Goal: Task Accomplishment & Management: Complete application form

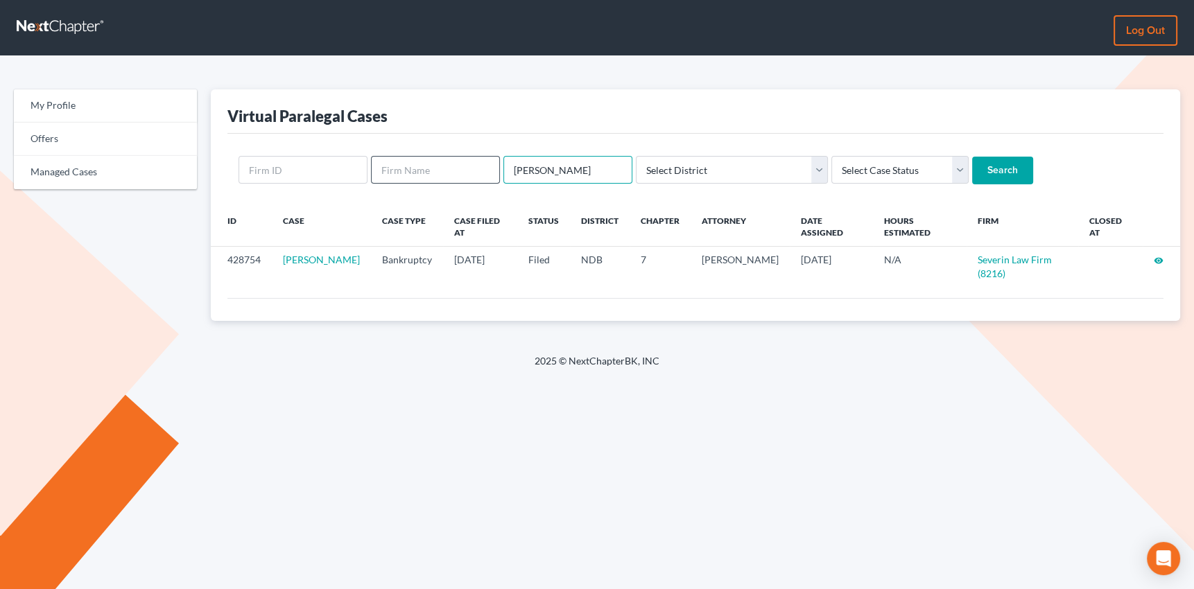
drag, startPoint x: 555, startPoint y: 167, endPoint x: 497, endPoint y: 172, distance: 58.4
click at [497, 172] on form "atcheson Select District Alabama - Middle Alabama - Northern Alabama - Southern…" at bounding box center [696, 170] width 914 height 28
type input "cabaccang"
click at [972, 157] on input "Search" at bounding box center [1002, 171] width 61 height 28
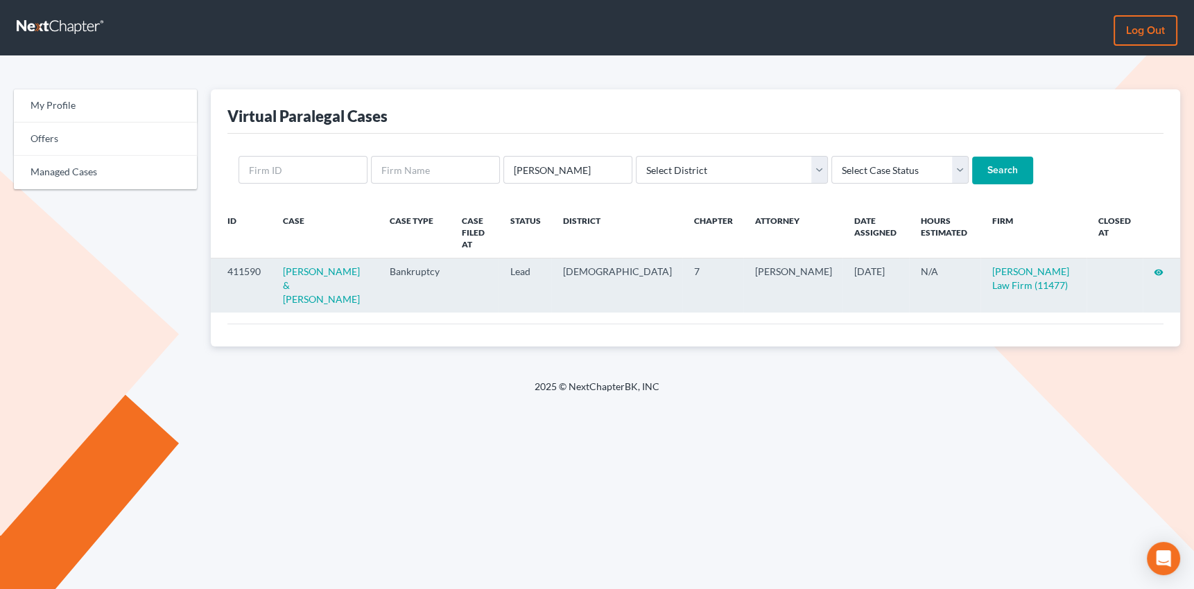
click at [1159, 268] on icon "visibility" at bounding box center [1159, 273] width 10 height 10
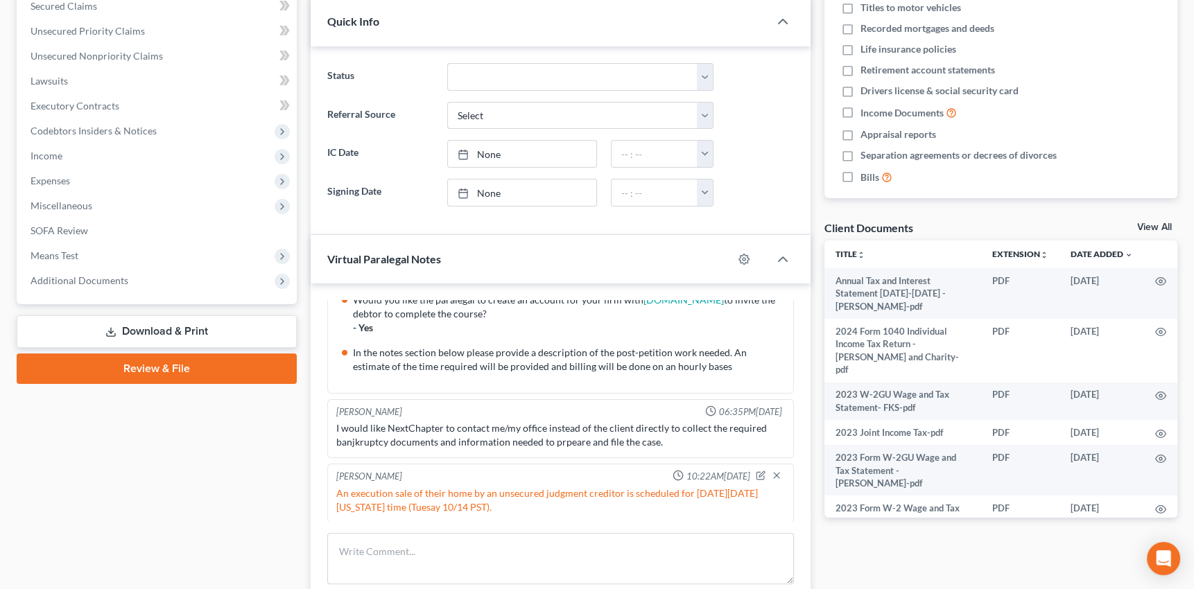
scroll to position [315, 0]
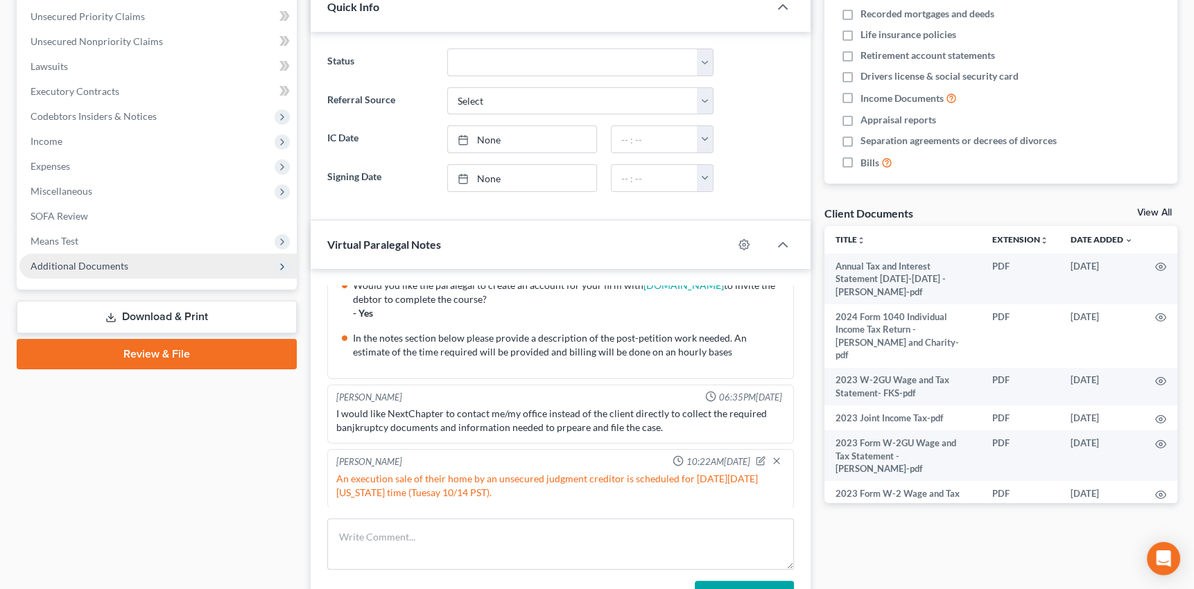
click at [94, 266] on span "Additional Documents" at bounding box center [80, 266] width 98 height 12
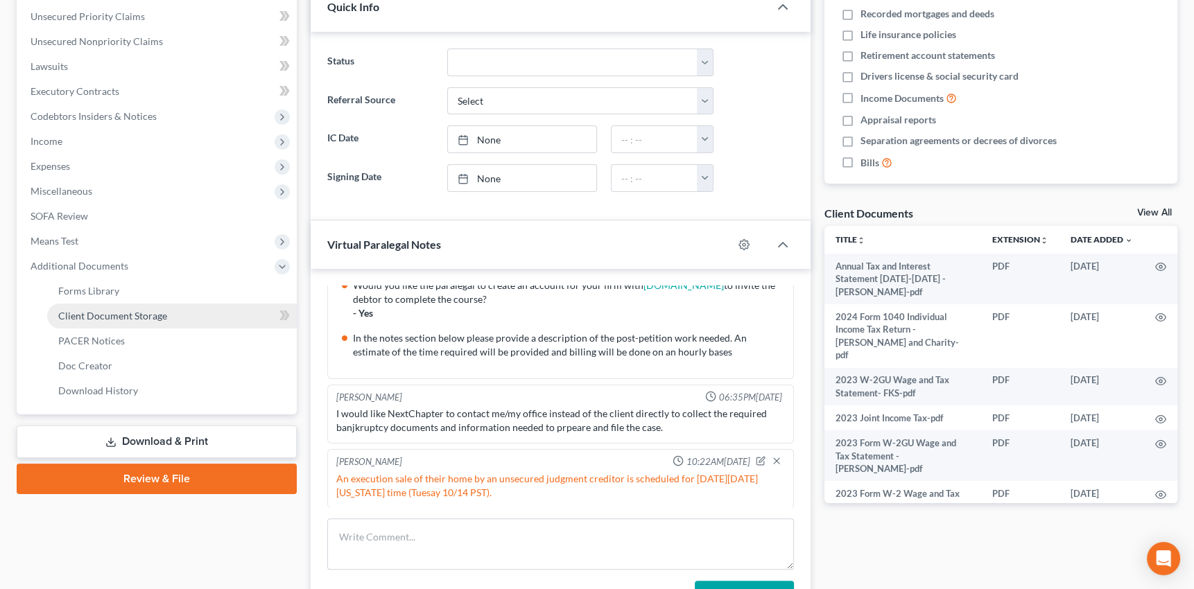
click at [88, 313] on span "Client Document Storage" at bounding box center [112, 316] width 109 height 12
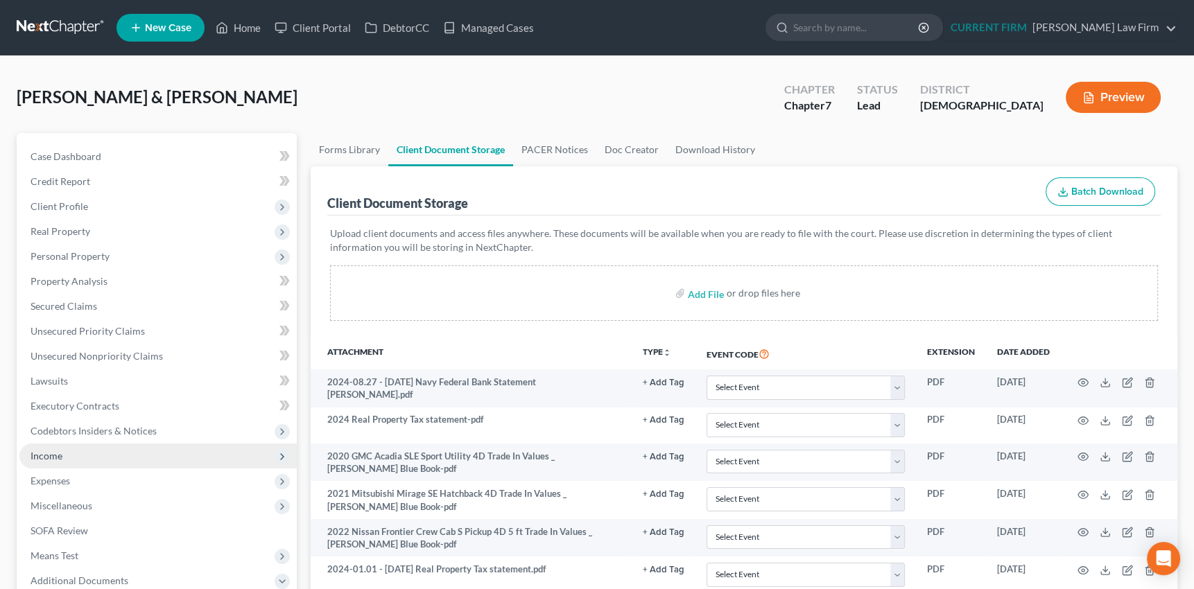
click at [49, 455] on span "Income" at bounding box center [47, 456] width 32 height 12
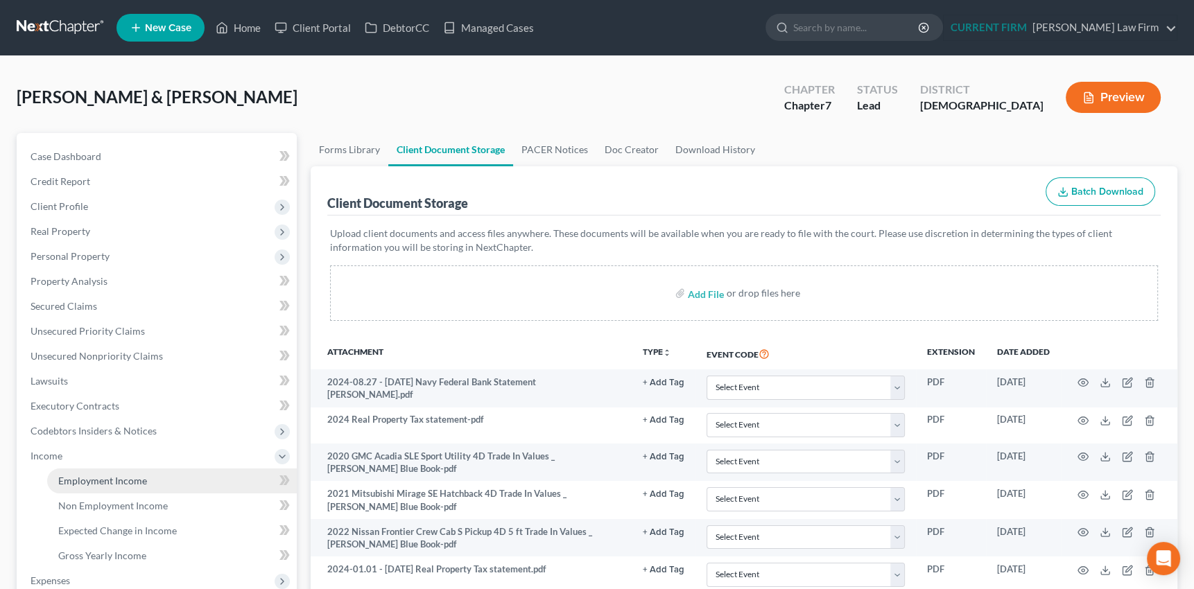
click at [90, 476] on span "Employment Income" at bounding box center [102, 481] width 89 height 12
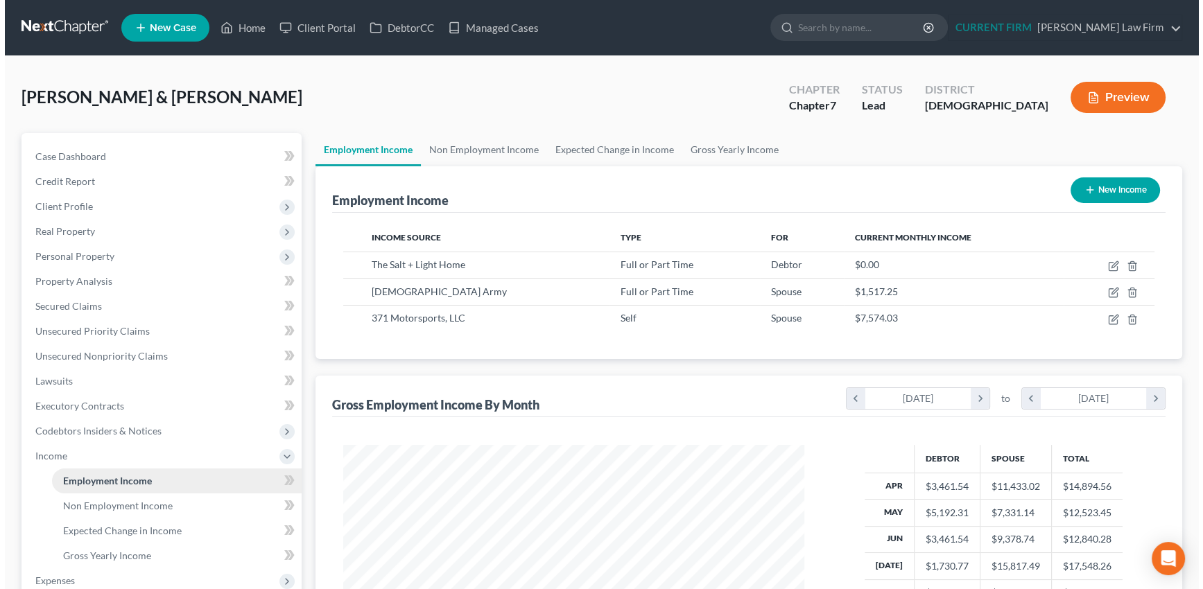
scroll to position [248, 489]
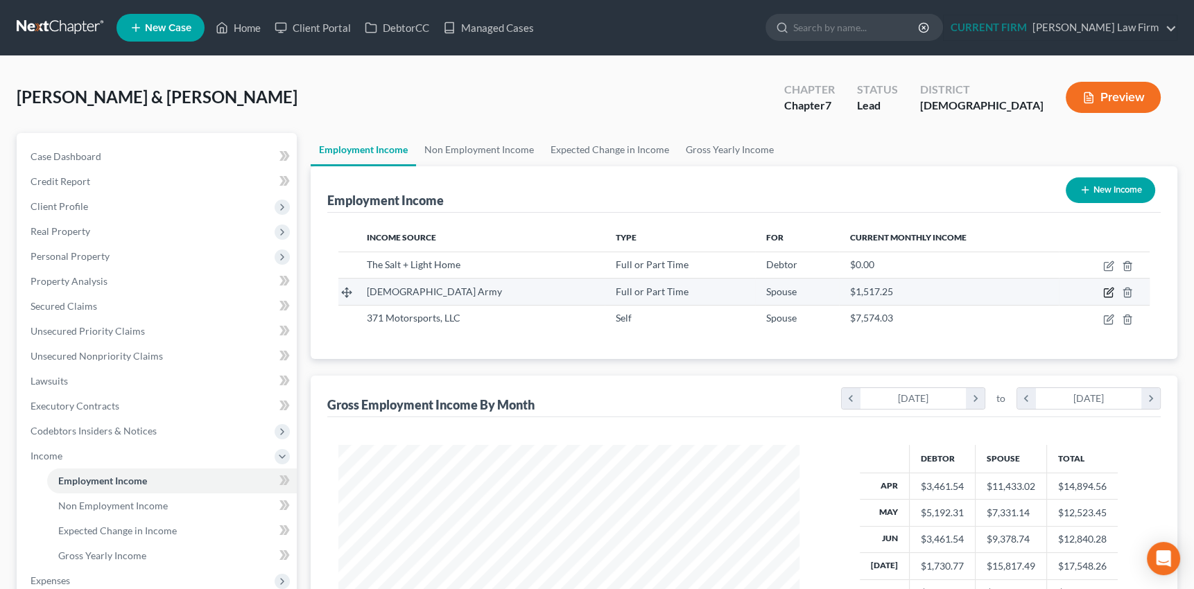
click at [1109, 291] on icon "button" at bounding box center [1108, 292] width 11 height 11
select select "0"
select select "11"
select select "3"
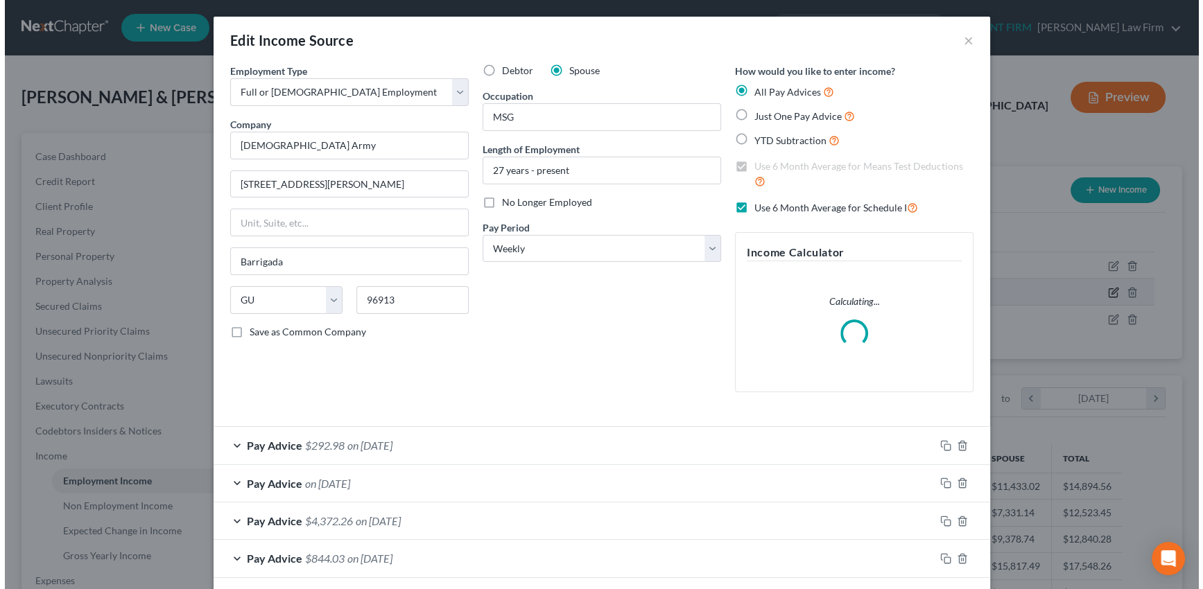
scroll to position [248, 493]
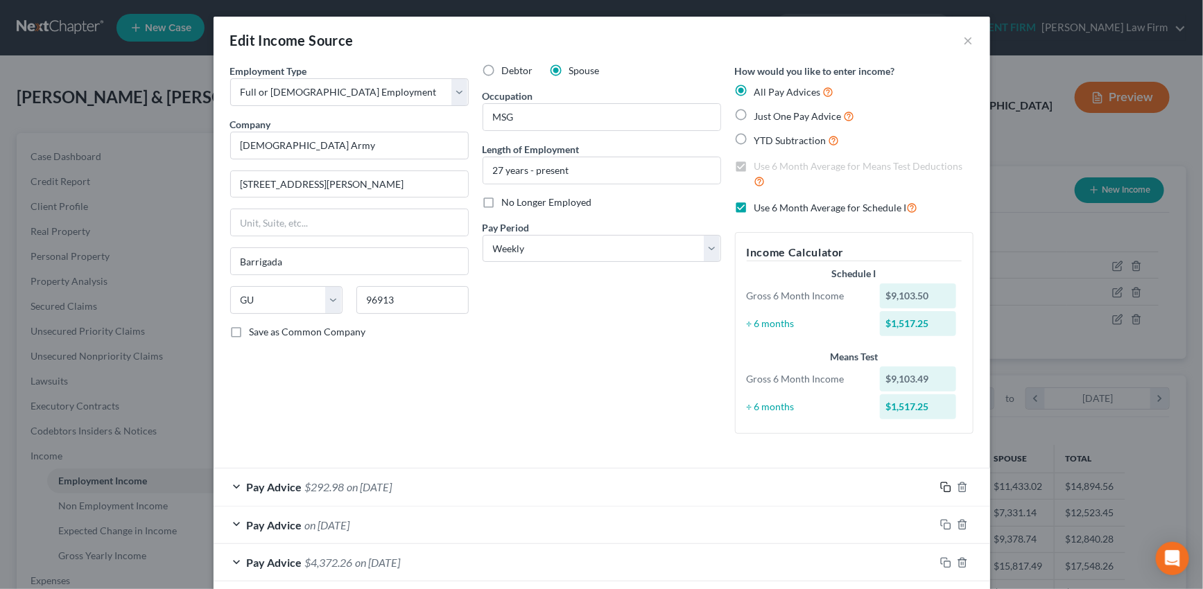
click at [939, 445] on div "Employment Type * Select Full or Part Time Employment Self Employment Company *…" at bounding box center [601, 260] width 757 height 393
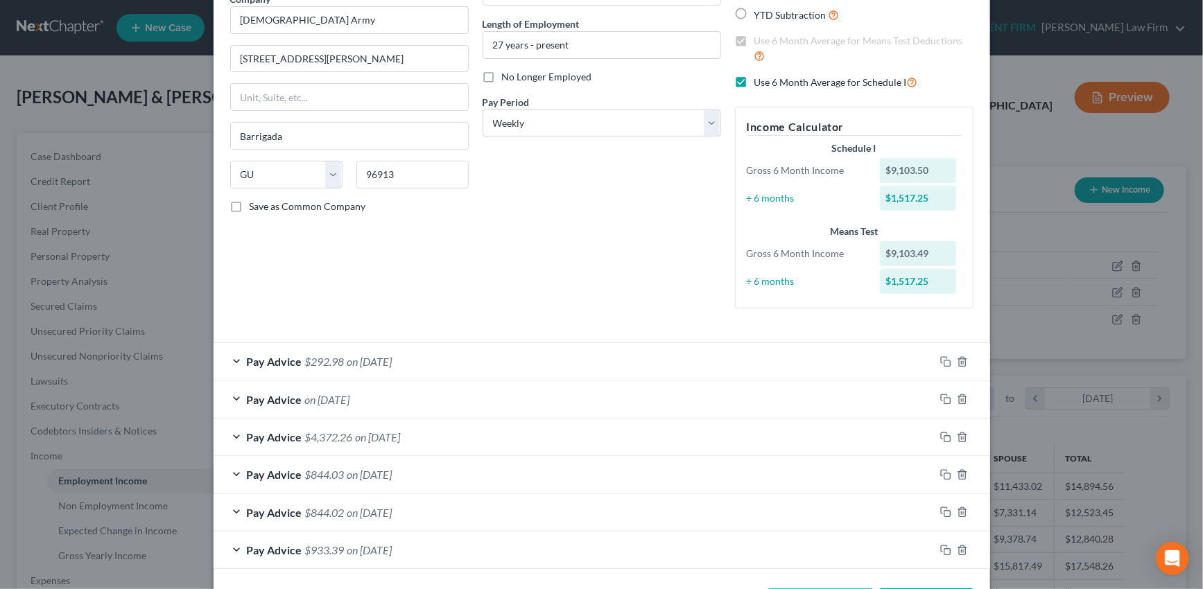
scroll to position [180, 0]
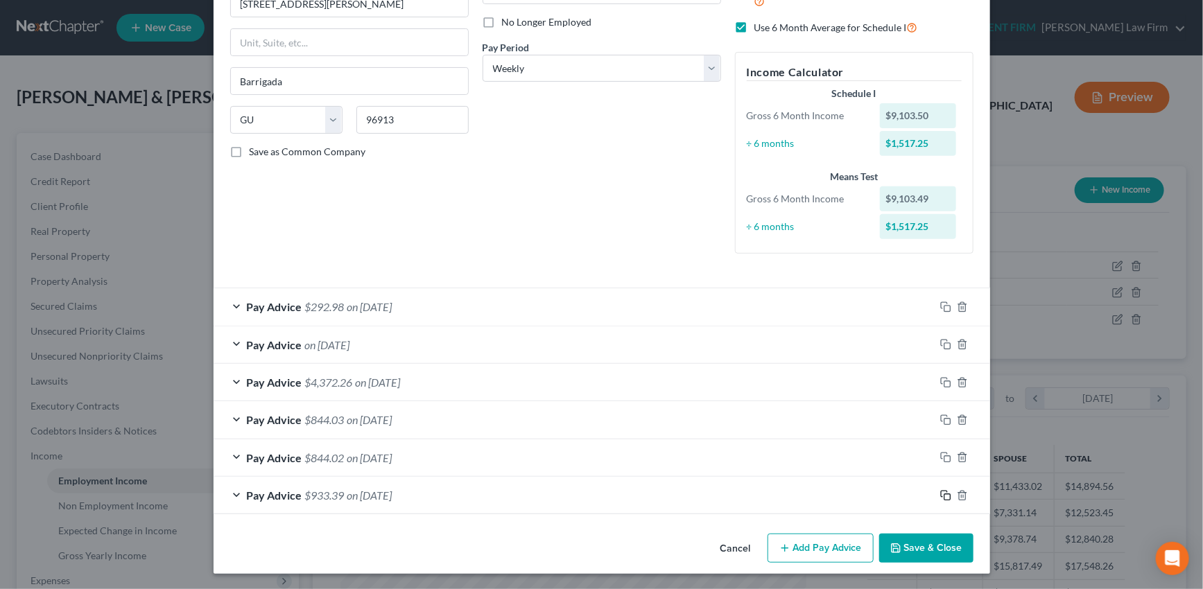
click at [943, 494] on icon "button" at bounding box center [945, 495] width 11 height 11
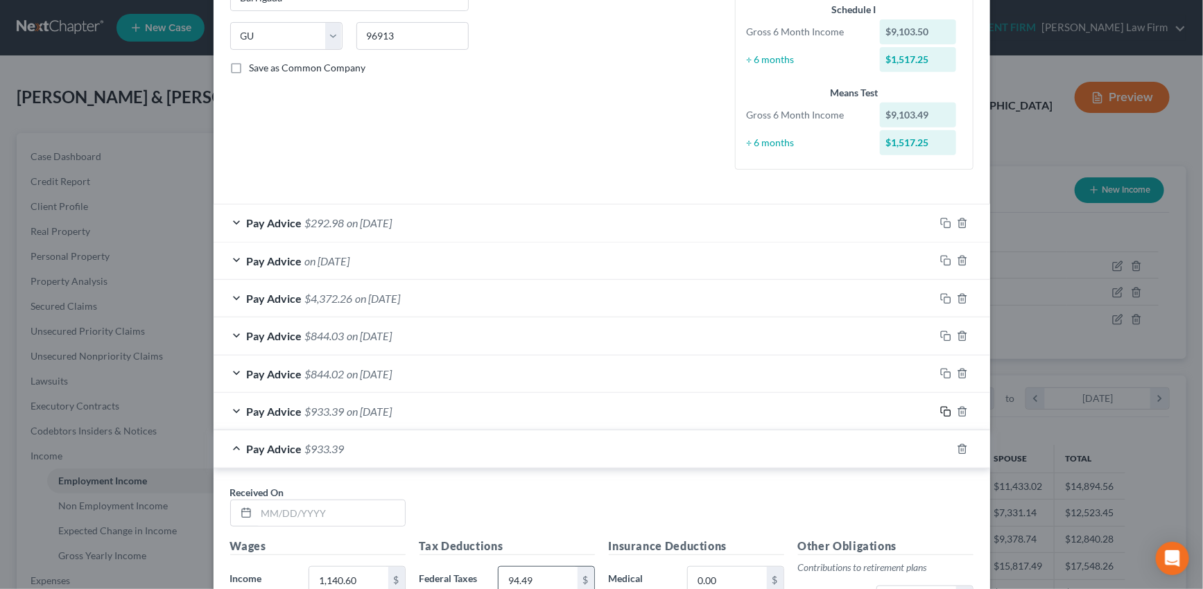
scroll to position [433, 0]
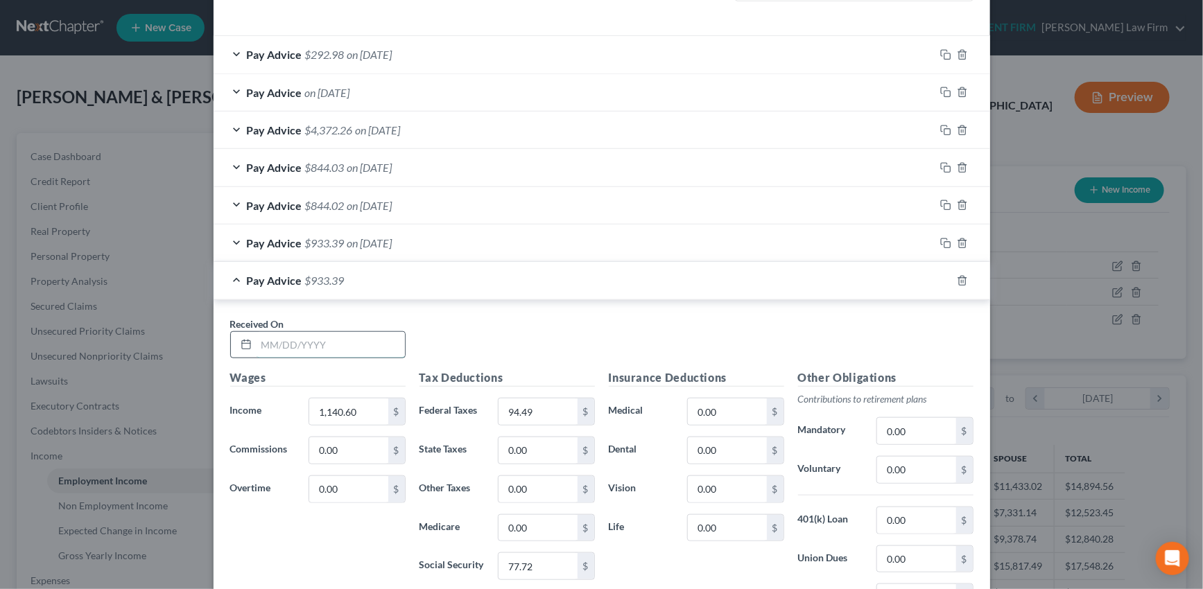
click at [365, 347] on input "text" at bounding box center [331, 345] width 148 height 26
type input "09/03/2025"
click at [361, 409] on input "1,140.60" at bounding box center [348, 412] width 78 height 26
drag, startPoint x: 362, startPoint y: 407, endPoint x: 304, endPoint y: 405, distance: 58.3
click at [309, 405] on div "1,140.60 $" at bounding box center [357, 412] width 96 height 28
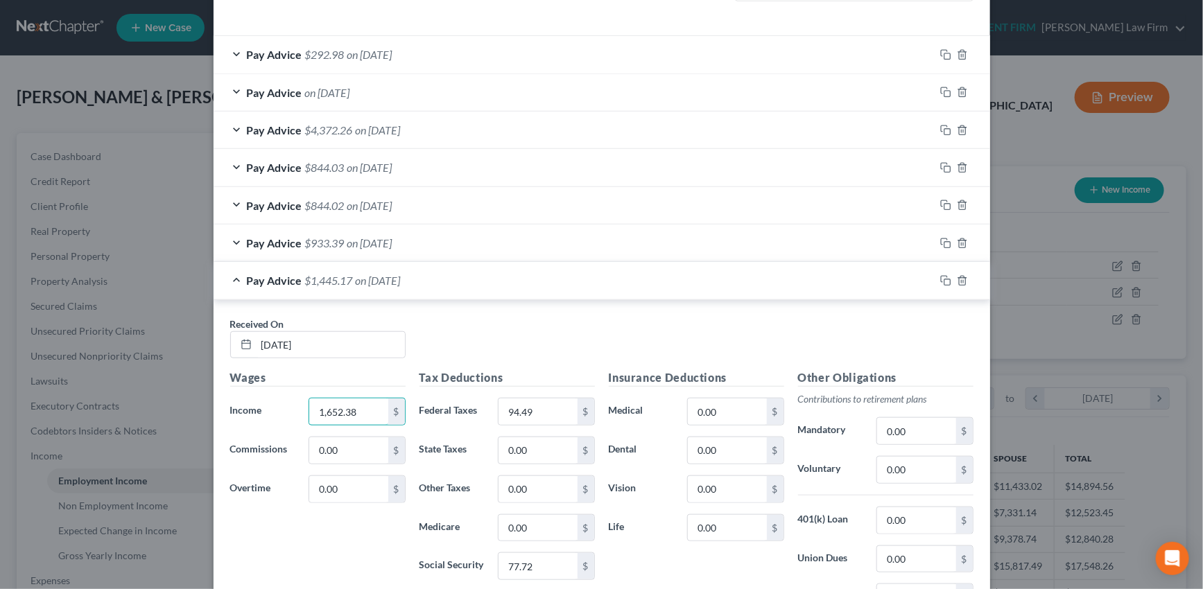
type input "1,652.38"
type input "73.98"
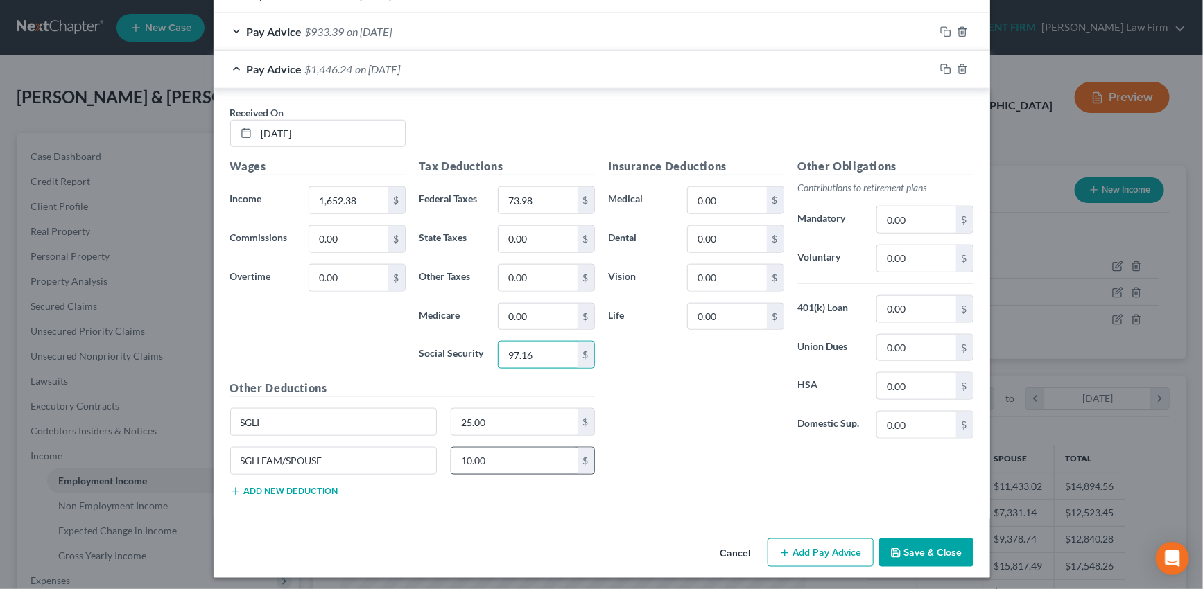
scroll to position [648, 0]
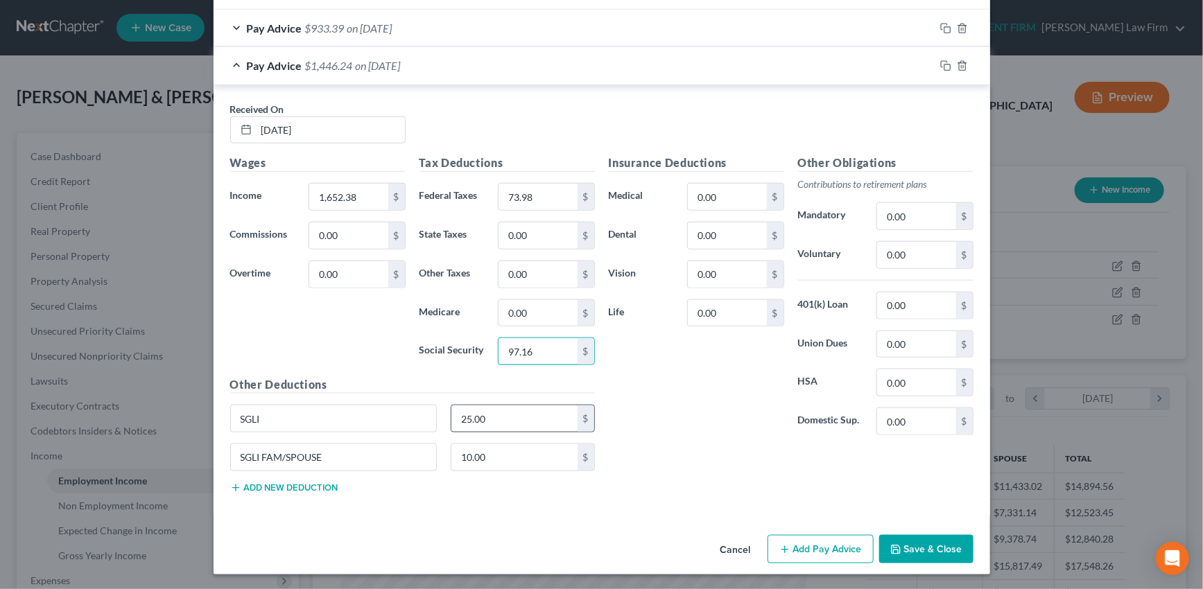
type input "97.16"
click at [485, 417] on input "25.00" at bounding box center [514, 419] width 126 height 26
type input "21"
type input "8.5"
click at [253, 486] on button "Add new deduction" at bounding box center [284, 488] width 108 height 11
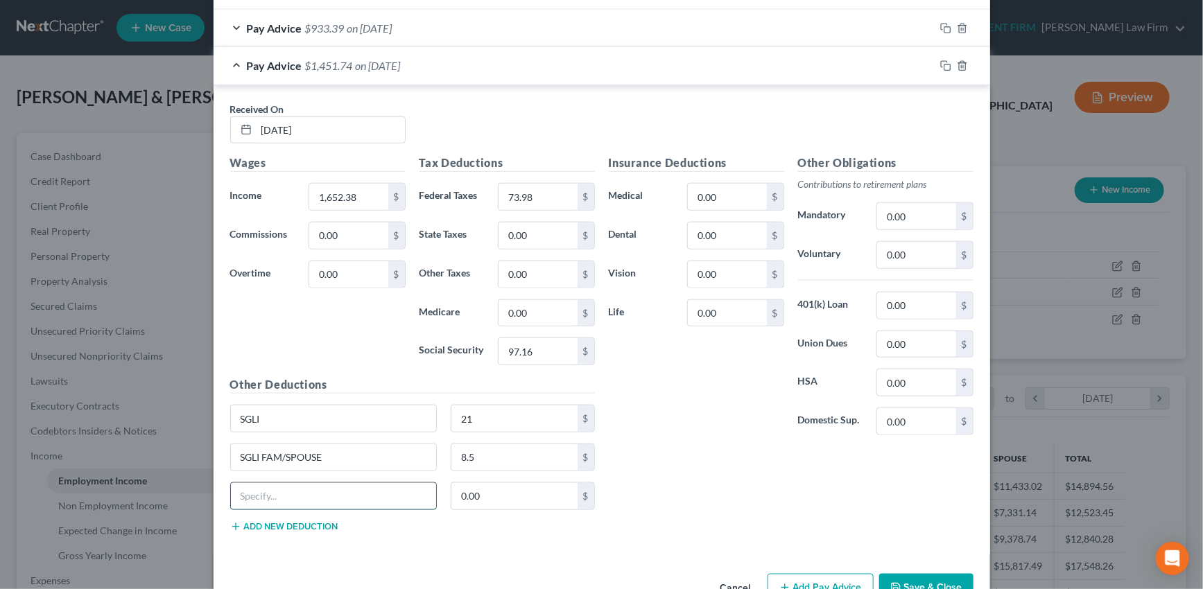
click at [253, 492] on input "text" at bounding box center [334, 496] width 206 height 26
type input "Debt Repayment"
type input "712.88"
click at [940, 62] on icon "button" at bounding box center [945, 65] width 11 height 11
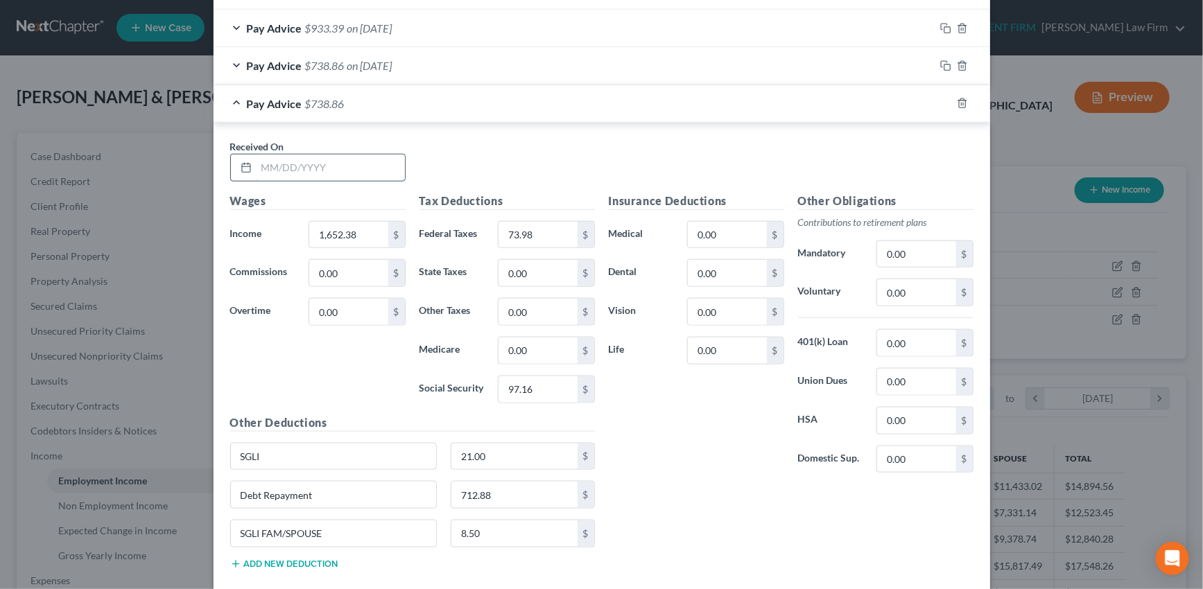
click at [349, 171] on input "text" at bounding box center [331, 168] width 148 height 26
type input "09/05/2025"
type input "54.54"
click at [725, 112] on div "Pay Advice $54.54 on 09/05/2025" at bounding box center [574, 103] width 721 height 37
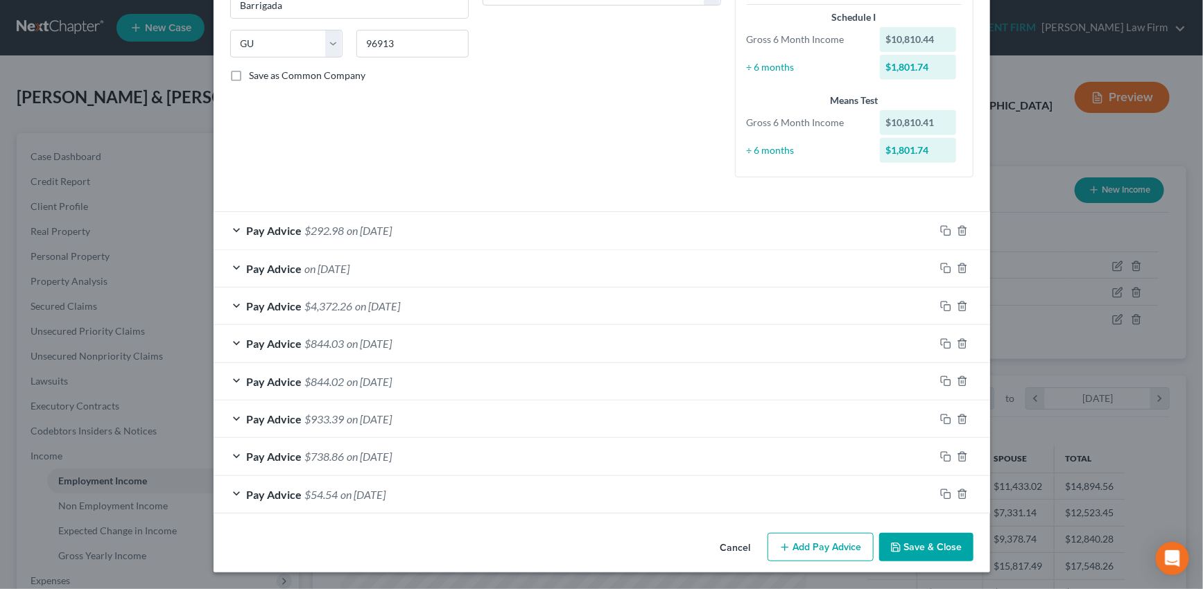
scroll to position [256, 0]
click at [943, 457] on icon "button" at bounding box center [945, 457] width 11 height 11
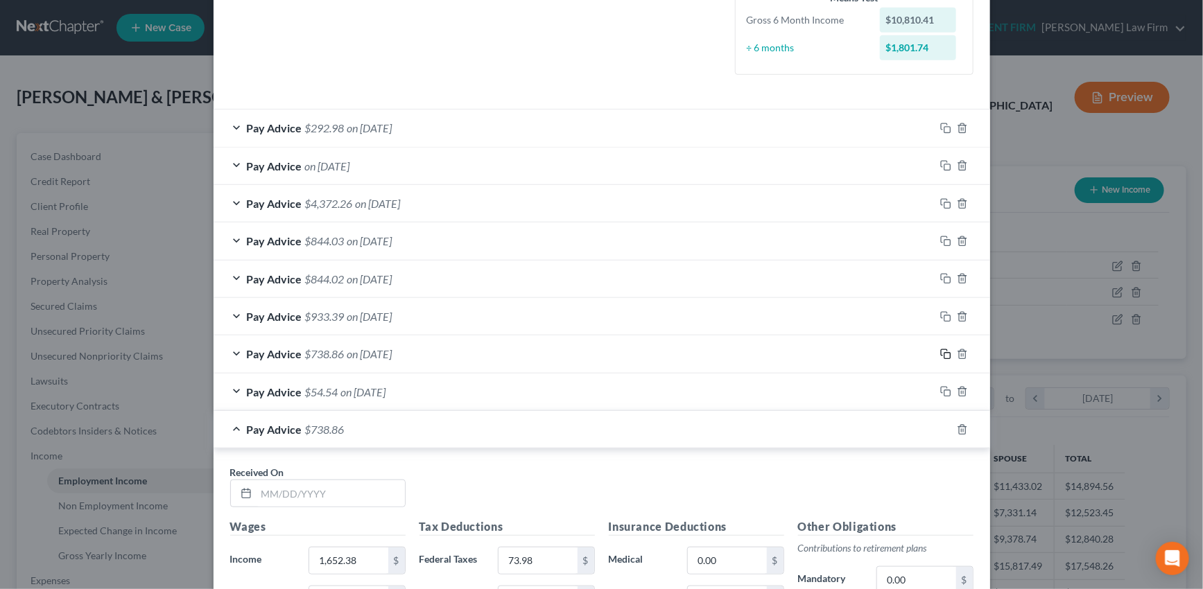
scroll to position [381, 0]
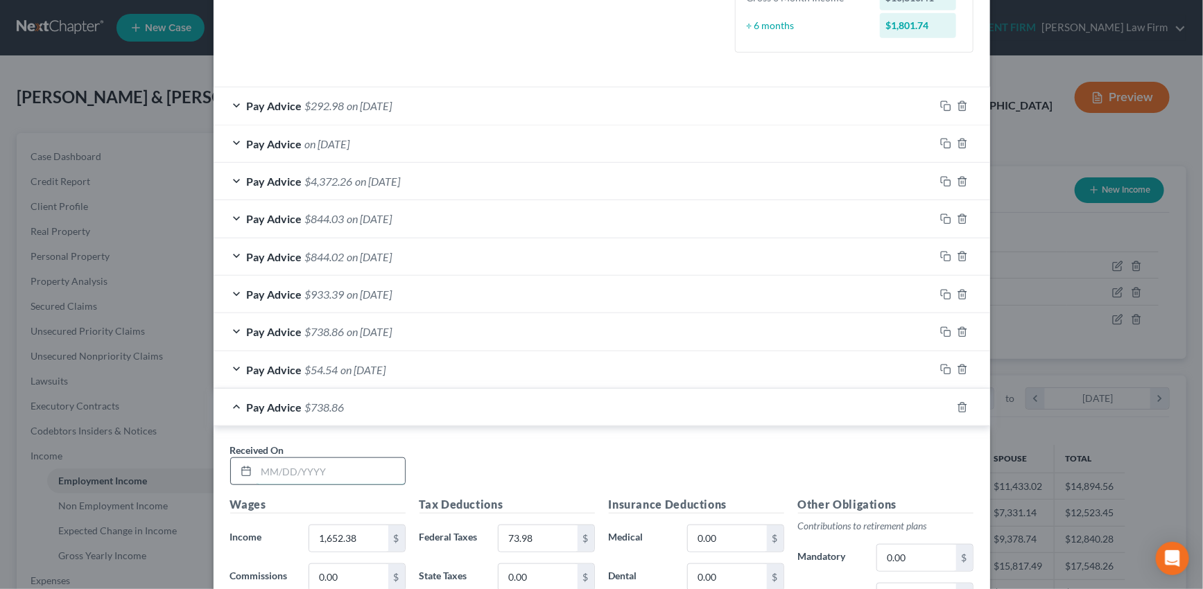
click at [354, 466] on input "text" at bounding box center [331, 471] width 148 height 26
type input "09/10/2025"
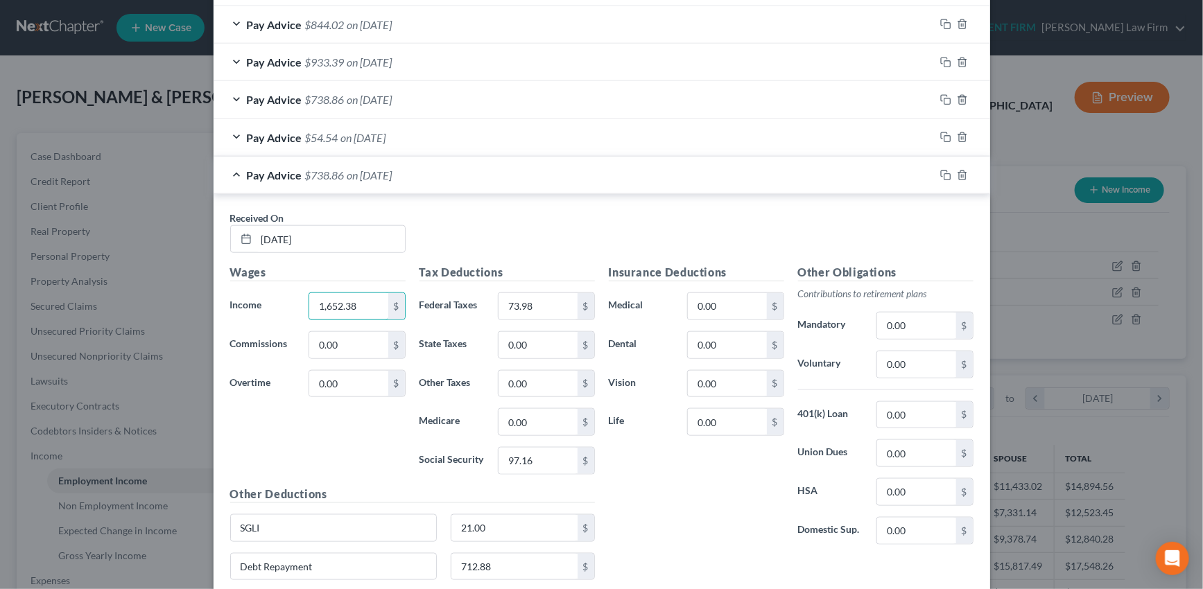
scroll to position [634, 0]
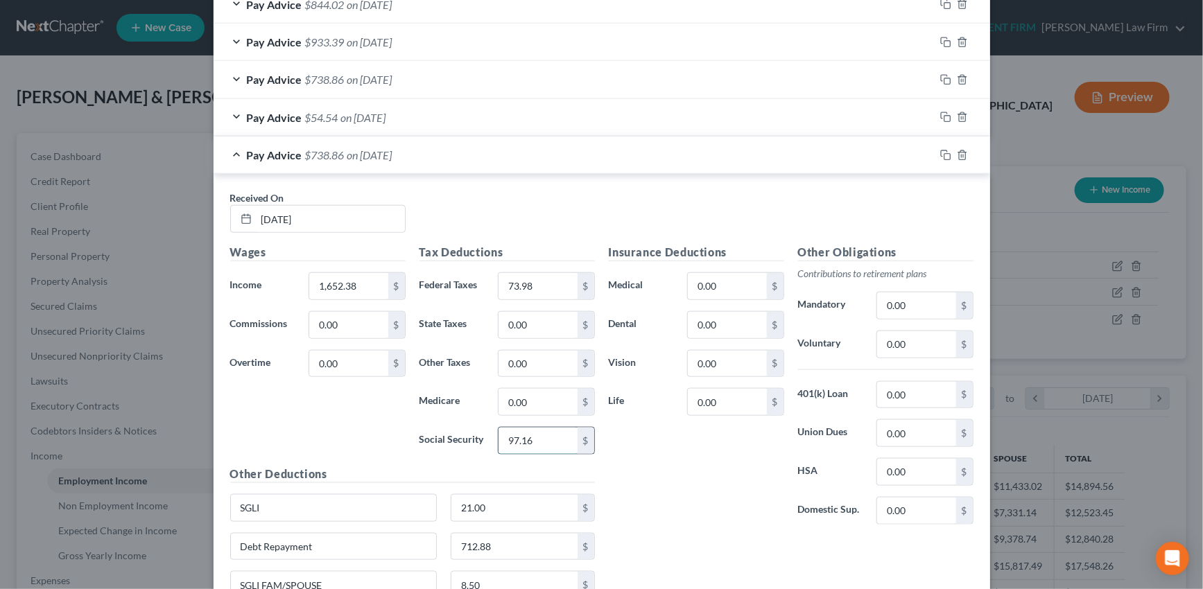
click at [537, 441] on input "97.16" at bounding box center [538, 441] width 78 height 26
type input "97.15"
type input "732.55"
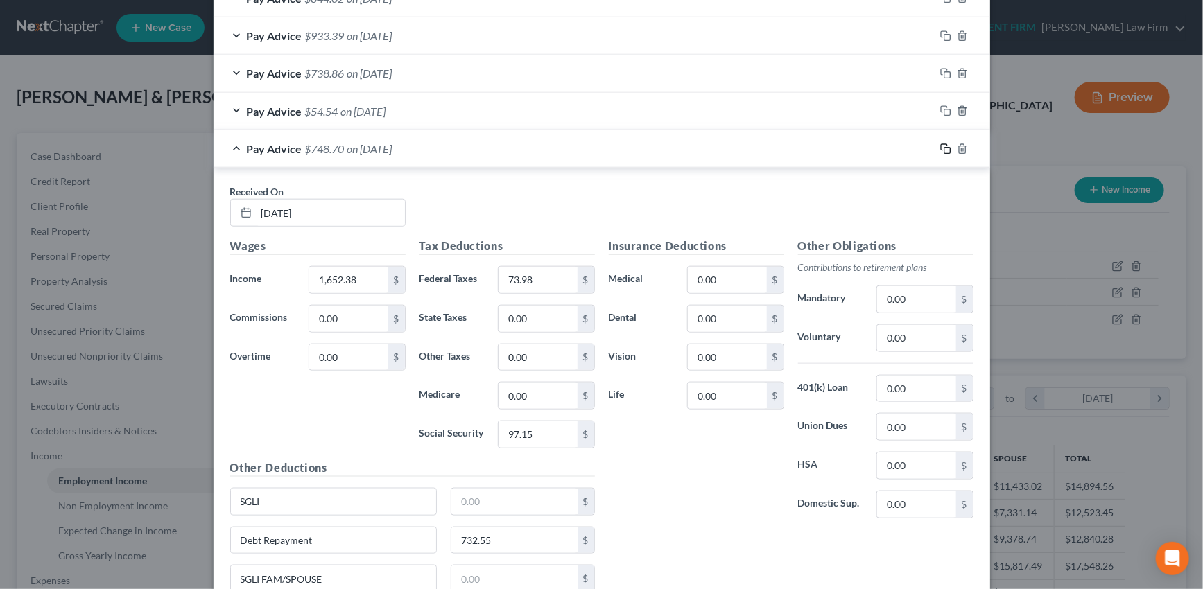
click at [941, 148] on icon "button" at bounding box center [945, 149] width 11 height 11
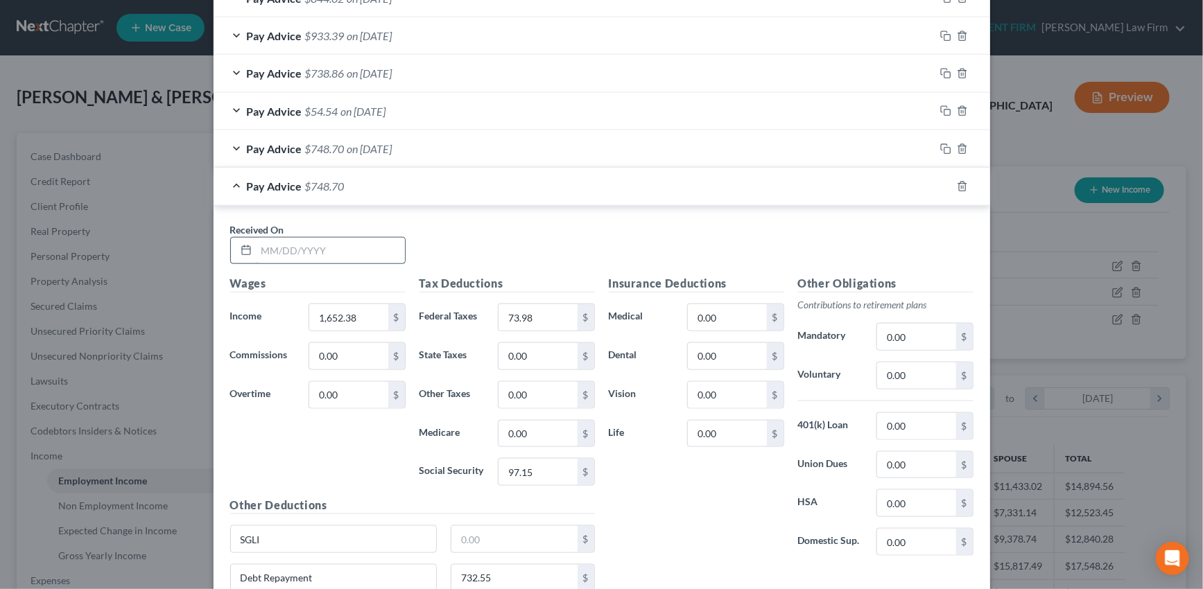
click at [345, 249] on input "text" at bounding box center [331, 251] width 148 height 26
type input "09/15/2025"
type input "336.54"
type input "37.36"
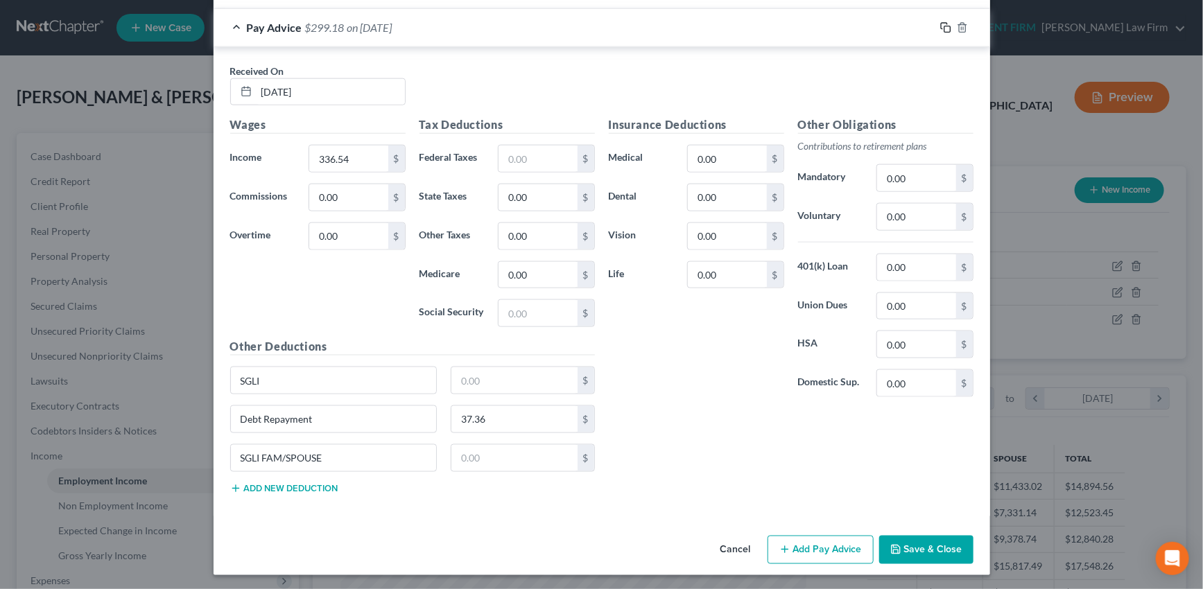
drag, startPoint x: 942, startPoint y: 24, endPoint x: 742, endPoint y: 55, distance: 202.9
click at [942, 24] on icon "button" at bounding box center [945, 27] width 11 height 11
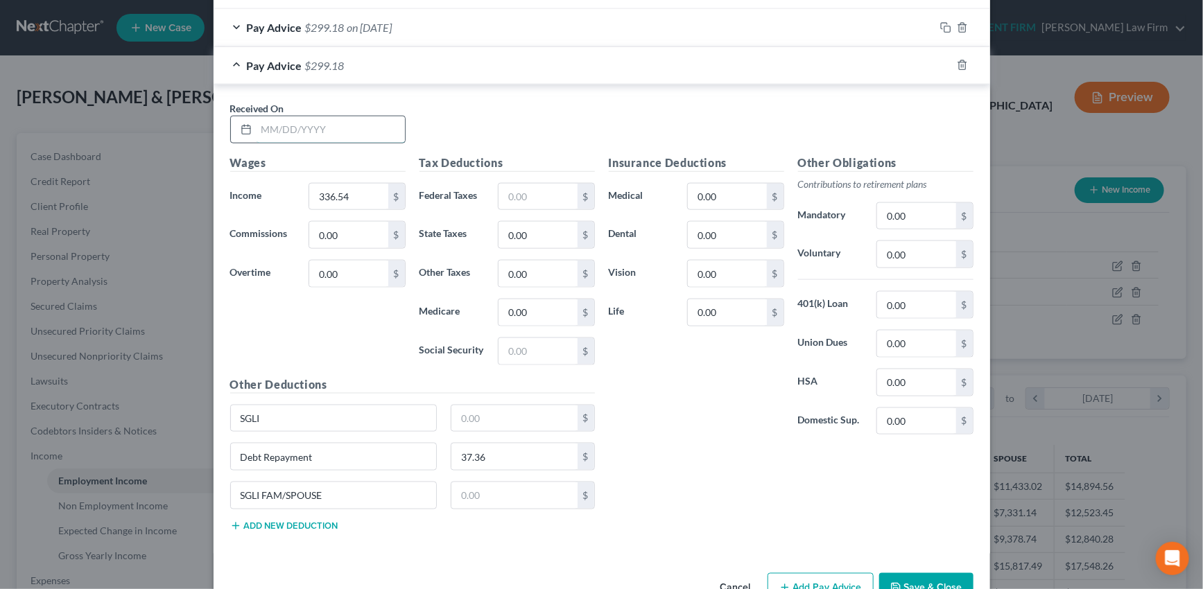
click at [357, 127] on input "text" at bounding box center [331, 129] width 148 height 26
type input "[DATE]"
type input "2.86"
click at [793, 79] on div "Pay Advice $2.86 on 09/17/2025" at bounding box center [574, 65] width 721 height 37
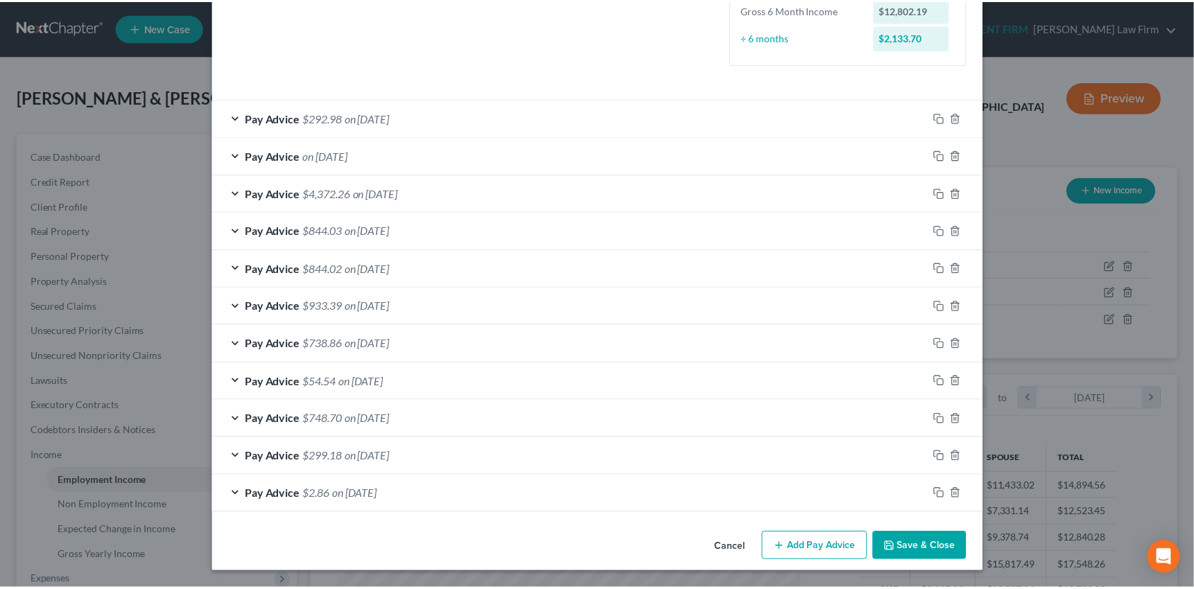
scroll to position [368, 0]
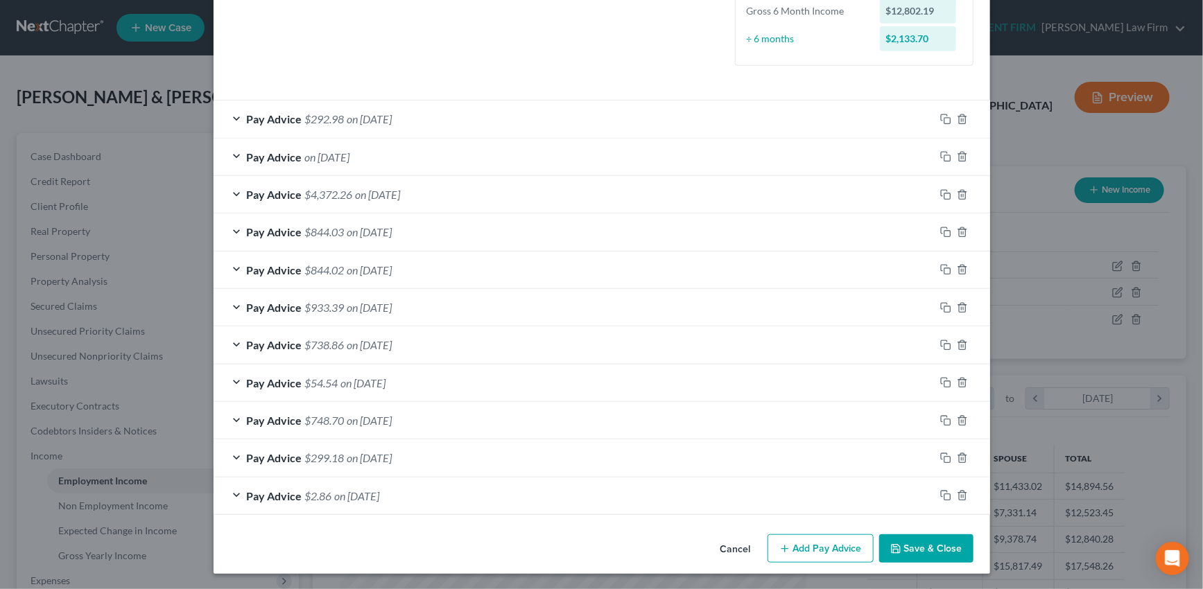
click at [922, 542] on button "Save & Close" at bounding box center [926, 549] width 94 height 29
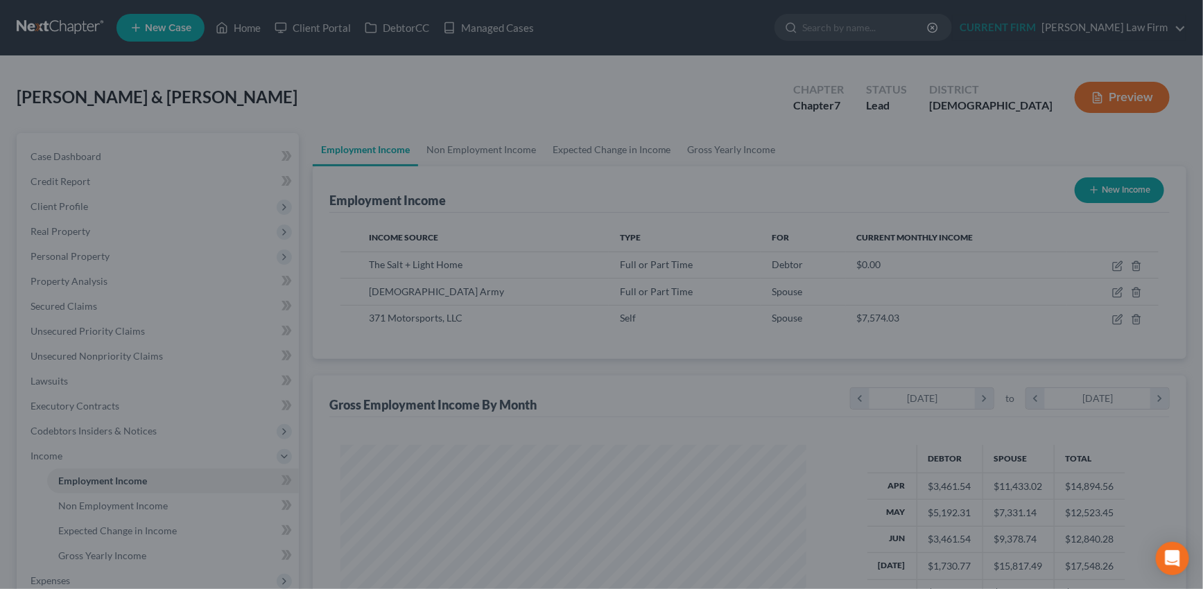
scroll to position [693088, 692846]
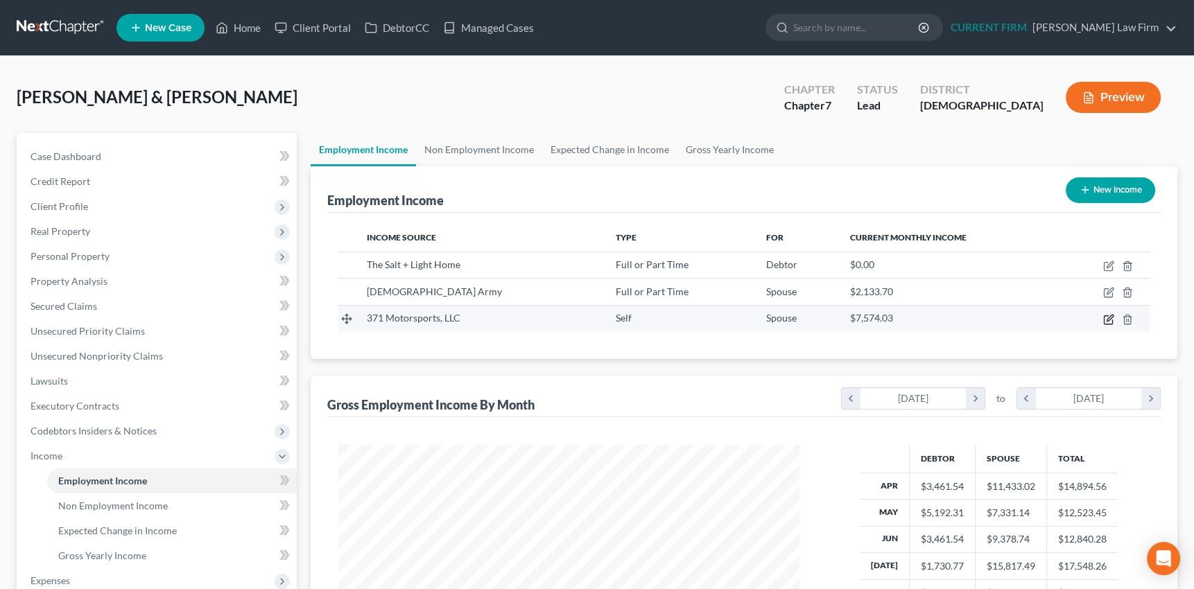
click at [1110, 318] on icon "button" at bounding box center [1110, 318] width 6 height 6
select select "1"
select select "11"
select select "0"
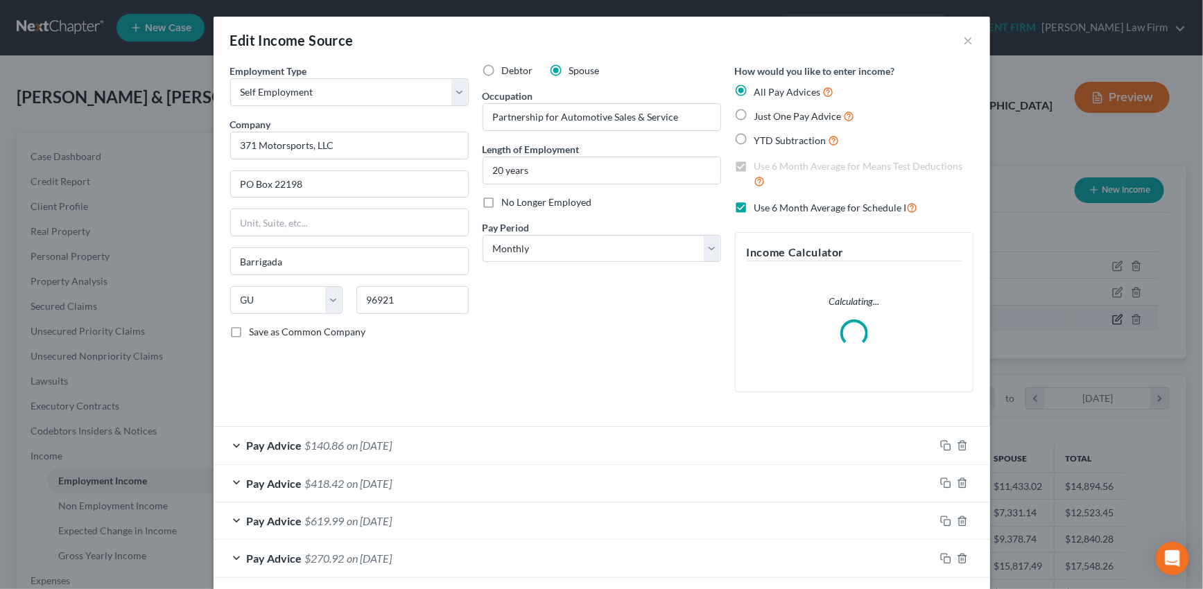
scroll to position [248, 493]
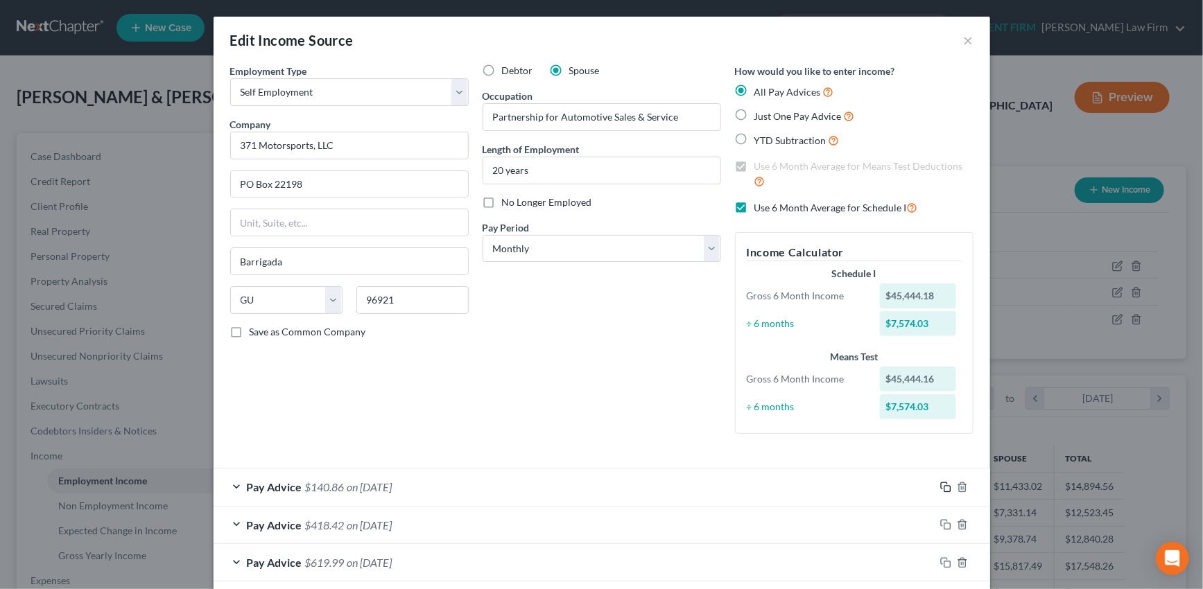
drag, startPoint x: 939, startPoint y: 486, endPoint x: 882, endPoint y: 456, distance: 64.8
click at [944, 486] on rect "button" at bounding box center [947, 489] width 6 height 6
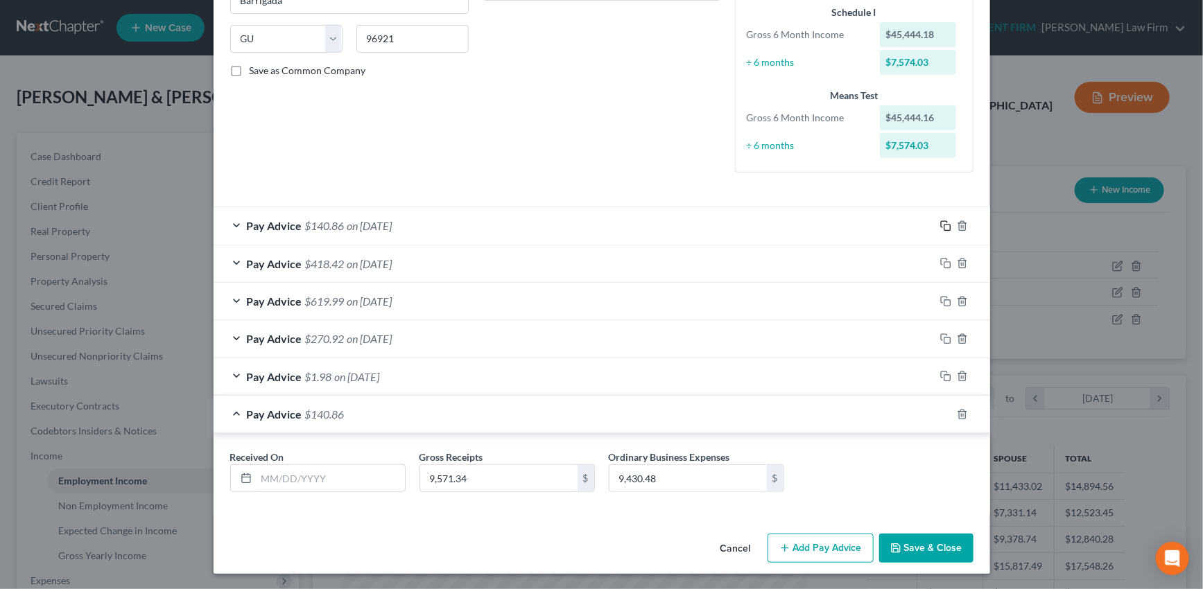
scroll to position [198, 0]
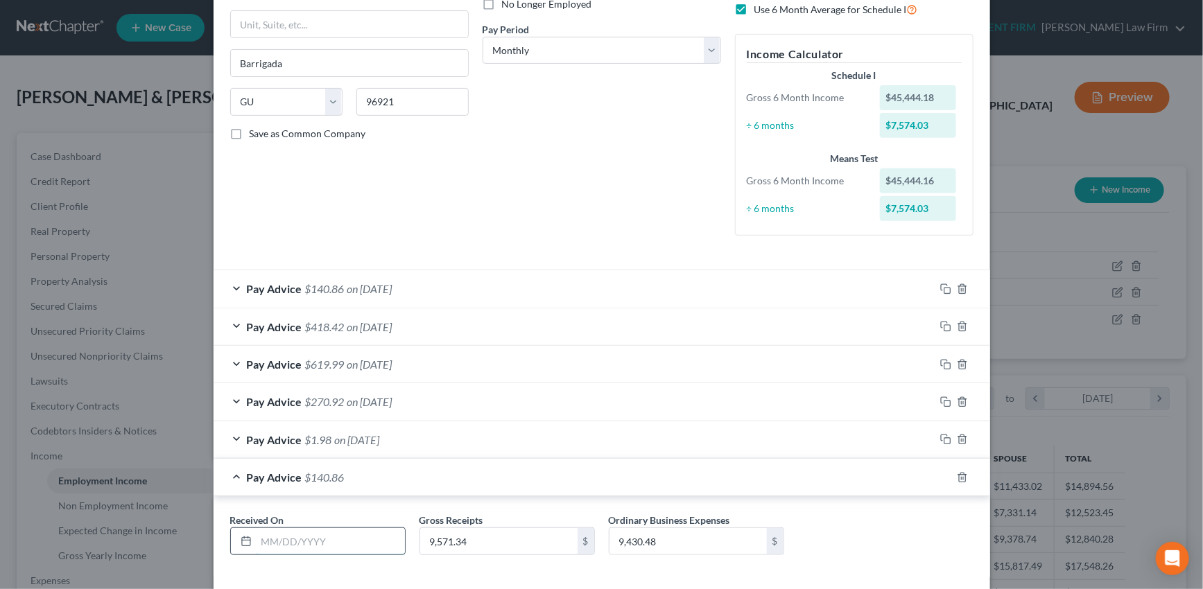
click at [301, 541] on input "text" at bounding box center [331, 541] width 148 height 26
type input "1"
type input "09/30/2025"
click at [481, 537] on input "9,571.34" at bounding box center [498, 541] width 157 height 26
drag, startPoint x: 481, startPoint y: 537, endPoint x: 424, endPoint y: 547, distance: 57.7
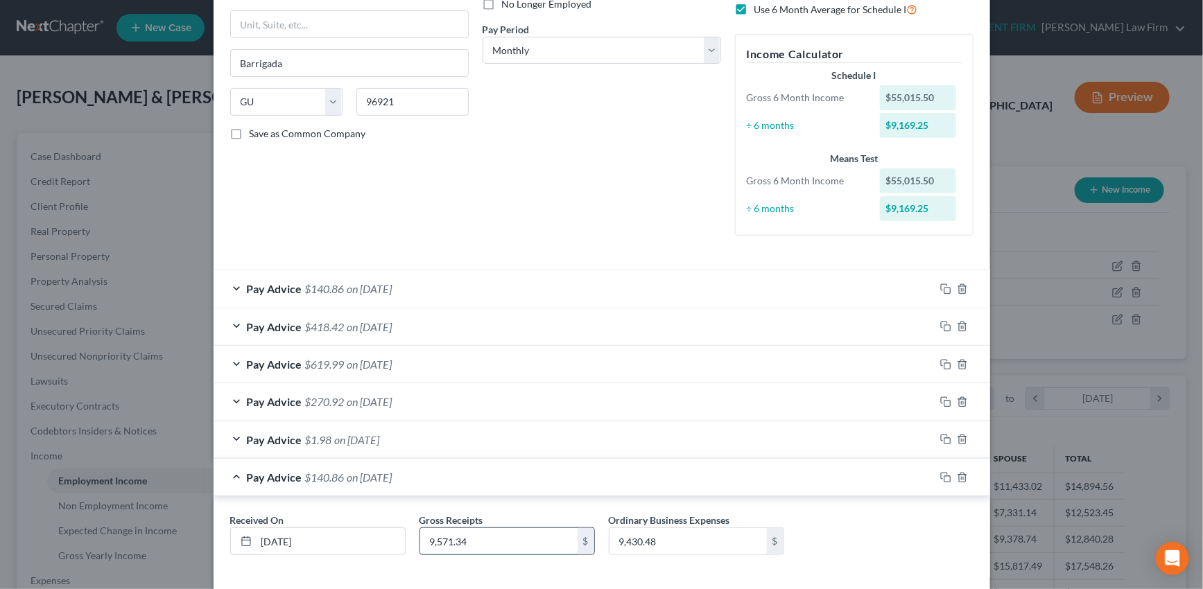
click at [424, 547] on input "9,571.34" at bounding box center [498, 541] width 157 height 26
type input "10,686.2"
type input "10,414.84"
click at [667, 478] on div "Pay Advice $271.36 on 09/30/2025" at bounding box center [574, 477] width 721 height 37
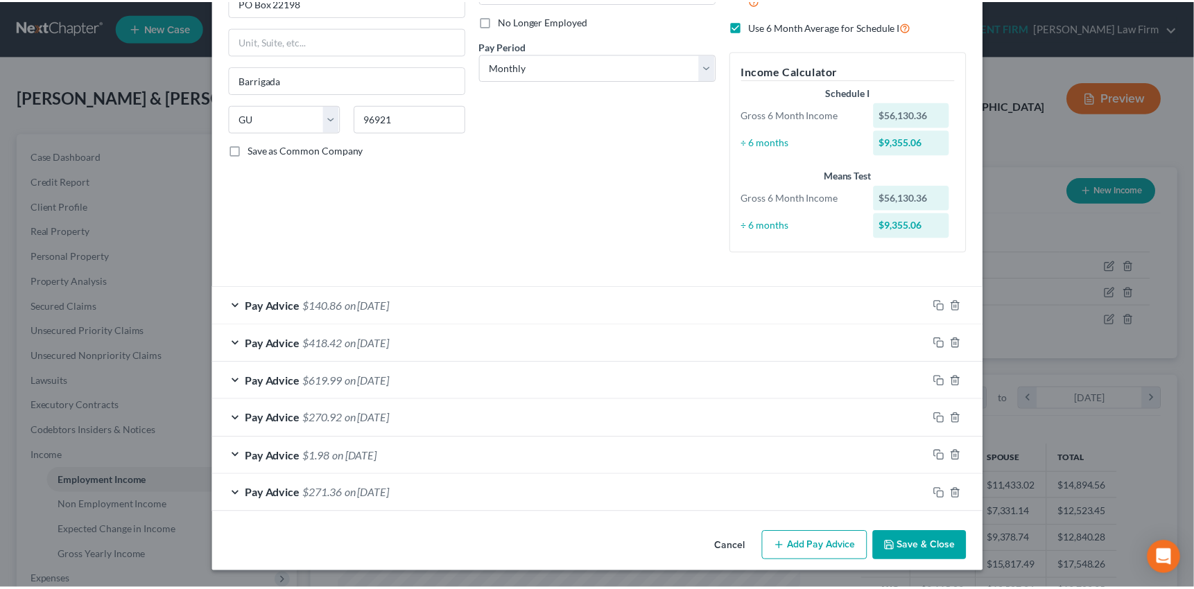
scroll to position [180, 0]
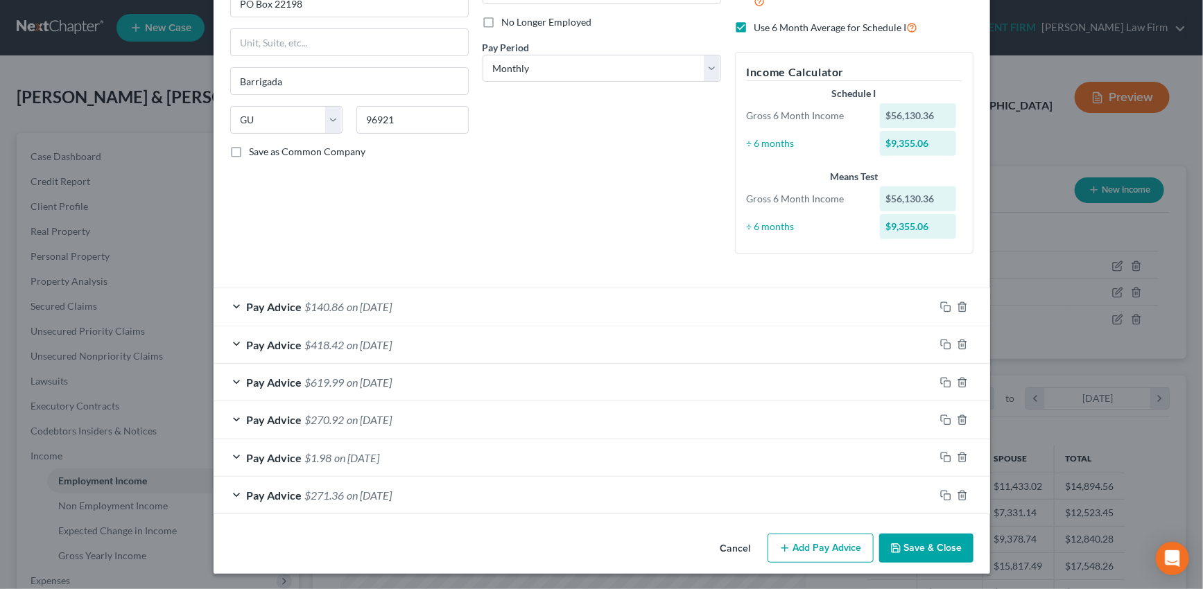
click at [913, 548] on button "Save & Close" at bounding box center [926, 548] width 94 height 29
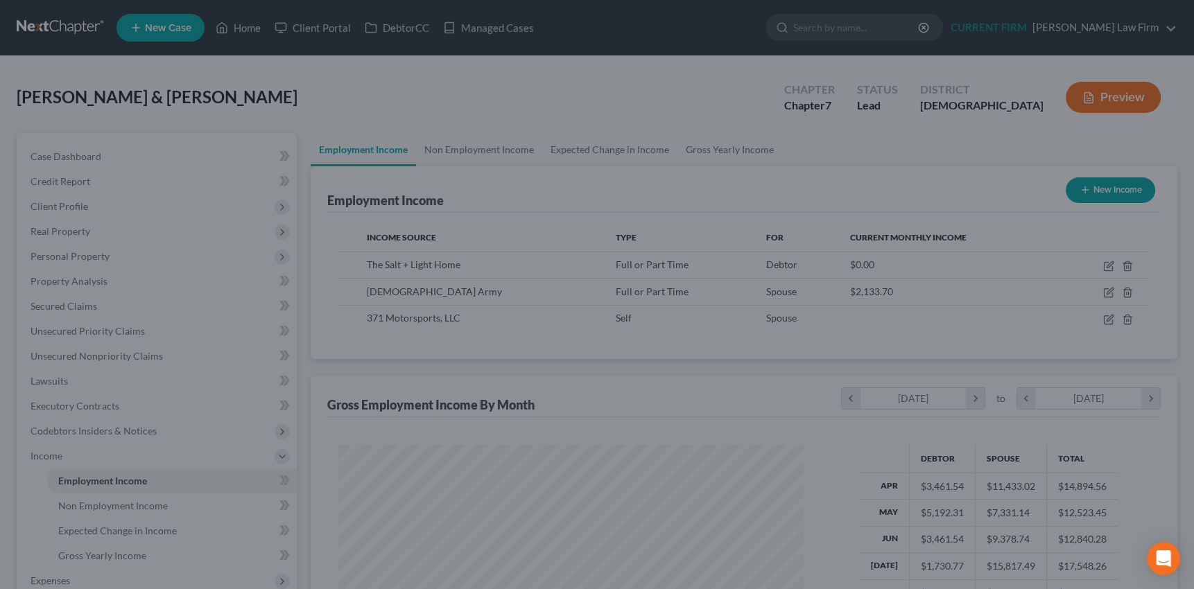
scroll to position [693088, 692846]
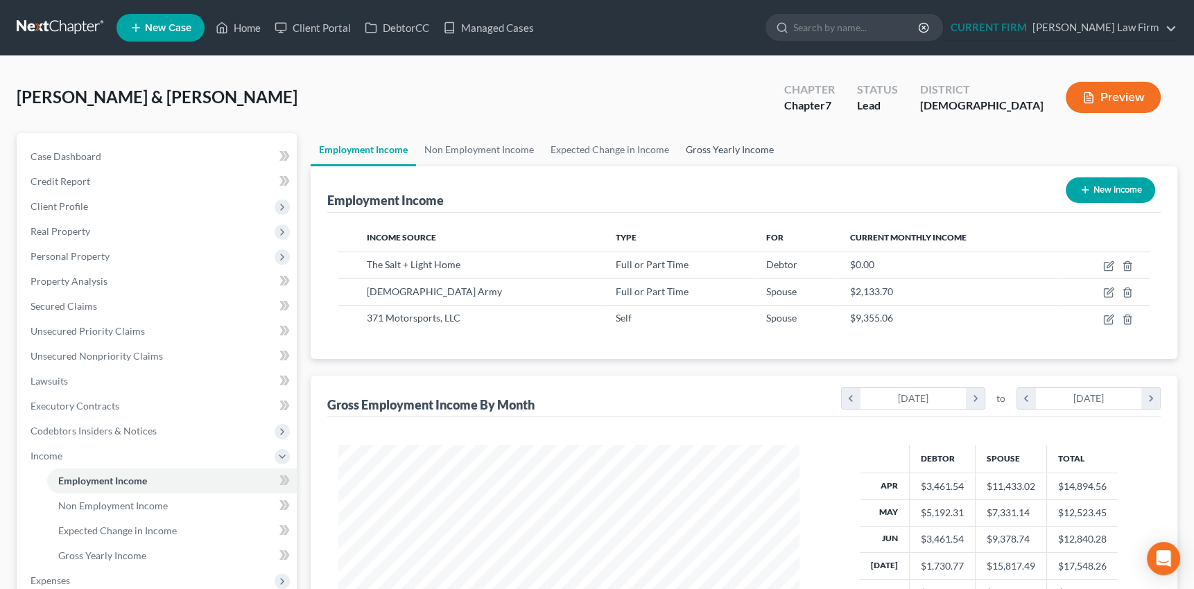
click at [723, 147] on link "Gross Yearly Income" at bounding box center [729, 149] width 105 height 33
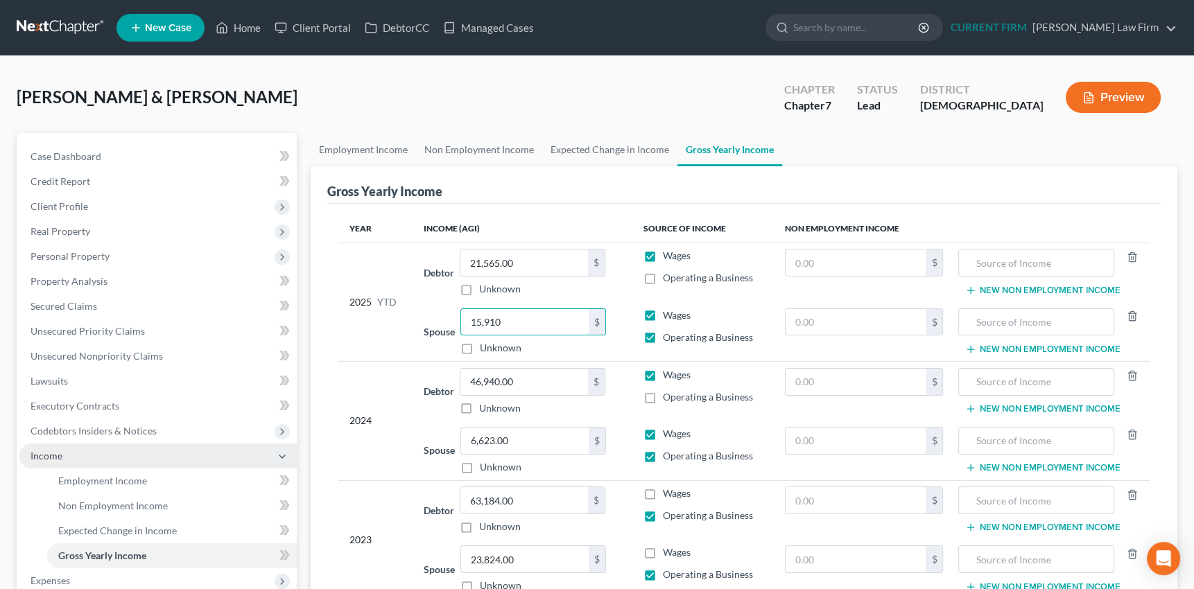
type input "15,910"
click at [49, 456] on span "Income" at bounding box center [47, 456] width 32 height 12
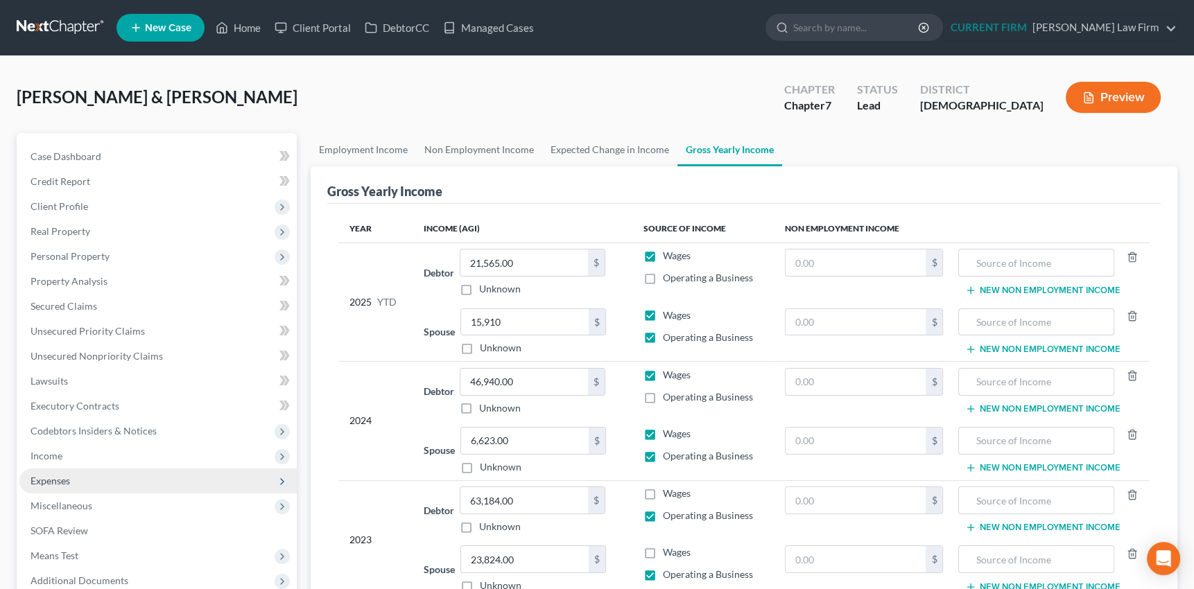
click at [54, 478] on span "Expenses" at bounding box center [51, 481] width 40 height 12
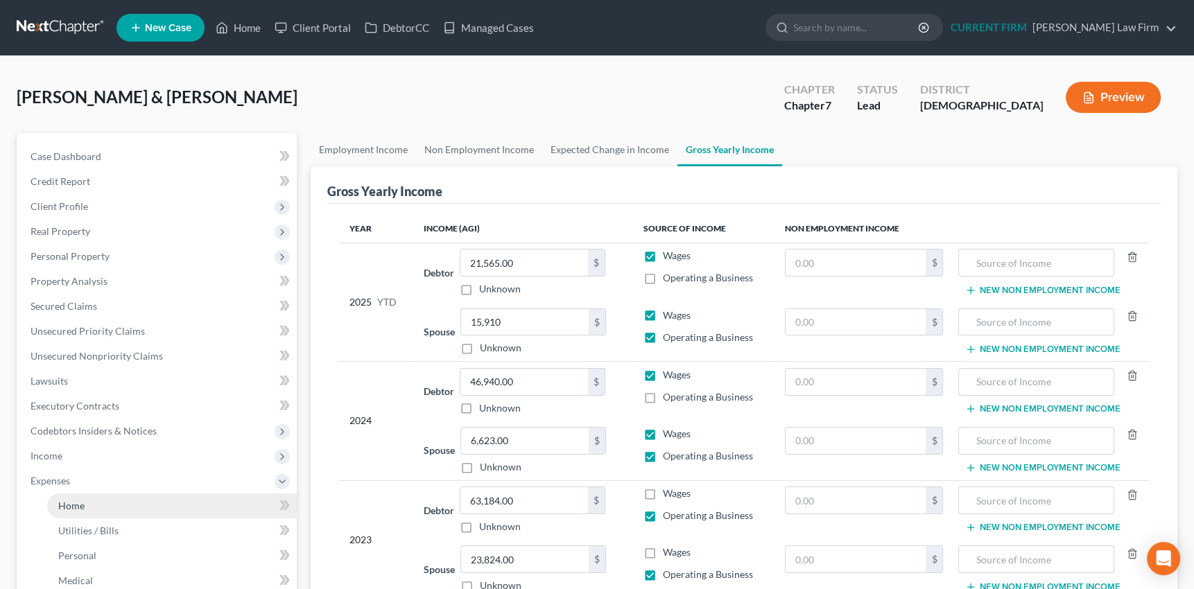
click at [69, 503] on span "Home" at bounding box center [71, 506] width 26 height 12
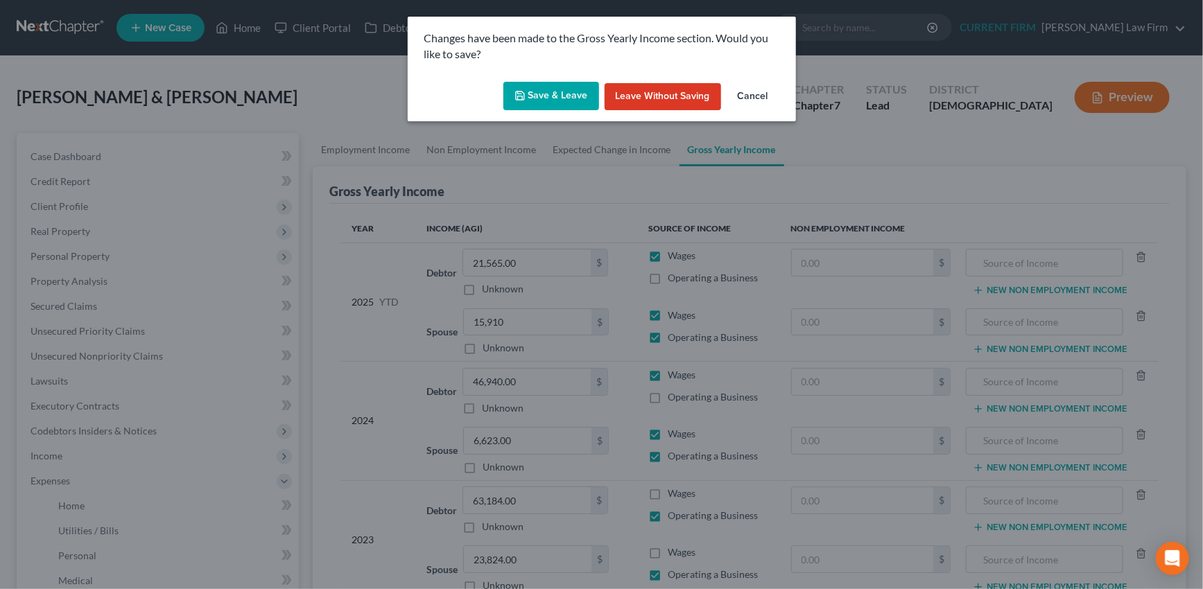
click at [560, 94] on button "Save & Leave" at bounding box center [551, 96] width 96 height 29
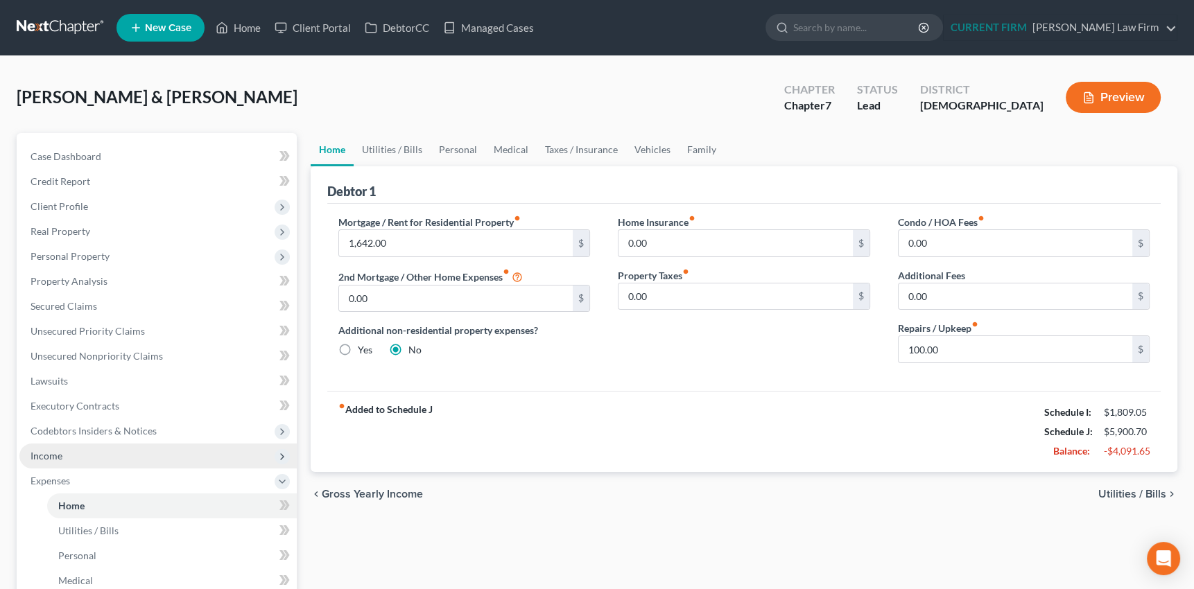
click at [58, 457] on span "Income" at bounding box center [47, 456] width 32 height 12
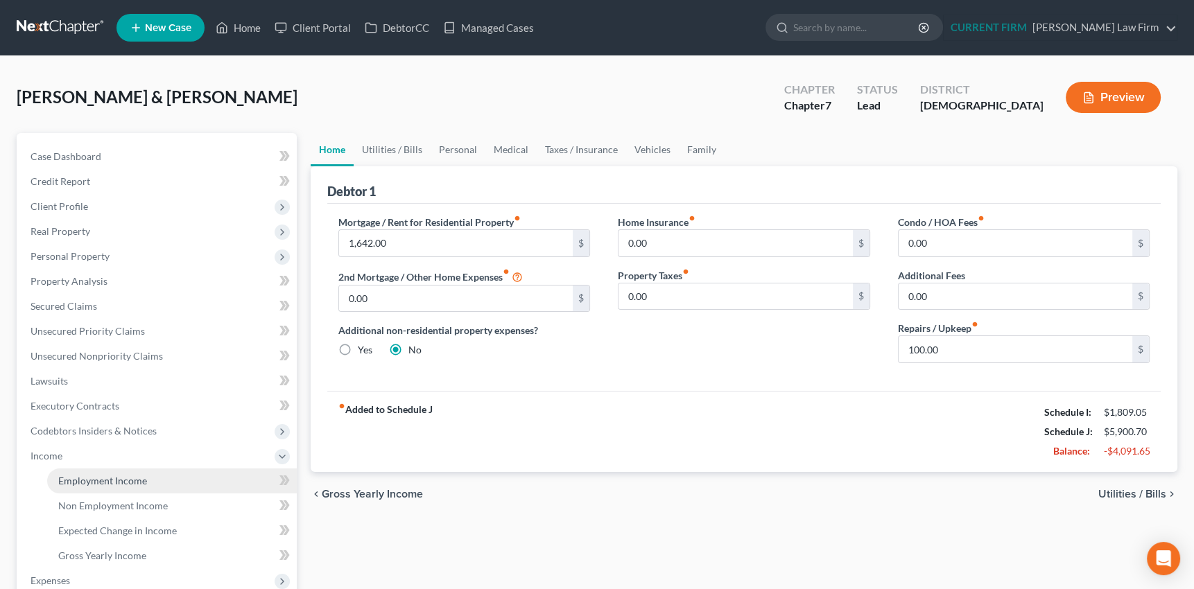
click at [103, 480] on span "Employment Income" at bounding box center [102, 481] width 89 height 12
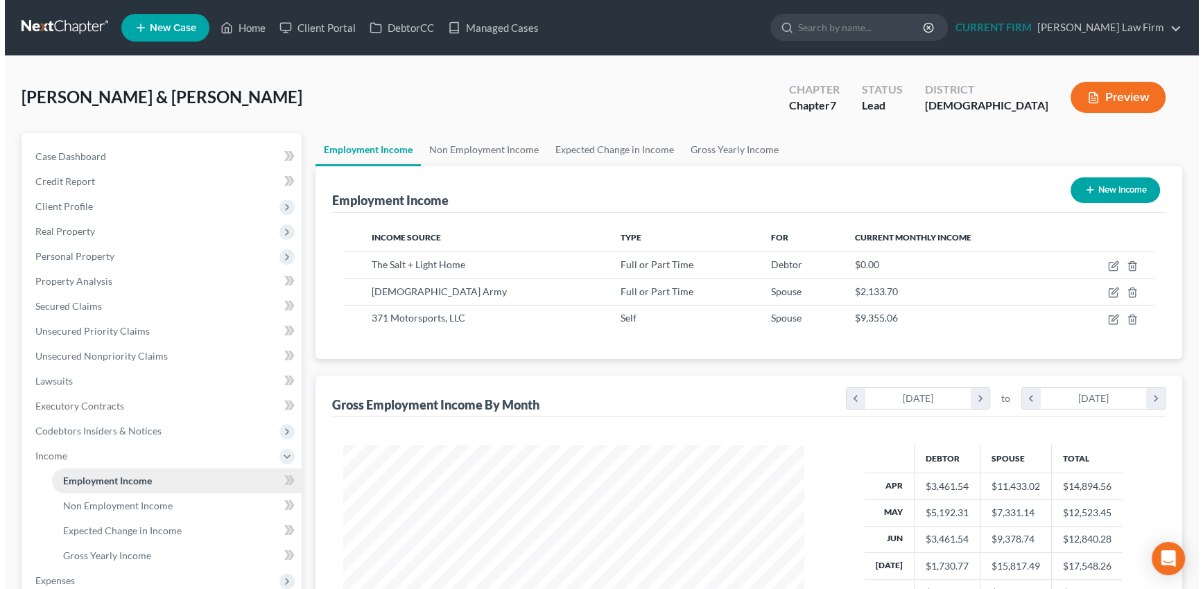
scroll to position [248, 489]
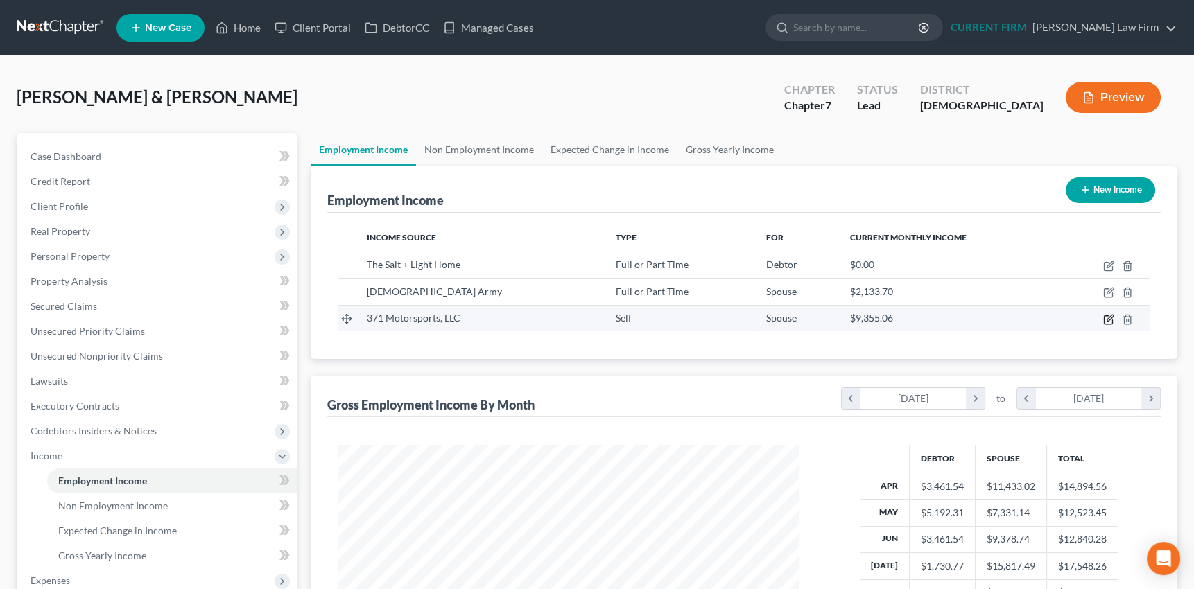
click at [1108, 317] on icon "button" at bounding box center [1108, 319] width 11 height 11
select select "1"
select select "11"
select select "0"
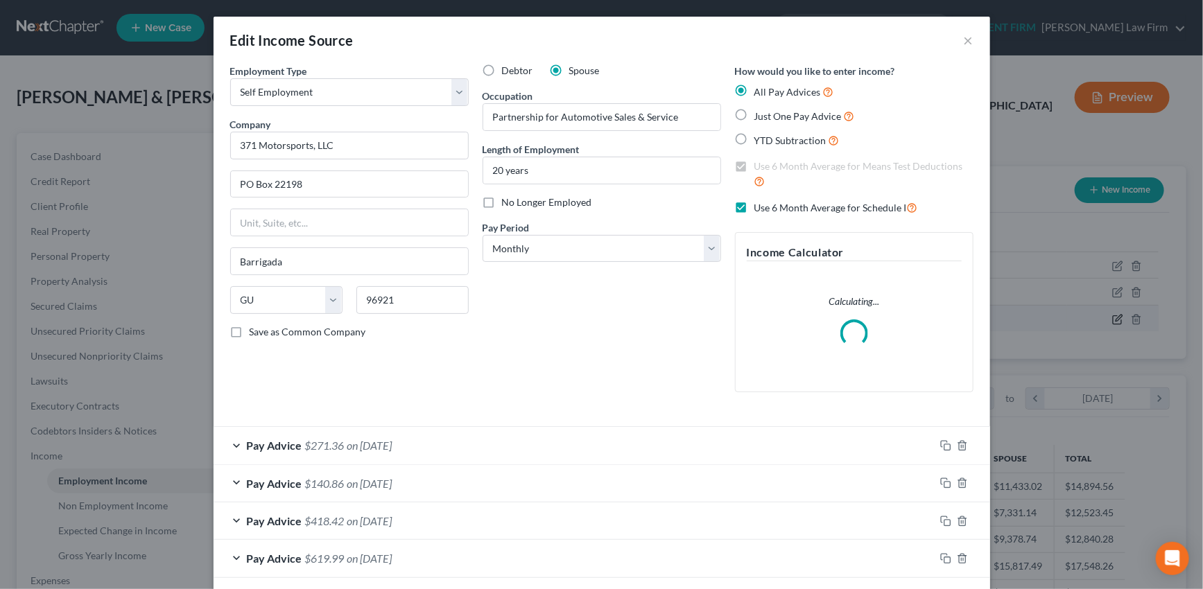
scroll to position [248, 493]
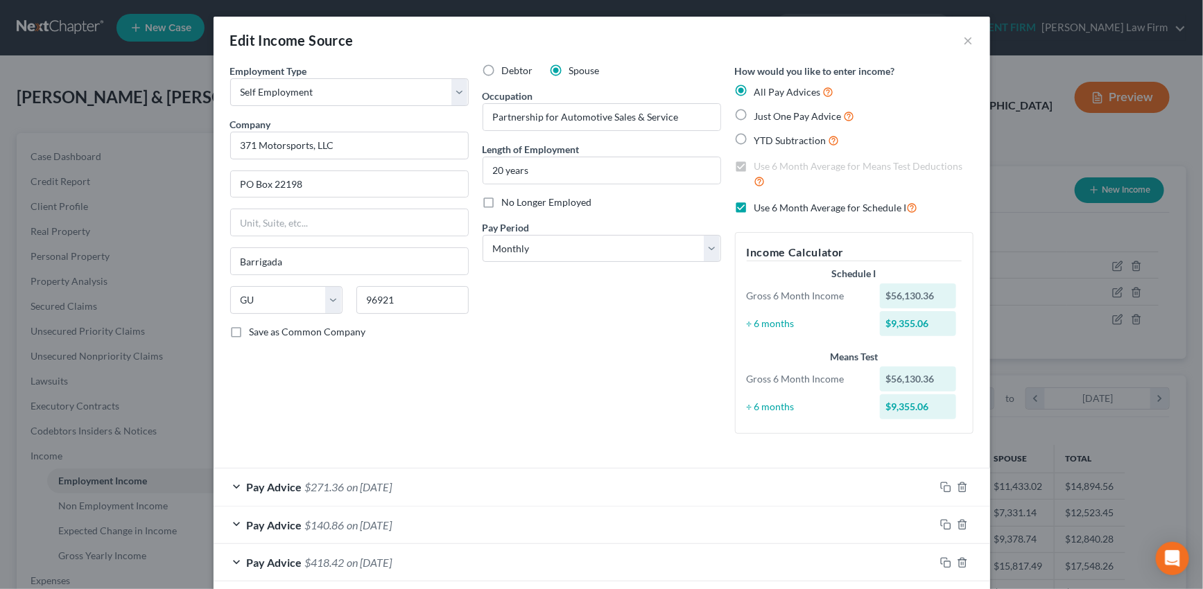
click at [250, 330] on label "Save as Common Company" at bounding box center [308, 332] width 116 height 14
click at [255, 330] on input "Save as Common Company" at bounding box center [259, 329] width 9 height 9
checkbox input "true"
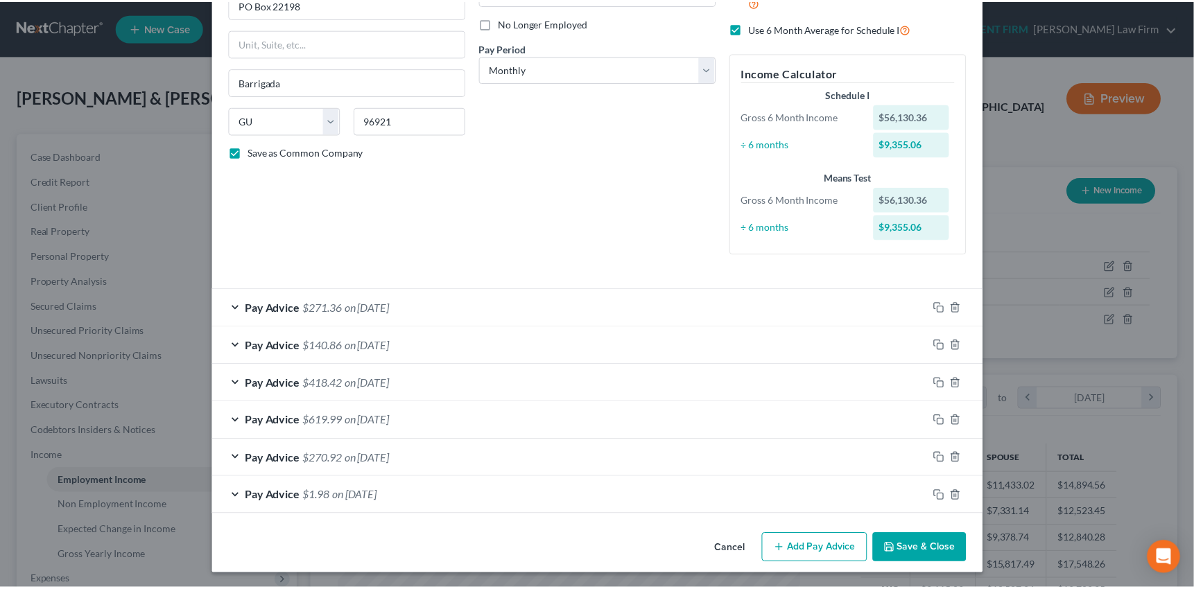
scroll to position [180, 0]
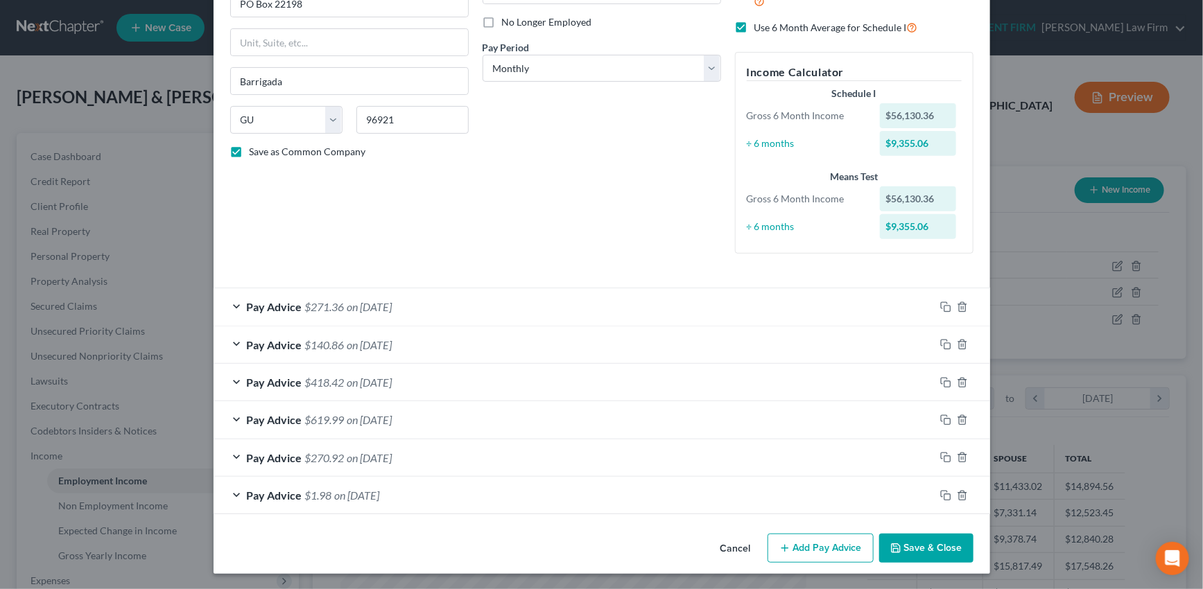
click at [932, 544] on button "Save & Close" at bounding box center [926, 548] width 94 height 29
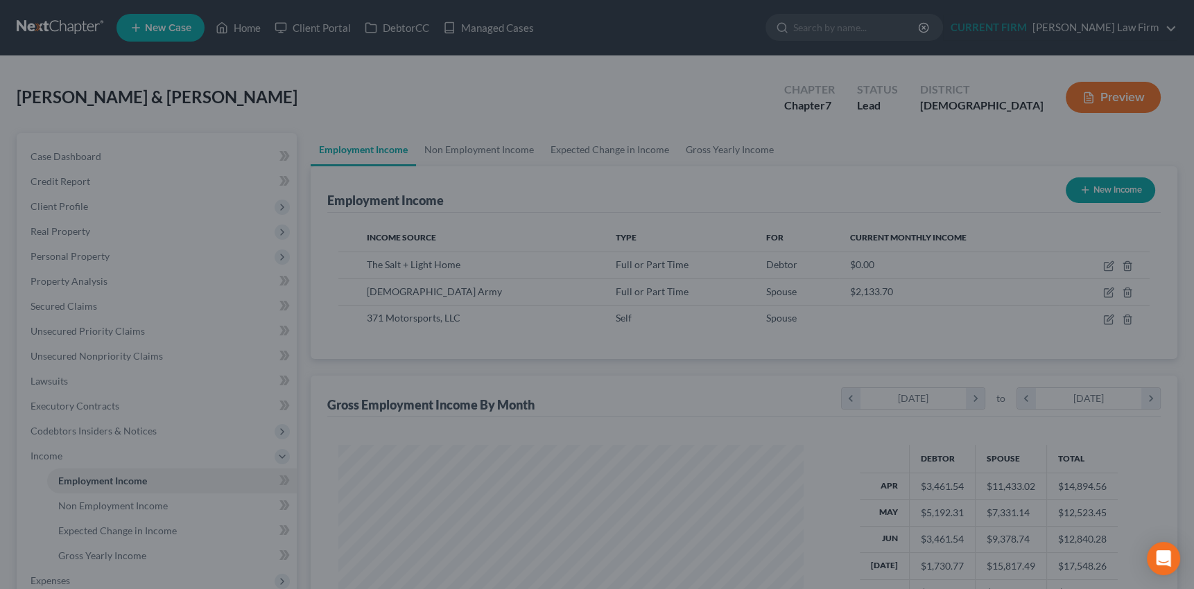
scroll to position [693088, 692846]
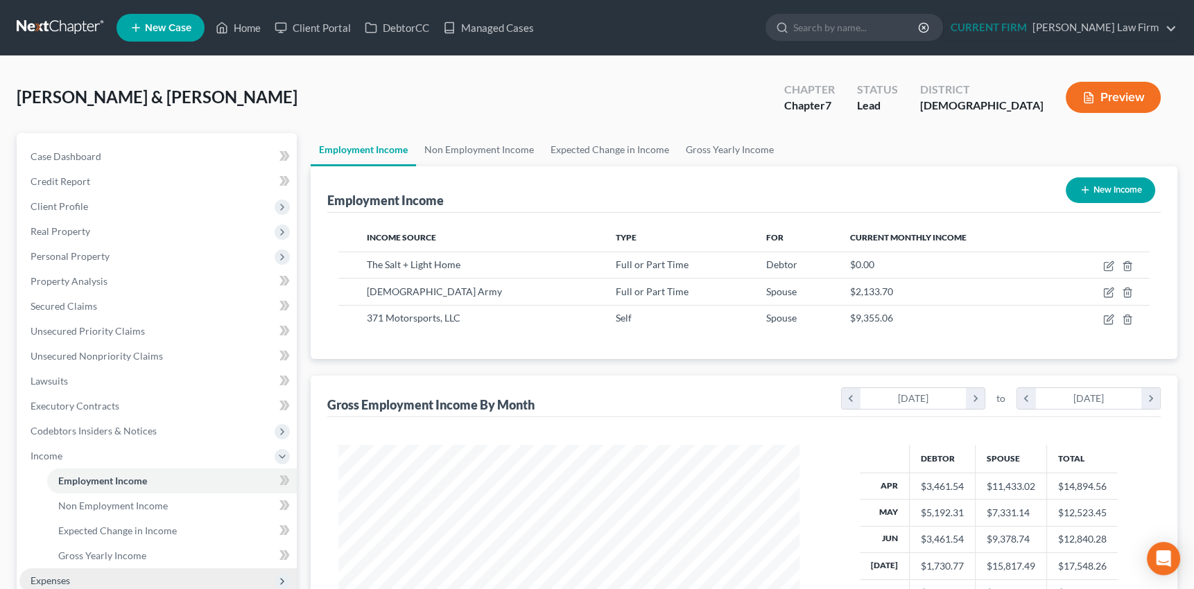
click at [42, 575] on span "Expenses" at bounding box center [51, 581] width 40 height 12
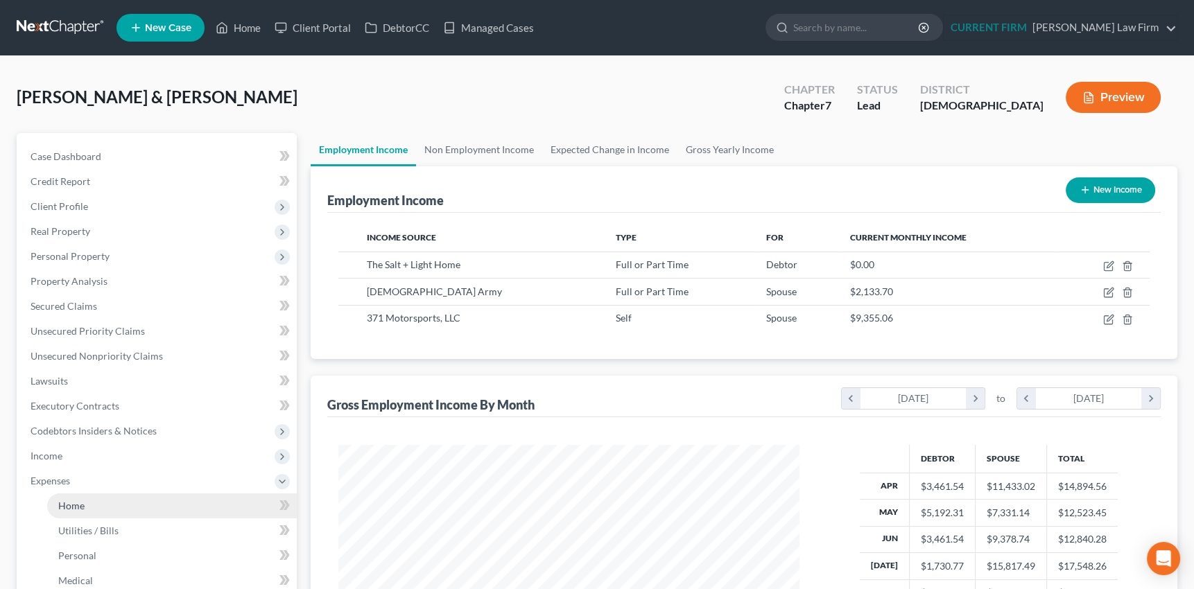
click at [71, 506] on span "Home" at bounding box center [71, 506] width 26 height 12
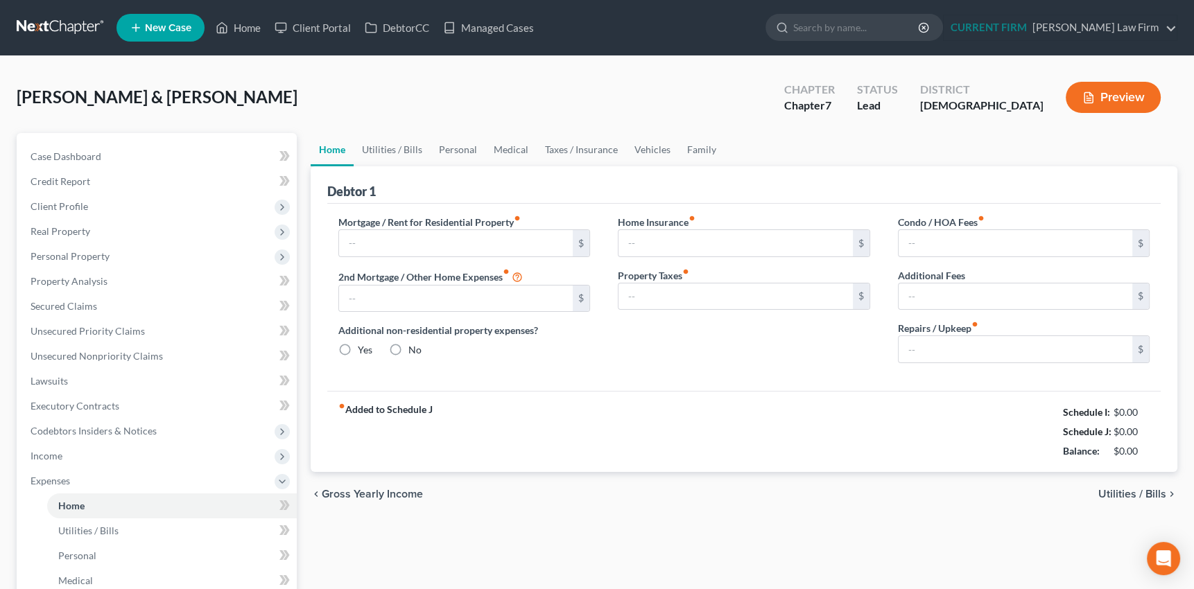
type input "1,642.00"
type input "0.00"
radio input "true"
type input "0.00"
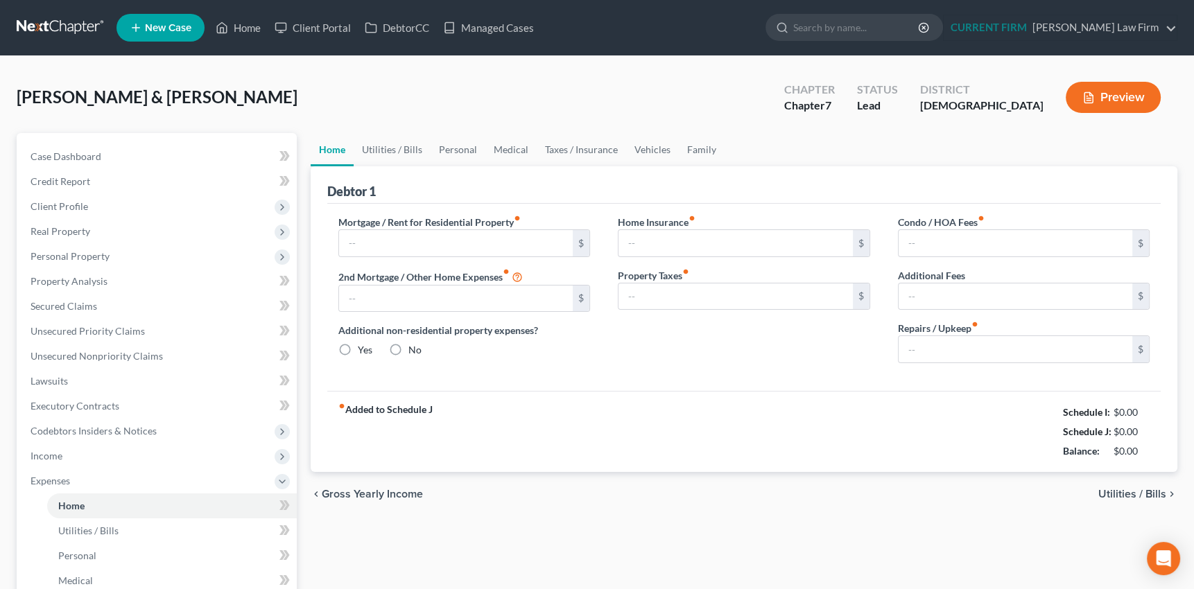
type input "0.00"
type input "100.00"
click at [390, 144] on link "Utilities / Bills" at bounding box center [392, 149] width 77 height 33
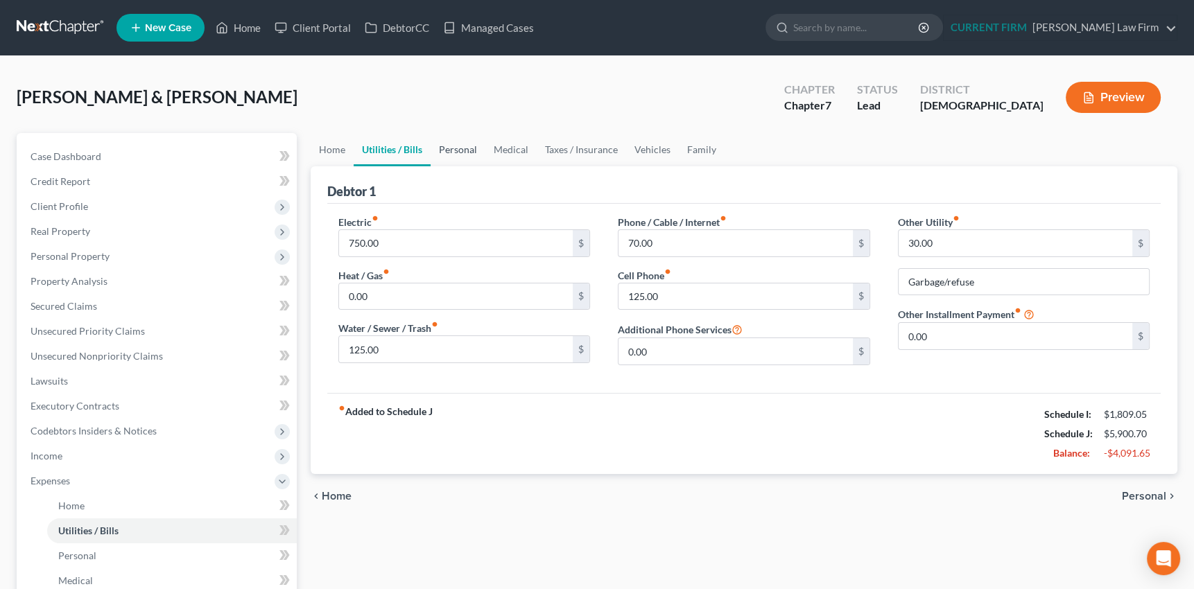
click at [458, 144] on link "Personal" at bounding box center [458, 149] width 55 height 33
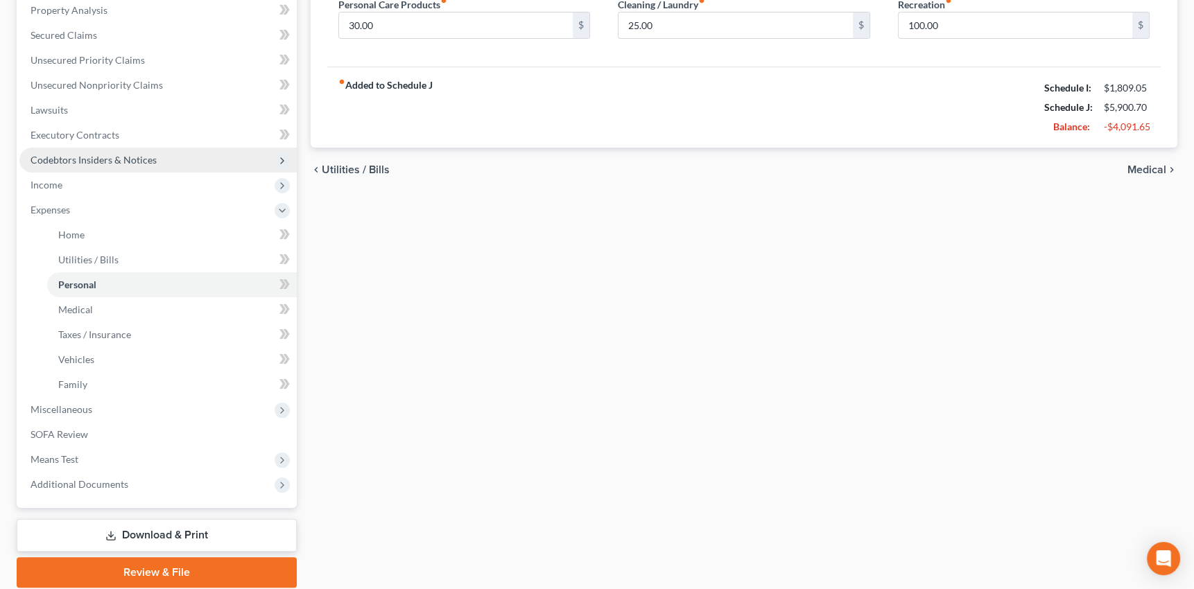
scroll to position [320, 0]
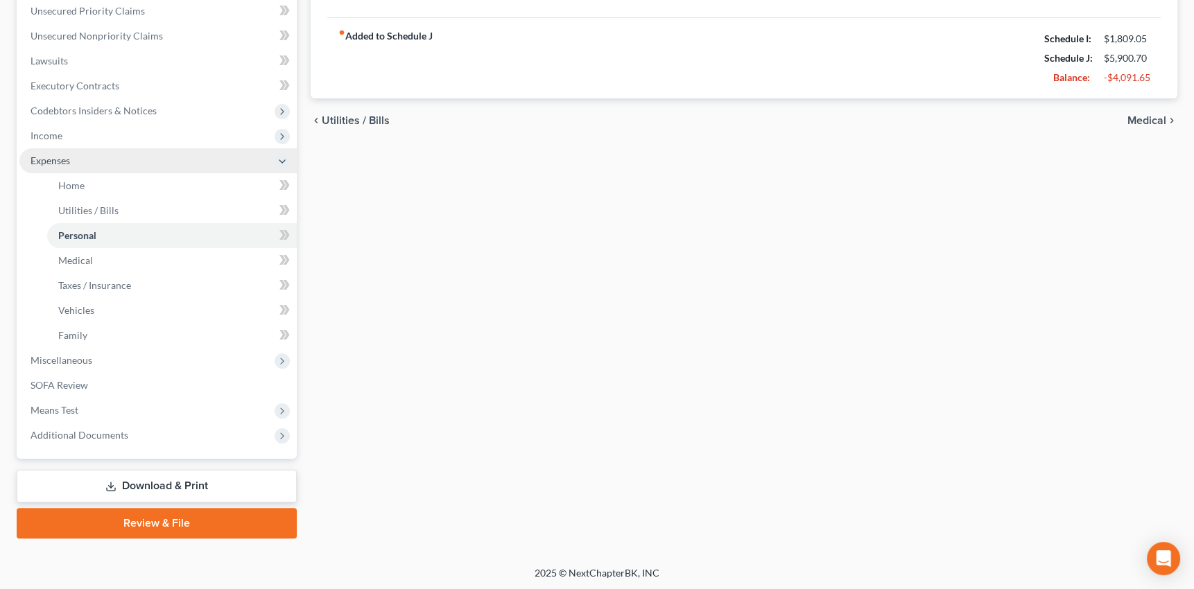
click at [54, 159] on span "Expenses" at bounding box center [51, 161] width 40 height 12
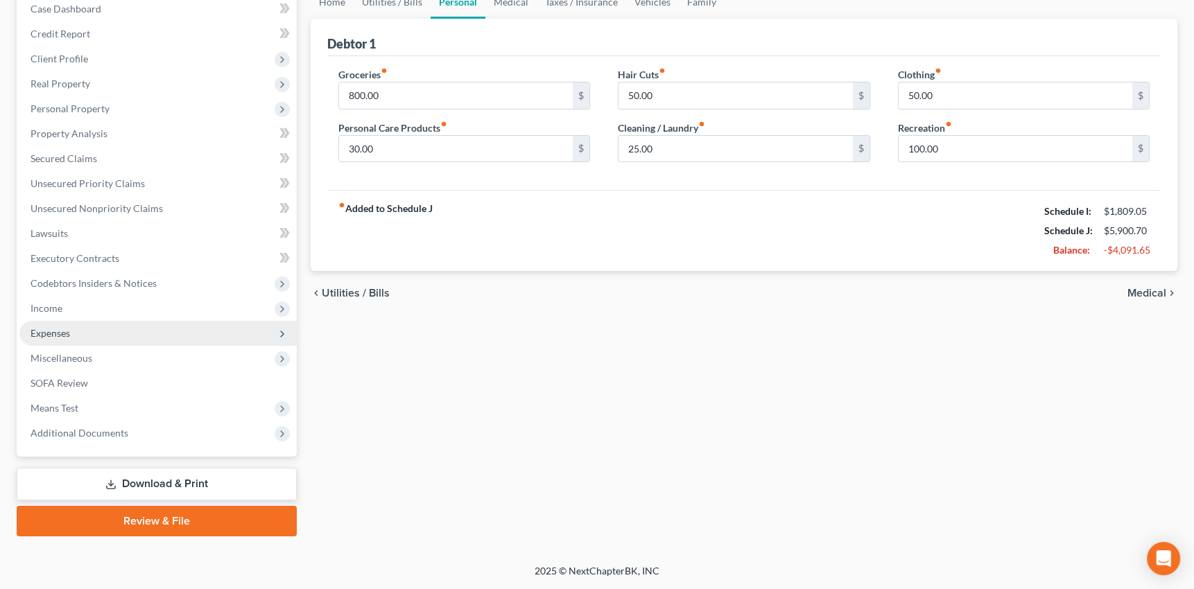
scroll to position [146, 0]
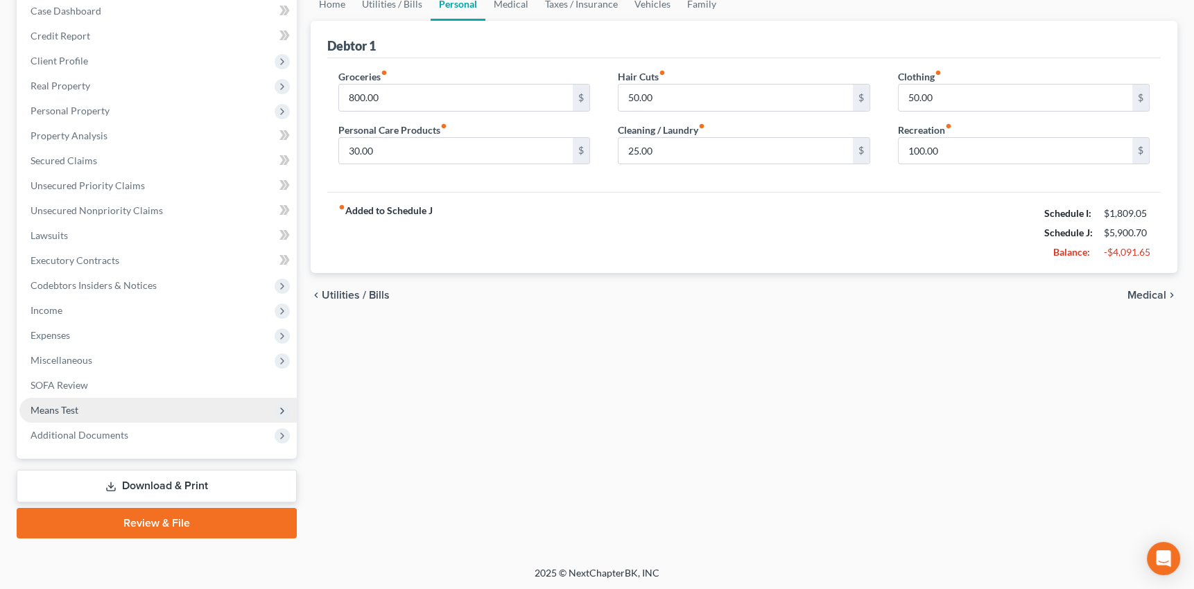
click at [54, 408] on span "Means Test" at bounding box center [55, 410] width 48 height 12
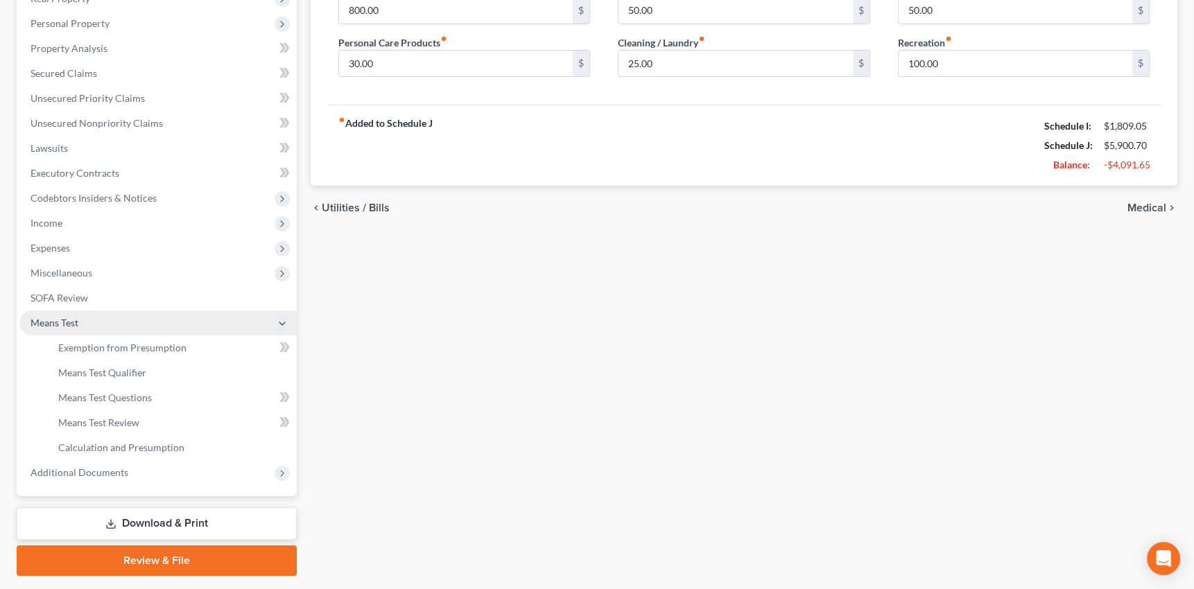
scroll to position [270, 0]
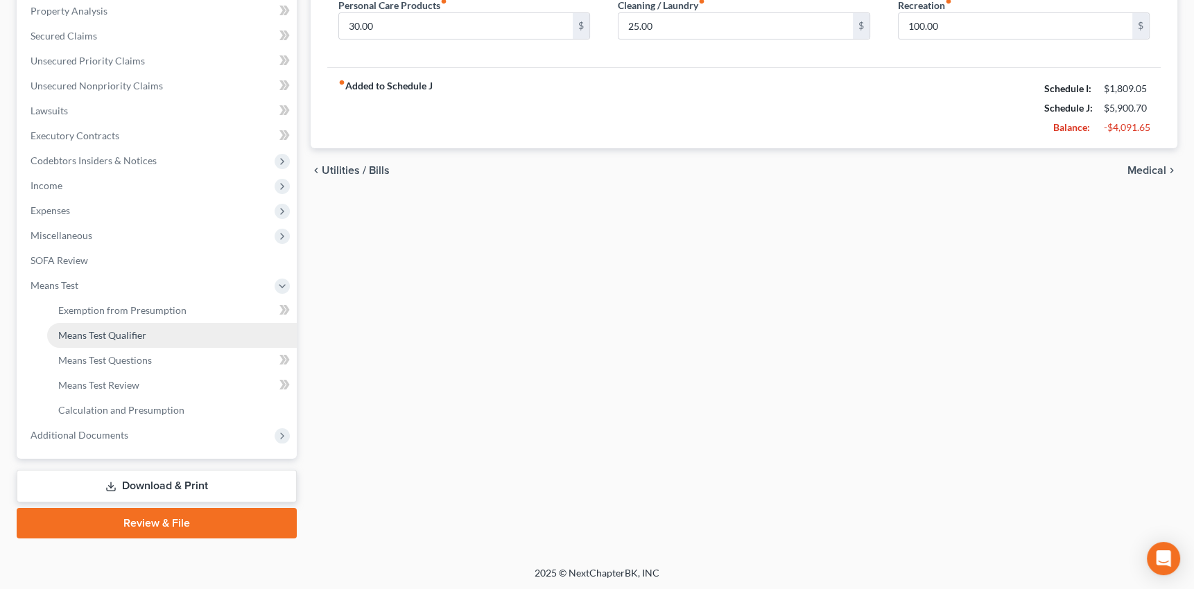
click at [97, 333] on span "Means Test Qualifier" at bounding box center [102, 335] width 88 height 12
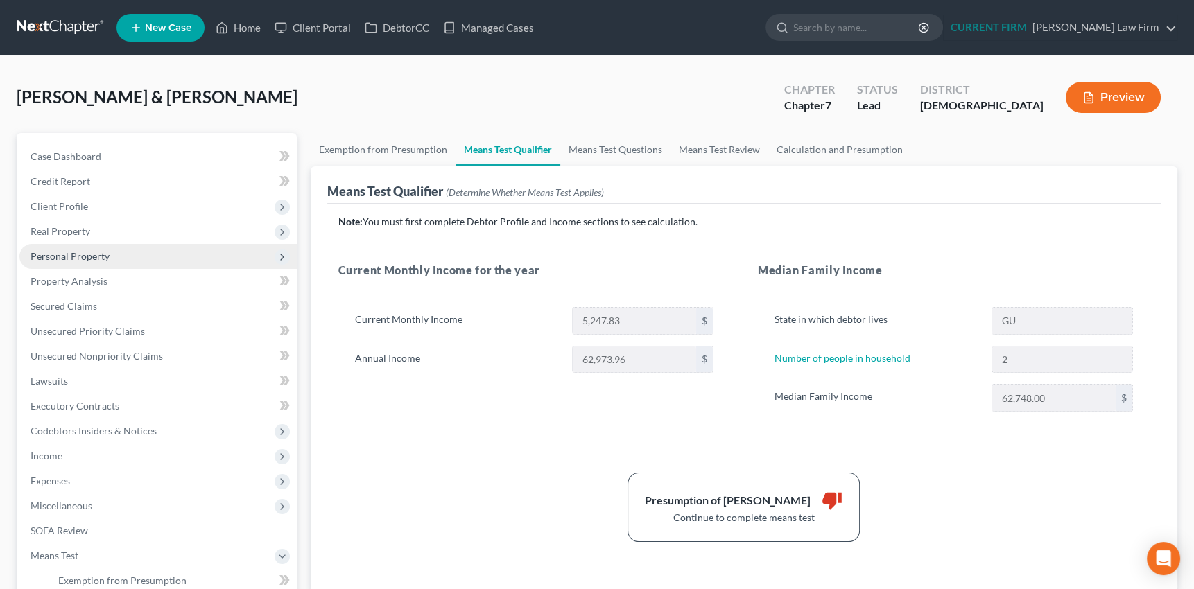
click at [87, 259] on span "Personal Property" at bounding box center [70, 256] width 79 height 12
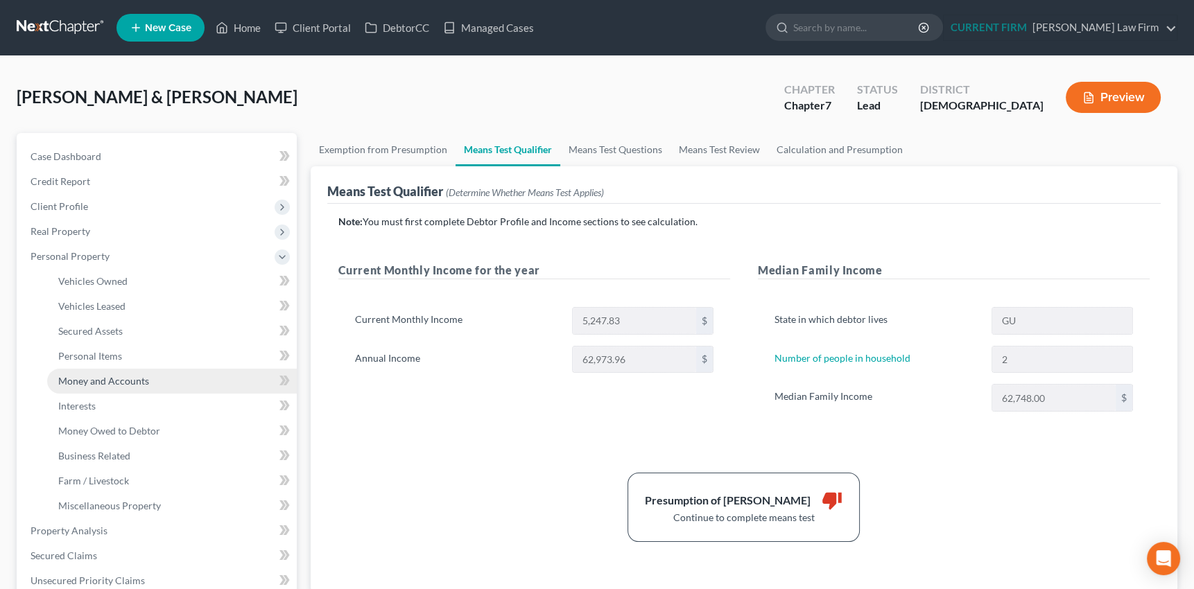
click at [90, 375] on span "Money and Accounts" at bounding box center [103, 381] width 91 height 12
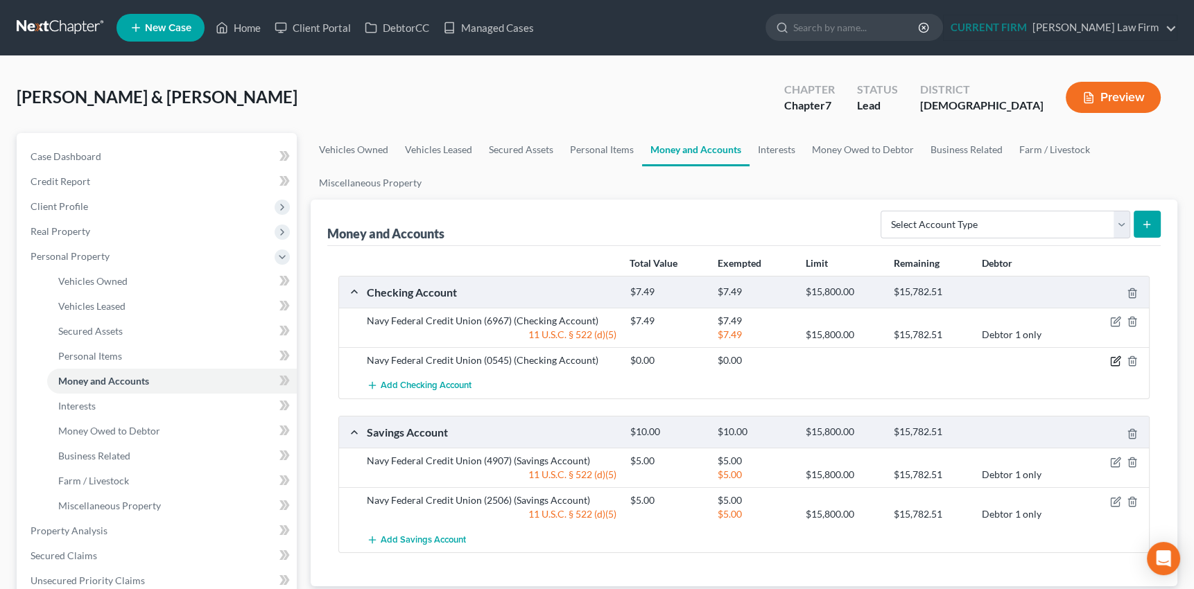
click at [1116, 358] on icon "button" at bounding box center [1115, 361] width 11 height 11
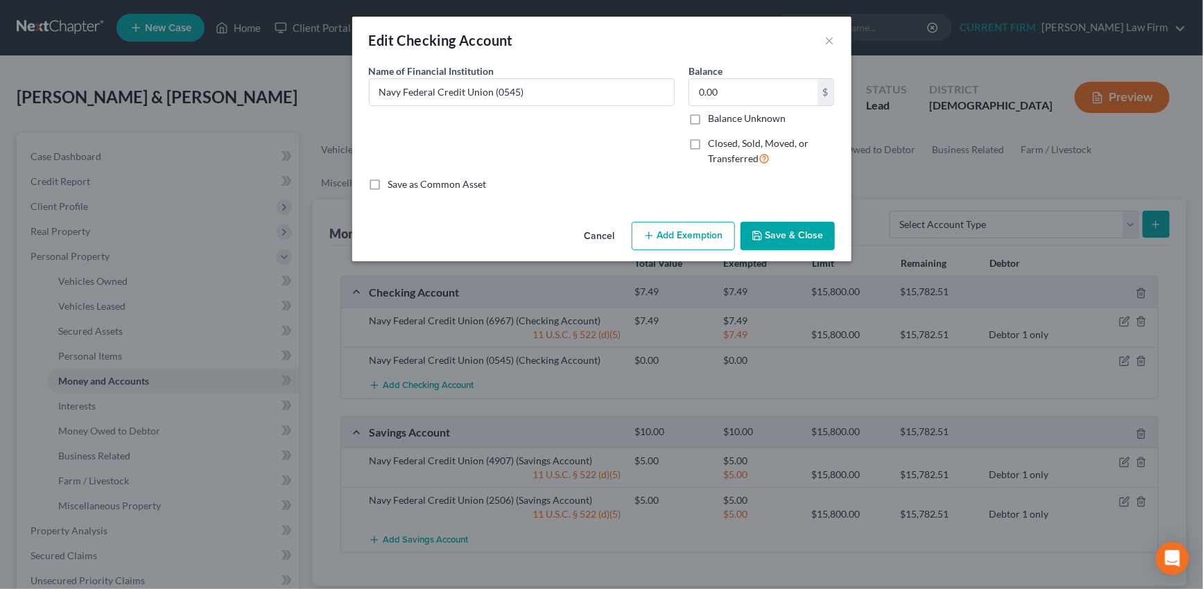
click at [598, 235] on button "Cancel" at bounding box center [599, 237] width 53 height 28
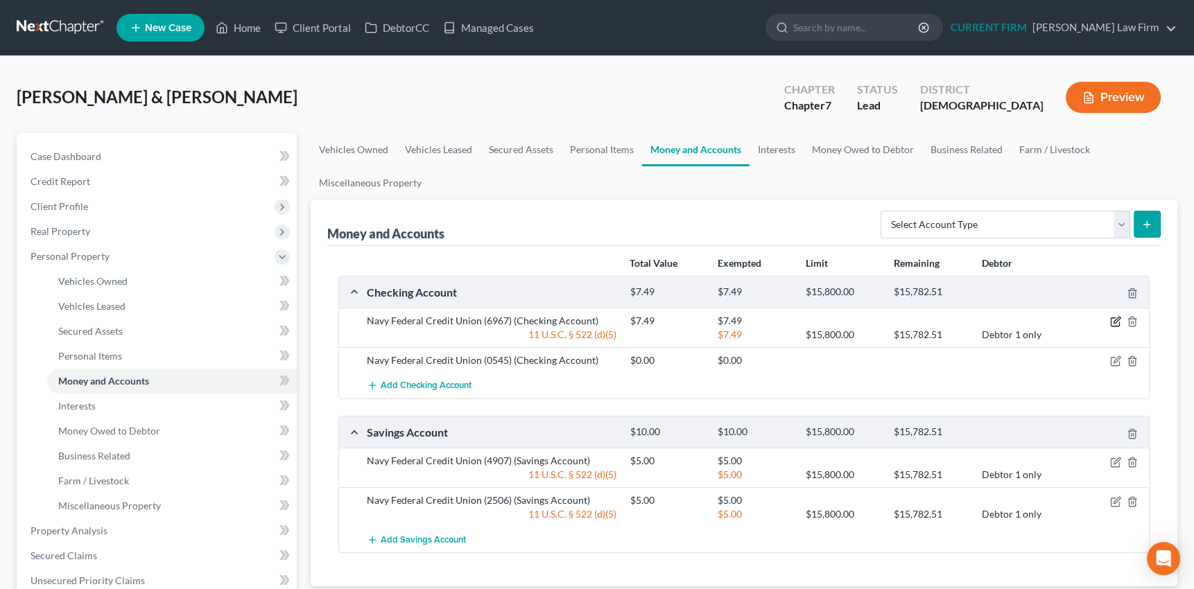
click at [1116, 320] on icon "button" at bounding box center [1115, 321] width 11 height 11
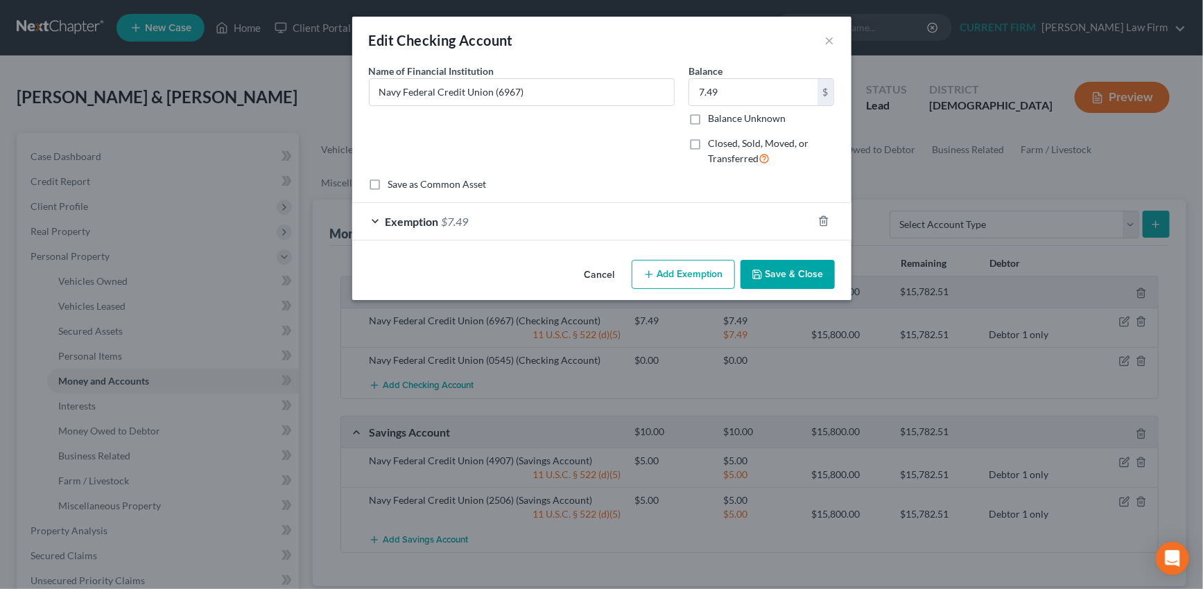
click at [565, 223] on div "Exemption $7.49" at bounding box center [582, 221] width 460 height 37
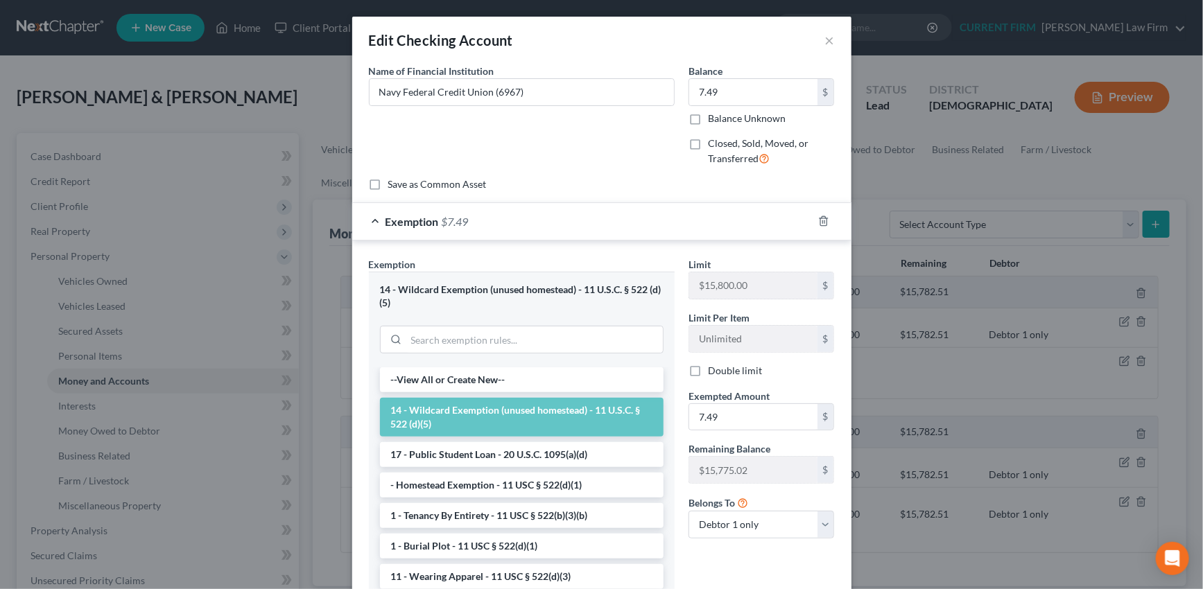
click at [565, 223] on div "Exemption $7.49" at bounding box center [582, 221] width 460 height 37
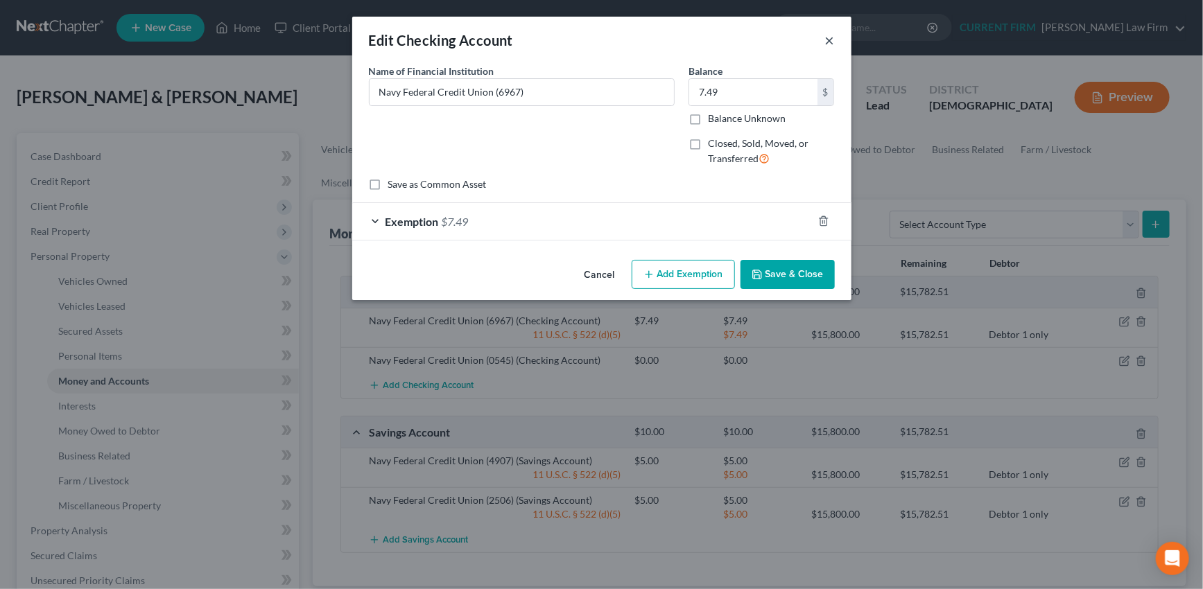
click at [828, 39] on button "×" at bounding box center [830, 40] width 10 height 17
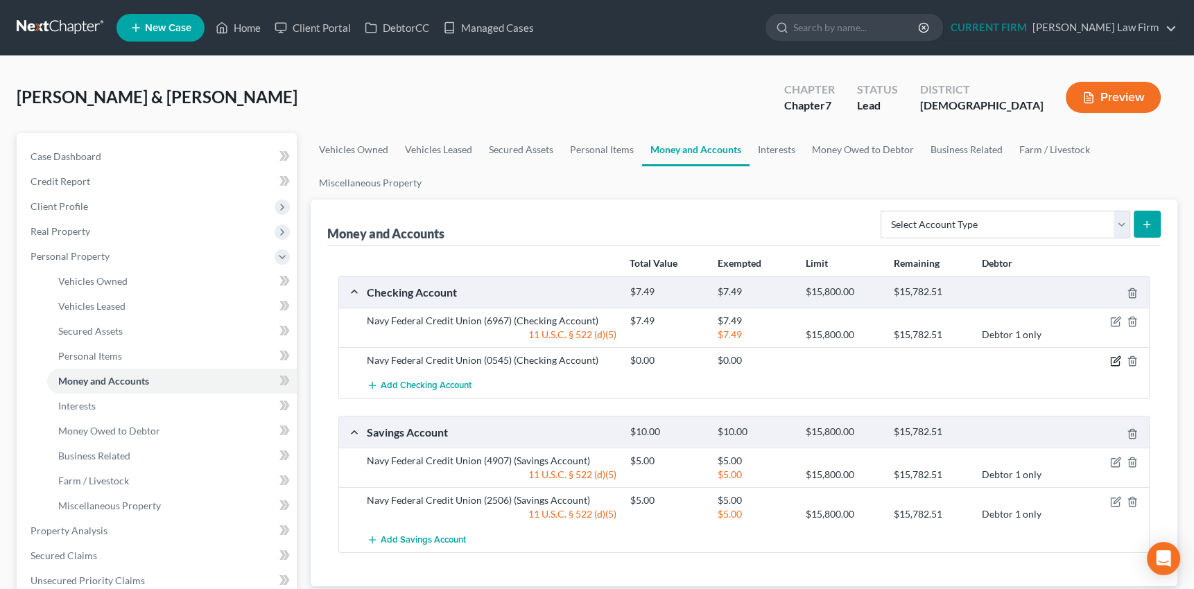
click at [1115, 358] on icon "button" at bounding box center [1115, 361] width 11 height 11
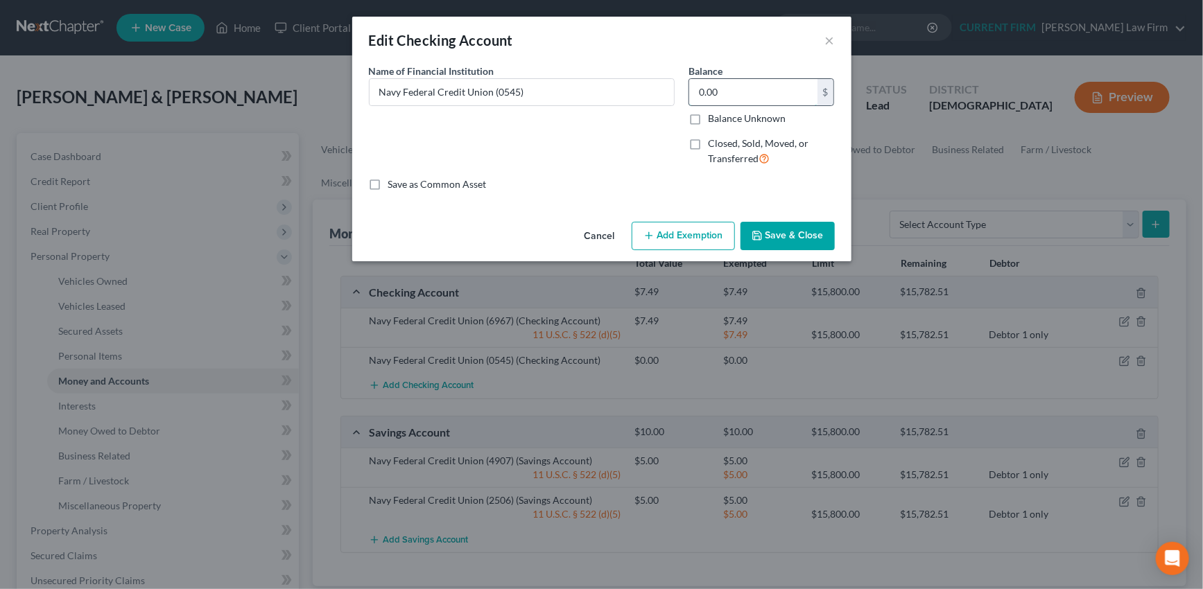
click at [732, 94] on input "0.00" at bounding box center [753, 92] width 128 height 26
type input "0.17"
click at [687, 234] on button "Add Exemption" at bounding box center [683, 236] width 103 height 29
select select "2"
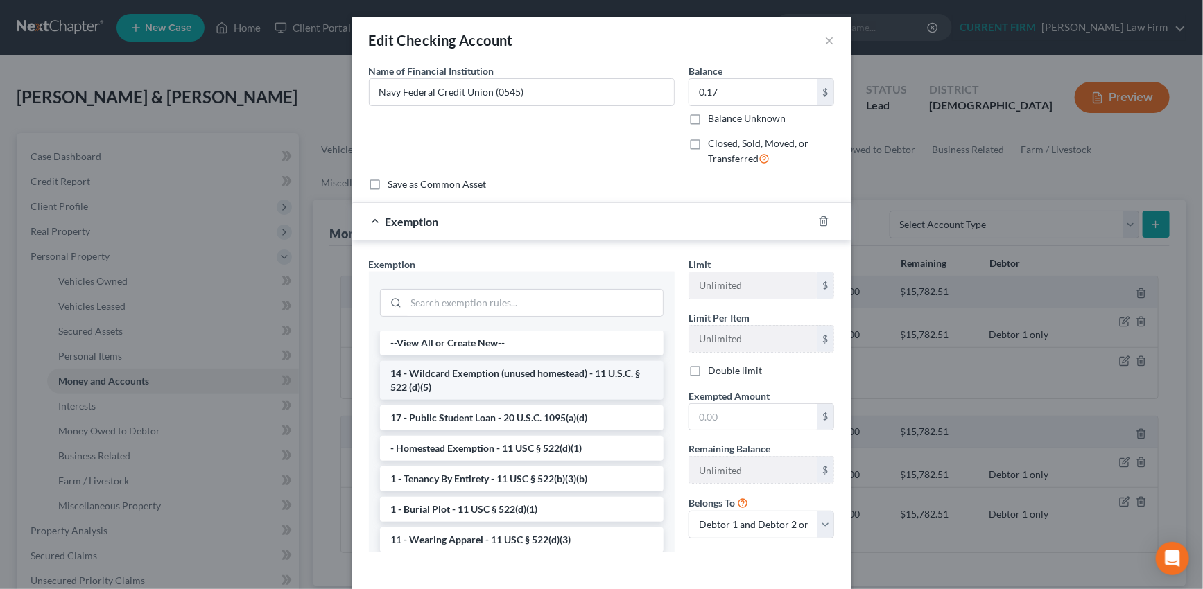
click at [560, 375] on li "14 - Wildcard Exemption (unused homestead) - 11 U.S.C. § 522 (d)(5)" at bounding box center [522, 380] width 284 height 39
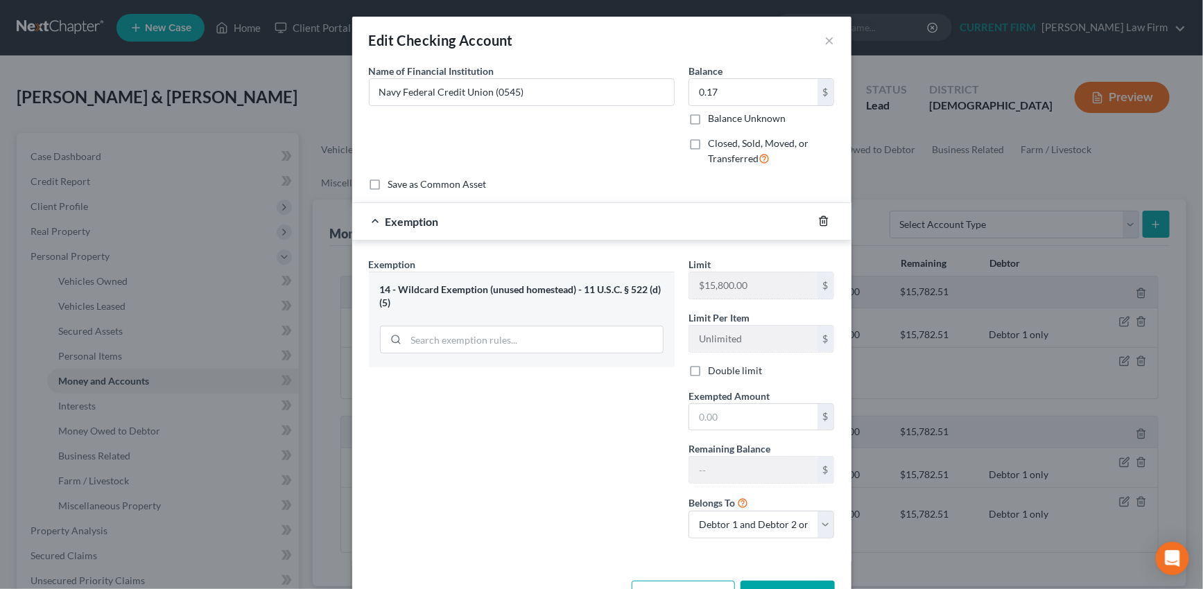
click at [820, 218] on polyline "button" at bounding box center [824, 218] width 8 height 0
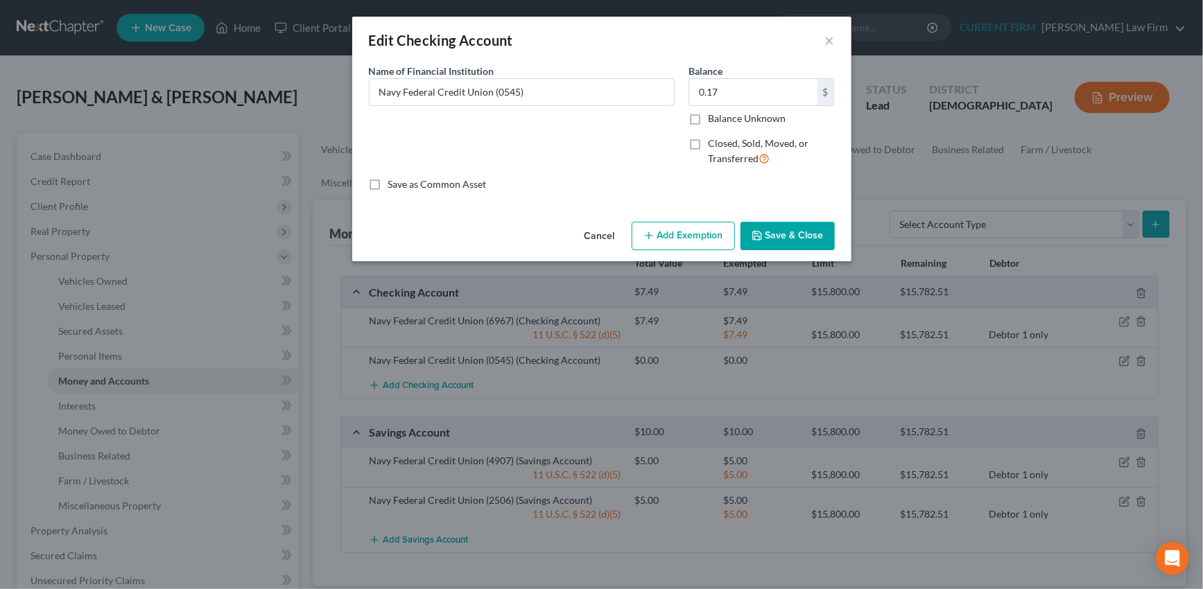
click at [675, 234] on button "Add Exemption" at bounding box center [683, 236] width 103 height 29
select select "2"
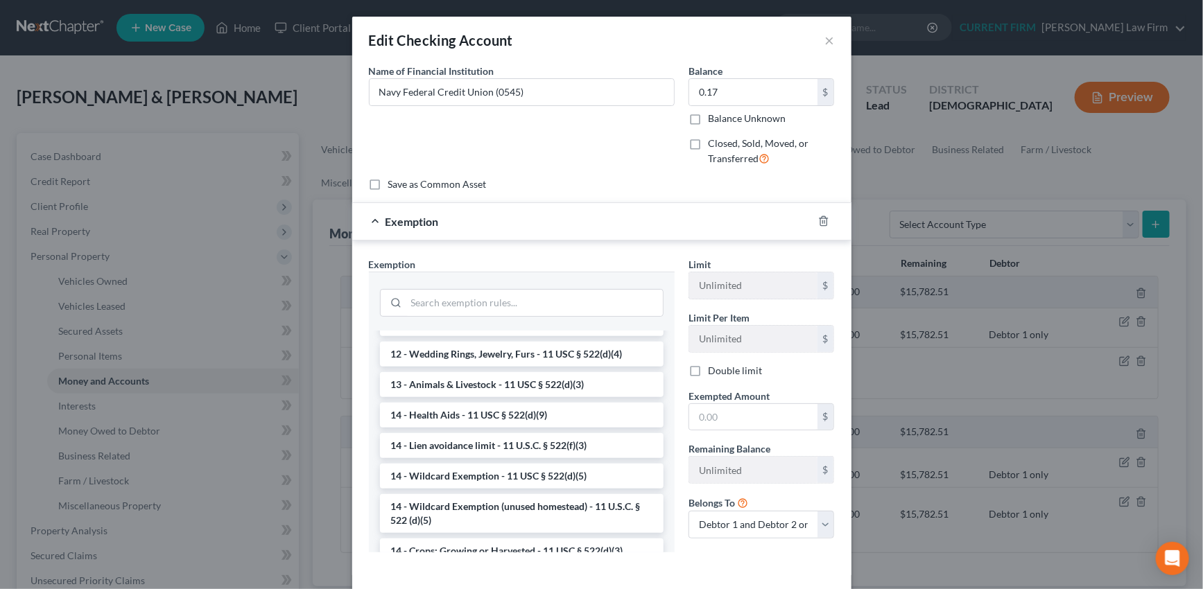
scroll to position [243, 0]
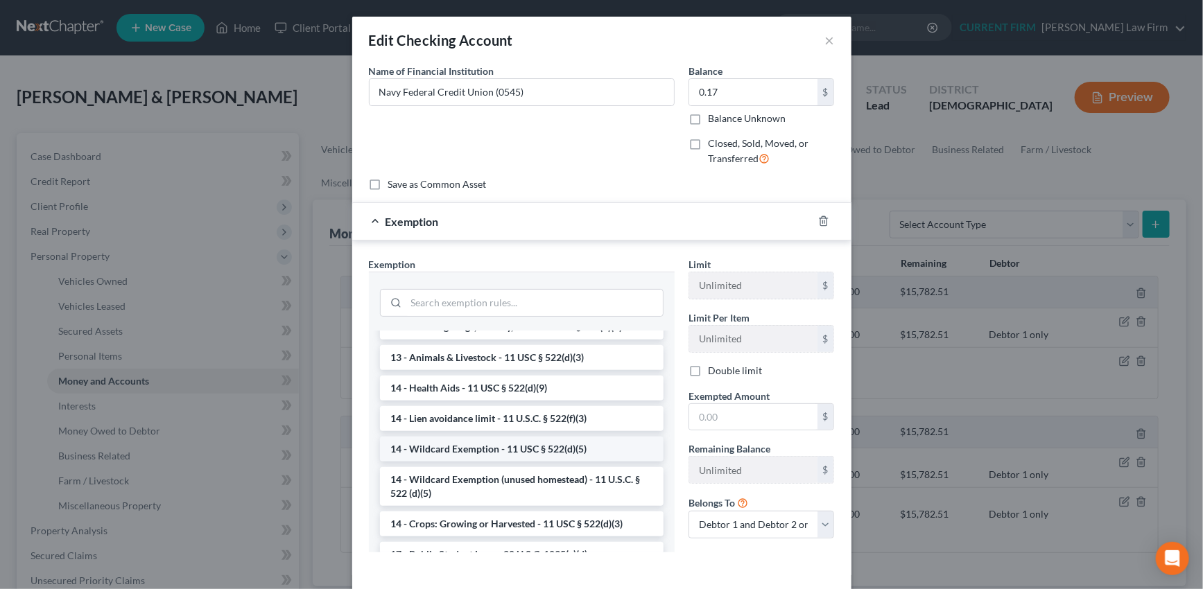
click at [469, 446] on li "14 - Wildcard Exemption - 11 USC § 522(d)(5)" at bounding box center [522, 449] width 284 height 25
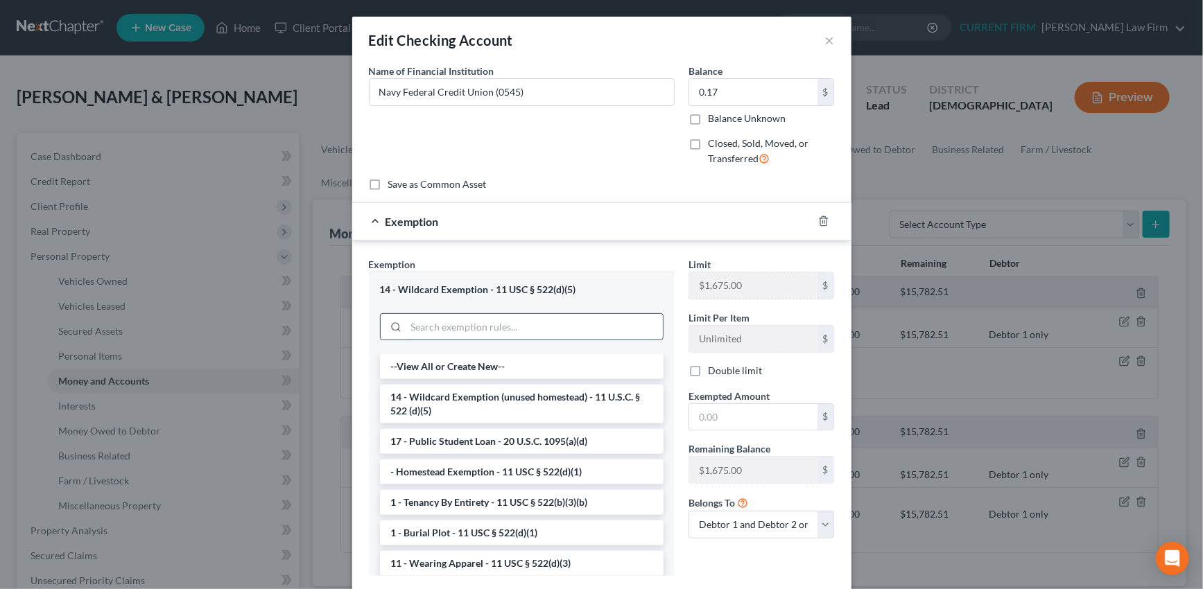
click at [477, 327] on input "search" at bounding box center [534, 327] width 257 height 26
click at [481, 400] on li "14 - Wildcard Exemption (unused homestead) - 11 U.S.C. § 522 (d)(5)" at bounding box center [522, 404] width 284 height 39
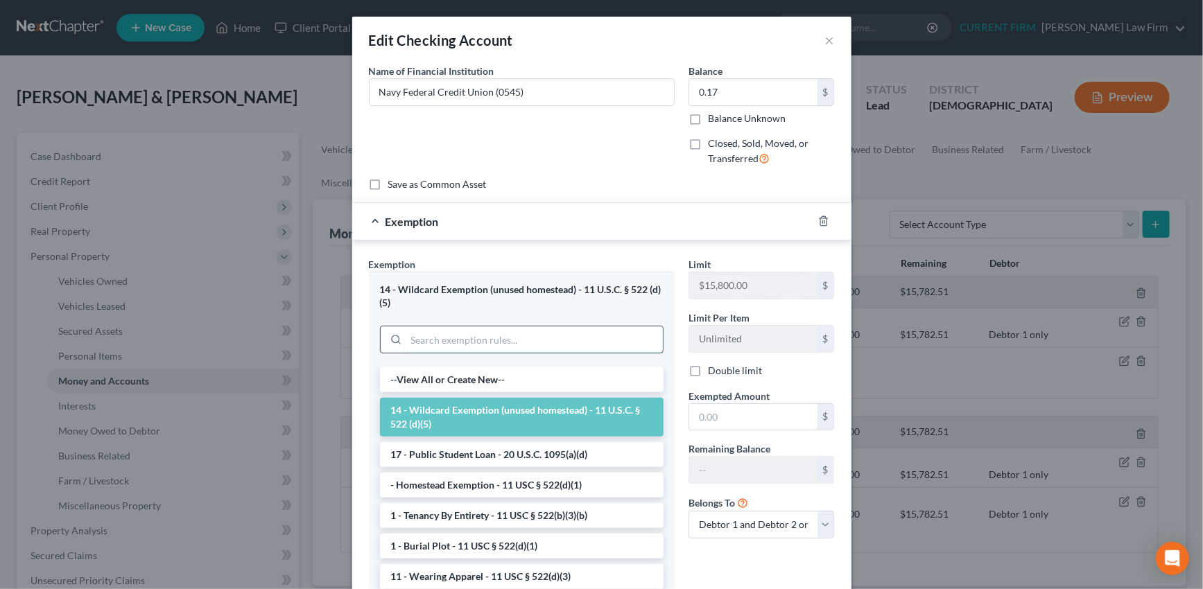
click at [482, 339] on input "search" at bounding box center [534, 340] width 257 height 26
click at [449, 332] on input "search" at bounding box center [534, 340] width 257 height 26
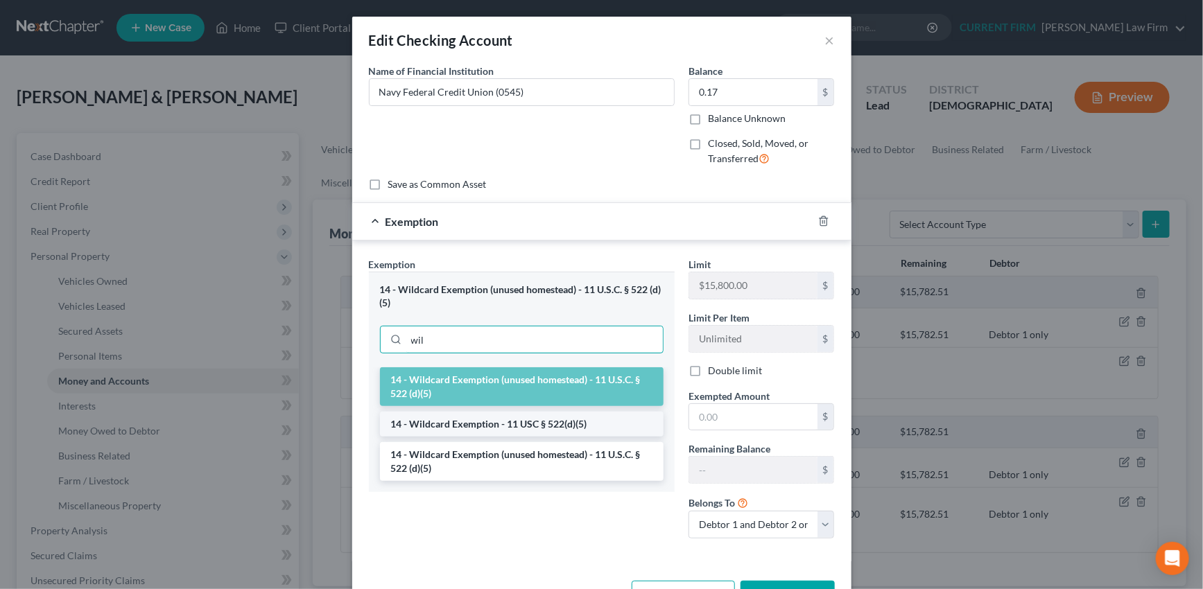
type input "wil"
click at [469, 422] on li "14 - Wildcard Exemption - 11 USC § 522(d)(5)" at bounding box center [522, 424] width 284 height 25
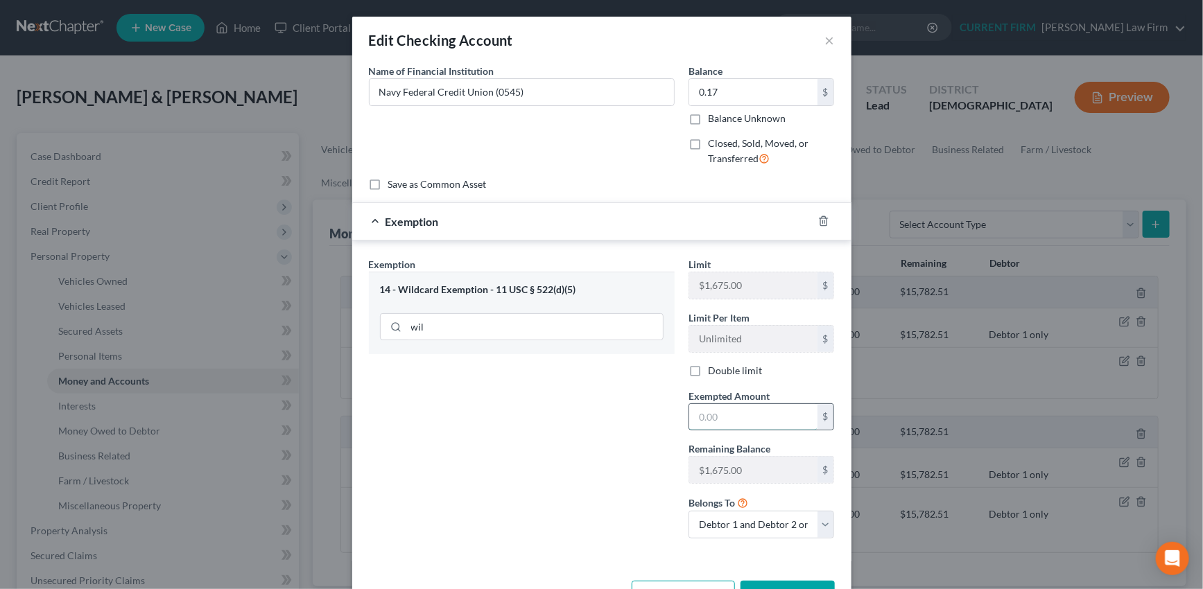
click at [727, 417] on input "text" at bounding box center [753, 417] width 128 height 26
type input "0.17"
click at [742, 531] on select "Debtor 1 only Debtor 2 only Debtor 1 and Debtor 2 only" at bounding box center [761, 525] width 146 height 28
select select "0"
click at [688, 511] on select "Debtor 1 only Debtor 2 only Debtor 1 and Debtor 2 only" at bounding box center [761, 525] width 146 height 28
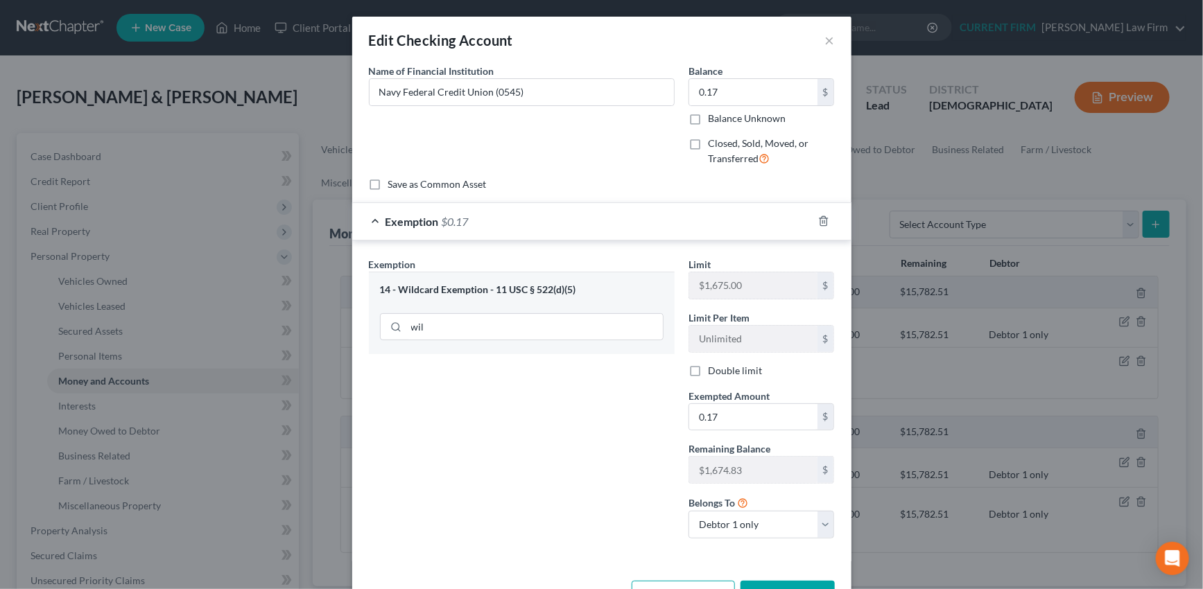
click at [771, 581] on button "Save & Close" at bounding box center [787, 595] width 94 height 29
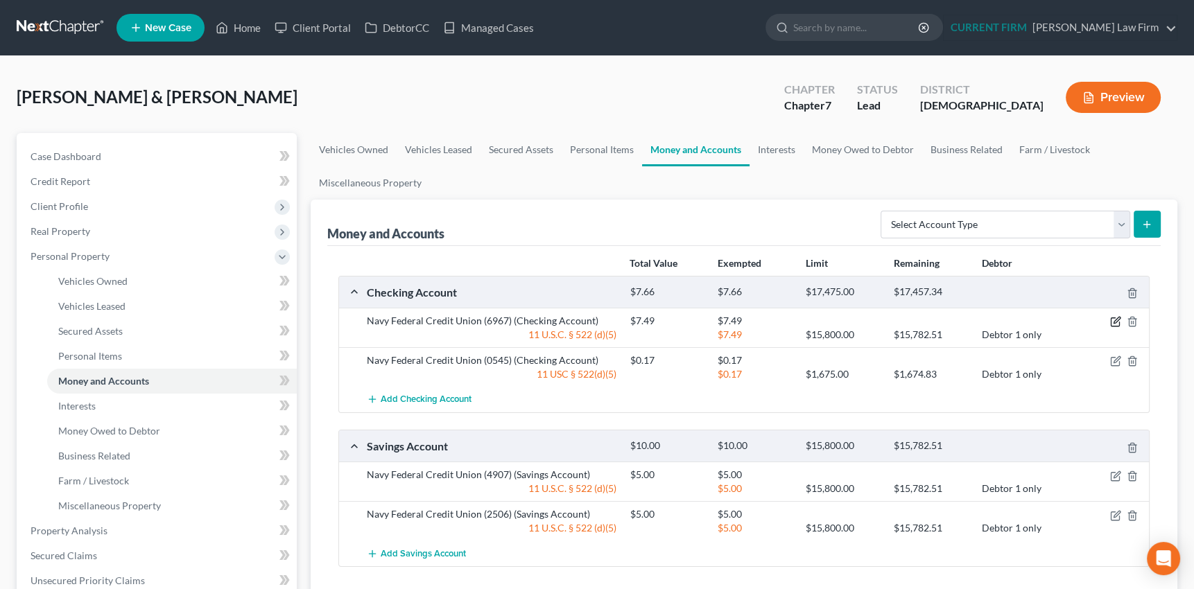
click at [1118, 322] on icon "button" at bounding box center [1115, 322] width 8 height 8
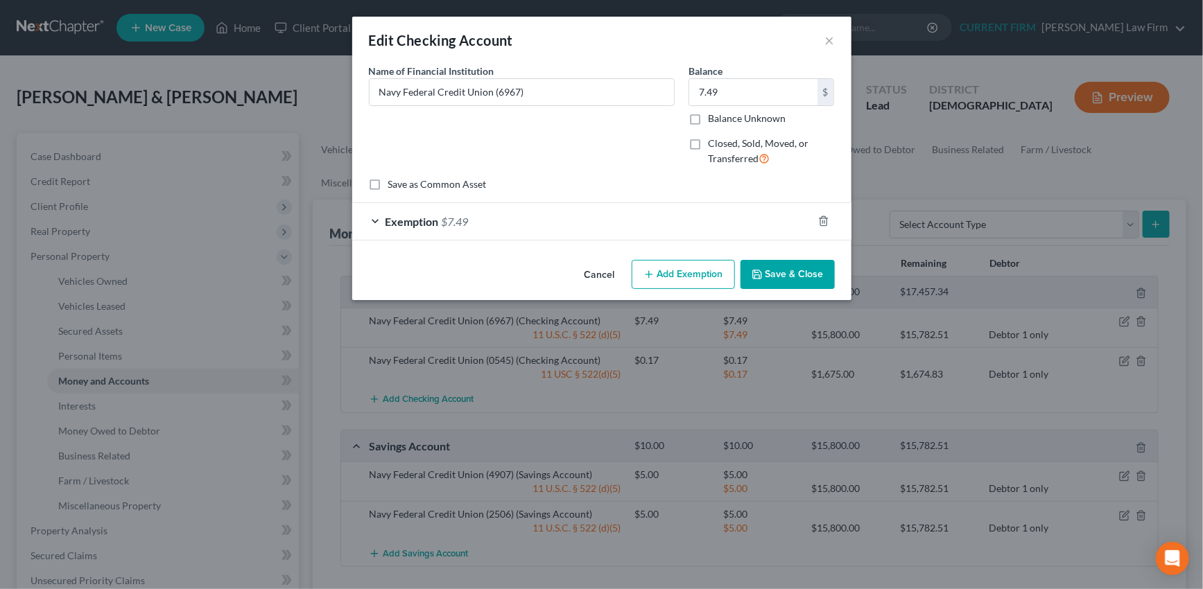
click at [530, 223] on div "Exemption $7.49" at bounding box center [582, 221] width 460 height 37
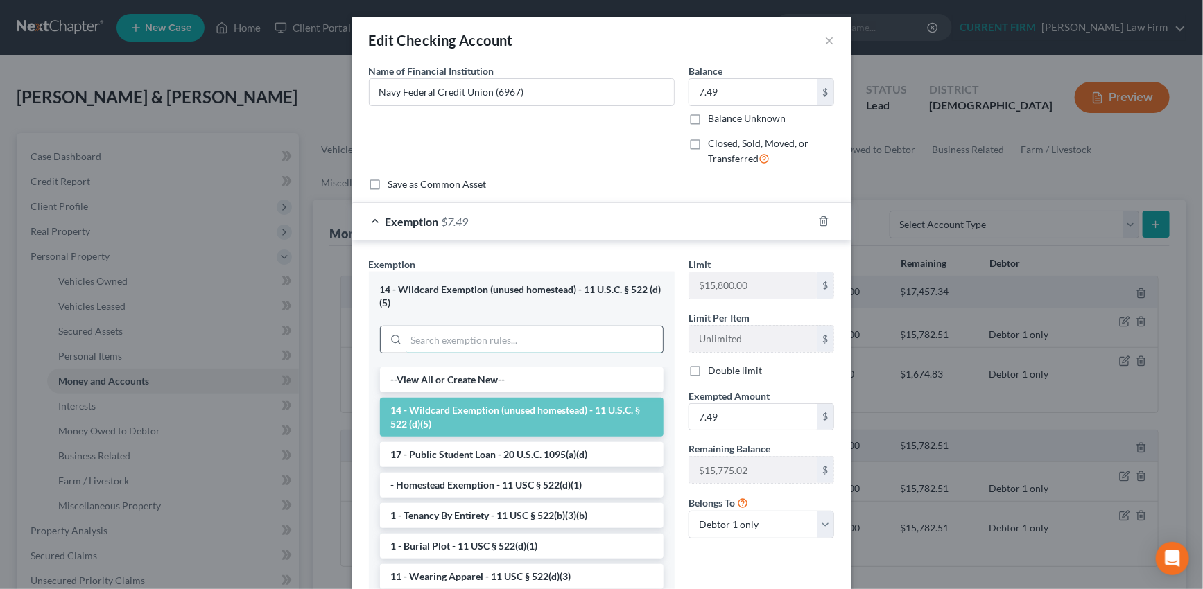
click at [490, 334] on input "search" at bounding box center [534, 340] width 257 height 26
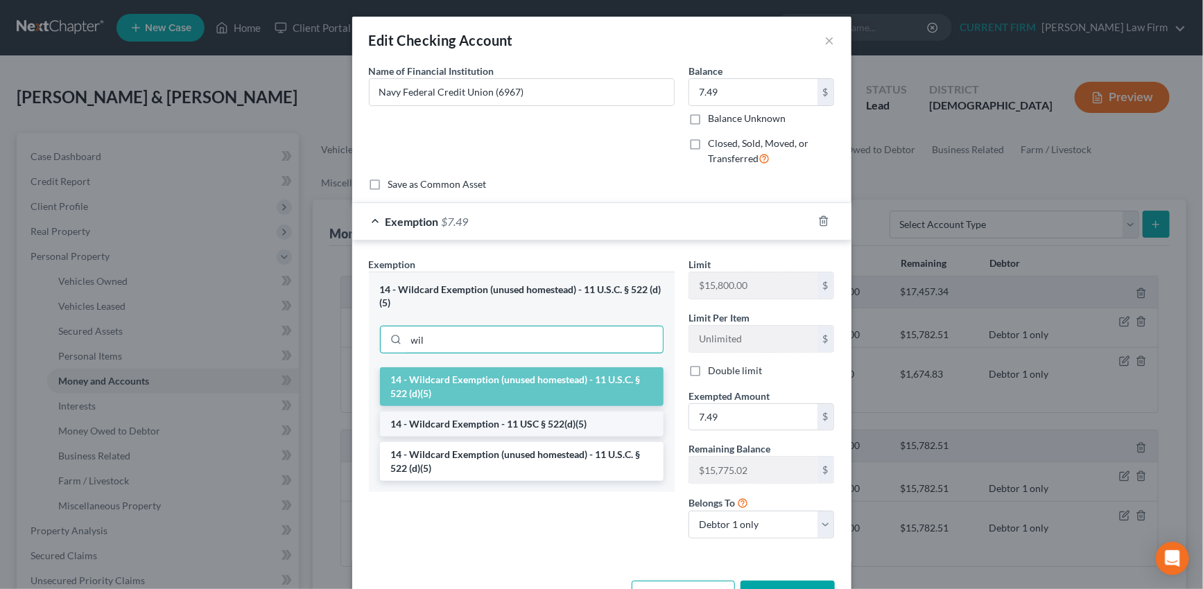
type input "wil"
click at [455, 424] on li "14 - Wildcard Exemption - 11 USC § 522(d)(5)" at bounding box center [522, 424] width 284 height 25
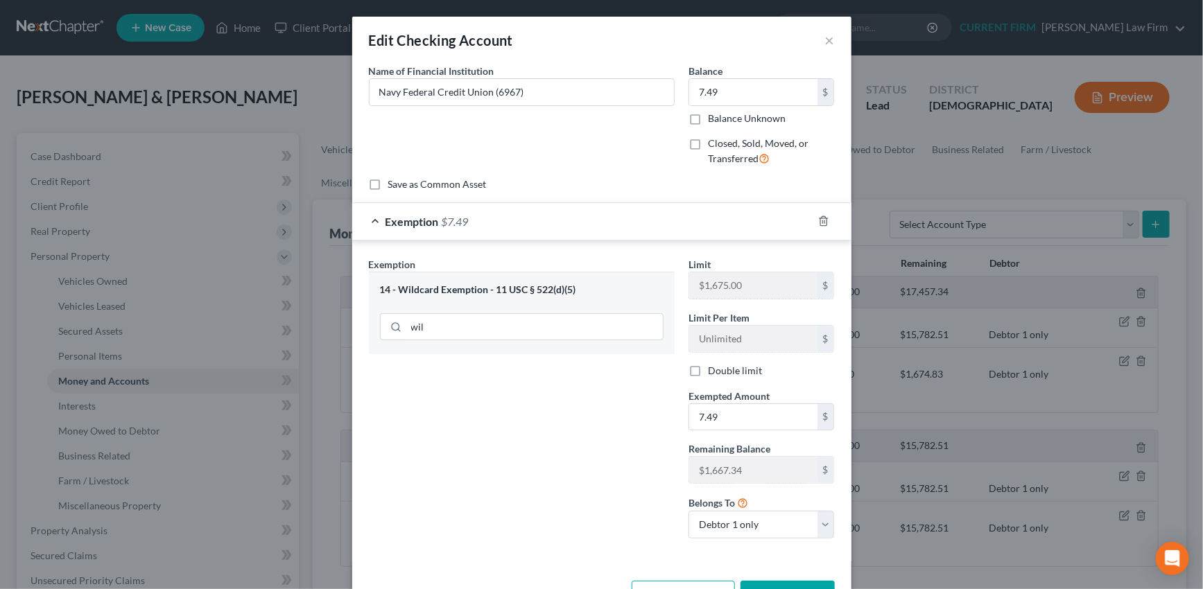
click at [776, 581] on button "Save & Close" at bounding box center [787, 595] width 94 height 29
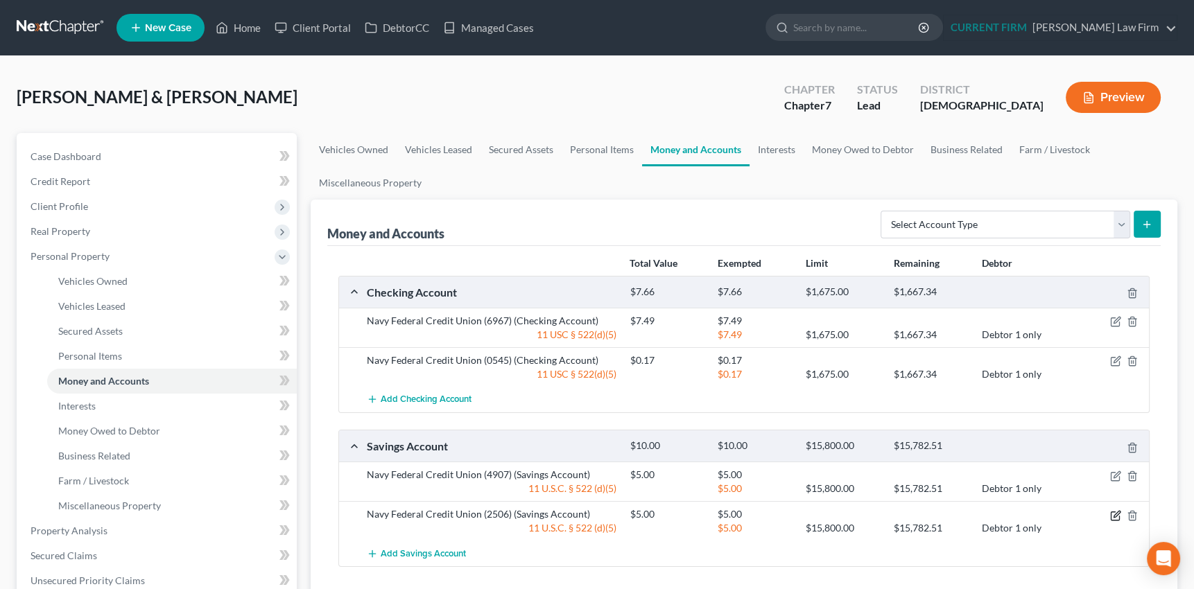
click at [1112, 513] on icon "button" at bounding box center [1115, 515] width 11 height 11
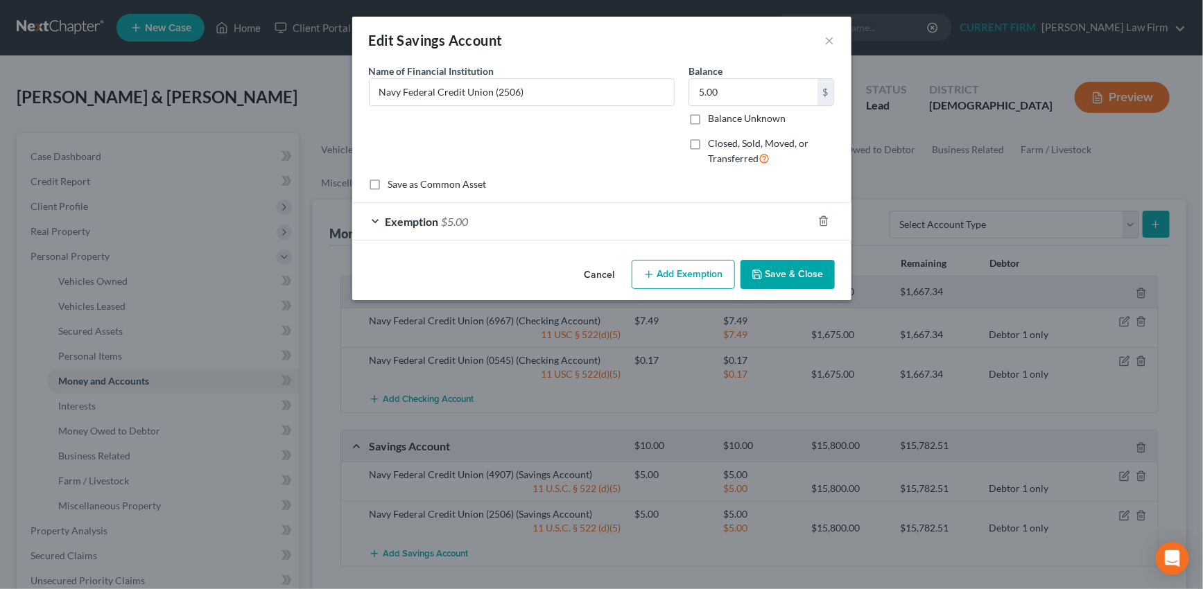
click at [664, 234] on div "Exemption $5.00" at bounding box center [582, 221] width 460 height 37
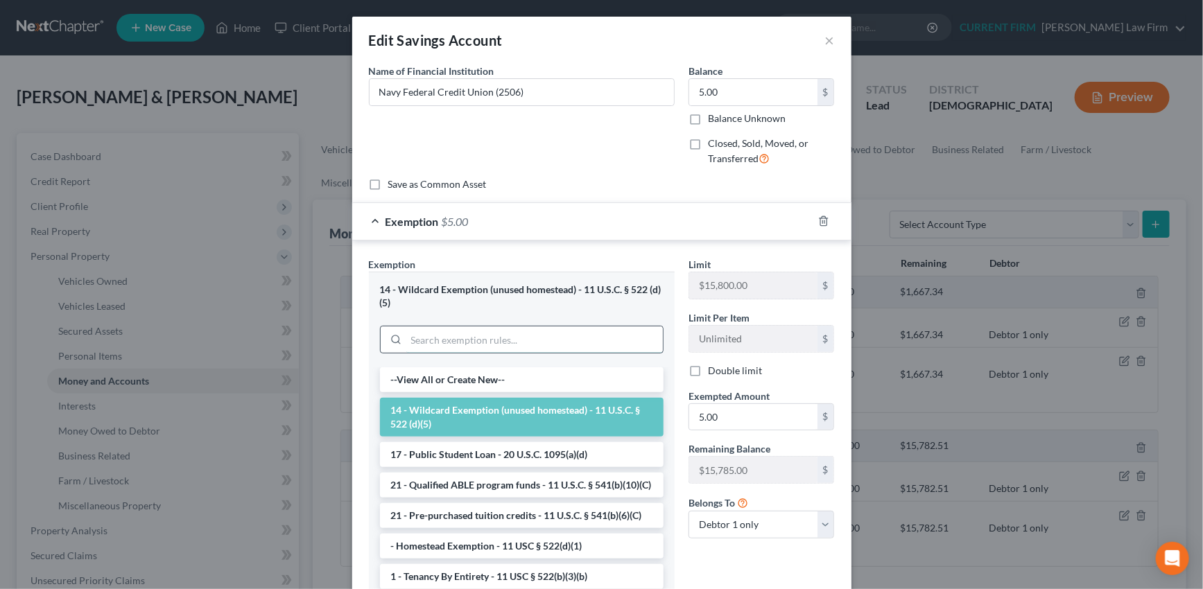
click at [577, 341] on input "search" at bounding box center [534, 340] width 257 height 26
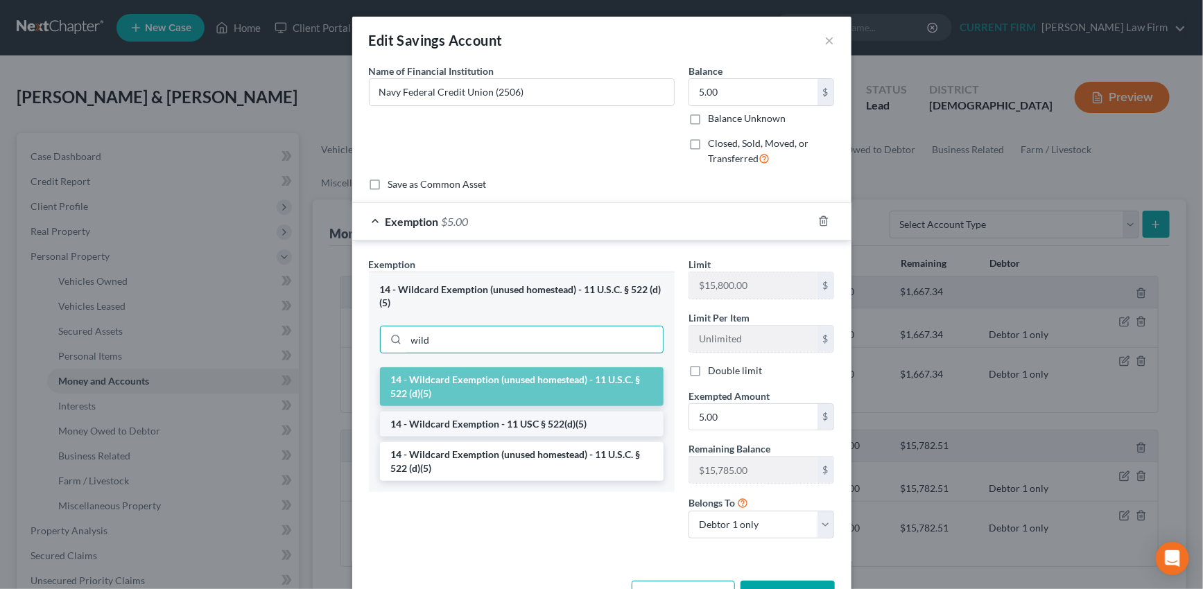
type input "wild"
click at [545, 427] on li "14 - Wildcard Exemption - 11 USC § 522(d)(5)" at bounding box center [522, 424] width 284 height 25
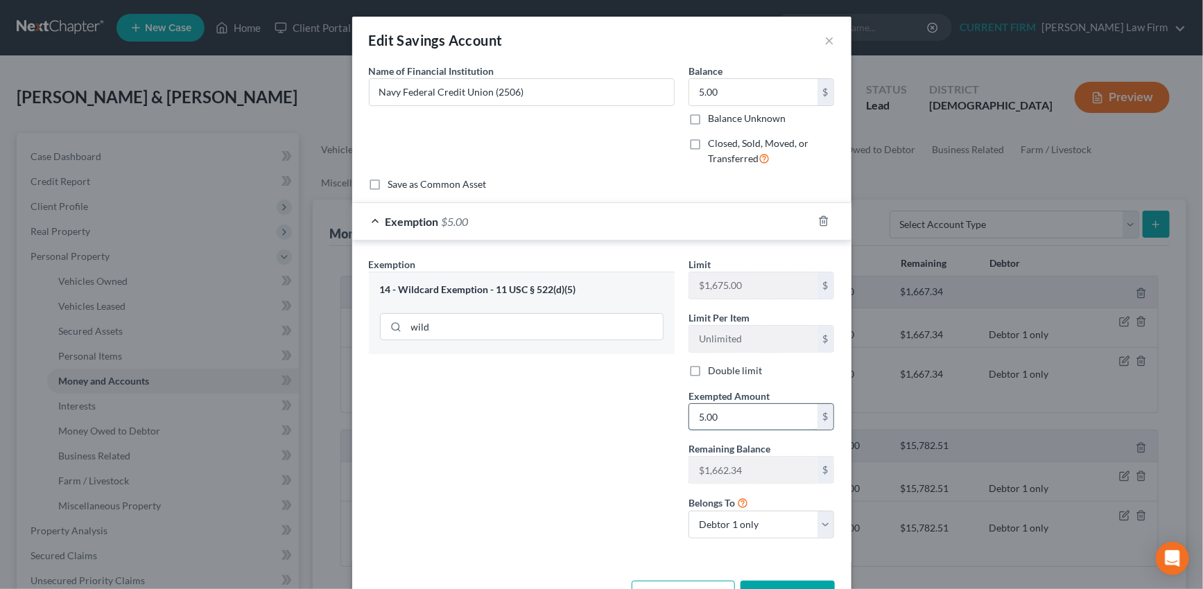
click at [735, 417] on input "5.00" at bounding box center [753, 417] width 128 height 26
type input "0.20"
click at [725, 97] on input "5.00" at bounding box center [753, 92] width 128 height 26
type input "0.20"
click at [731, 222] on div "Exemption $0.20" at bounding box center [582, 221] width 460 height 37
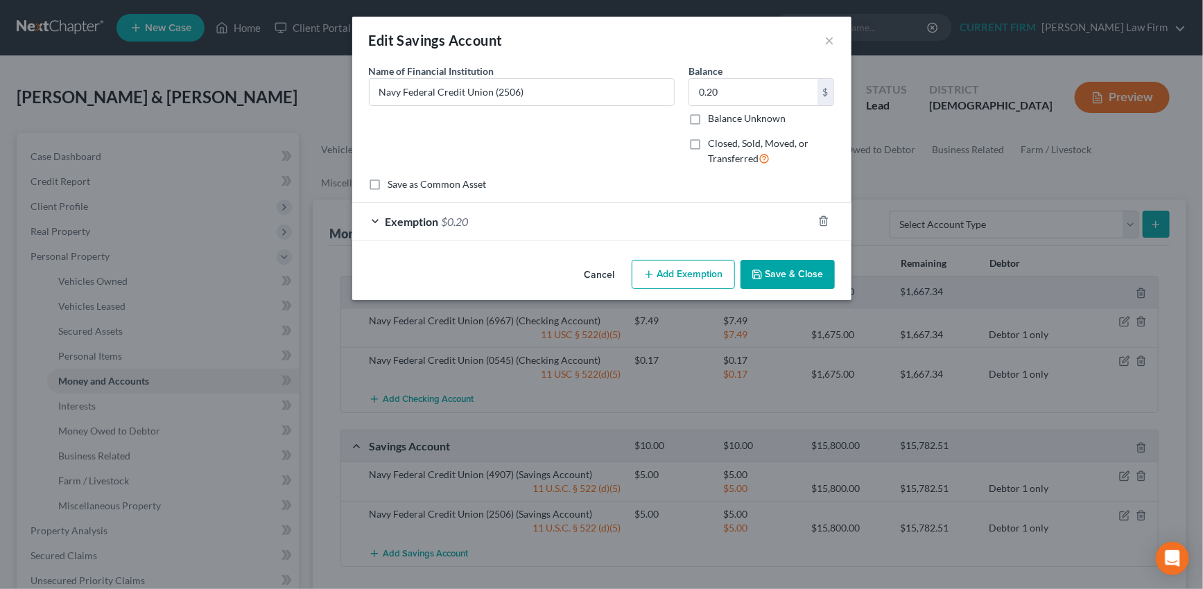
click at [792, 277] on button "Save & Close" at bounding box center [787, 274] width 94 height 29
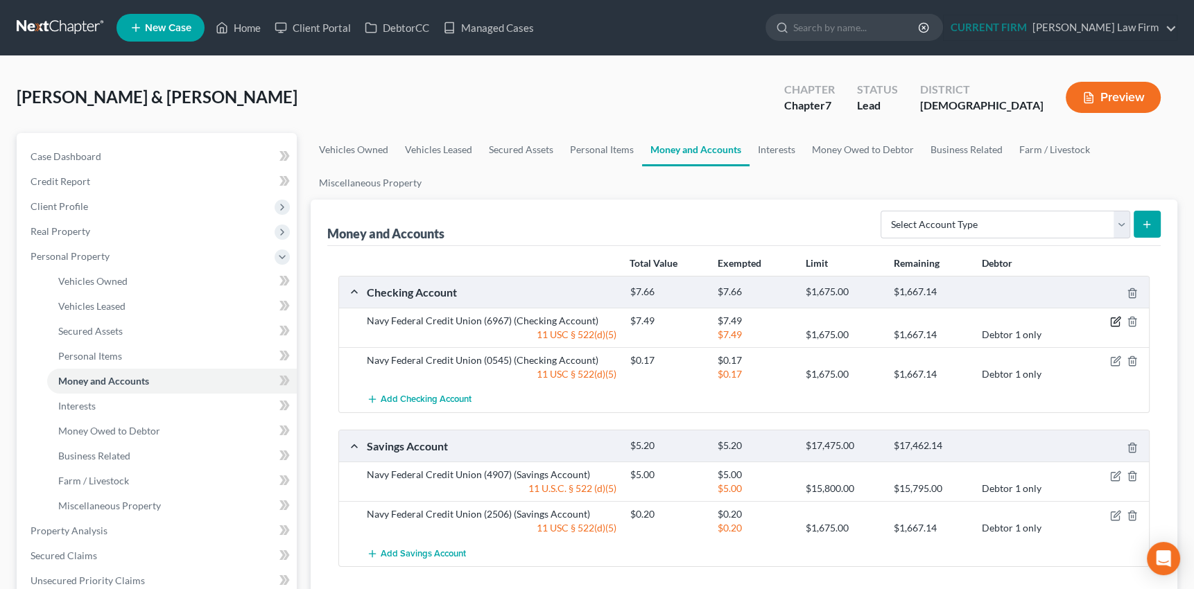
click at [1116, 316] on icon "button" at bounding box center [1115, 321] width 11 height 11
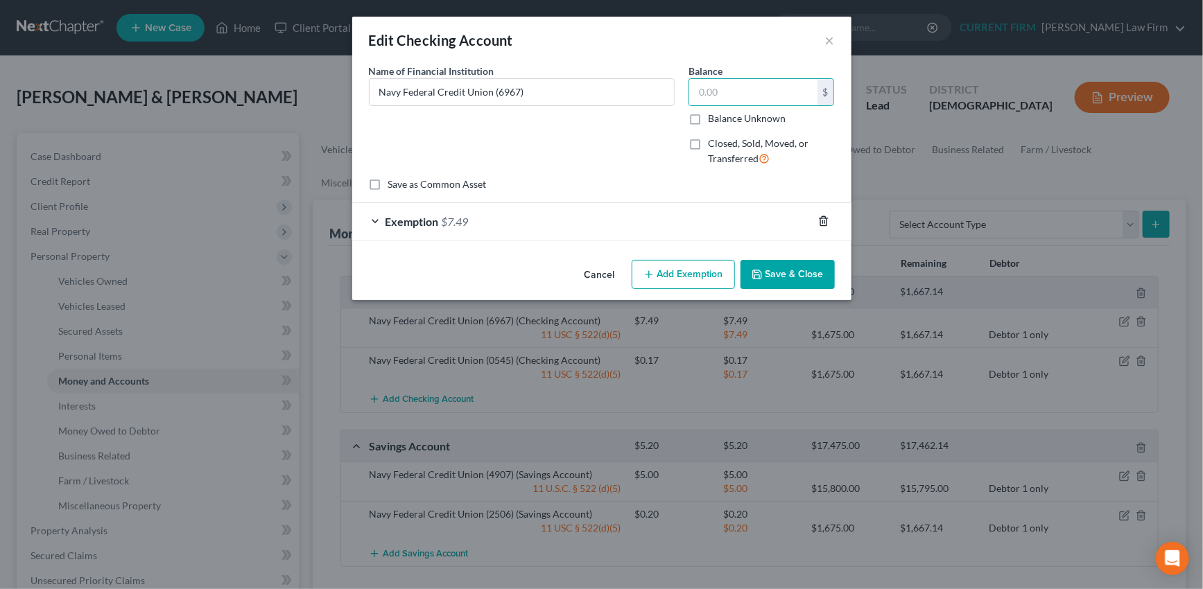
click at [824, 218] on polyline "button" at bounding box center [824, 218] width 8 height 0
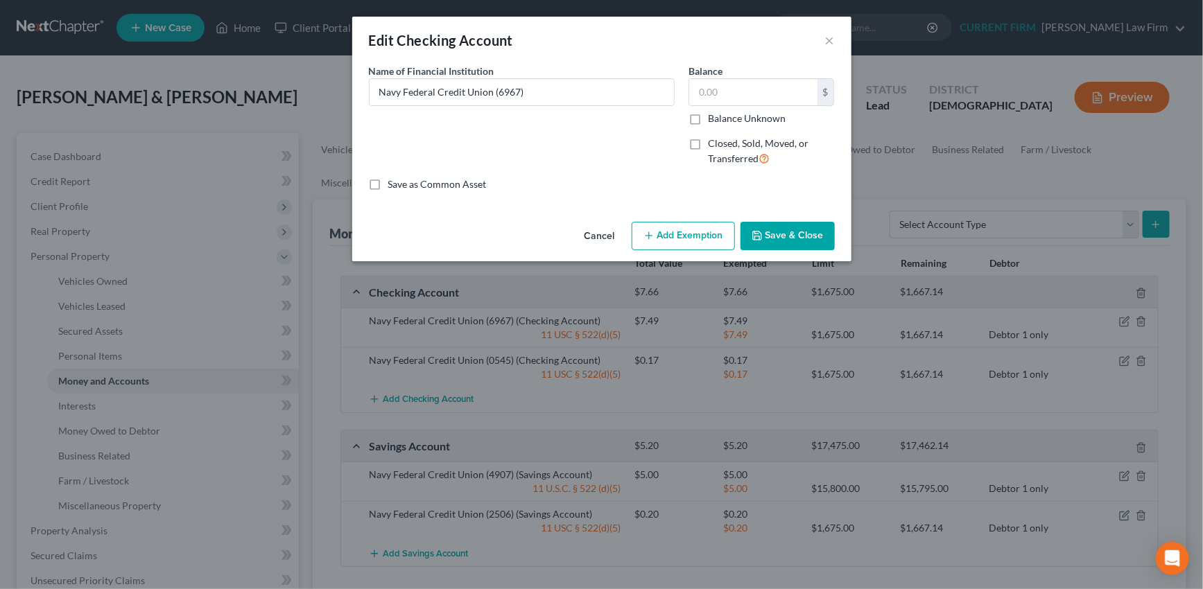
click at [808, 232] on button "Save & Close" at bounding box center [787, 236] width 94 height 29
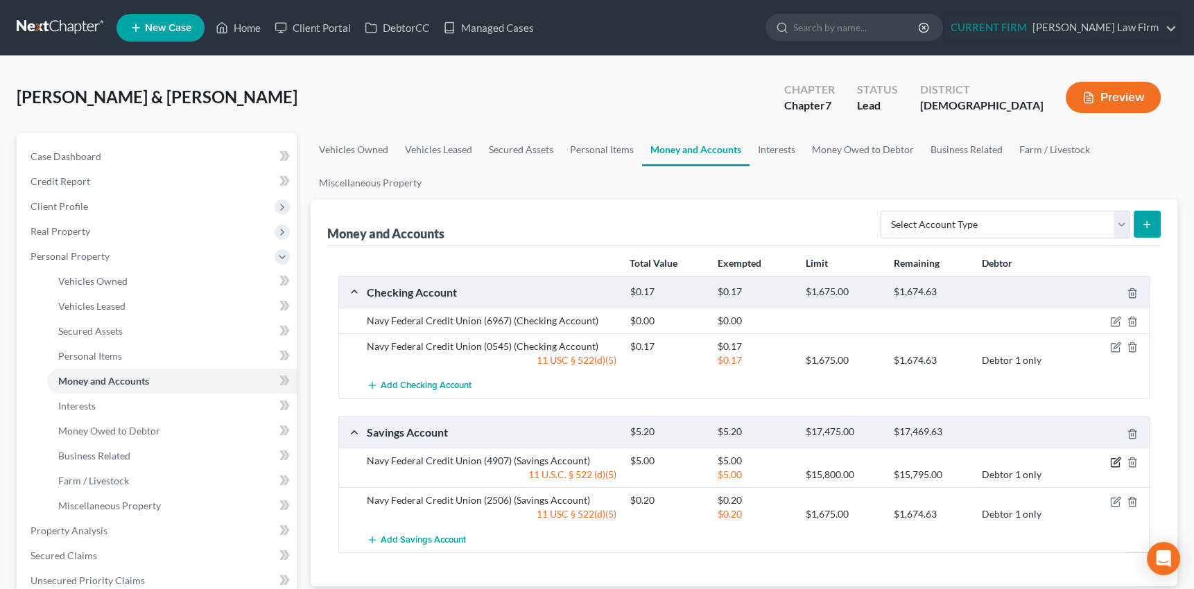
click at [1116, 458] on icon "button" at bounding box center [1115, 462] width 11 height 11
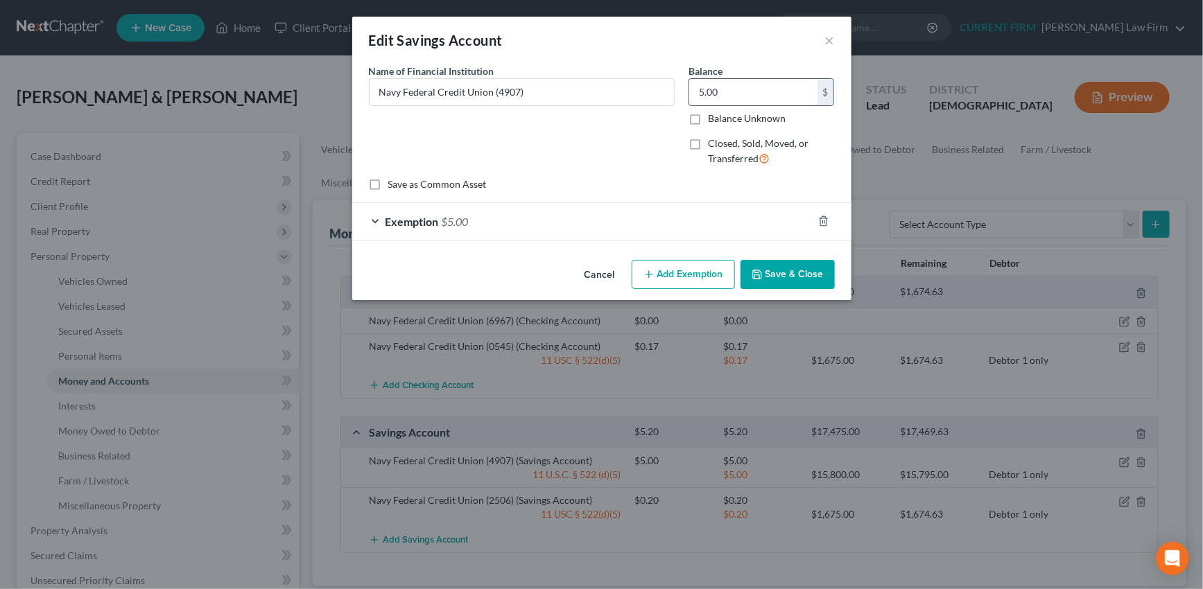
click at [723, 89] on input "5.00" at bounding box center [753, 92] width 128 height 26
click at [676, 219] on div "Exemption $5.00" at bounding box center [582, 221] width 460 height 37
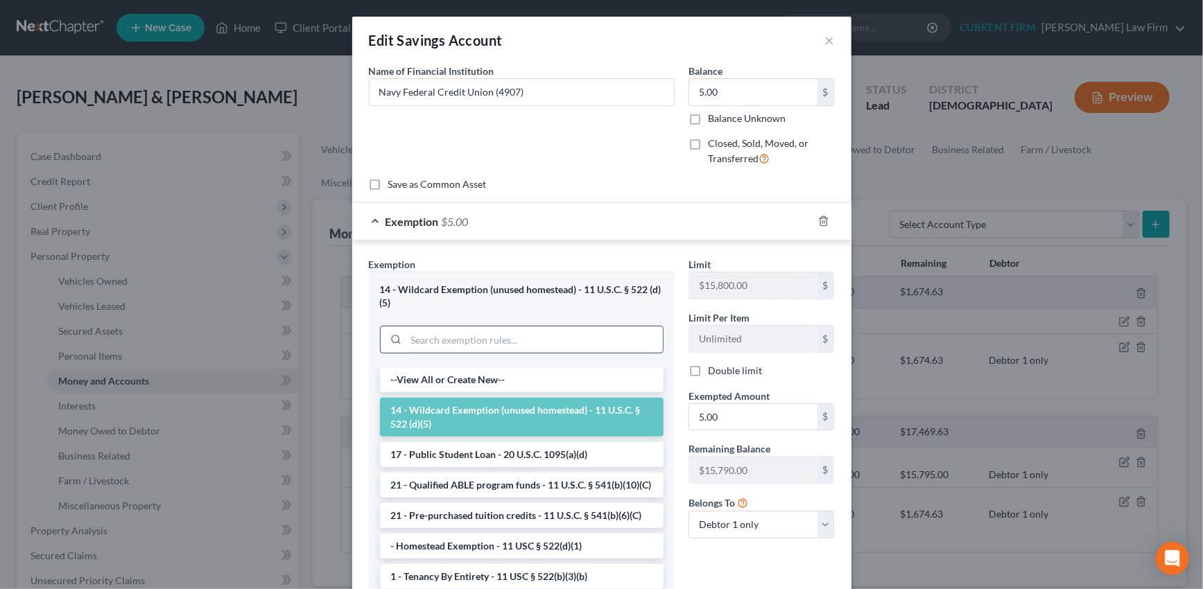
click at [506, 347] on input "search" at bounding box center [534, 340] width 257 height 26
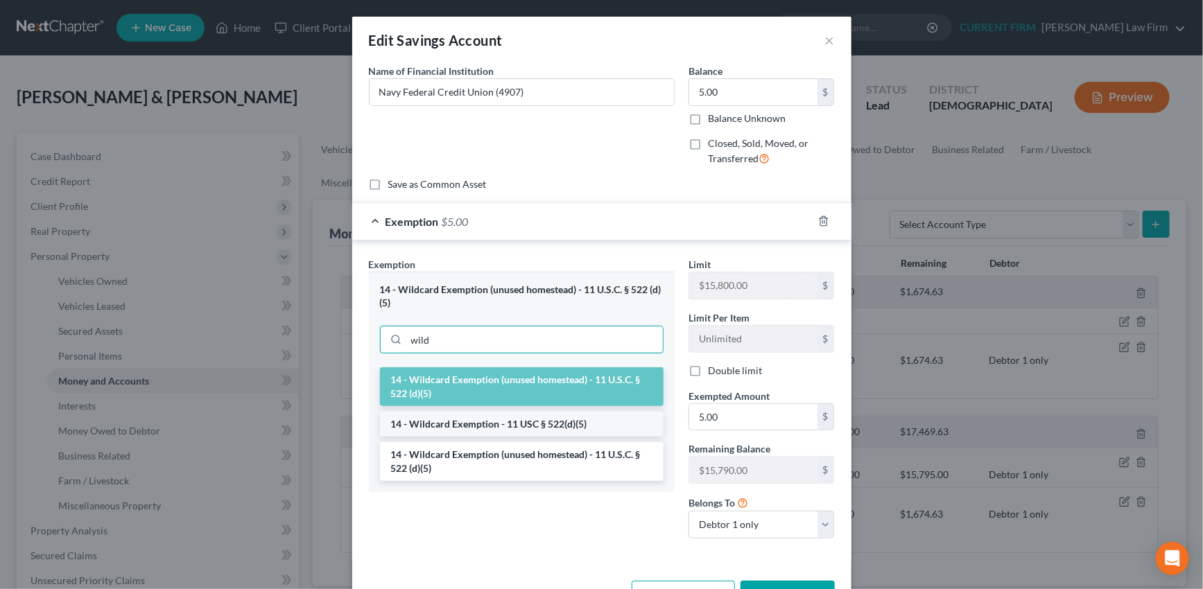
type input "wild"
click at [476, 425] on li "14 - Wildcard Exemption - 11 USC § 522(d)(5)" at bounding box center [522, 424] width 284 height 25
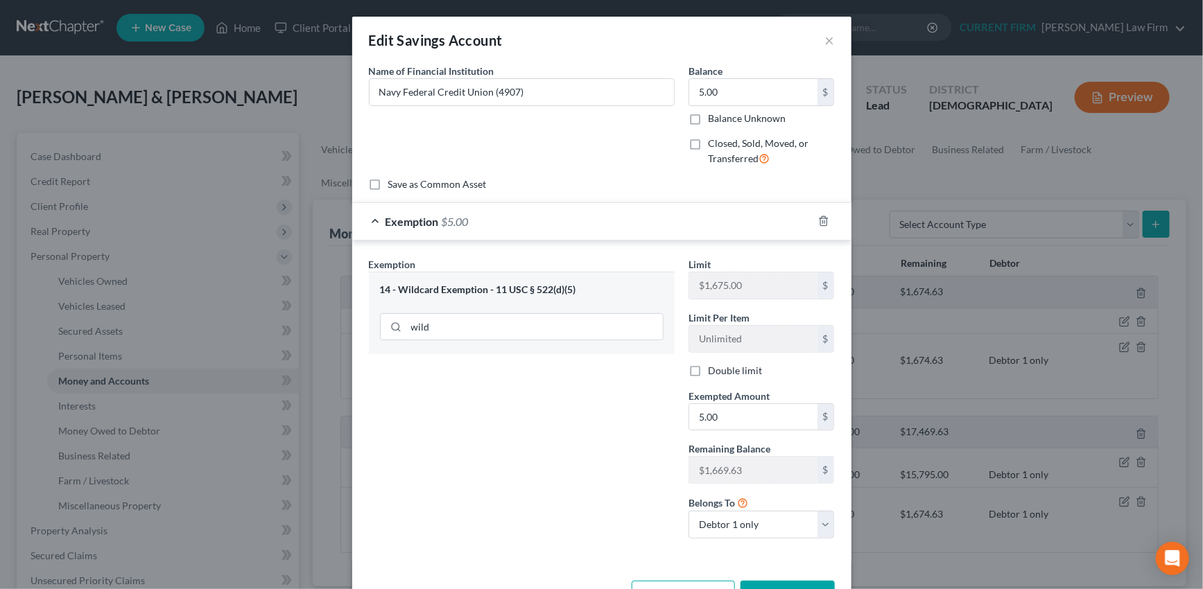
click at [783, 584] on button "Save & Close" at bounding box center [787, 595] width 94 height 29
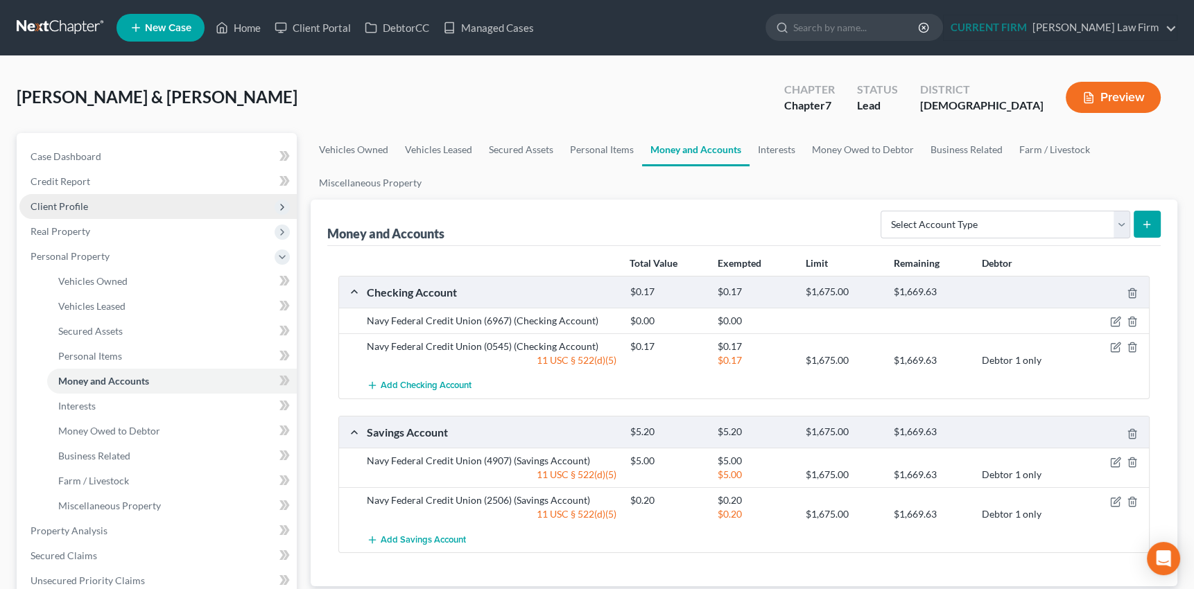
click at [60, 204] on span "Client Profile" at bounding box center [60, 206] width 58 height 12
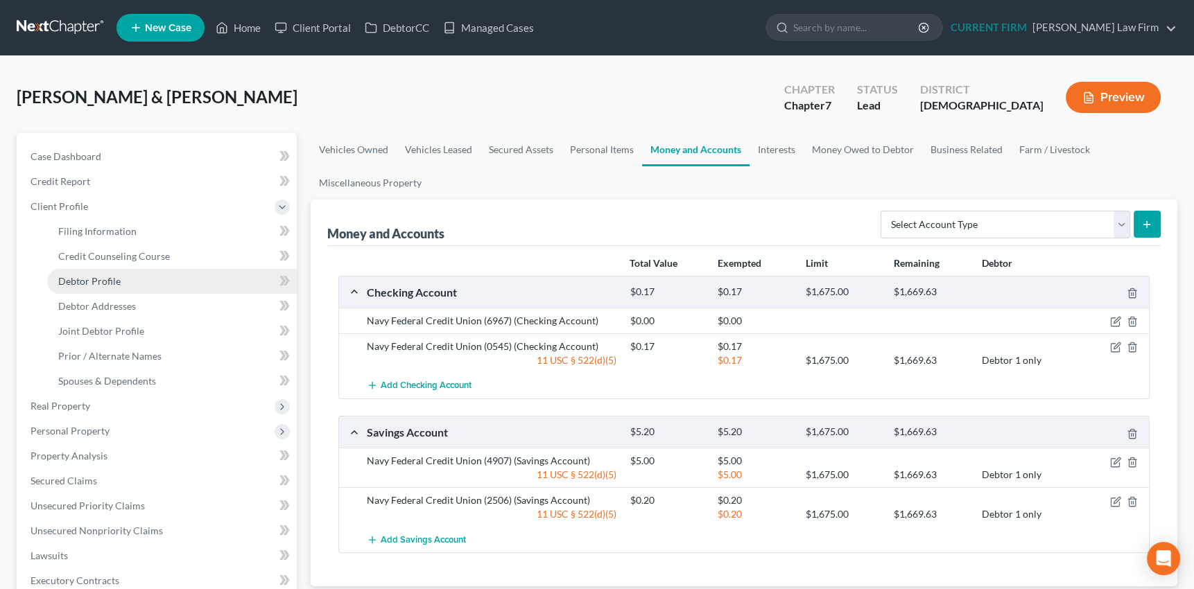
click at [62, 277] on span "Debtor Profile" at bounding box center [89, 281] width 62 height 12
select select "1"
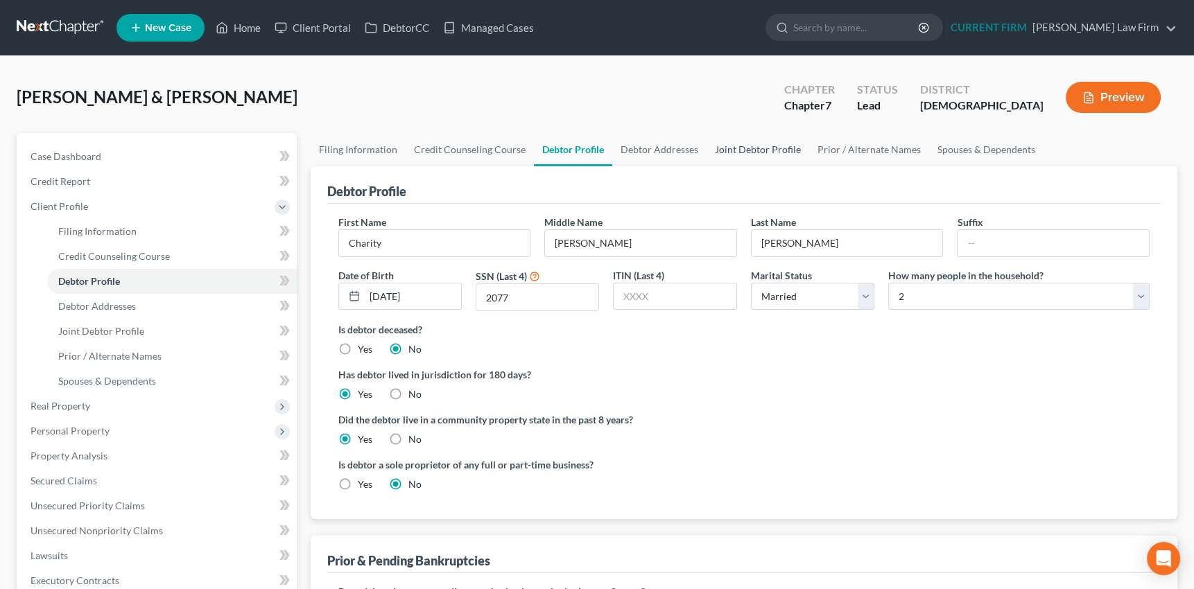
click at [745, 147] on link "Joint Debtor Profile" at bounding box center [758, 149] width 103 height 33
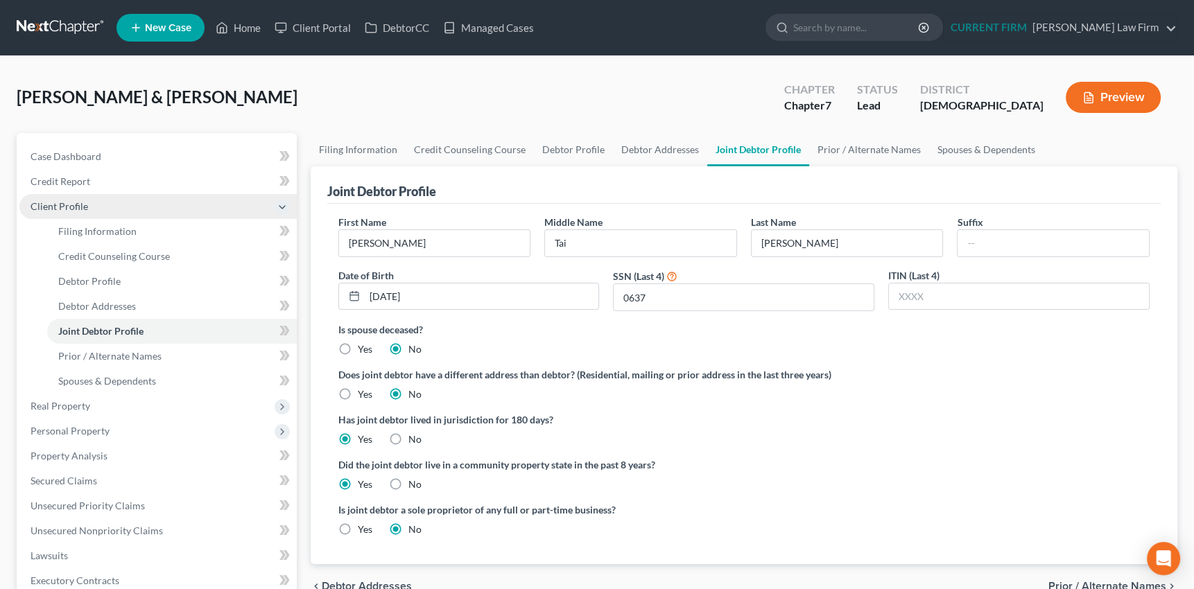
click at [71, 207] on span "Client Profile" at bounding box center [60, 206] width 58 height 12
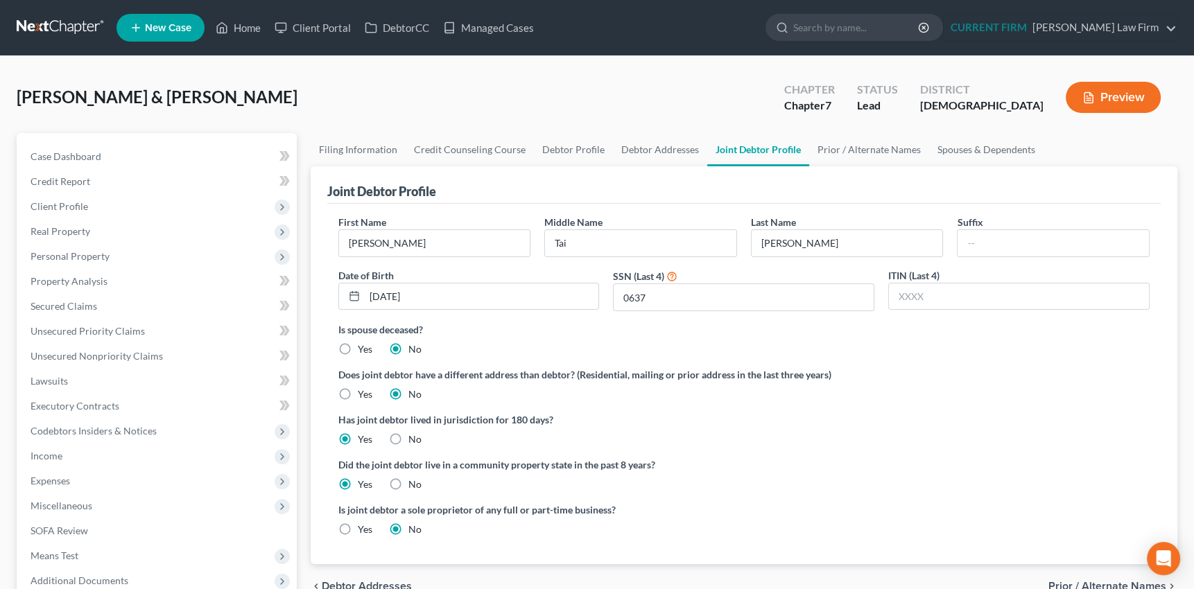
click at [1107, 94] on button "Preview" at bounding box center [1113, 97] width 95 height 31
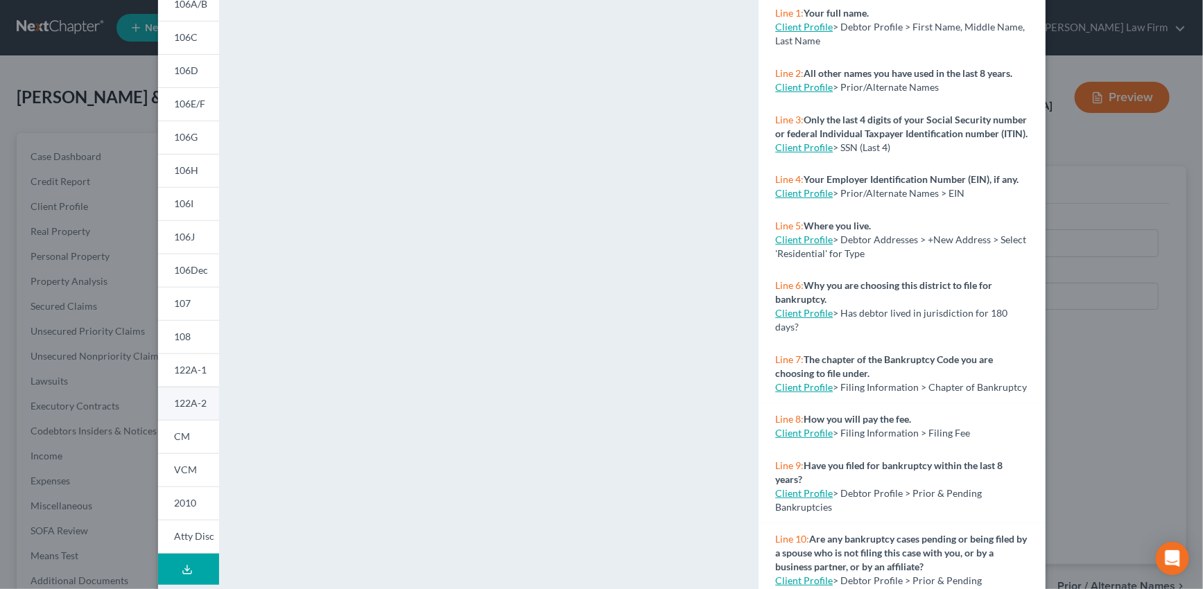
scroll to position [192, 0]
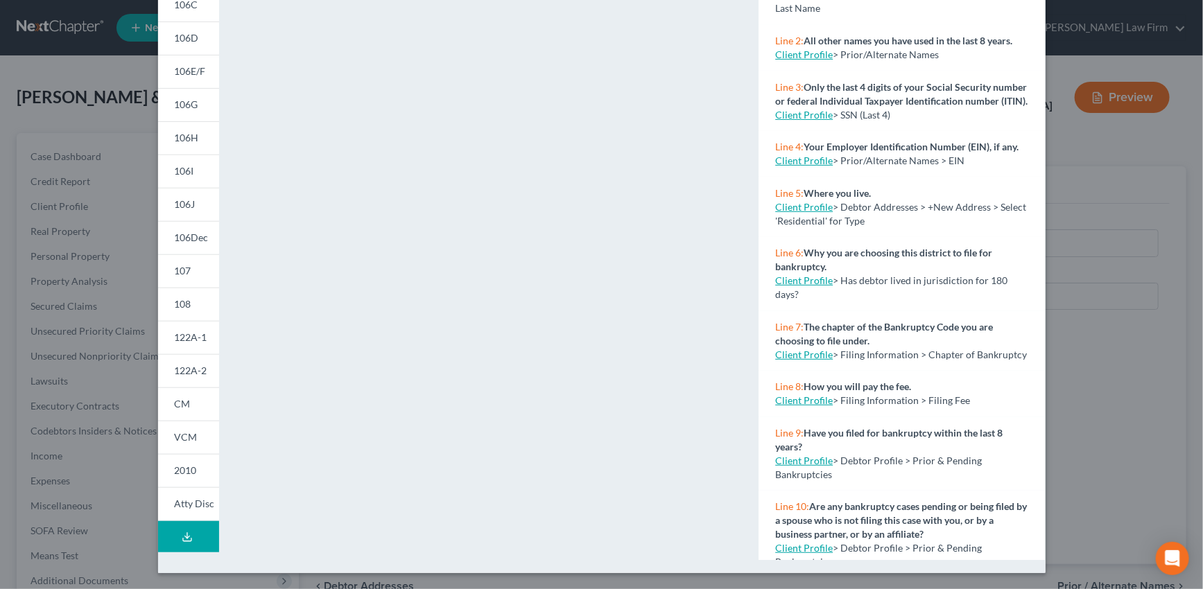
click at [182, 534] on icon at bounding box center [187, 537] width 11 height 11
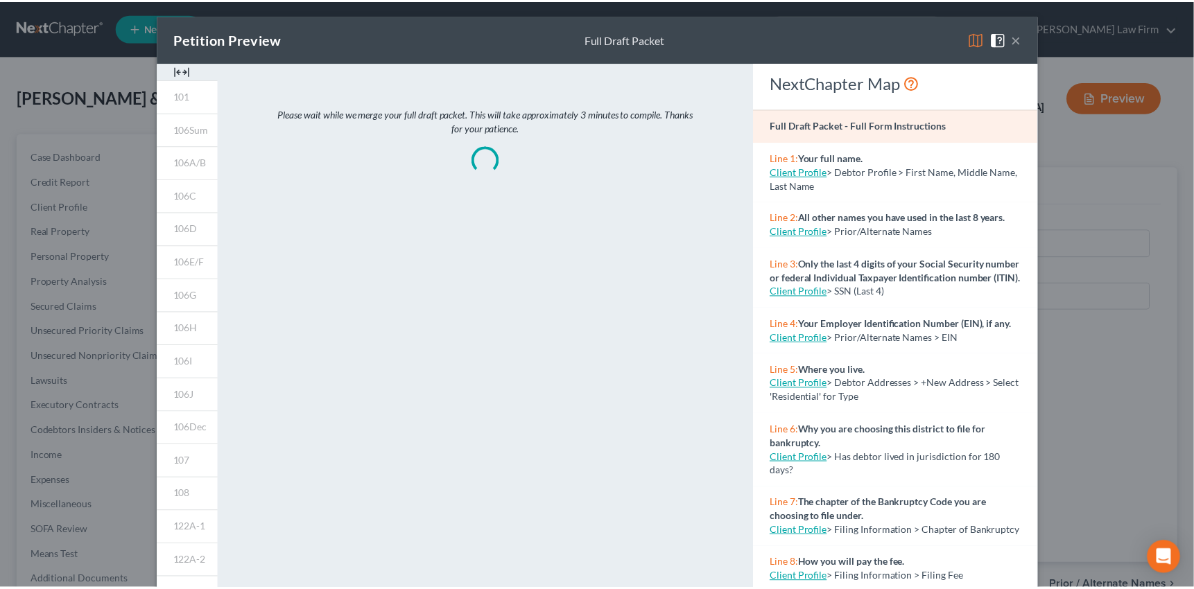
scroll to position [0, 0]
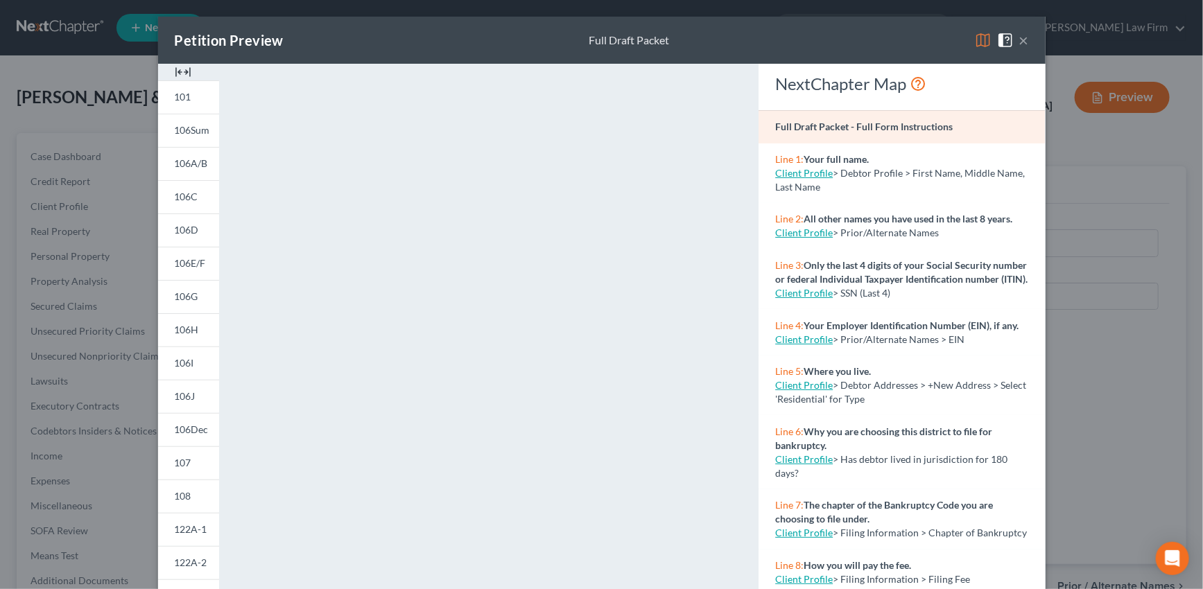
click at [1019, 40] on button "×" at bounding box center [1024, 40] width 10 height 17
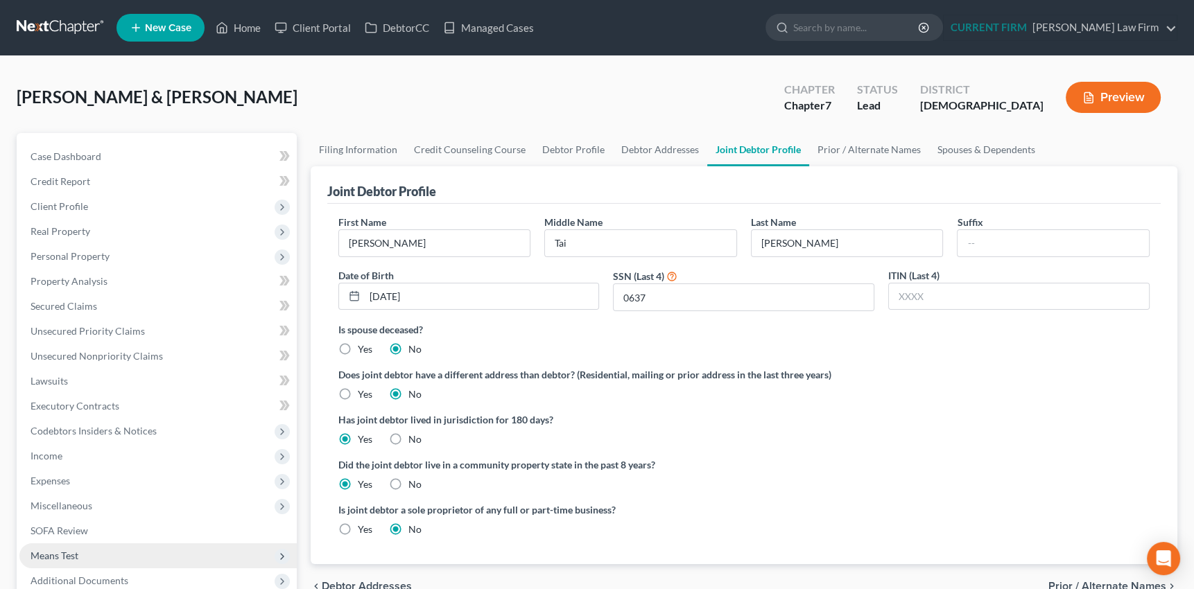
click at [58, 550] on span "Means Test" at bounding box center [55, 556] width 48 height 12
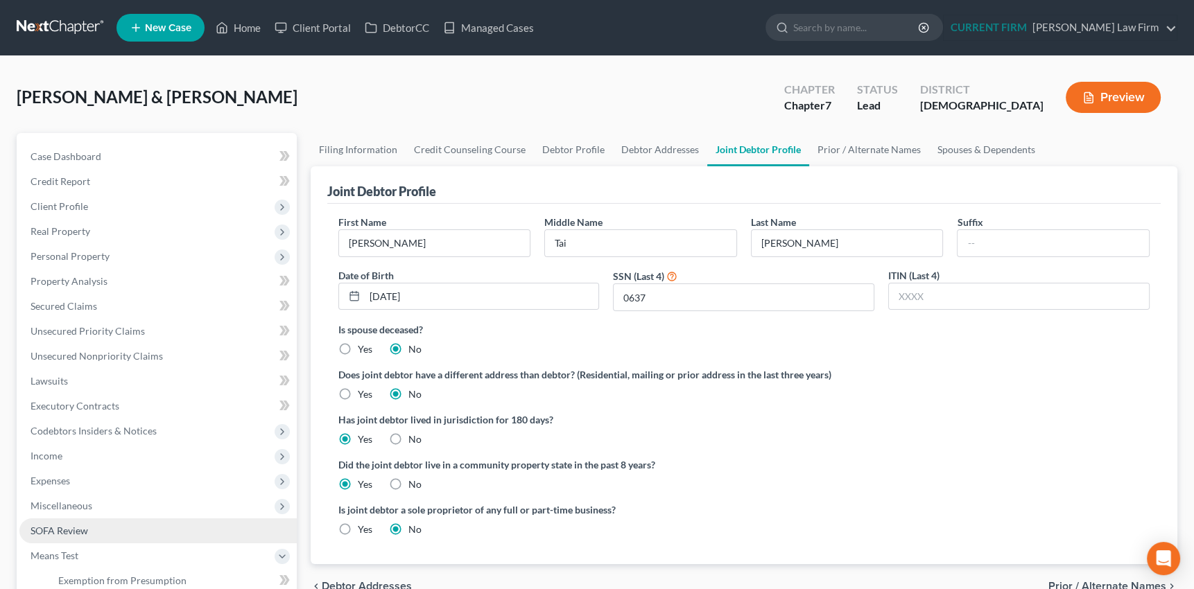
scroll to position [62, 0]
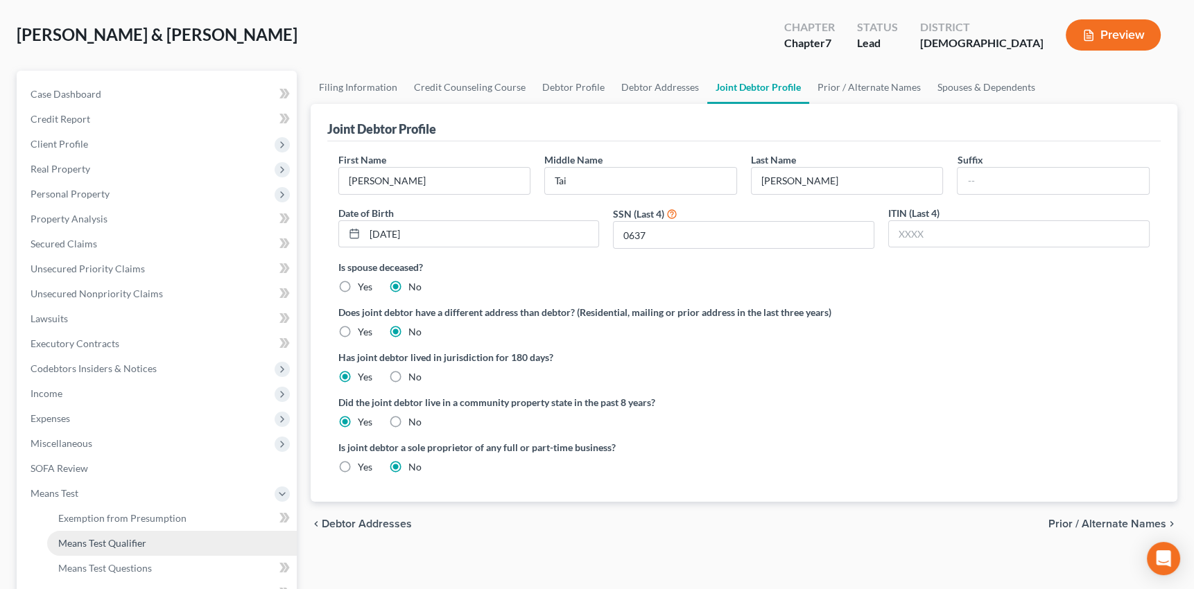
click at [132, 541] on span "Means Test Qualifier" at bounding box center [102, 543] width 88 height 12
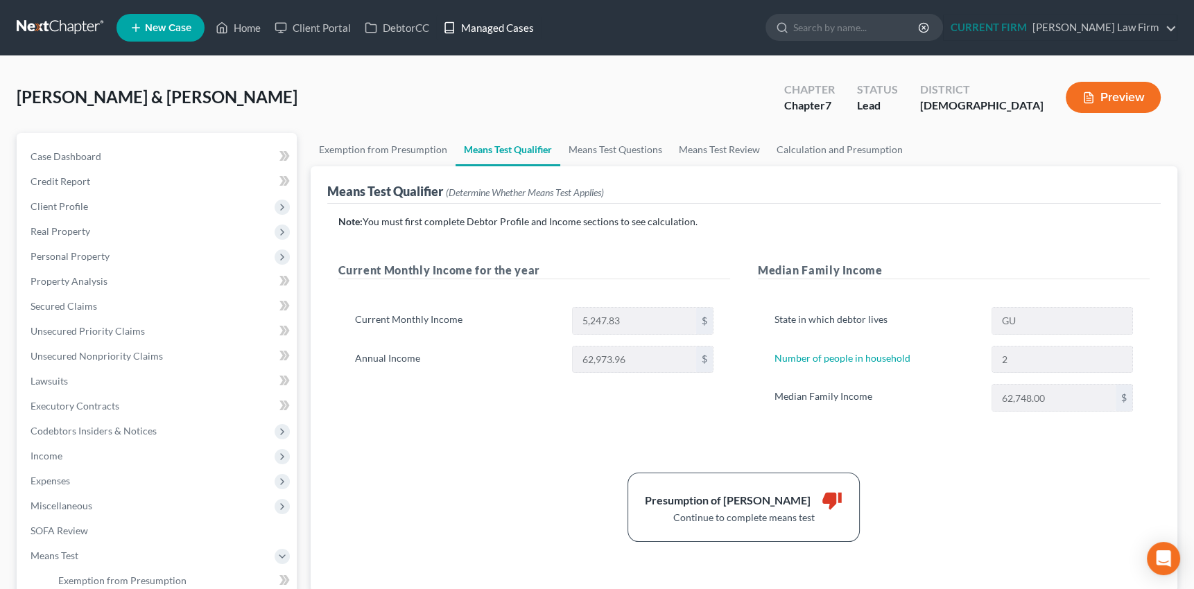
click at [497, 24] on link "Managed Cases" at bounding box center [488, 27] width 105 height 25
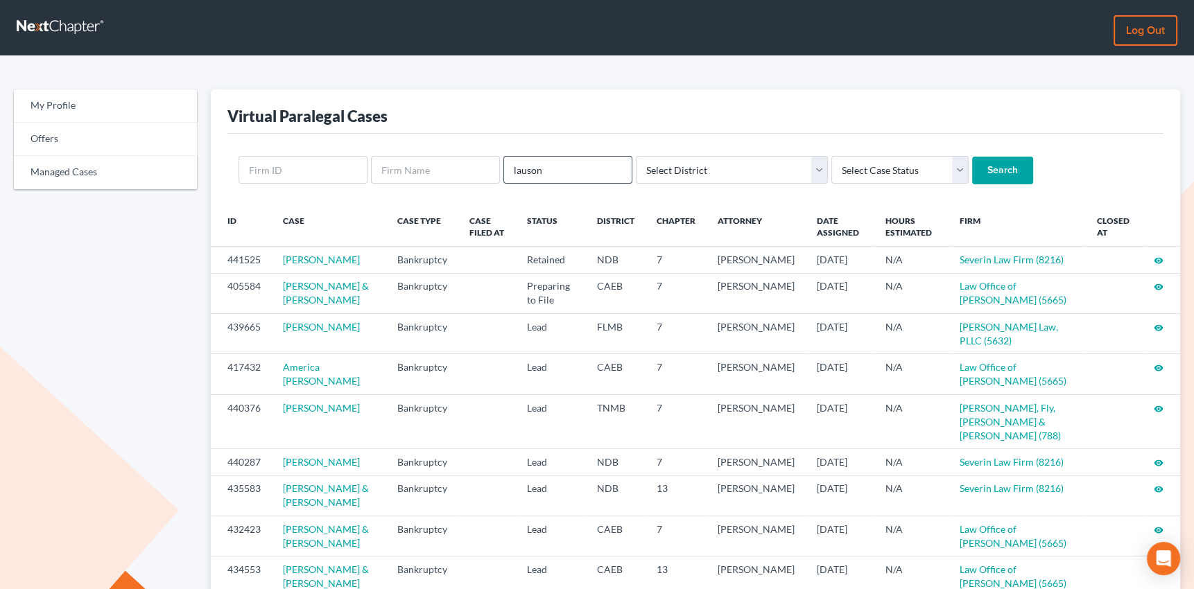
type input "lauson"
click at [972, 157] on input "Search" at bounding box center [1002, 171] width 61 height 28
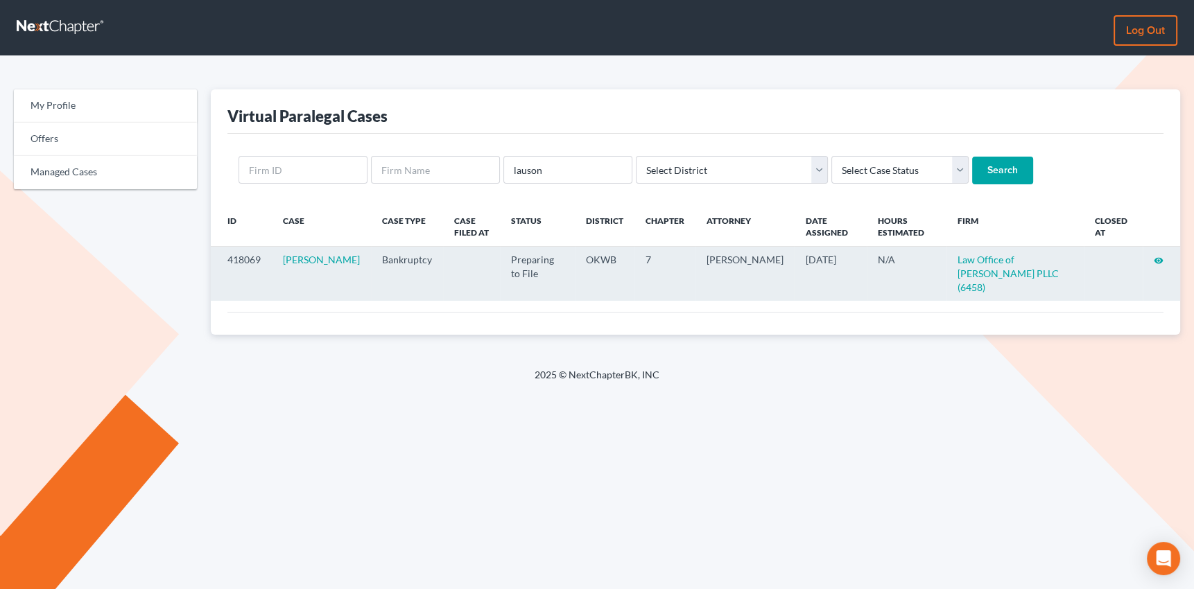
click at [1159, 260] on icon "visibility" at bounding box center [1159, 261] width 10 height 10
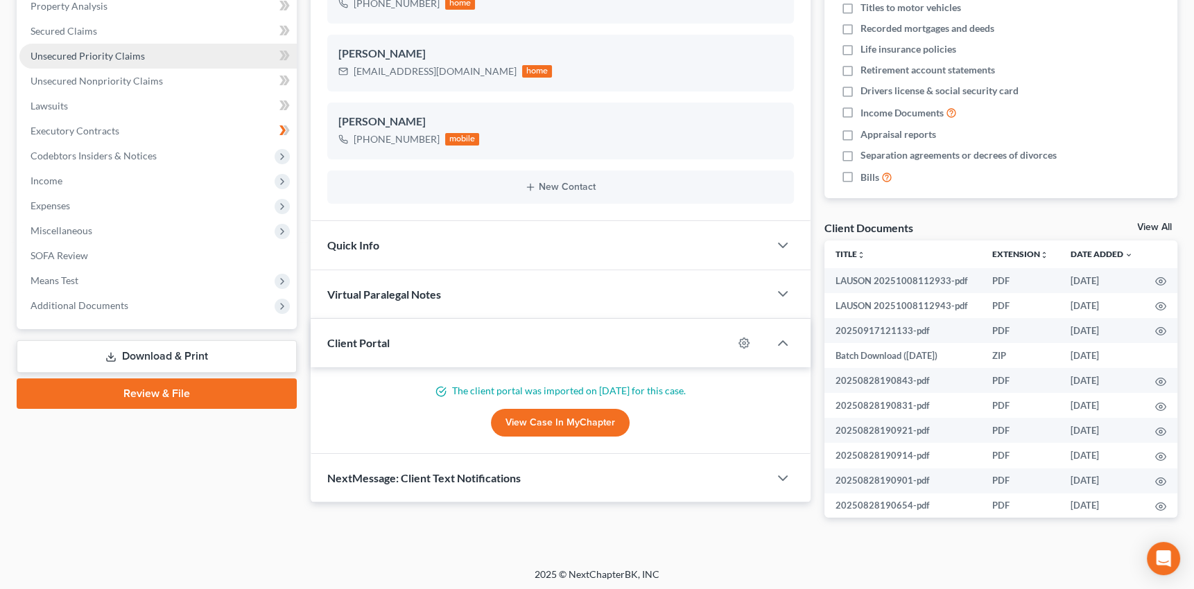
scroll to position [302, 0]
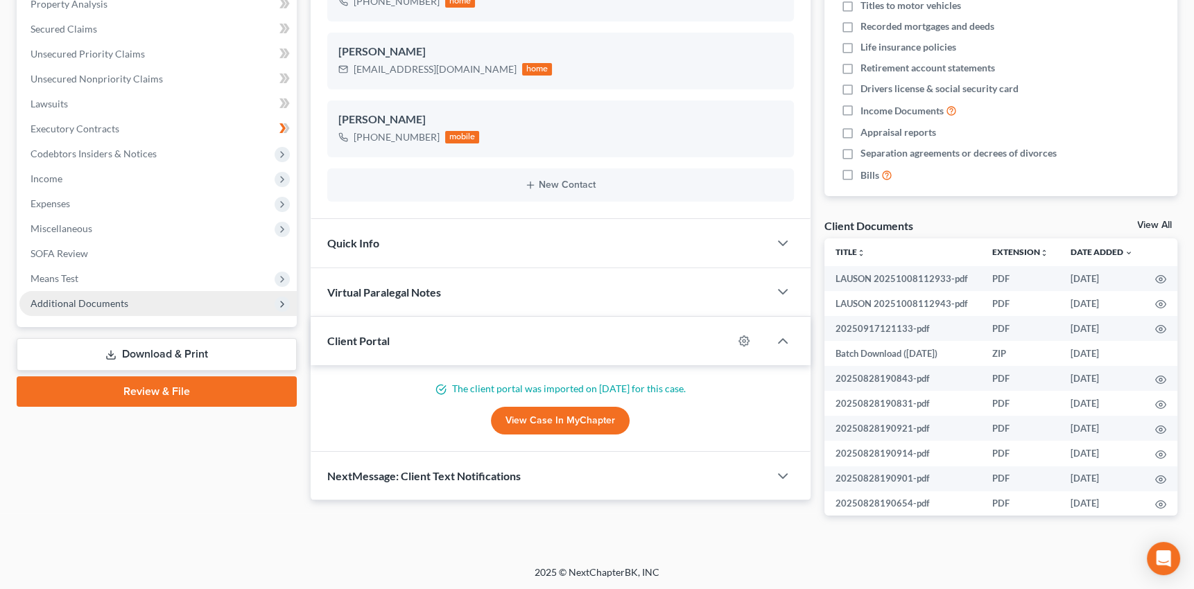
click at [80, 304] on span "Additional Documents" at bounding box center [80, 303] width 98 height 12
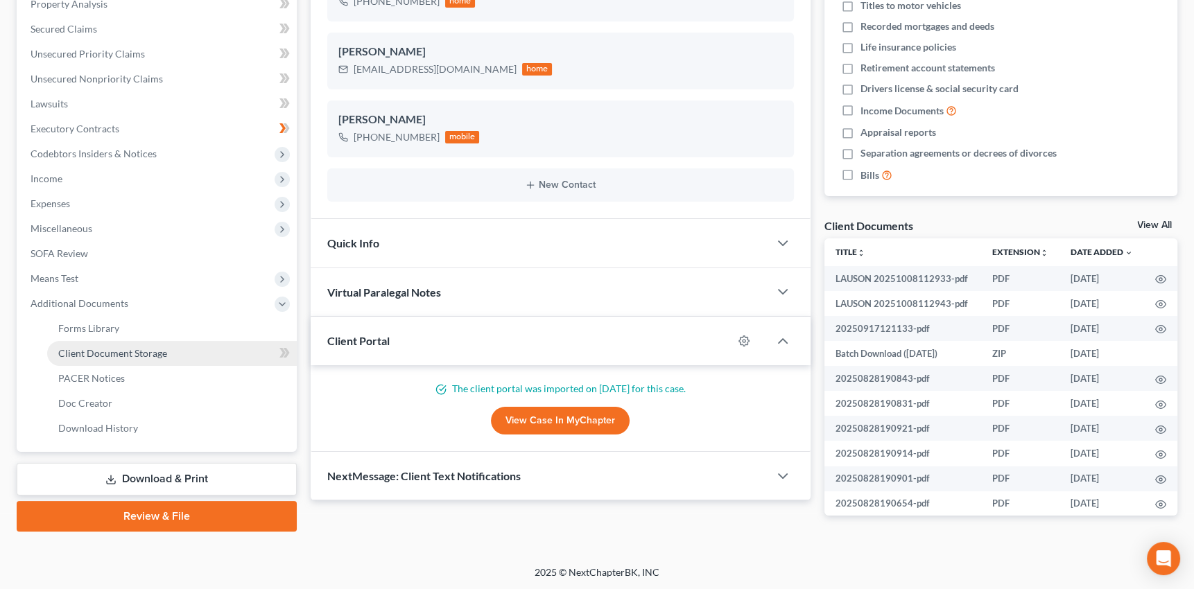
click at [95, 352] on span "Client Document Storage" at bounding box center [112, 353] width 109 height 12
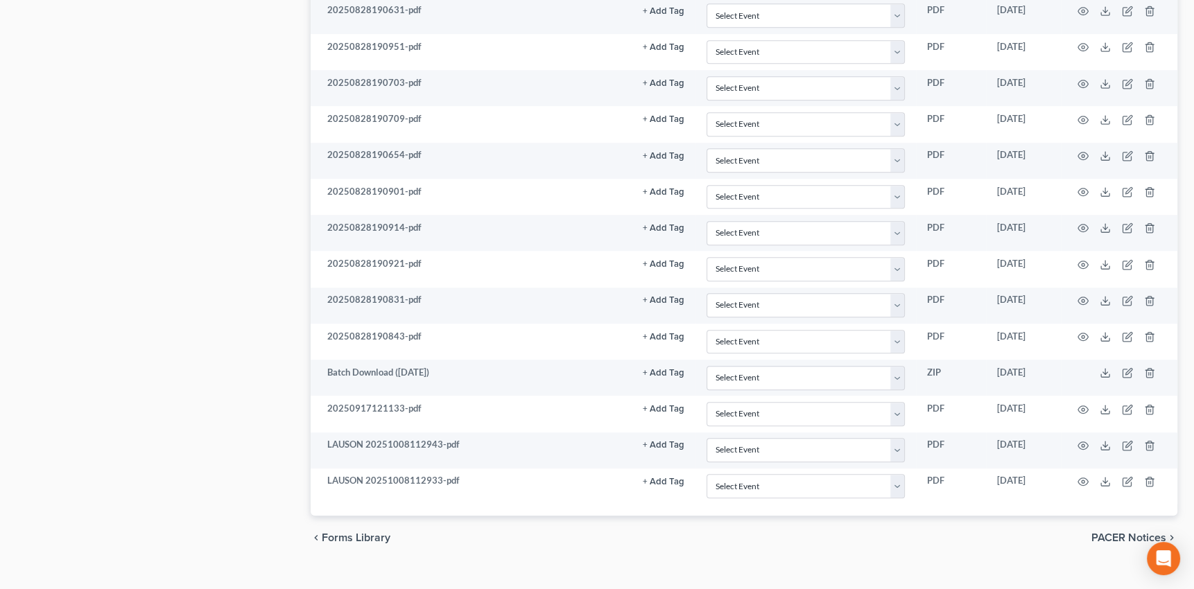
scroll to position [1259, 0]
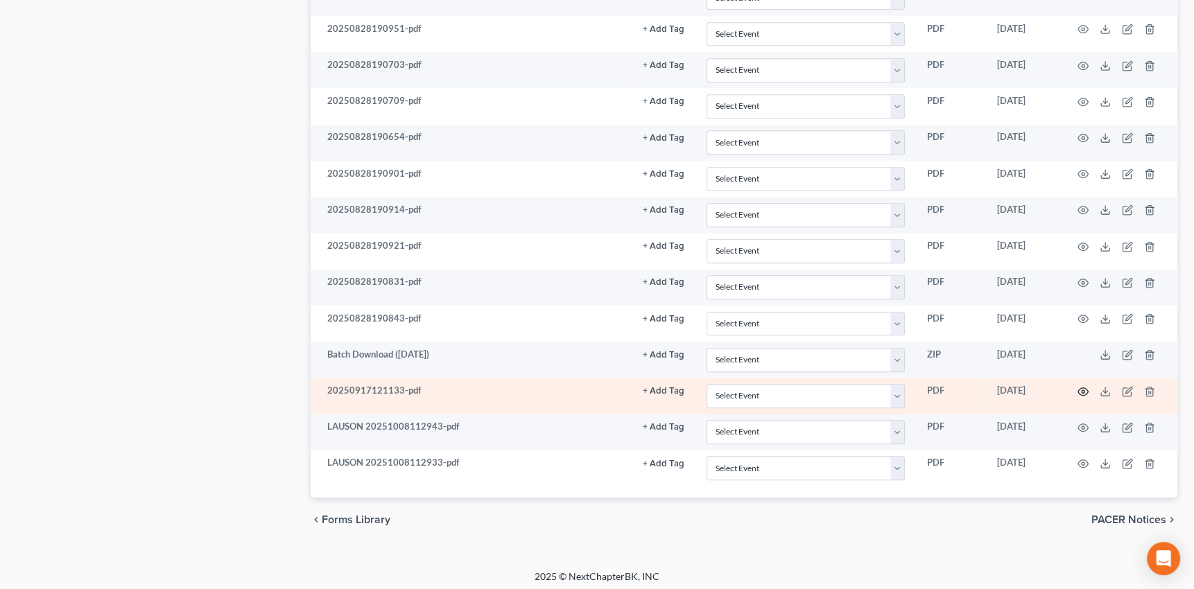
click at [1081, 386] on icon "button" at bounding box center [1082, 391] width 11 height 11
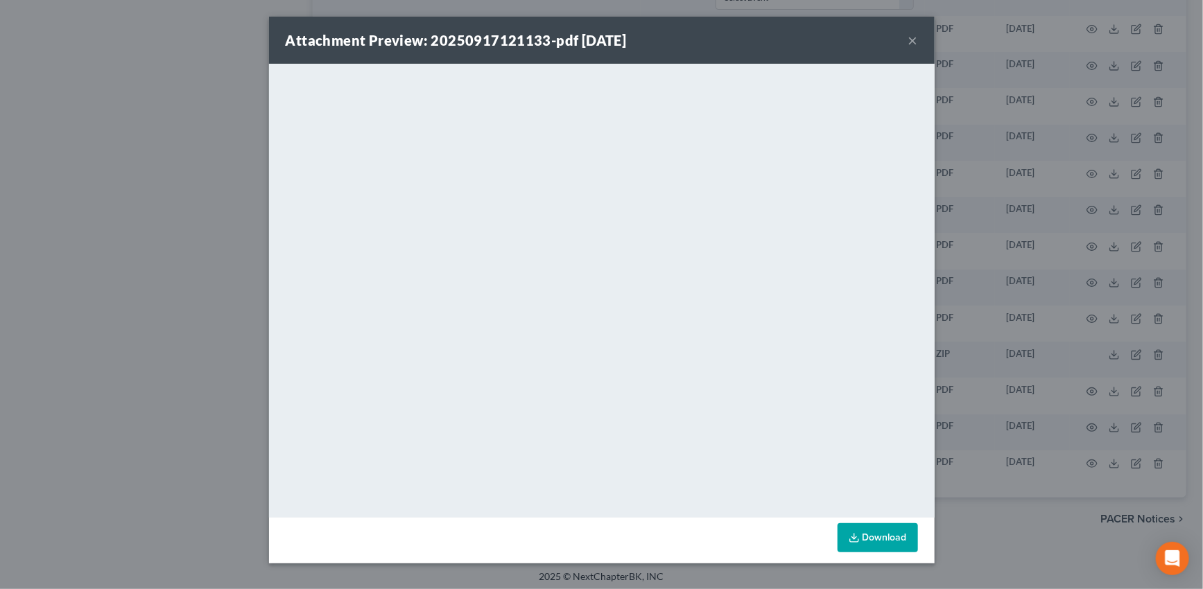
click at [912, 41] on button "×" at bounding box center [913, 40] width 10 height 17
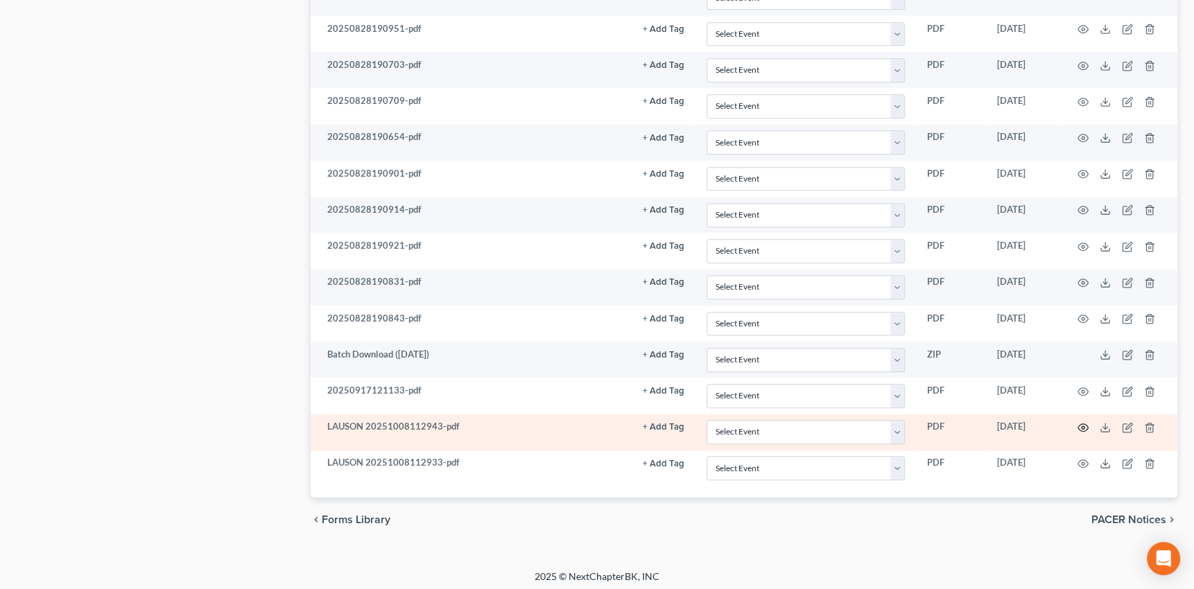
click at [1082, 426] on circle "button" at bounding box center [1083, 427] width 3 height 3
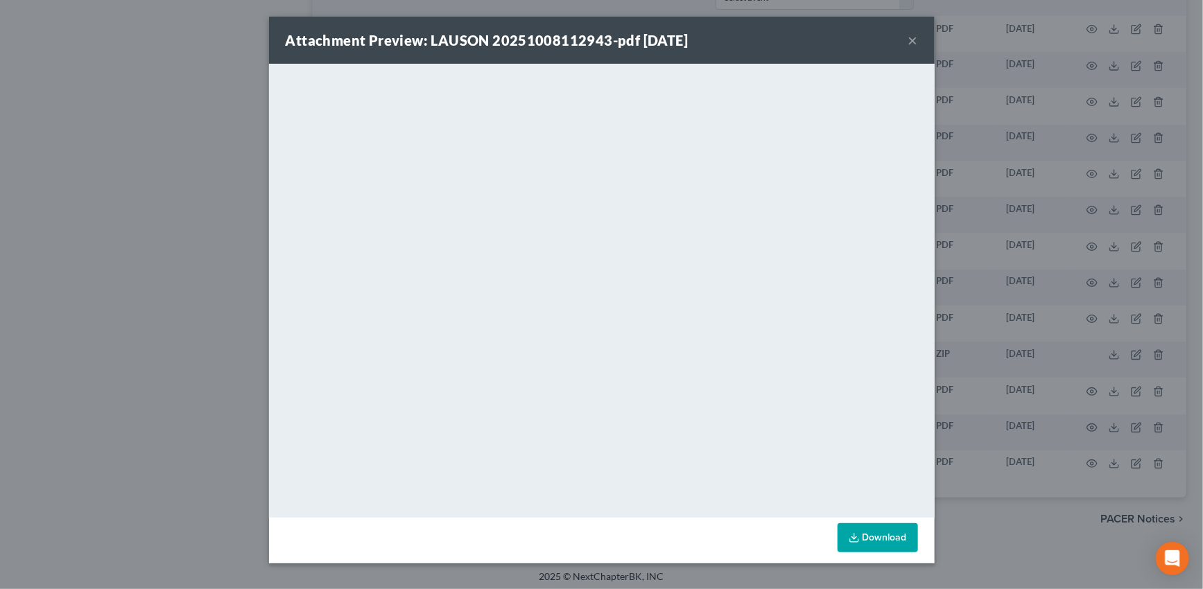
click at [915, 40] on button "×" at bounding box center [913, 40] width 10 height 17
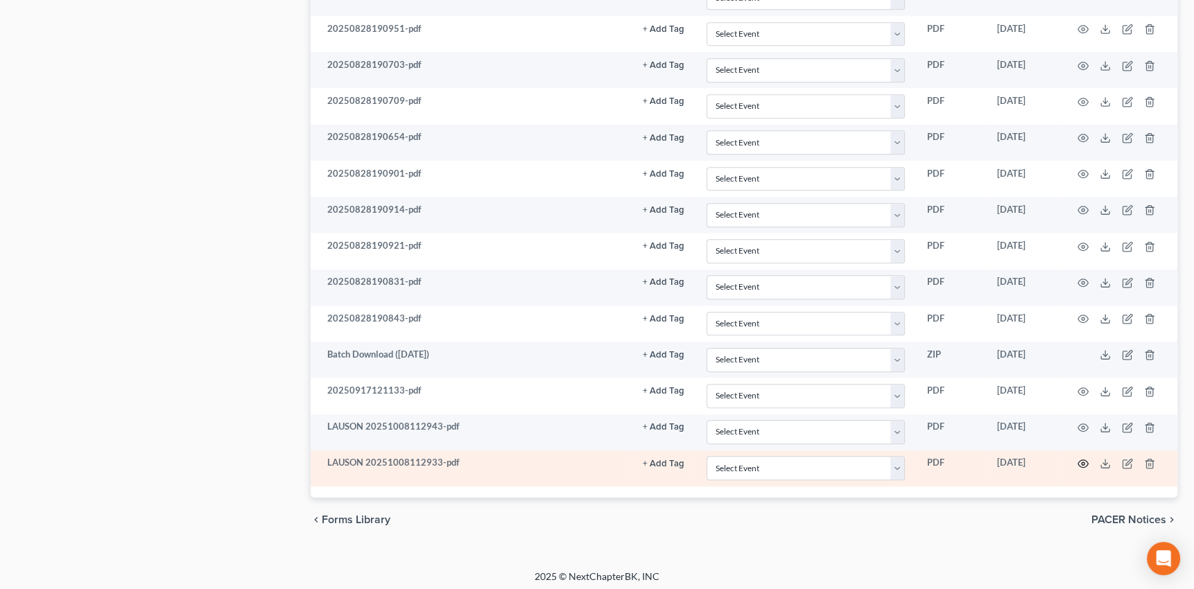
click at [1082, 458] on icon "button" at bounding box center [1082, 463] width 11 height 11
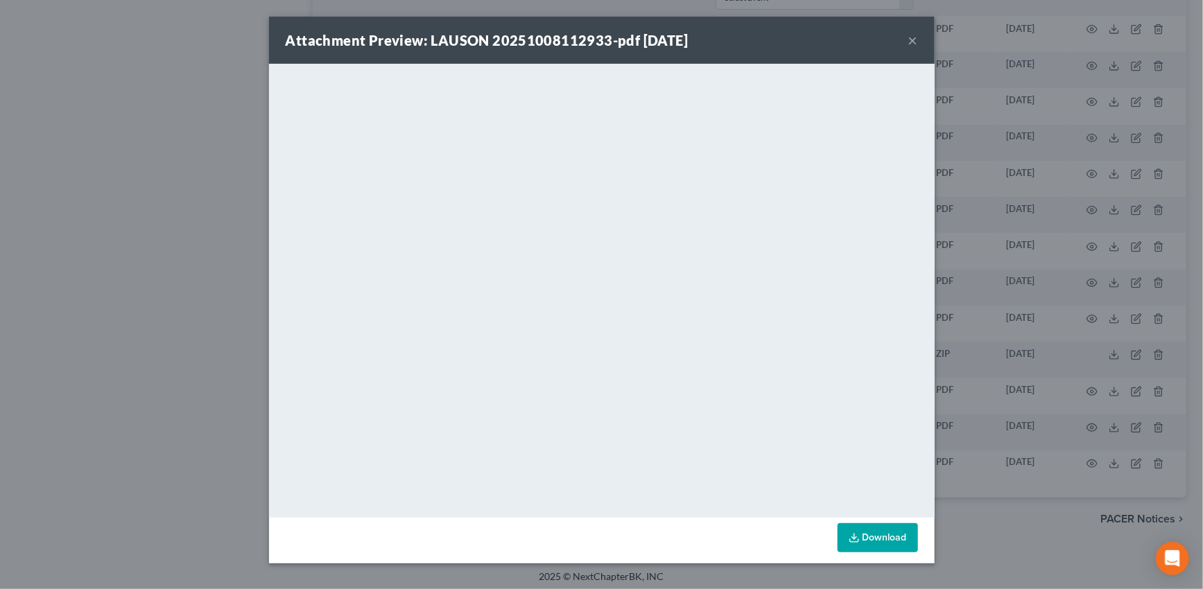
click at [915, 37] on button "×" at bounding box center [913, 40] width 10 height 17
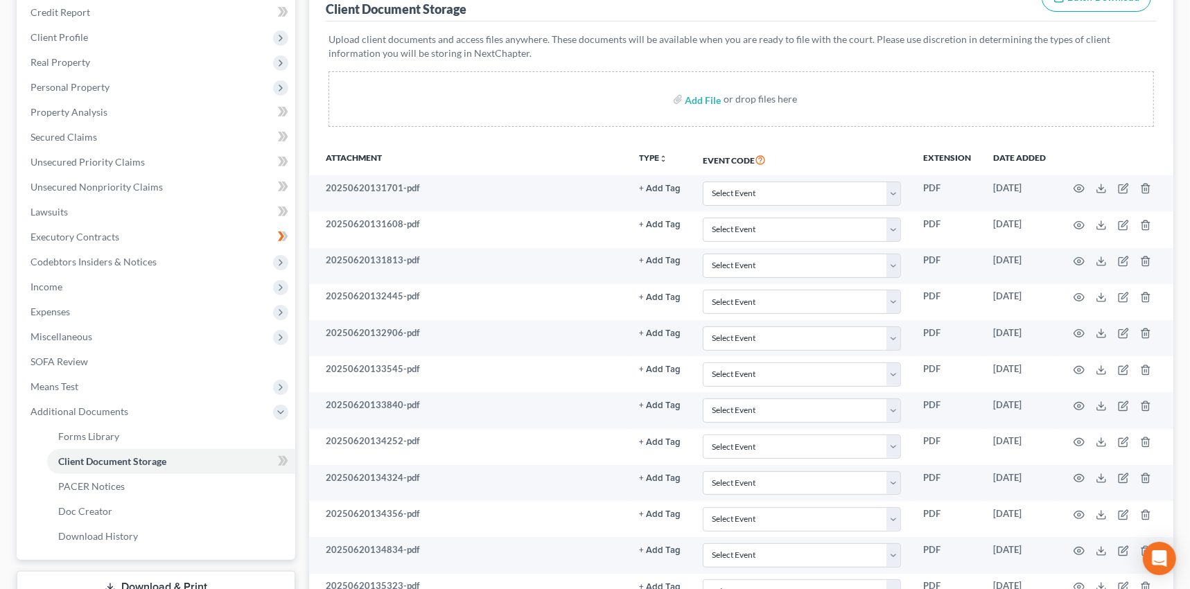
scroll to position [0, 0]
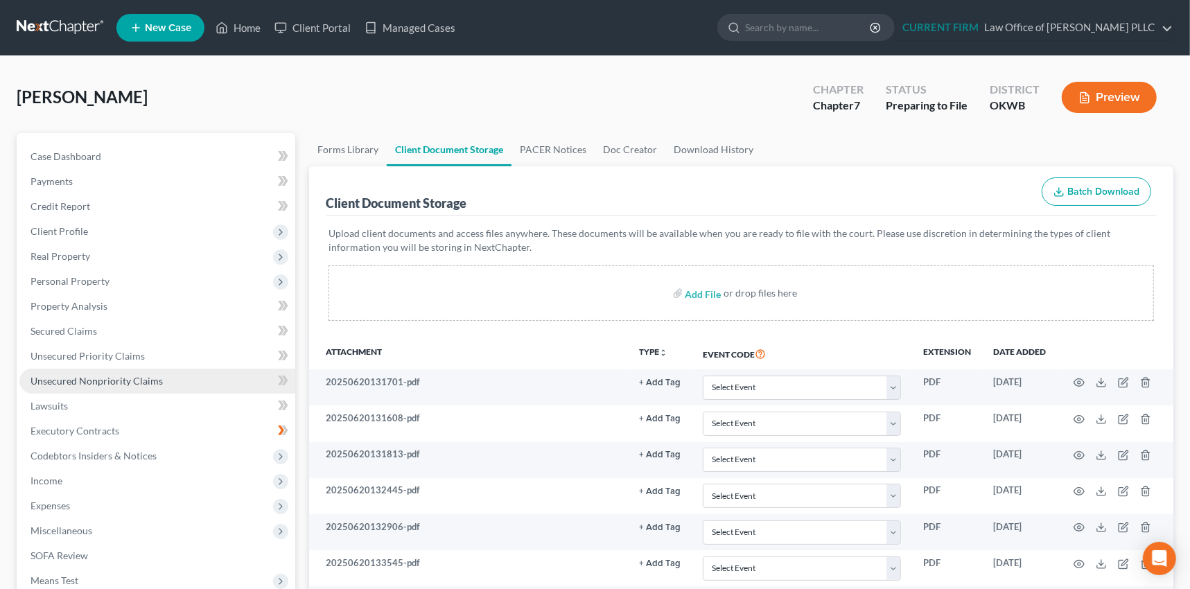
click at [114, 382] on span "Unsecured Nonpriority Claims" at bounding box center [97, 381] width 132 height 12
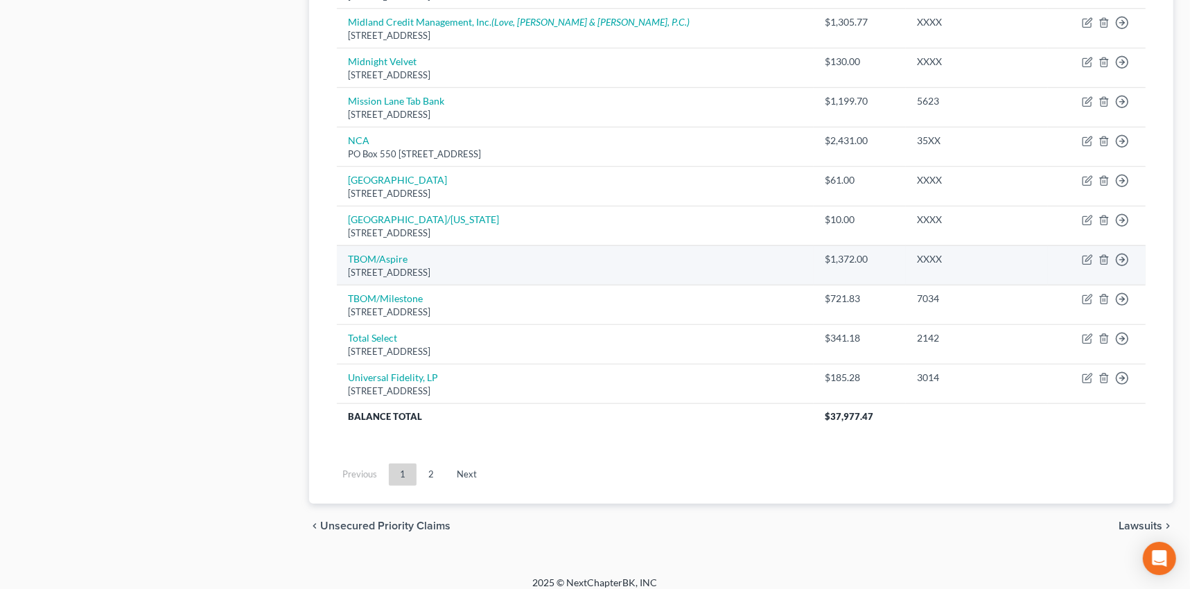
scroll to position [1008, 0]
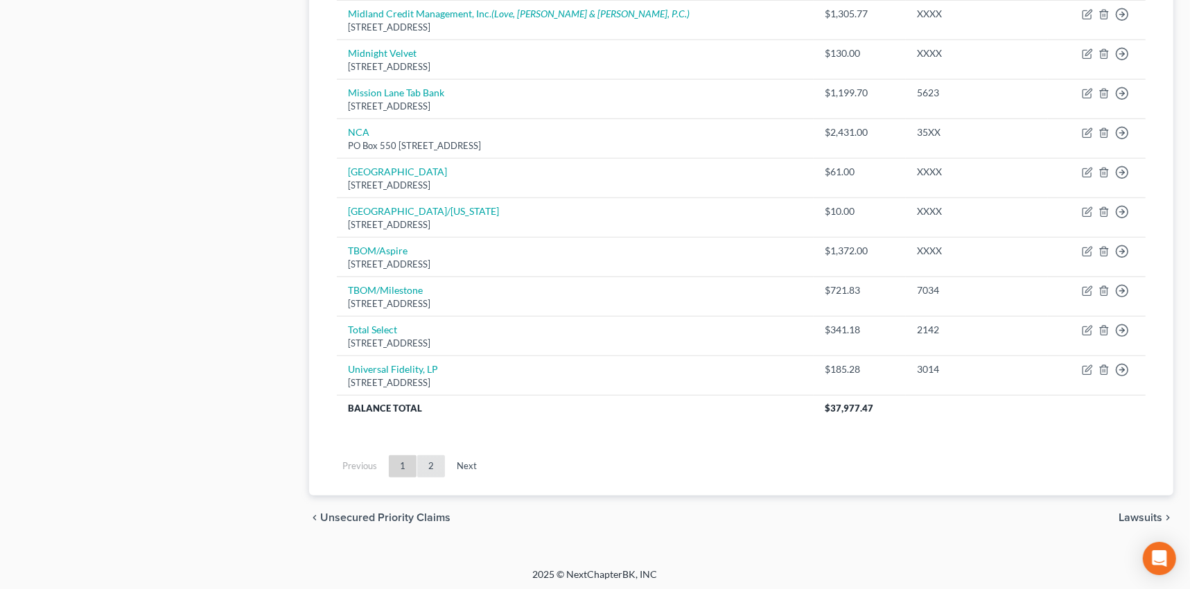
click at [430, 462] on link "2" at bounding box center [431, 467] width 28 height 22
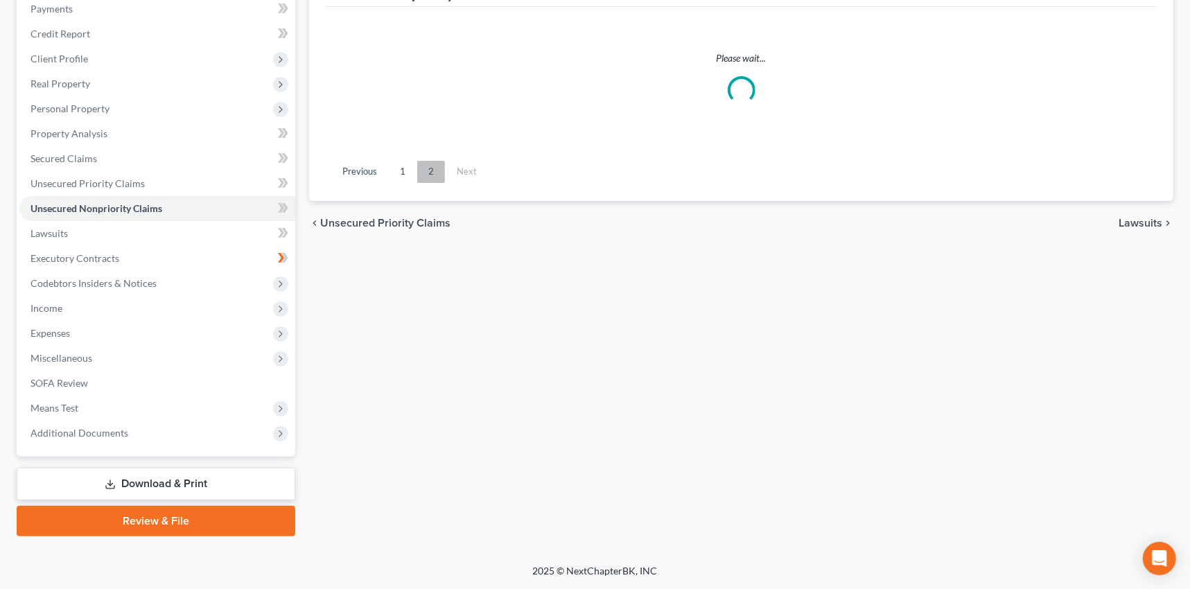
scroll to position [171, 0]
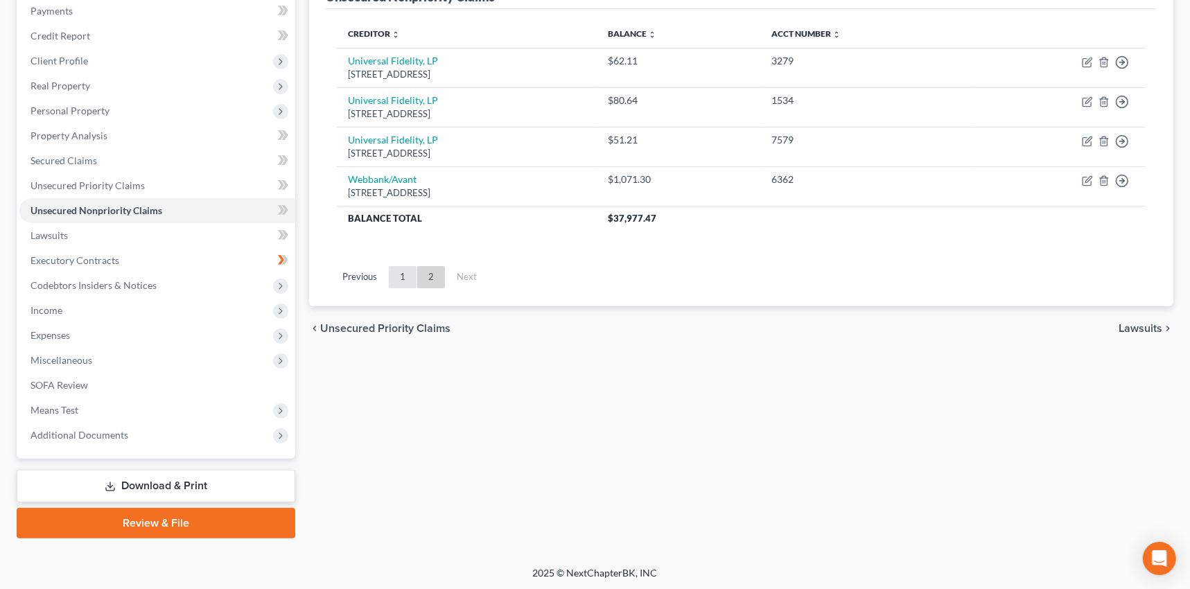
click at [402, 273] on link "1" at bounding box center [403, 277] width 28 height 22
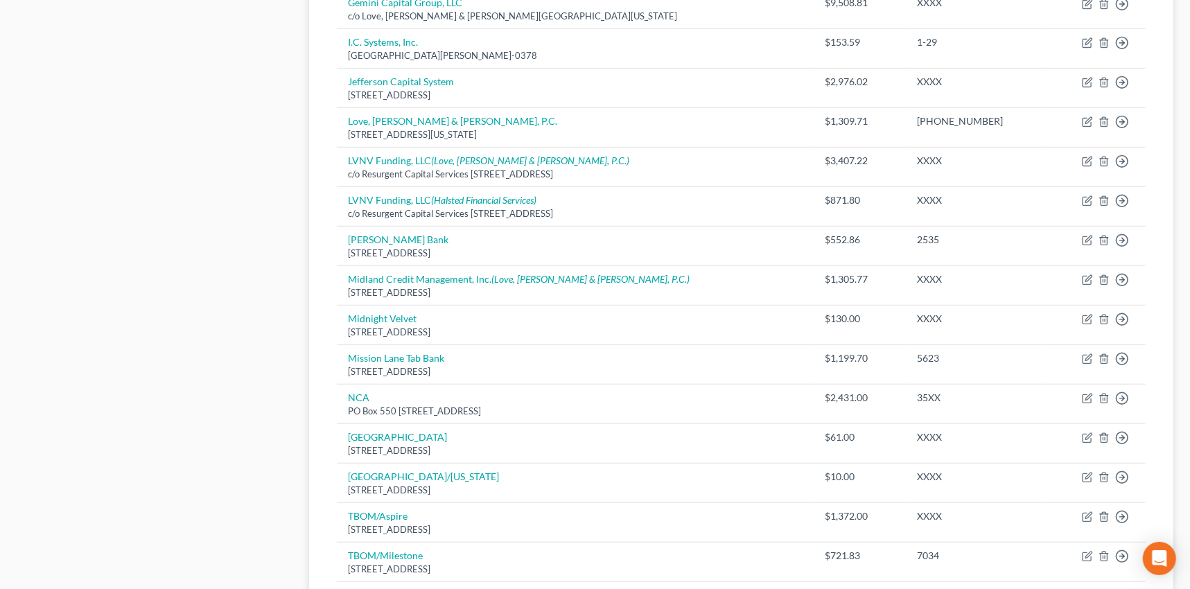
scroll to position [1008, 0]
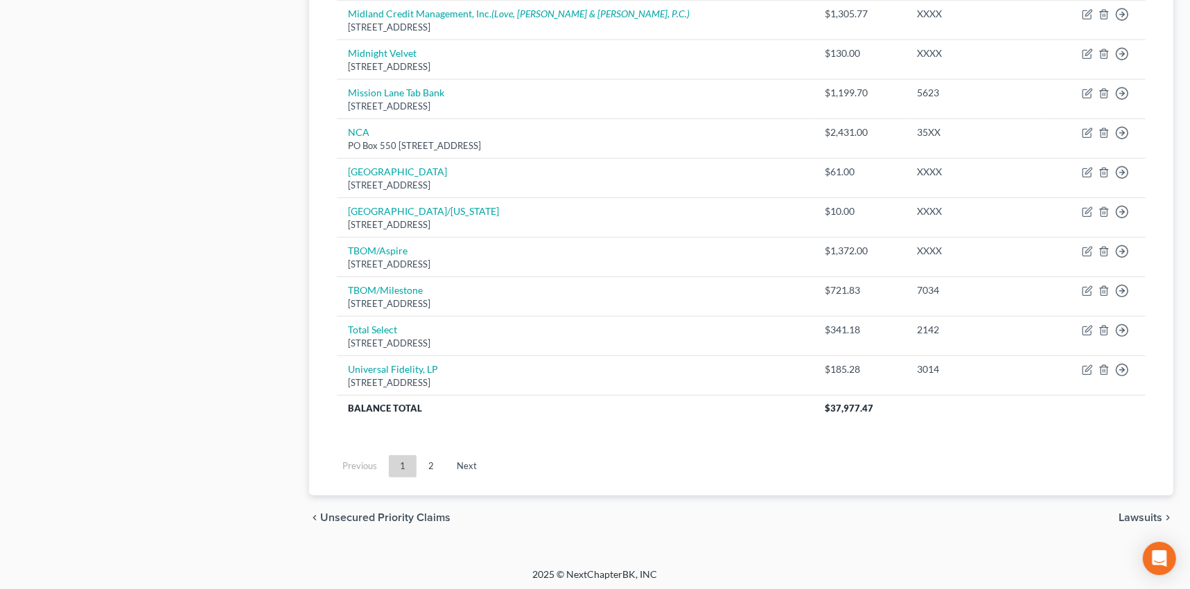
click at [1136, 507] on div "chevron_left Unsecured Priority Claims Lawsuits chevron_right" at bounding box center [741, 518] width 865 height 44
click at [1139, 513] on span "Lawsuits" at bounding box center [1141, 517] width 44 height 11
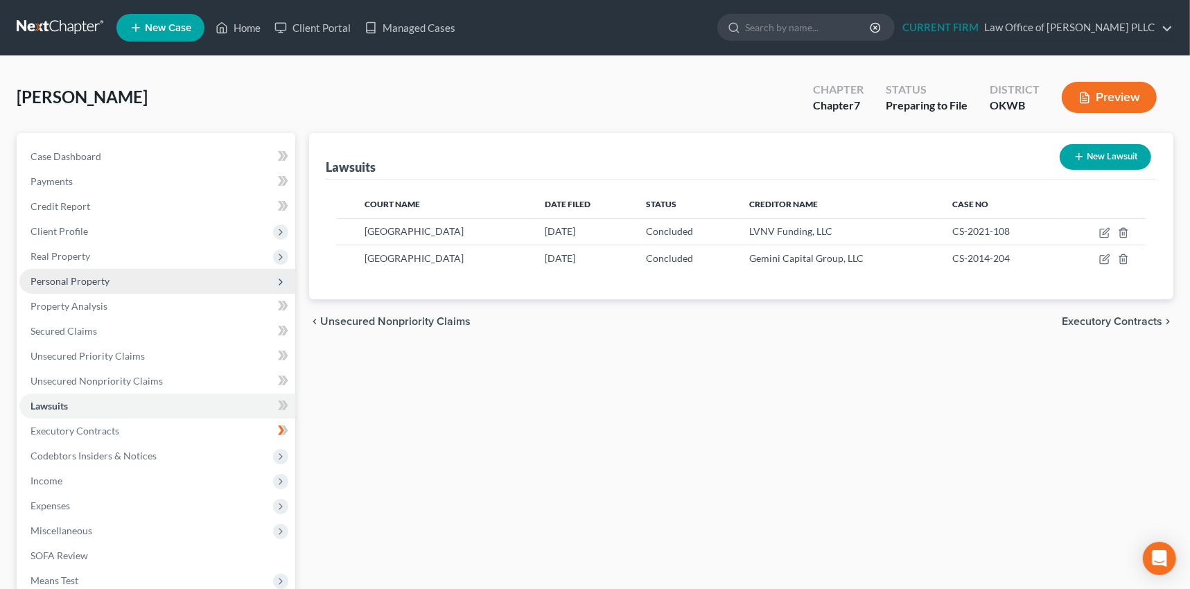
click at [71, 279] on span "Personal Property" at bounding box center [70, 281] width 79 height 12
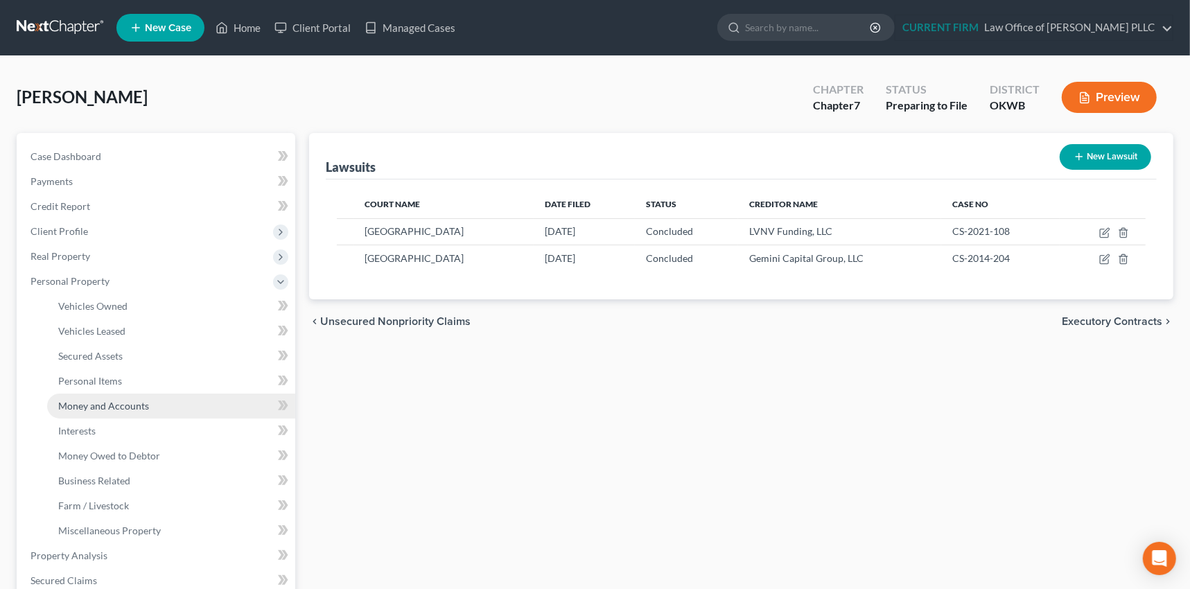
click at [89, 405] on span "Money and Accounts" at bounding box center [103, 406] width 91 height 12
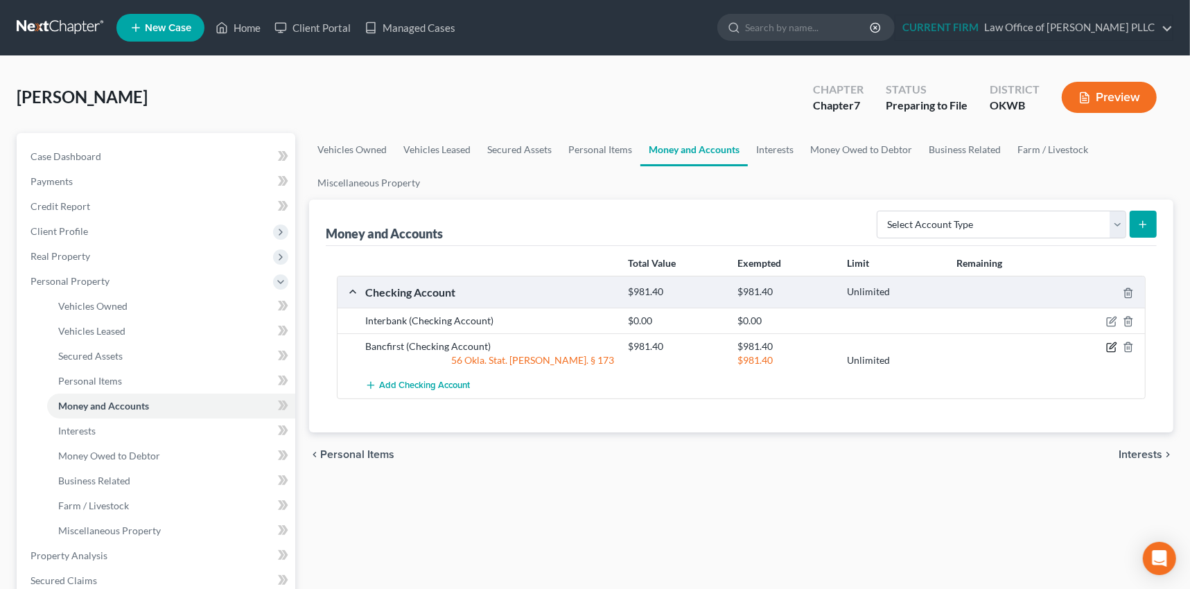
click at [1116, 345] on icon "button" at bounding box center [1112, 347] width 11 height 11
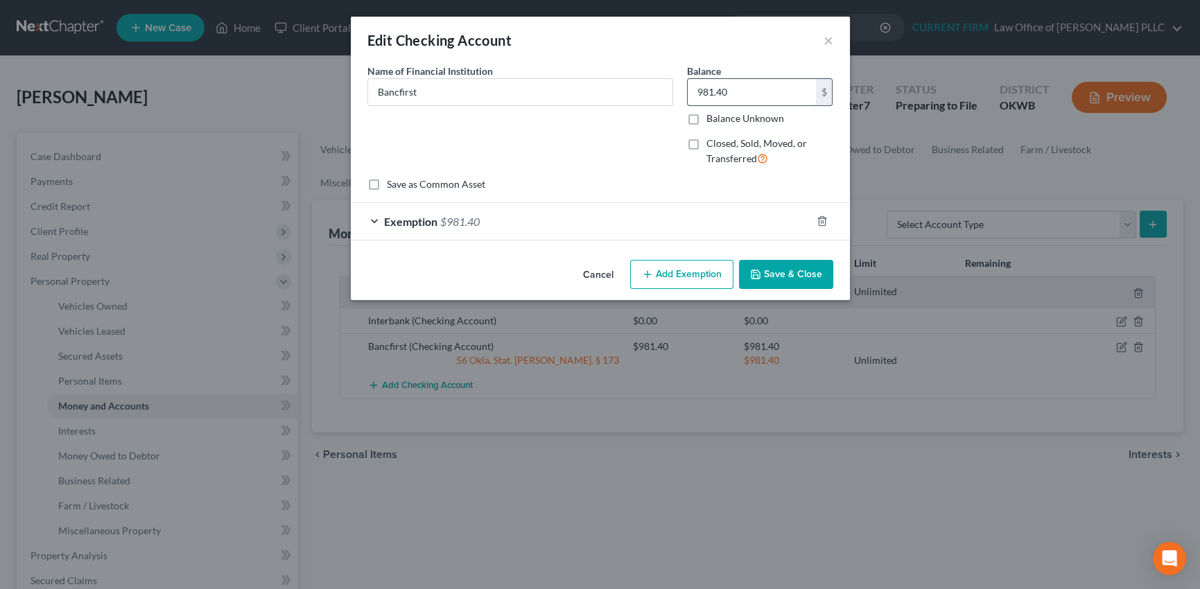
click at [739, 89] on input "981.40" at bounding box center [752, 92] width 128 height 26
click at [823, 221] on line "button" at bounding box center [823, 222] width 0 height 3
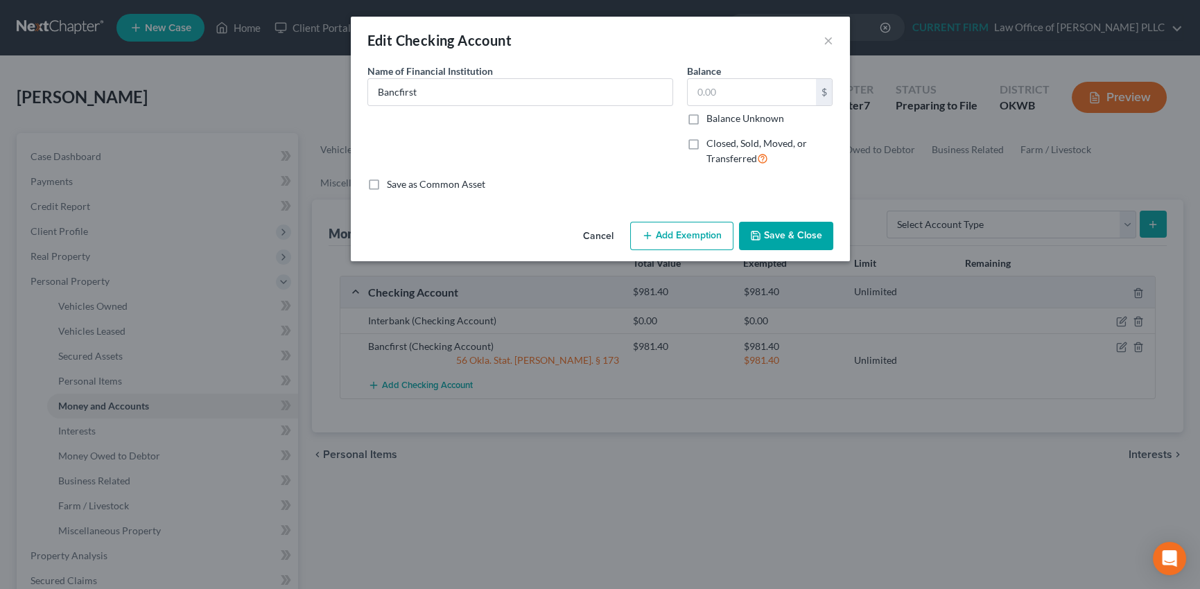
click at [791, 230] on button "Save & Close" at bounding box center [786, 236] width 94 height 29
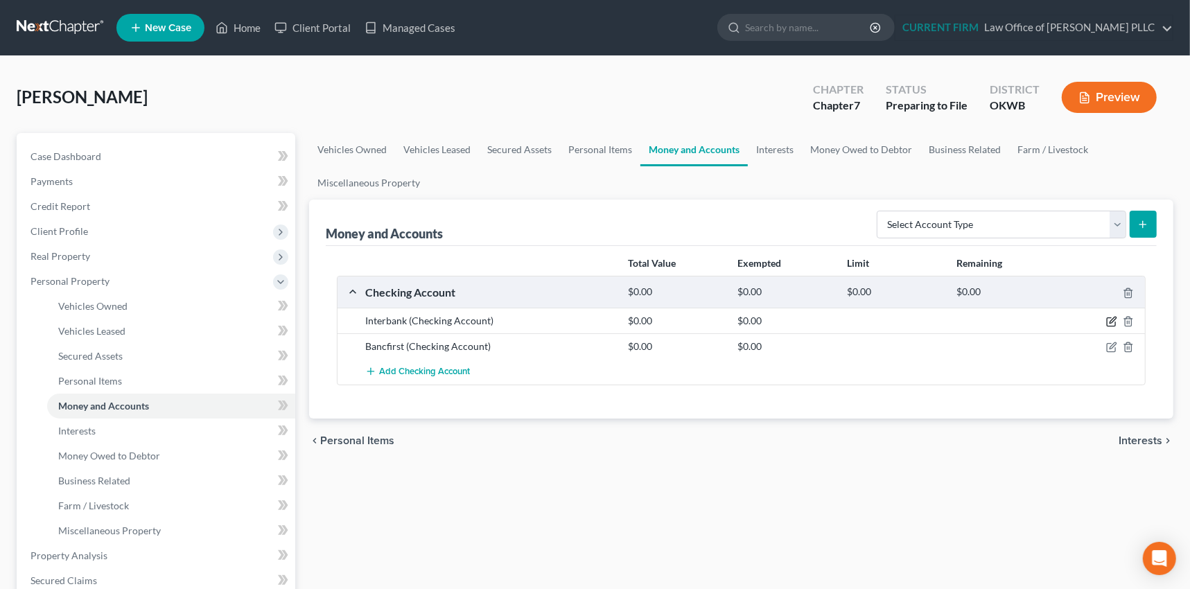
click at [1112, 322] on icon "button" at bounding box center [1112, 321] width 11 height 11
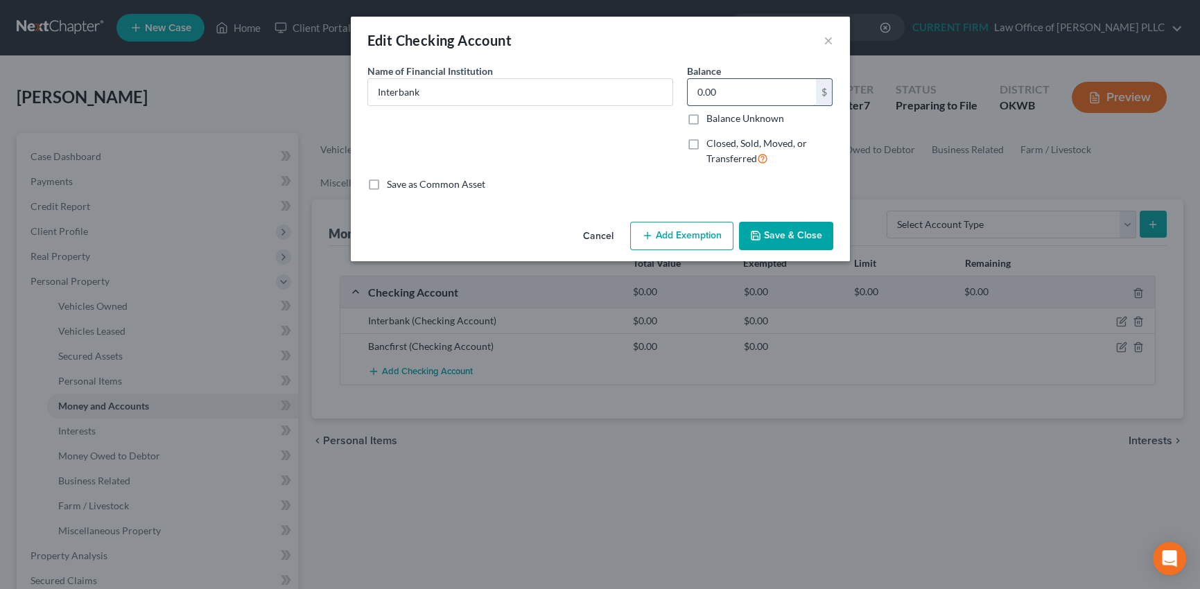
click at [726, 90] on input "0.00" at bounding box center [752, 92] width 128 height 26
type input "1,039.73"
click at [676, 239] on button "Add Exemption" at bounding box center [681, 236] width 103 height 29
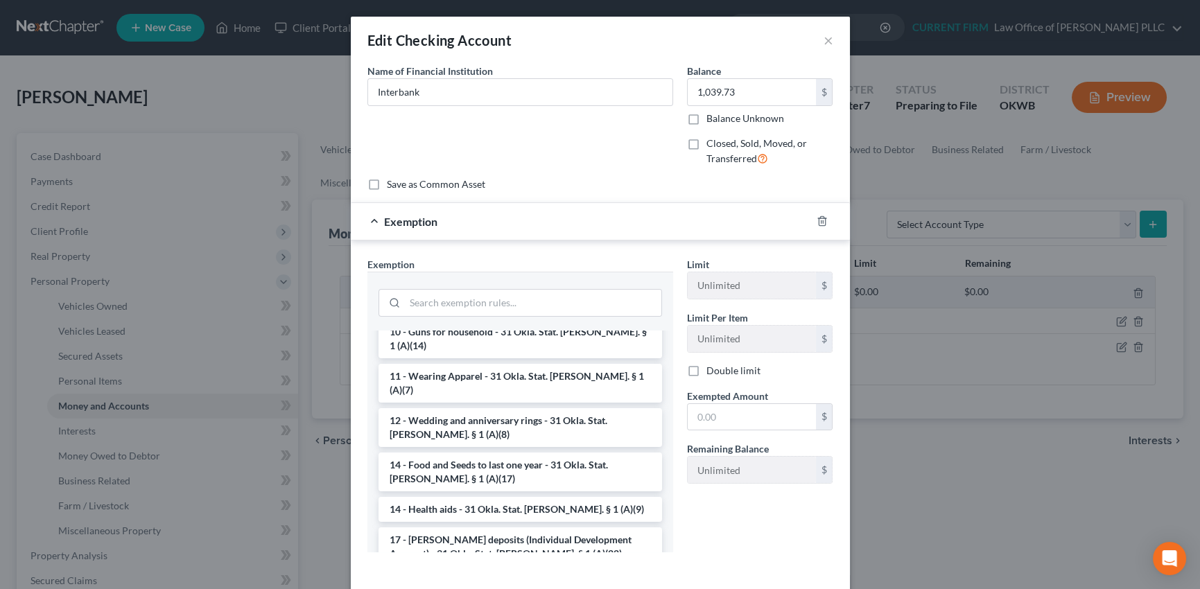
scroll to position [252, 0]
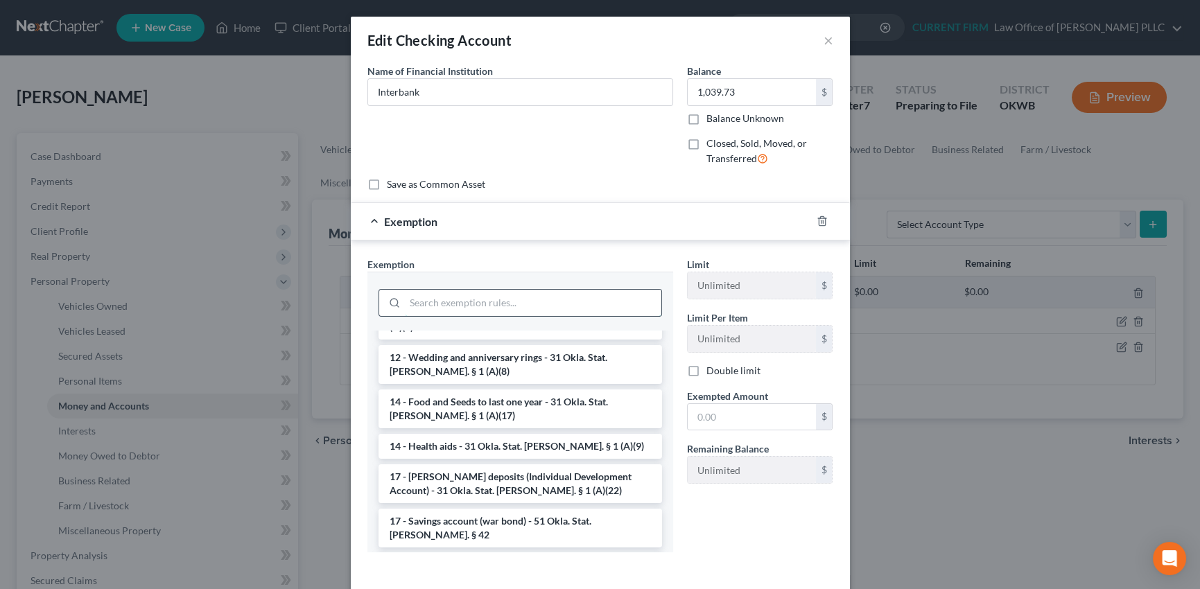
click at [483, 301] on input "search" at bounding box center [533, 303] width 257 height 26
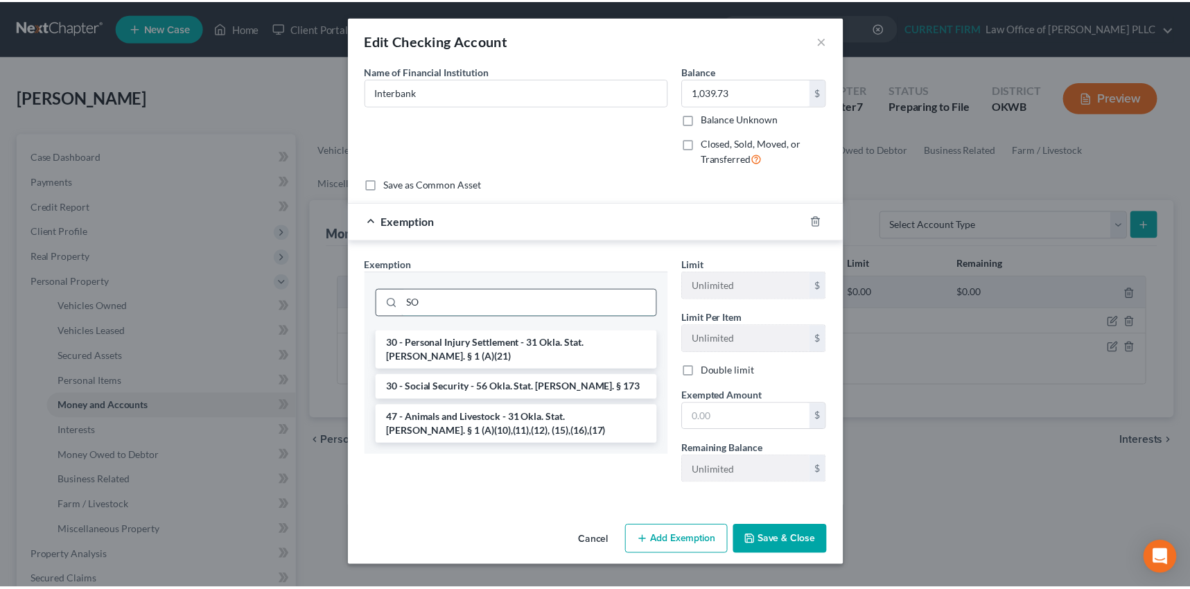
scroll to position [0, 0]
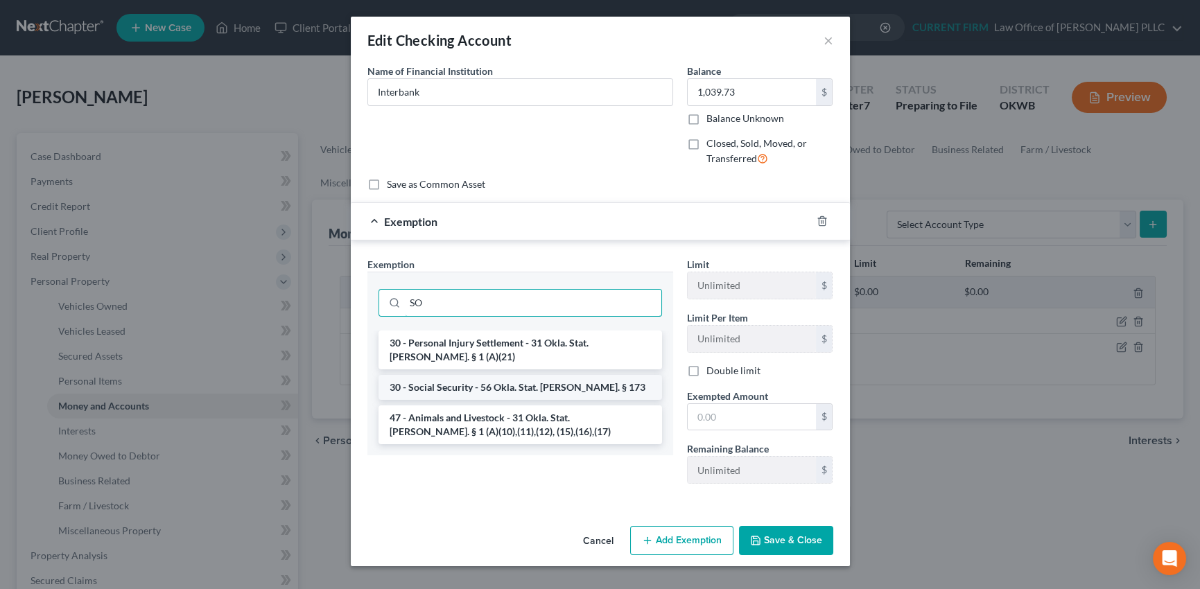
type input "SO"
click at [485, 383] on li "30 - Social Security - 56 Okla. Stat. Ann. § 173" at bounding box center [521, 387] width 284 height 25
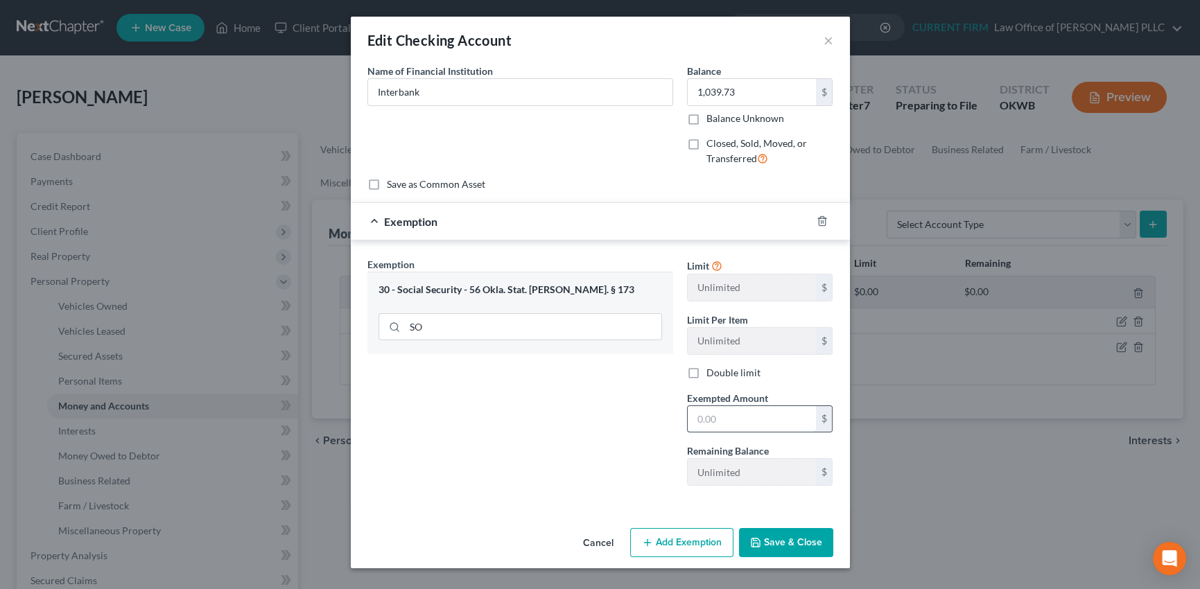
click at [756, 421] on input "text" at bounding box center [752, 419] width 128 height 26
type input "1,039.73"
click at [797, 542] on button "Save & Close" at bounding box center [786, 542] width 94 height 29
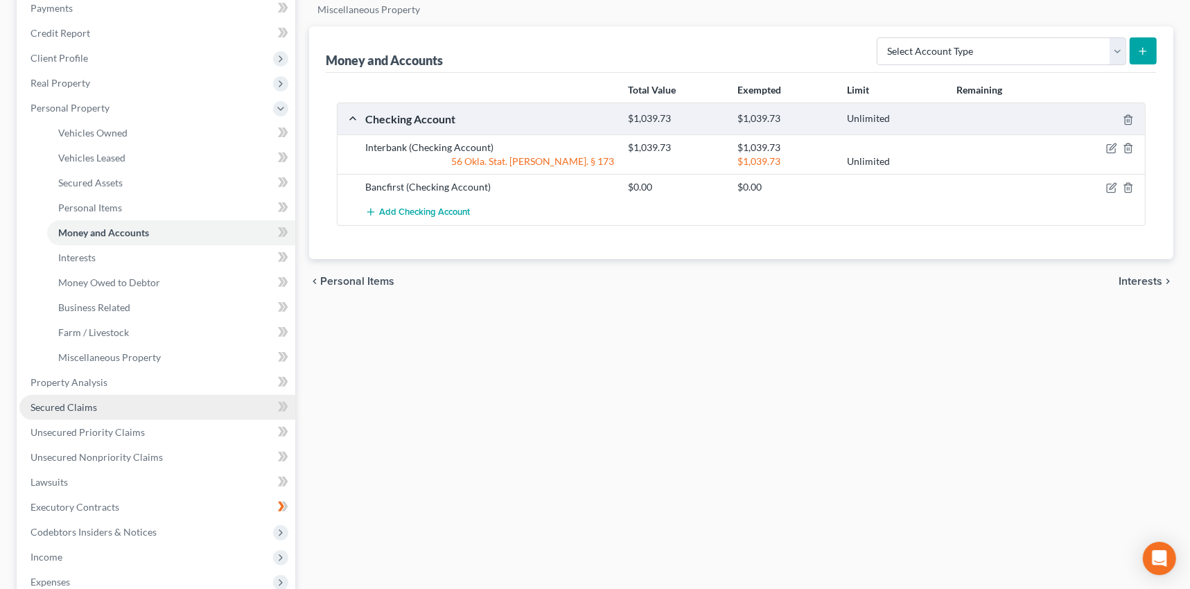
scroll to position [252, 0]
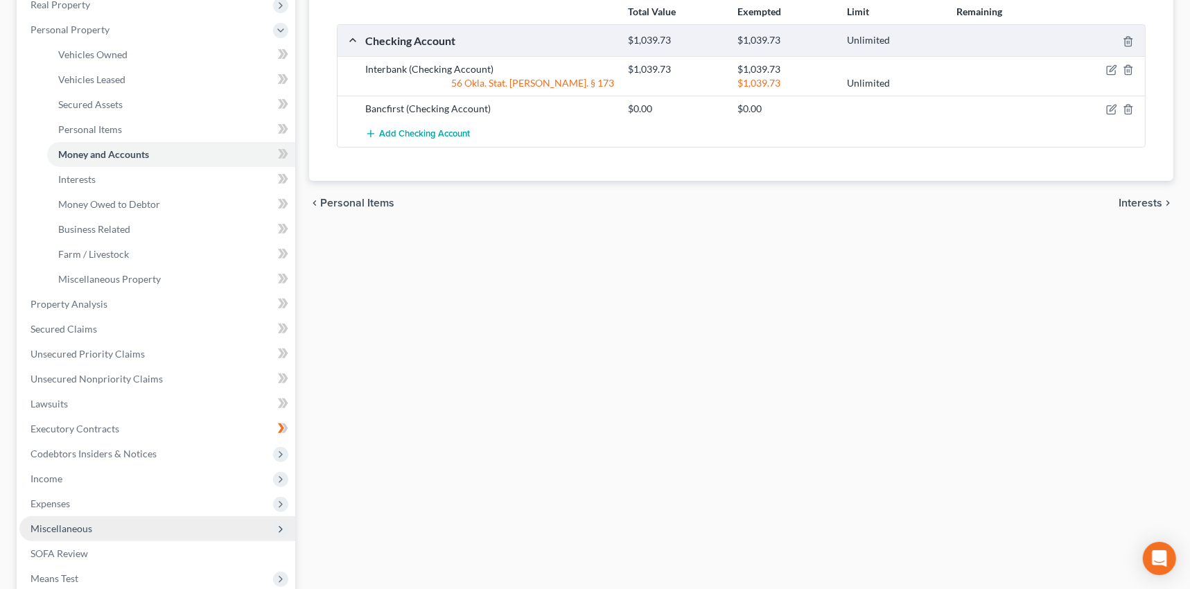
click at [49, 530] on span "Miscellaneous" at bounding box center [62, 529] width 62 height 12
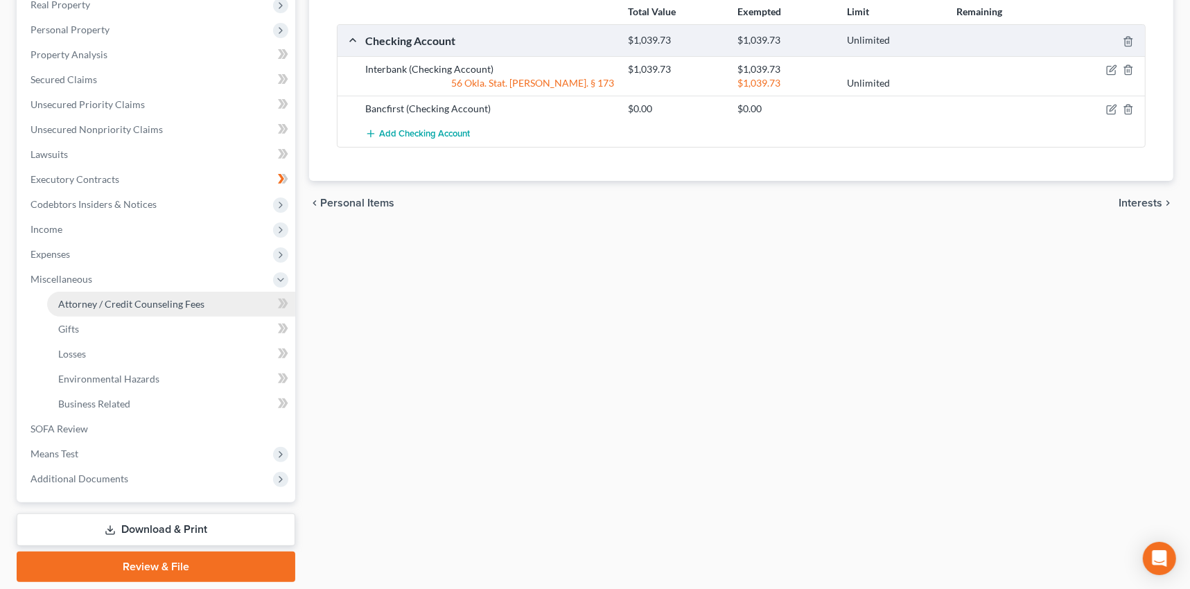
click at [103, 302] on span "Attorney / Credit Counseling Fees" at bounding box center [131, 304] width 146 height 12
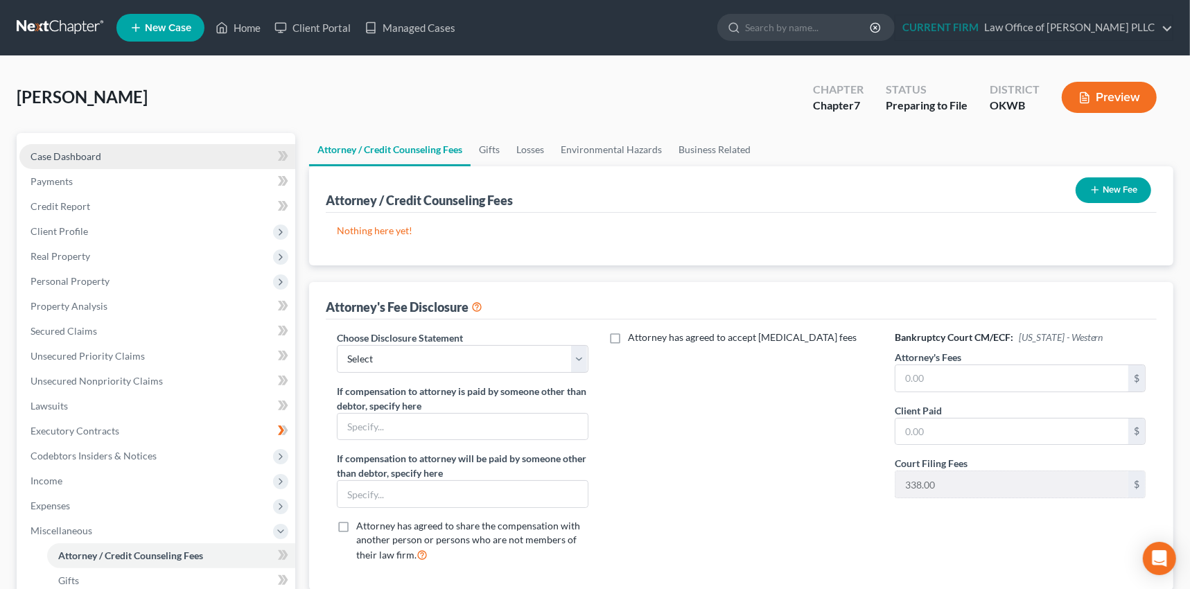
click at [84, 157] on span "Case Dashboard" at bounding box center [66, 156] width 71 height 12
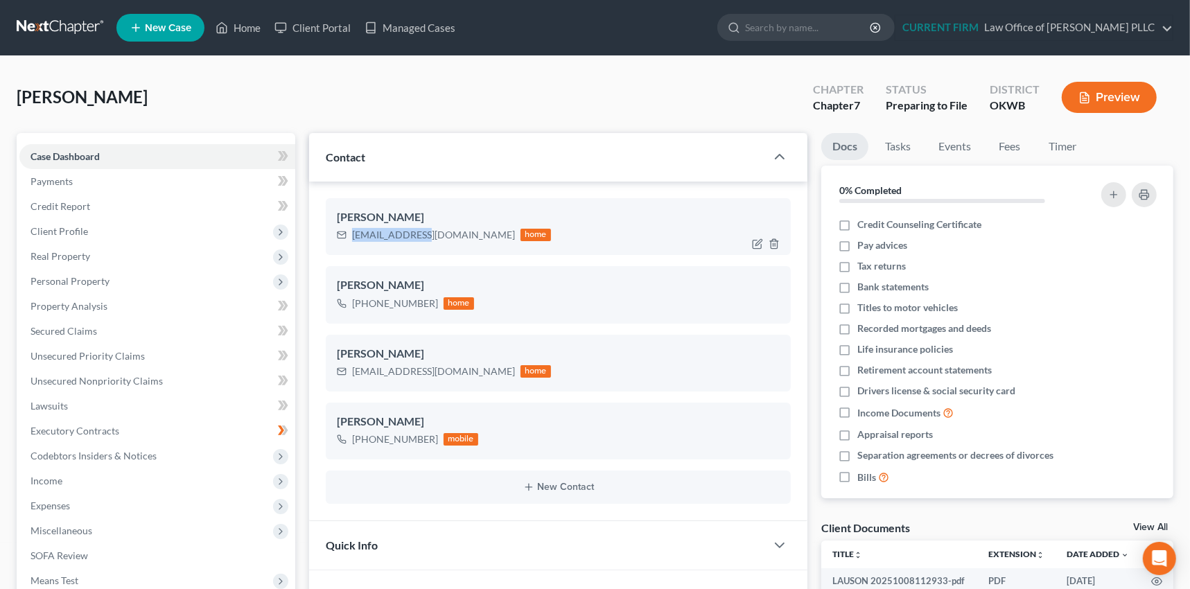
drag, startPoint x: 353, startPoint y: 233, endPoint x: 416, endPoint y: 232, distance: 63.1
click at [416, 232] on div "[EMAIL_ADDRESS][DOMAIN_NAME]" at bounding box center [433, 235] width 163 height 14
copy div "[EMAIL_ADDRESS][DOMAIN_NAME]"
click at [89, 384] on span "Unsecured Nonpriority Claims" at bounding box center [97, 381] width 132 height 12
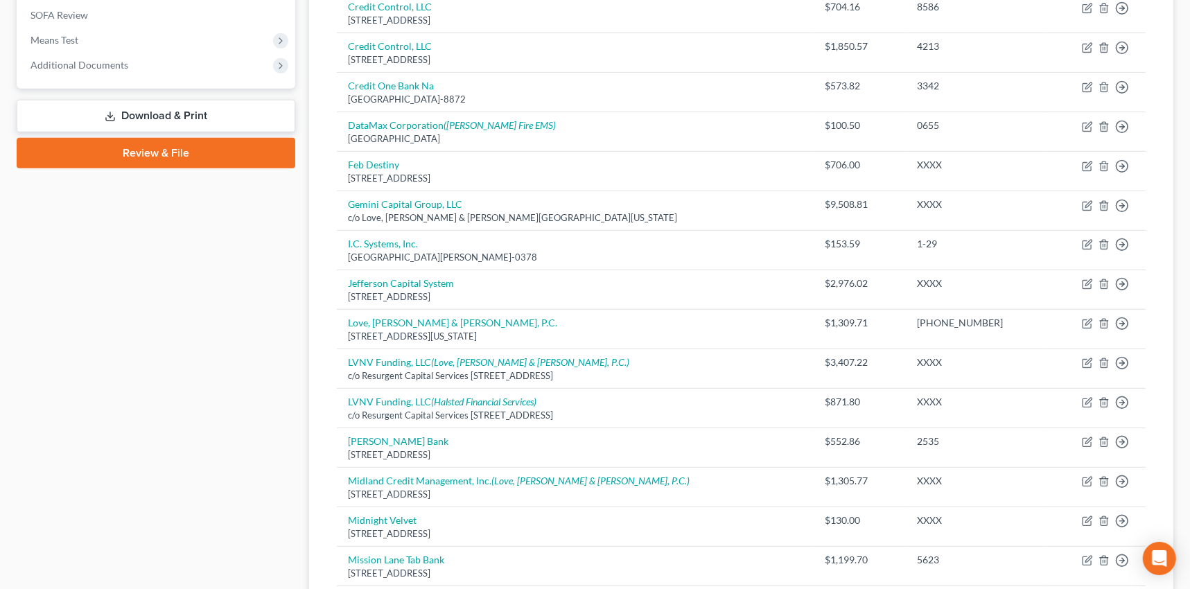
scroll to position [558, 0]
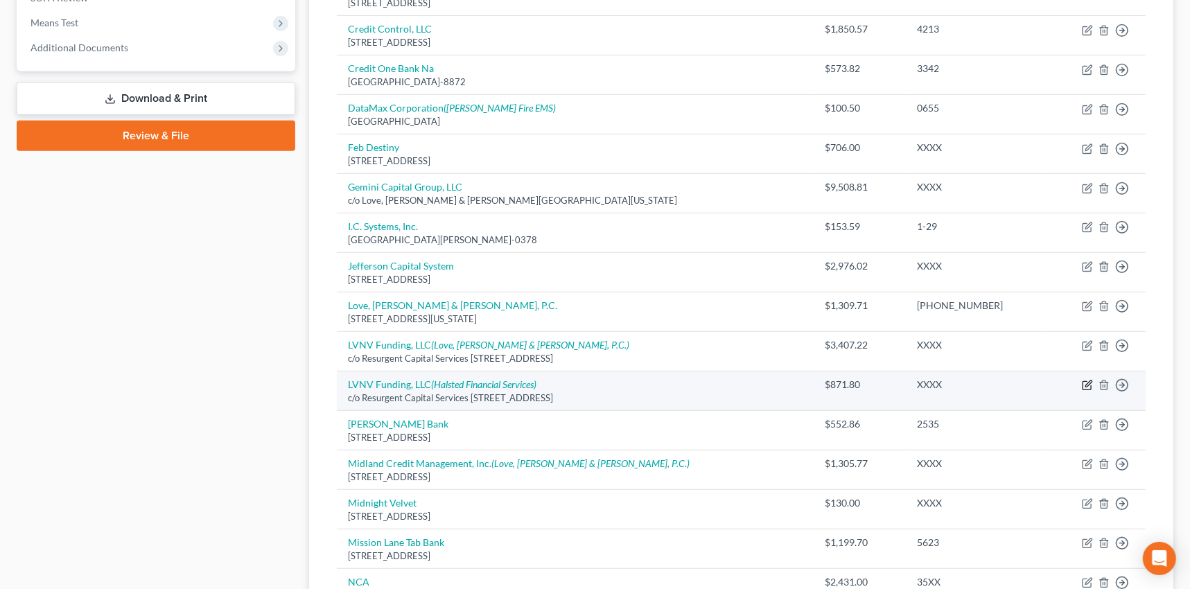
click at [1087, 383] on icon "button" at bounding box center [1089, 384] width 6 height 6
select select "42"
select select "14"
select select "0"
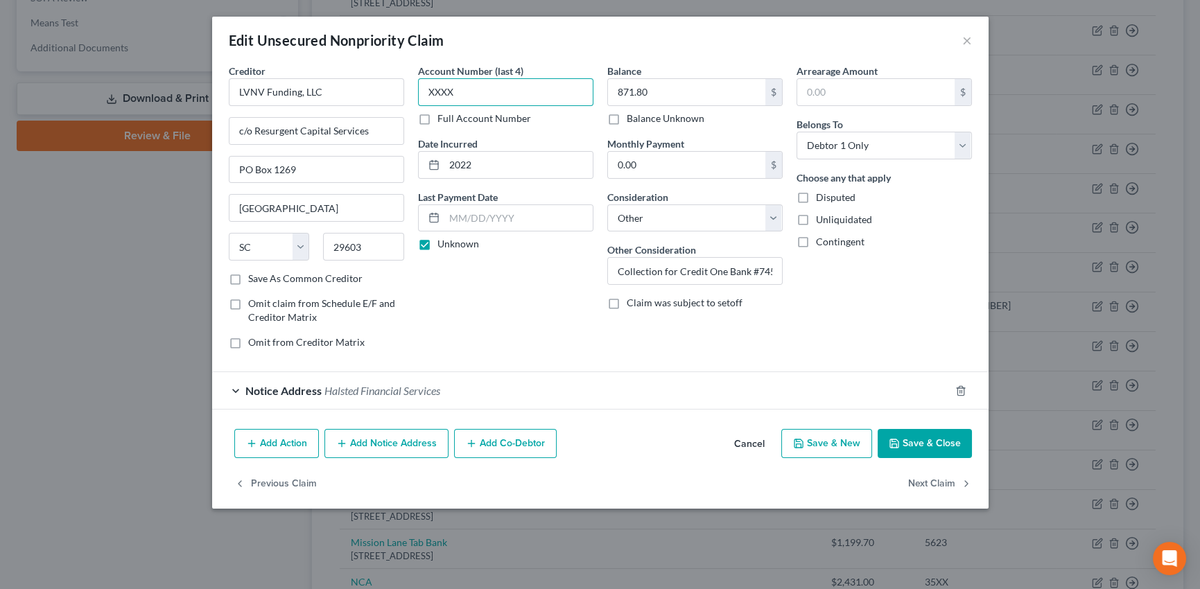
drag, startPoint x: 478, startPoint y: 91, endPoint x: 416, endPoint y: 93, distance: 62.4
click at [416, 93] on div "Account Number (last 4) XXXX Full Account Number Date Incurred 2022 Last Paymen…" at bounding box center [505, 212] width 189 height 297
type input "3687"
click at [940, 438] on button "Save & Close" at bounding box center [925, 443] width 94 height 29
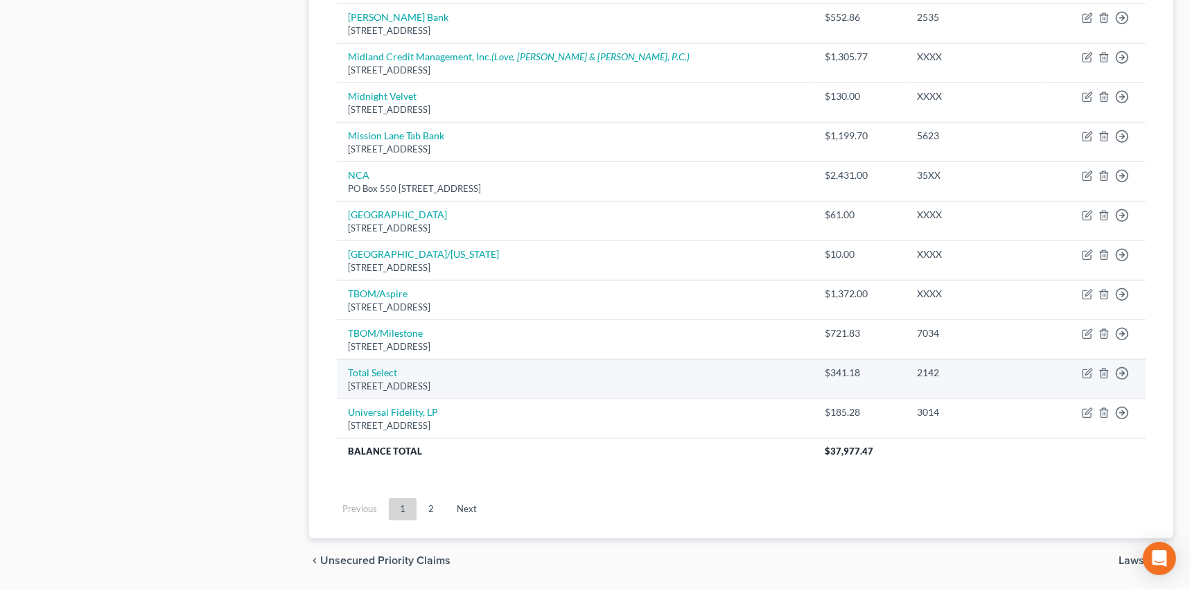
scroll to position [945, 0]
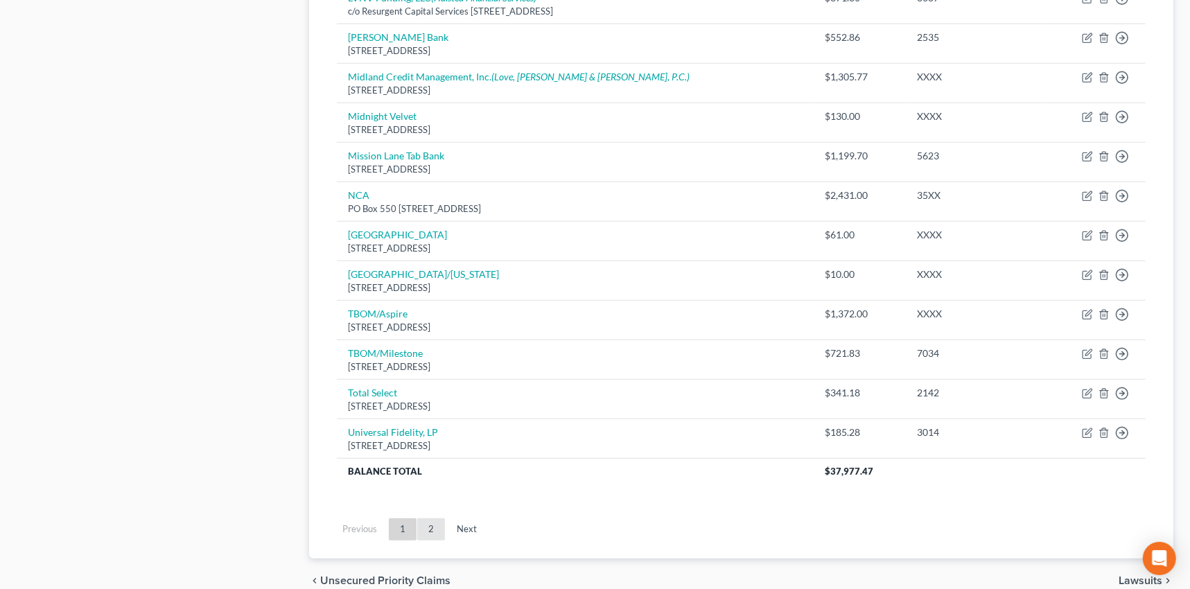
click at [429, 523] on link "2" at bounding box center [431, 530] width 28 height 22
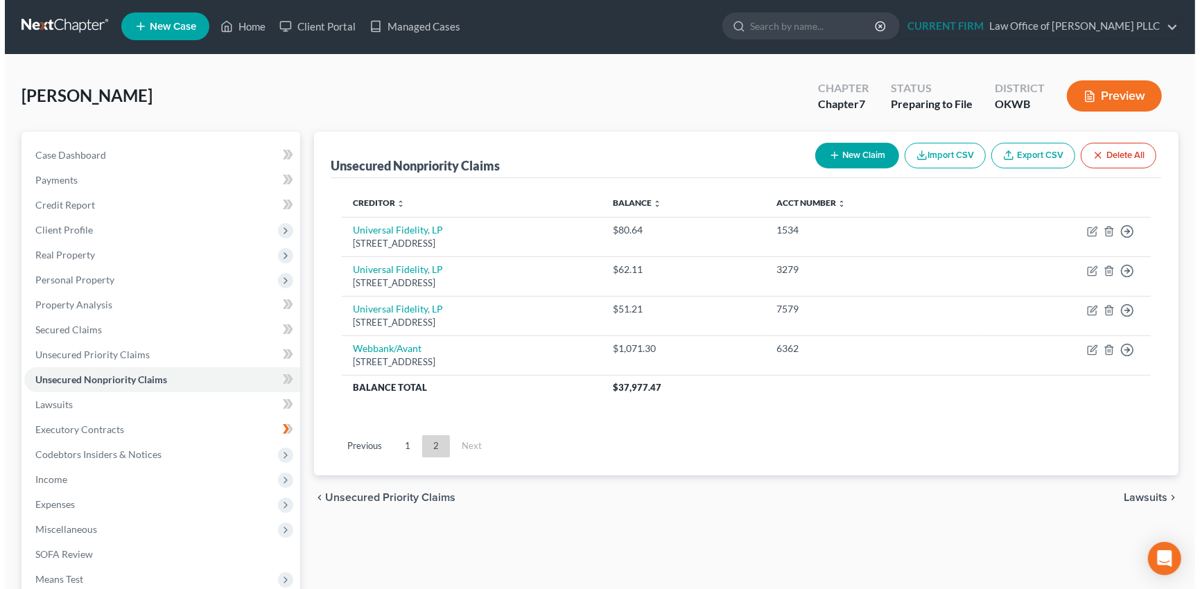
scroll to position [0, 0]
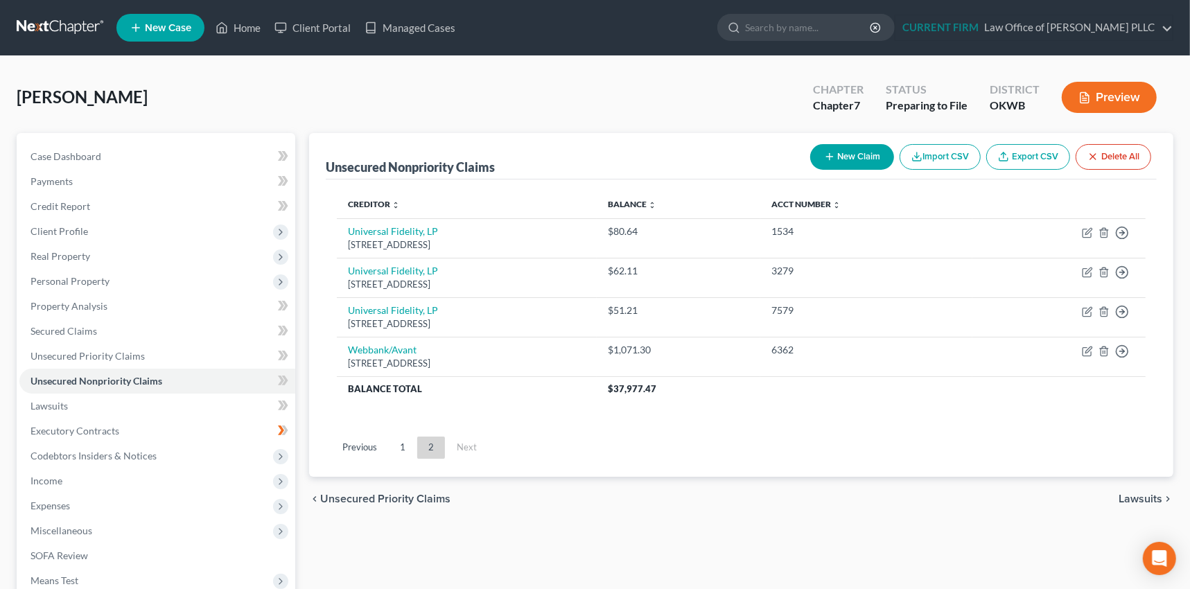
click at [829, 155] on icon "button" at bounding box center [829, 156] width 11 height 11
select select "0"
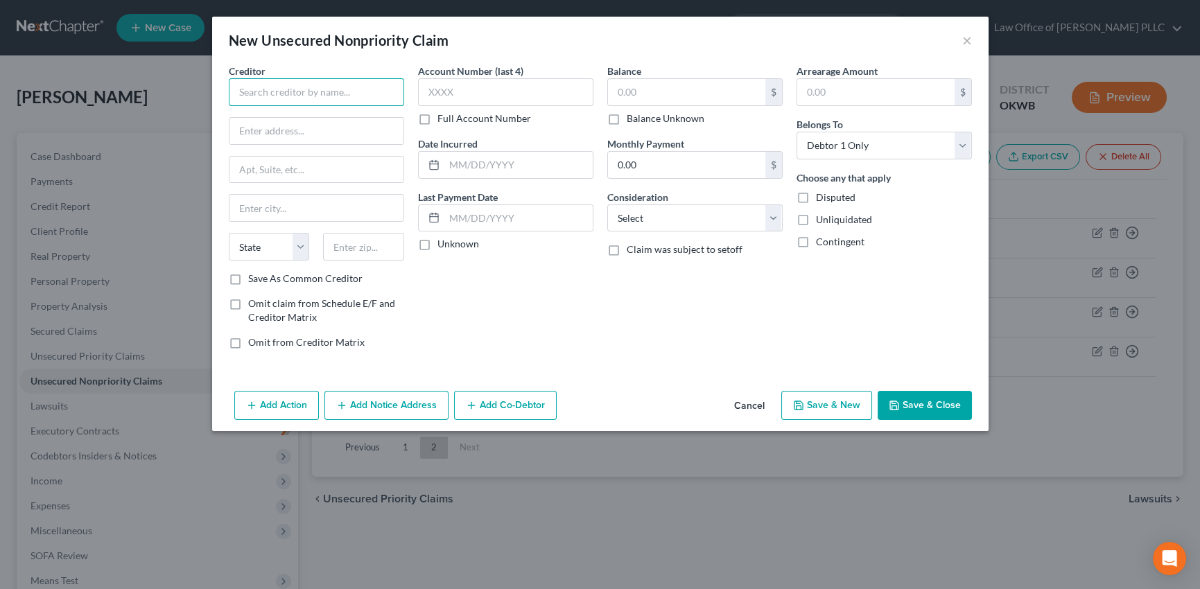
click at [347, 96] on input "text" at bounding box center [316, 92] width 175 height 28
type input "ay"
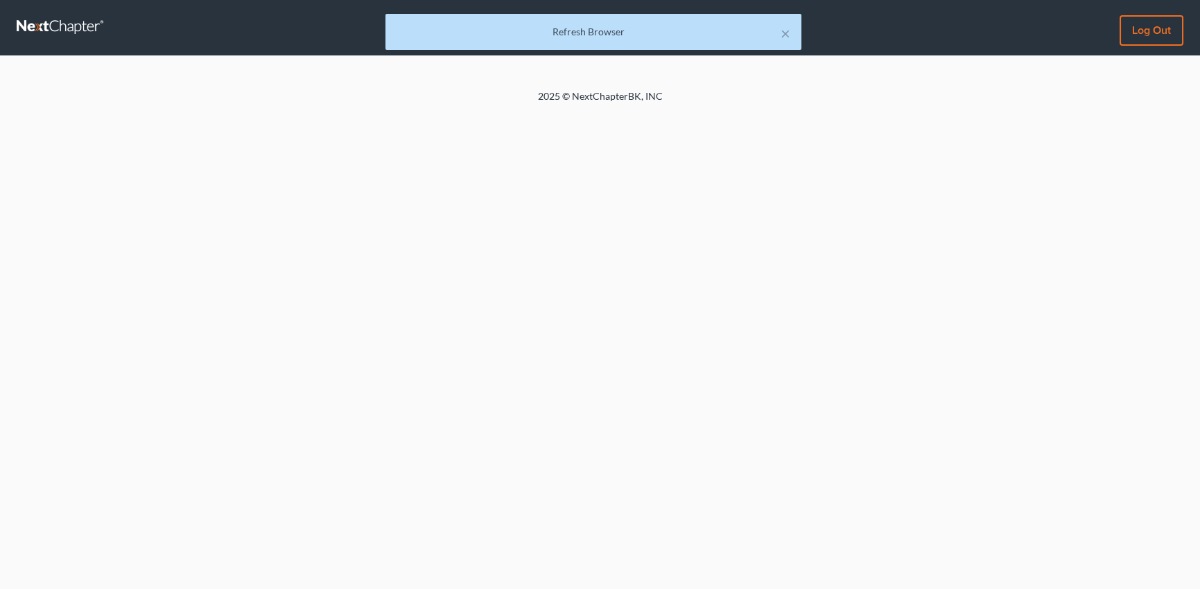
click at [647, 35] on div "Refresh Browser" at bounding box center [594, 32] width 394 height 14
click at [782, 33] on button "×" at bounding box center [786, 33] width 10 height 17
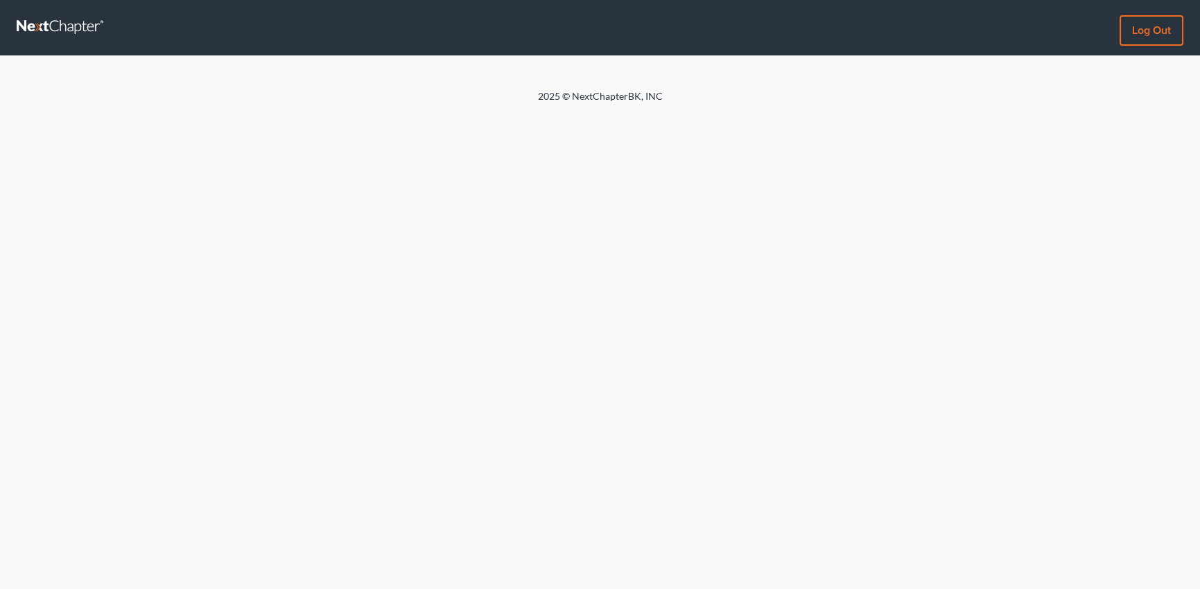
click at [51, 21] on link at bounding box center [61, 27] width 89 height 25
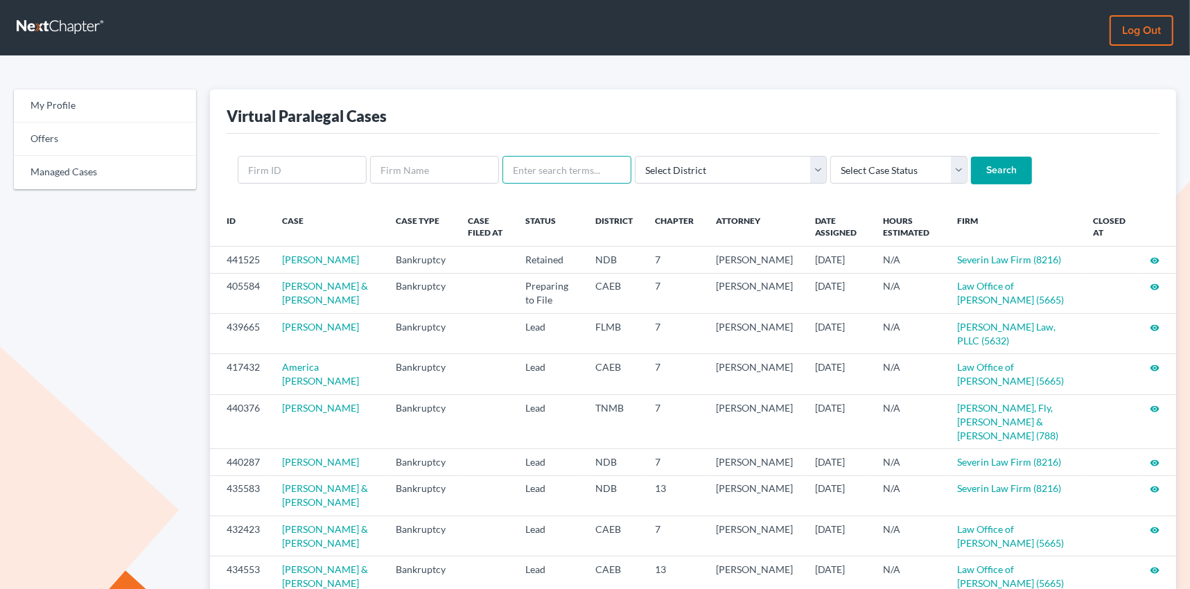
click at [563, 170] on input "text" at bounding box center [567, 170] width 129 height 28
type input "lauson"
click at [971, 157] on input "Search" at bounding box center [1001, 171] width 61 height 28
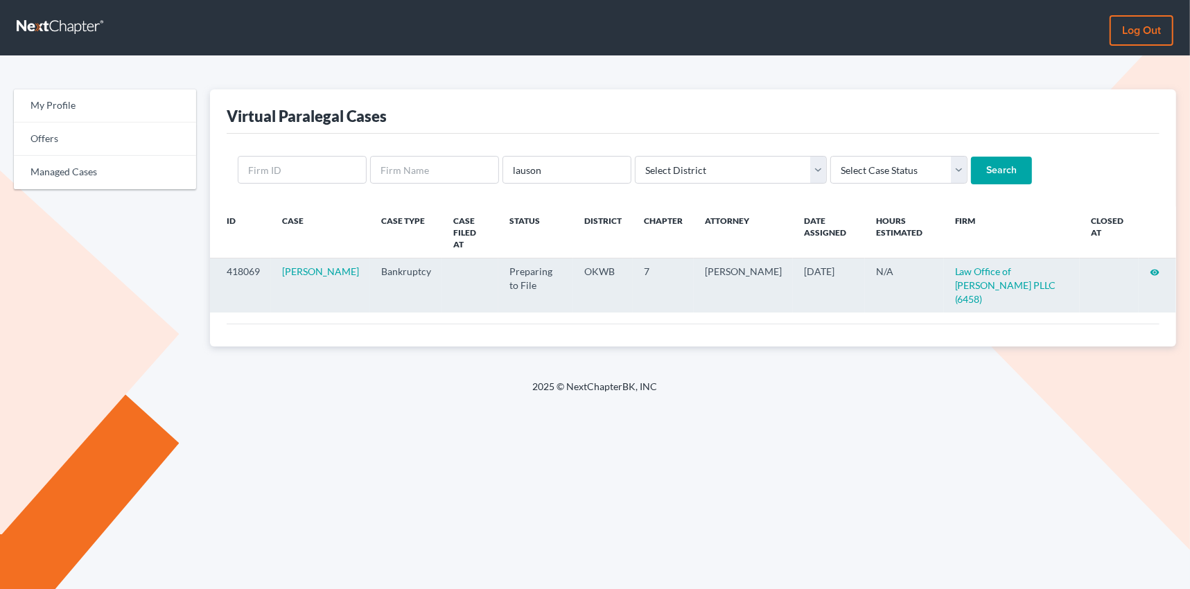
click at [1152, 268] on icon "visibility" at bounding box center [1155, 273] width 10 height 10
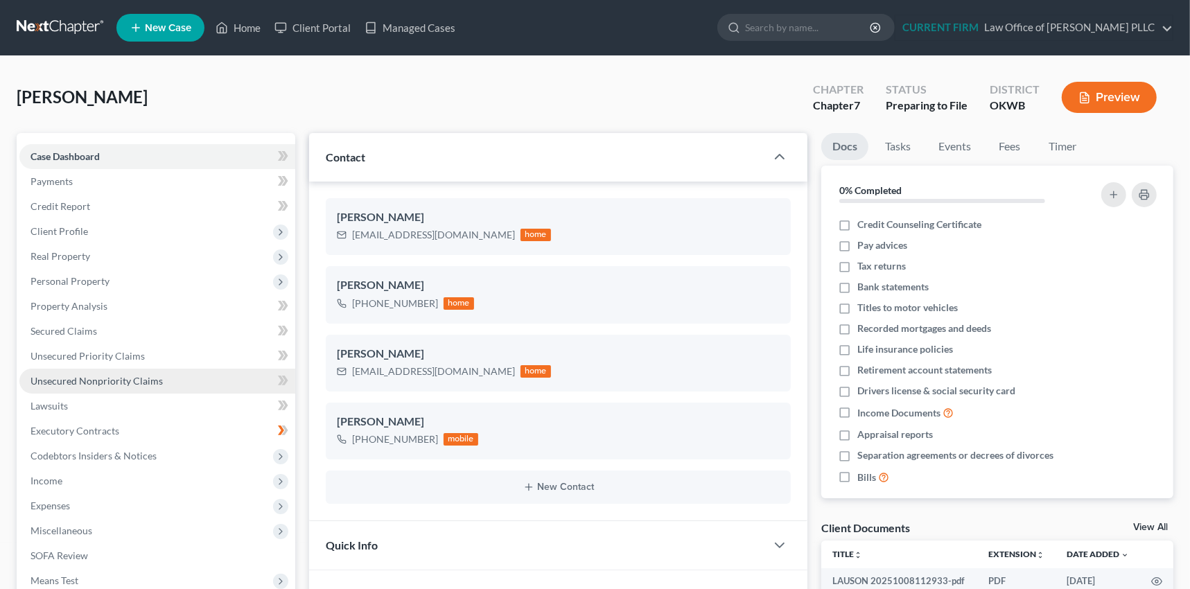
click at [102, 375] on span "Unsecured Nonpriority Claims" at bounding box center [97, 381] width 132 height 12
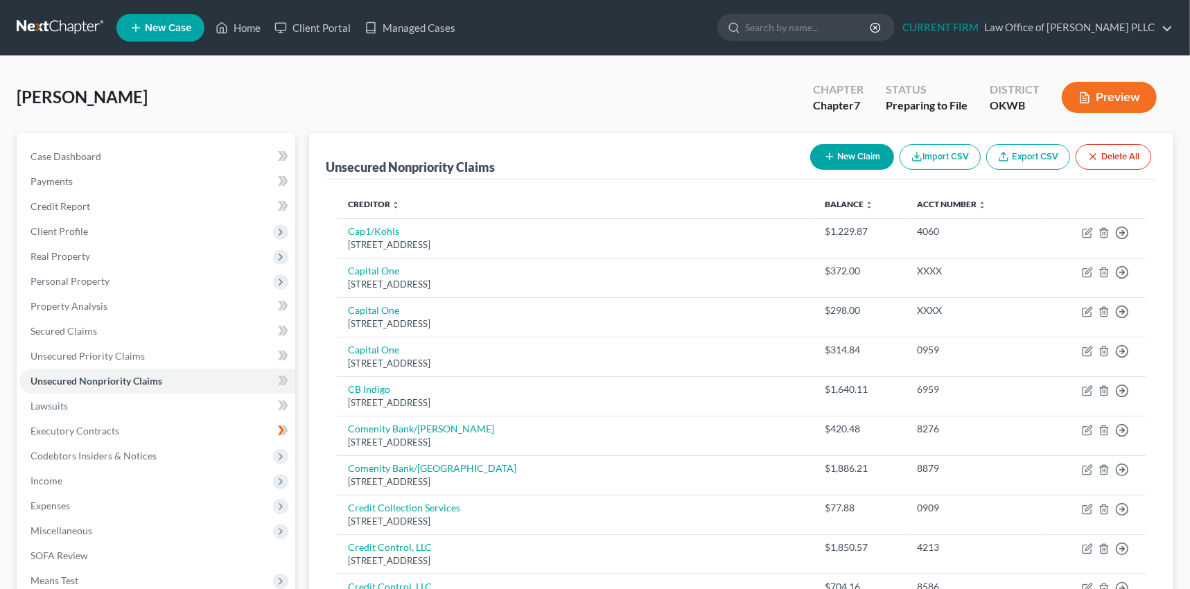
click at [832, 151] on icon "button" at bounding box center [829, 156] width 11 height 11
select select "0"
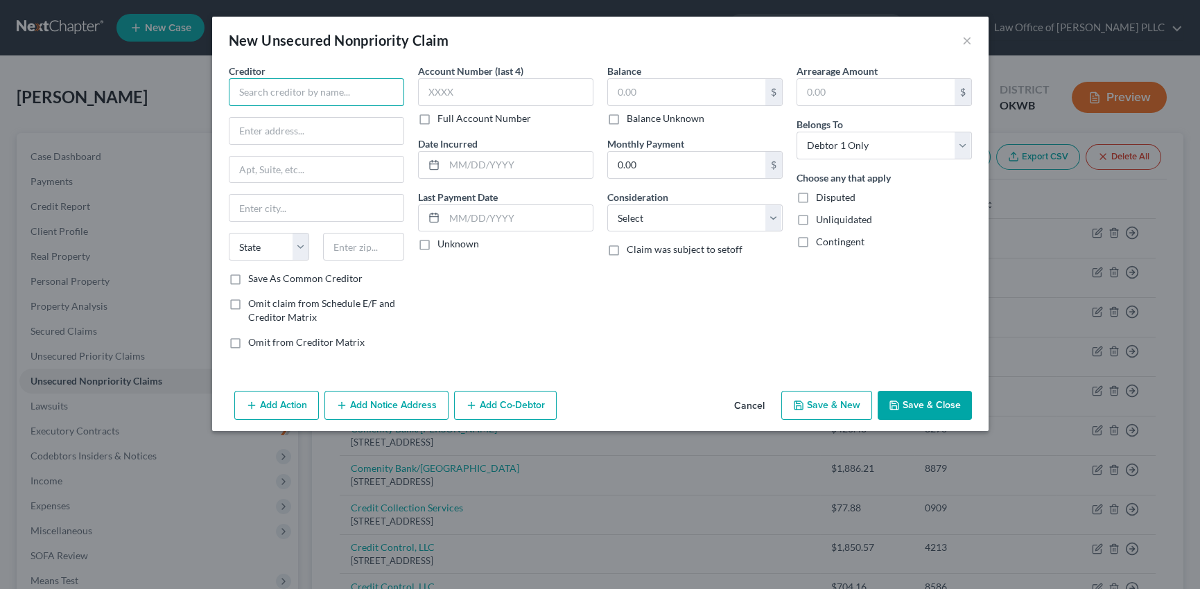
click at [339, 87] on input "text" at bounding box center [316, 92] width 175 height 28
type input "Waypoint Resource Group"
click at [246, 125] on input "text" at bounding box center [316, 131] width 174 height 26
paste input "[STREET_ADDRESS]"
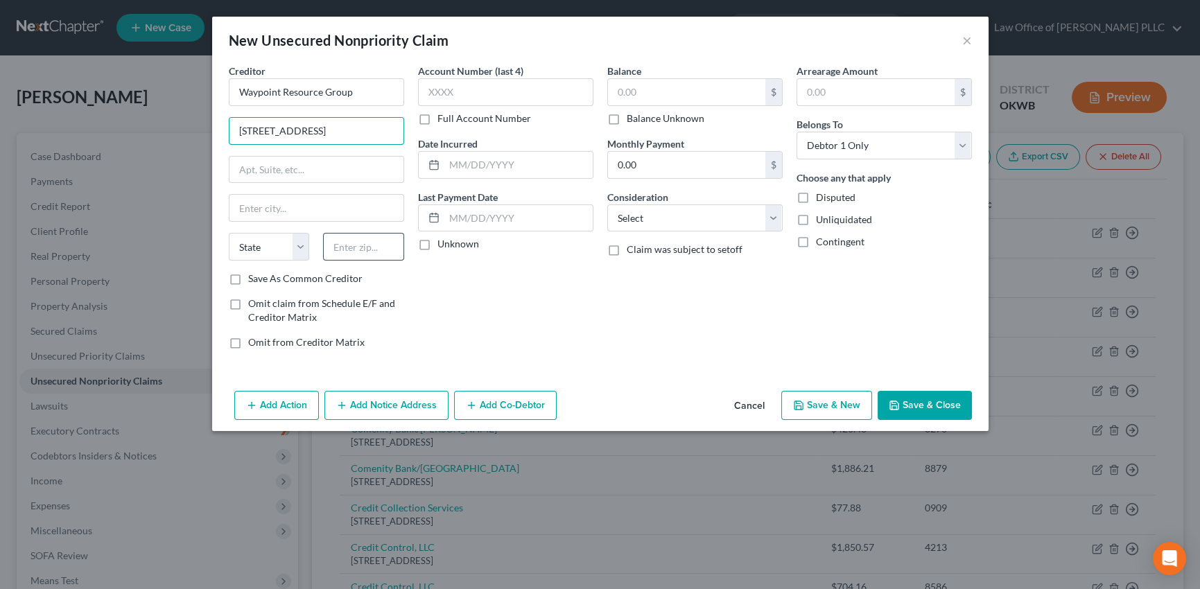
type input "[STREET_ADDRESS]"
click at [354, 249] on input "text" at bounding box center [363, 247] width 81 height 28
type input "84123"
type input "[GEOGRAPHIC_DATA]"
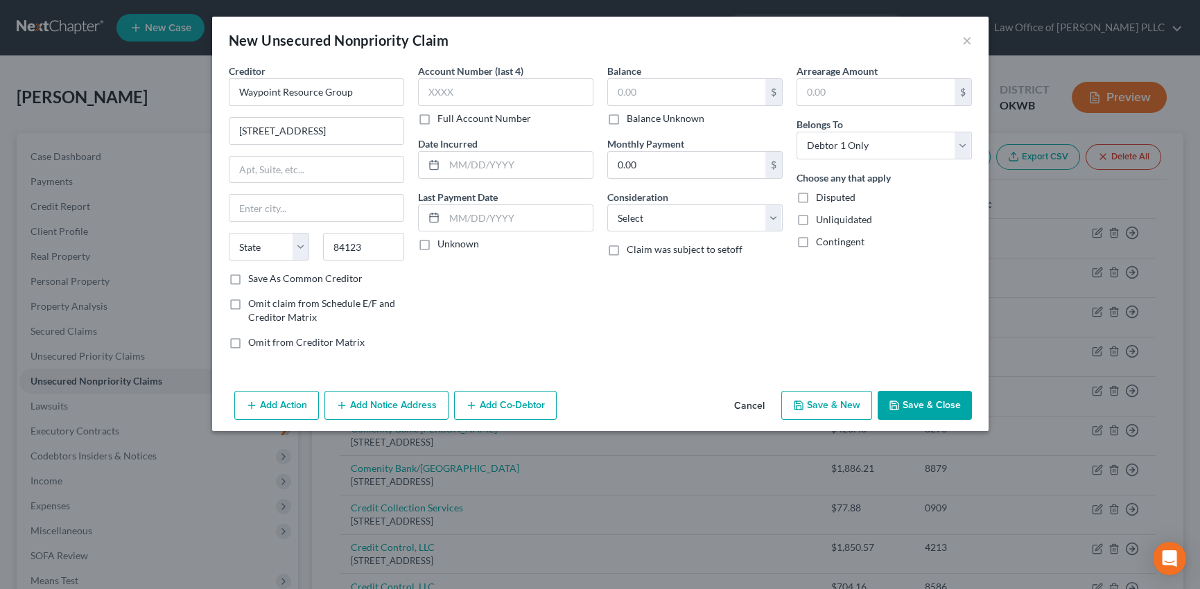
select select "46"
click at [492, 301] on div "Account Number (last 4) Full Account Number Date Incurred Last Payment Date Unk…" at bounding box center [505, 212] width 189 height 297
drag, startPoint x: 305, startPoint y: 203, endPoint x: 223, endPoint y: 209, distance: 82.7
click at [223, 209] on div "Creditor * Waypoint Resource Group [STREET_ADDRESS] [GEOGRAPHIC_DATA] [US_STATE…" at bounding box center [316, 212] width 189 height 297
type input "[GEOGRAPHIC_DATA]"
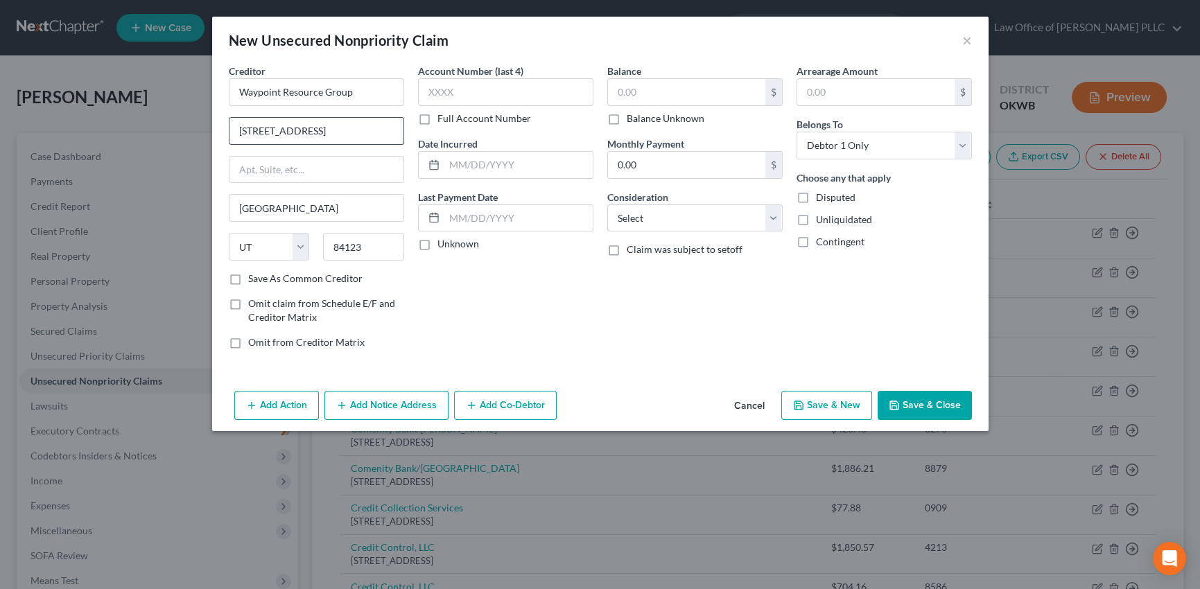
scroll to position [0, 17]
drag, startPoint x: 310, startPoint y: 128, endPoint x: 410, endPoint y: 128, distance: 99.8
click at [410, 128] on div "Creditor * Waypoint Resource Group [STREET_ADDRESS] [GEOGRAPHIC_DATA] [US_STATE…" at bounding box center [600, 212] width 757 height 297
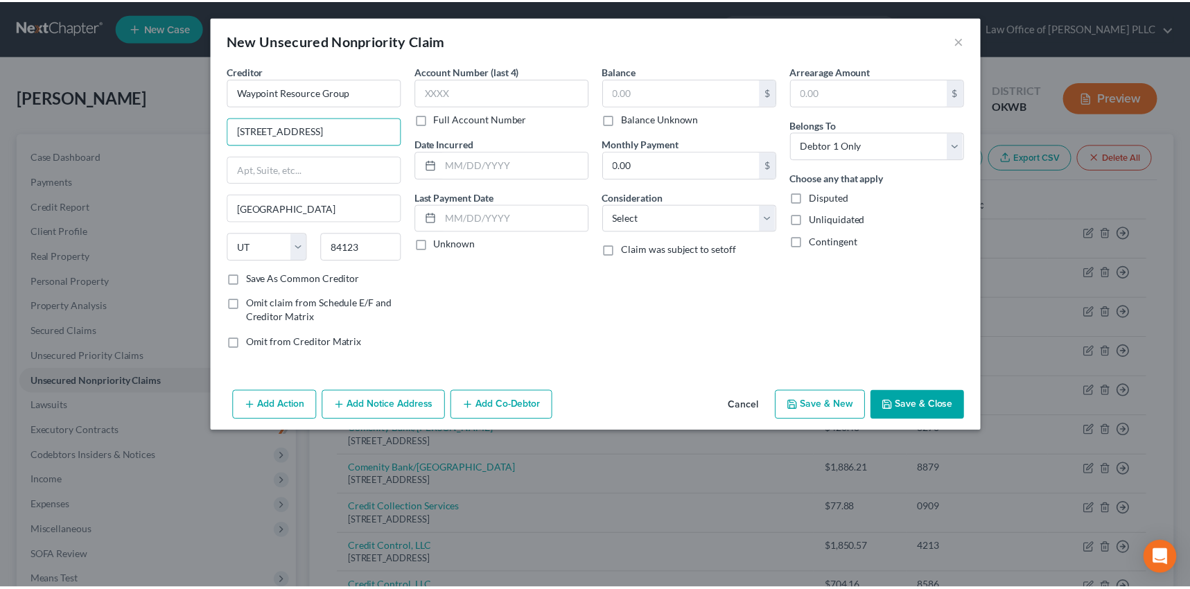
scroll to position [0, 0]
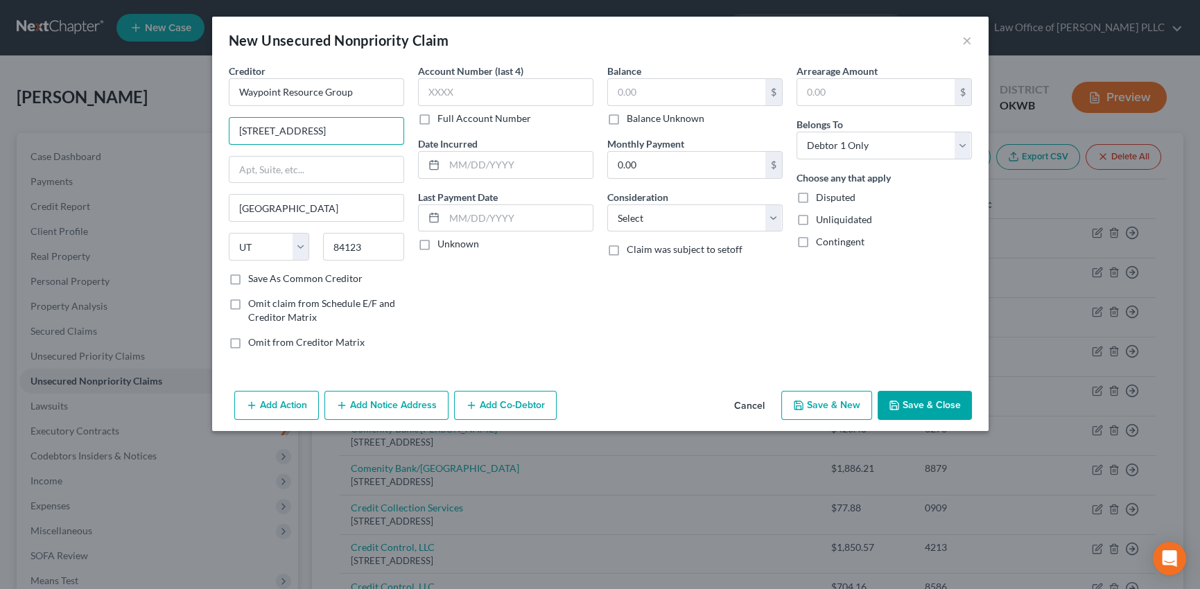
type input "[STREET_ADDRESS]"
click at [483, 336] on div "Account Number (last 4) Full Account Number Date Incurred Last Payment Date Unk…" at bounding box center [505, 212] width 189 height 297
click at [248, 276] on label "Save As Common Creditor" at bounding box center [305, 279] width 114 height 14
click at [254, 276] on input "Save As Common Creditor" at bounding box center [258, 276] width 9 height 9
checkbox input "true"
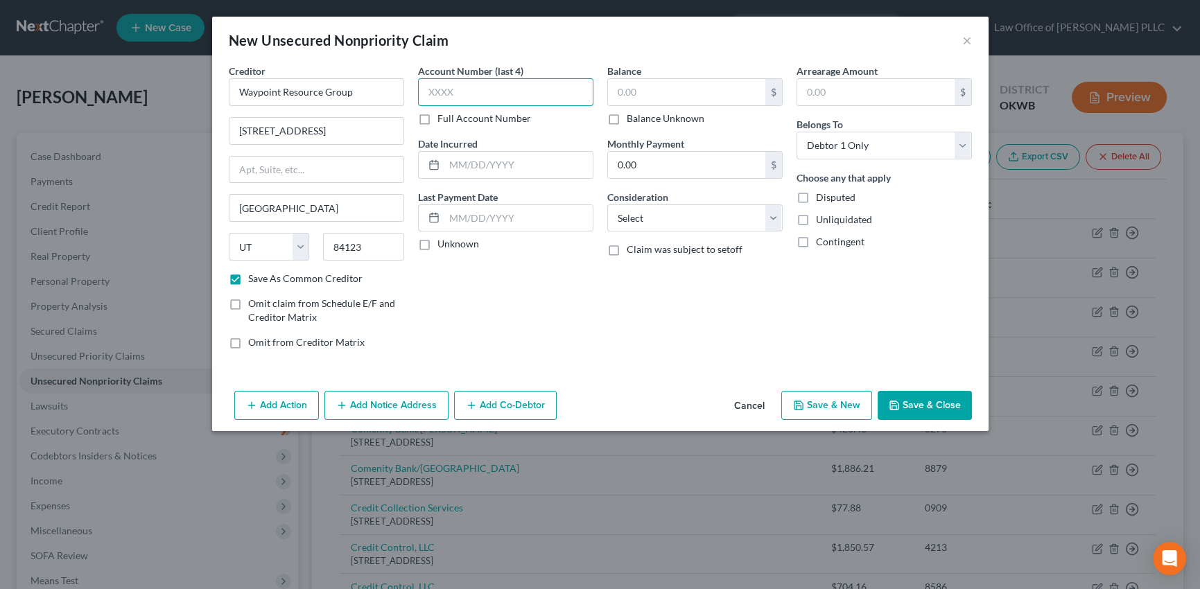
click at [468, 90] on input "text" at bounding box center [505, 92] width 175 height 28
type input "XXXX"
click at [437, 243] on label "Unknown" at bounding box center [458, 244] width 42 height 14
click at [443, 243] on input "Unknown" at bounding box center [447, 241] width 9 height 9
checkbox input "true"
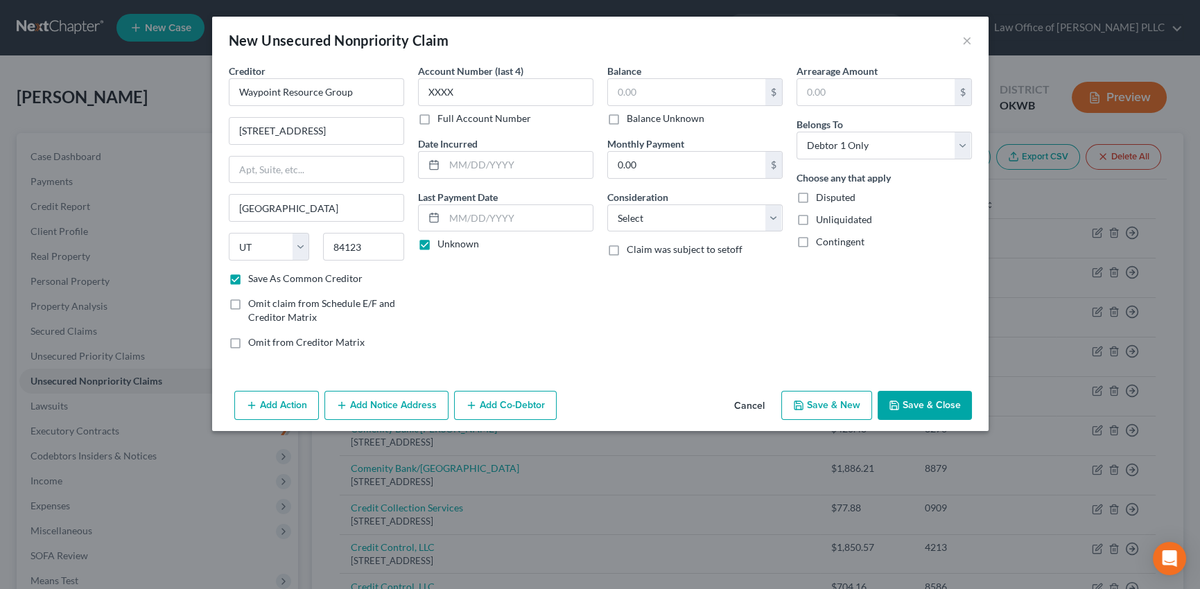
click at [627, 119] on label "Balance Unknown" at bounding box center [666, 119] width 78 height 14
click at [632, 119] on input "Balance Unknown" at bounding box center [636, 116] width 9 height 9
checkbox input "true"
type input "0.00"
click at [774, 220] on select "Select Cable / Satellite Services Collection Agency Credit Card Debt Debt Couns…" at bounding box center [694, 219] width 175 height 28
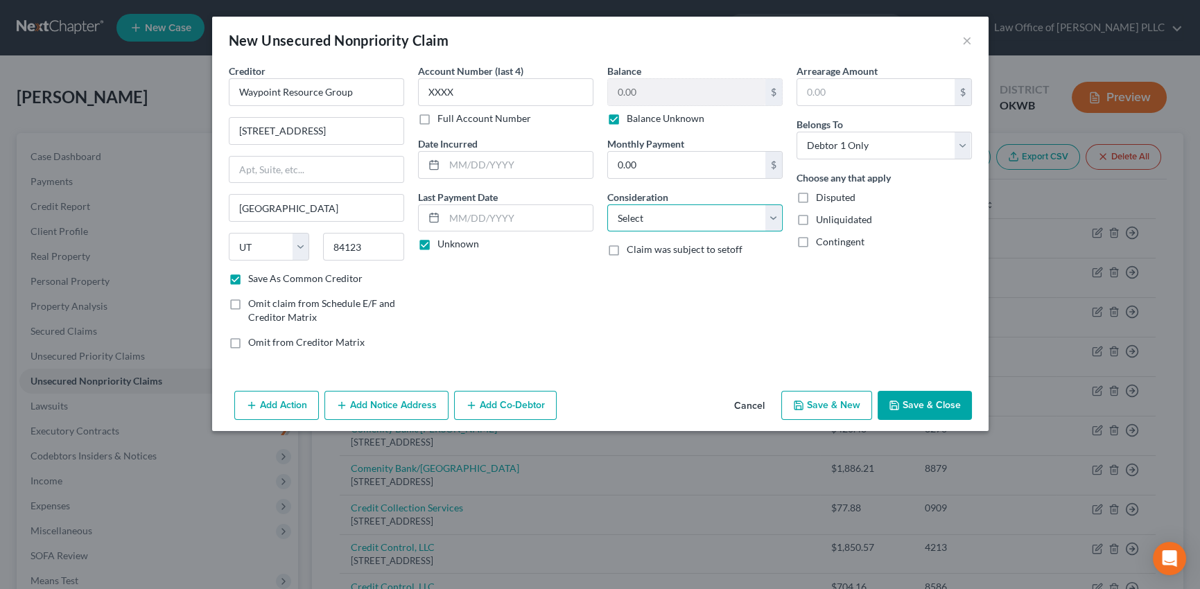
select select "1"
click at [607, 205] on select "Select Cable / Satellite Services Collection Agency Credit Card Debt Debt Couns…" at bounding box center [694, 219] width 175 height 28
click at [939, 405] on button "Save & Close" at bounding box center [925, 405] width 94 height 29
checkbox input "false"
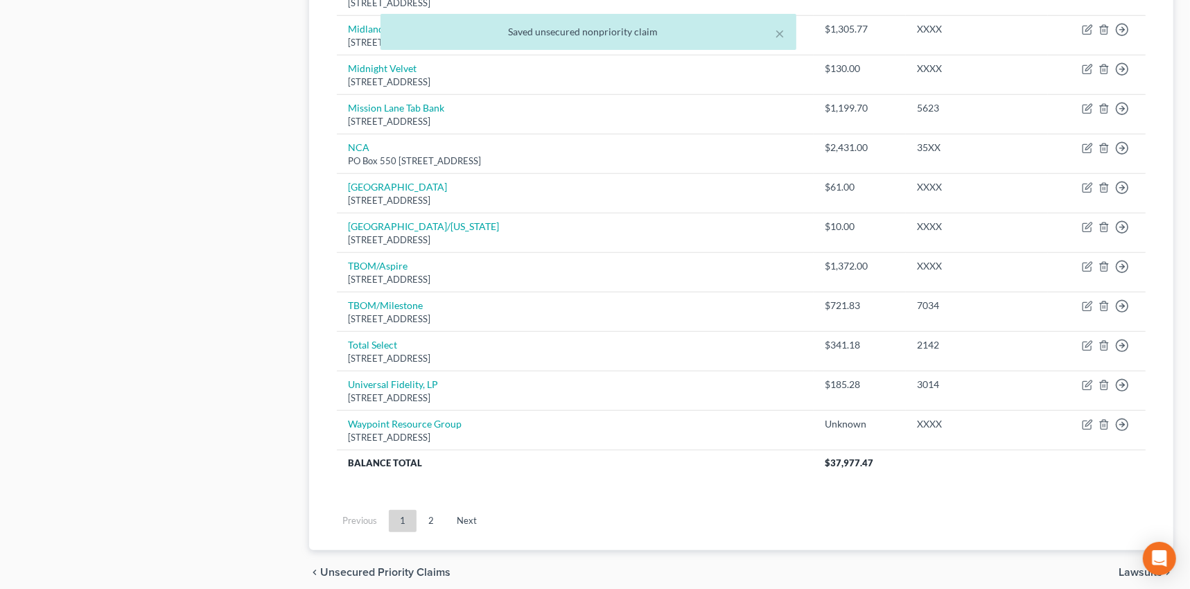
scroll to position [1048, 0]
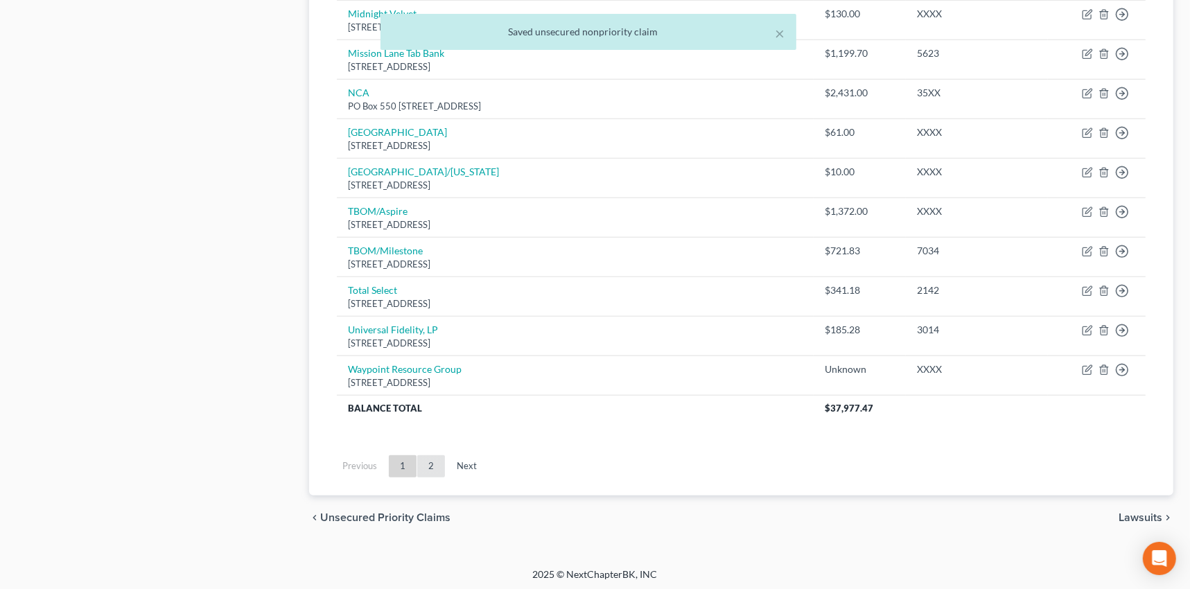
click at [426, 460] on link "2" at bounding box center [431, 467] width 28 height 22
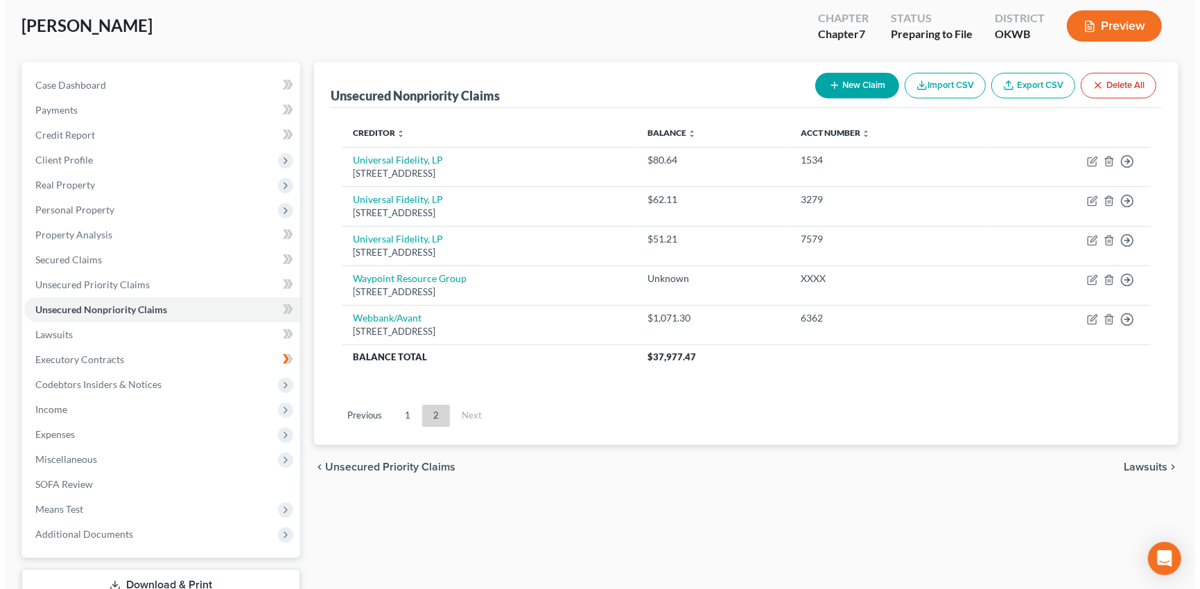
scroll to position [0, 0]
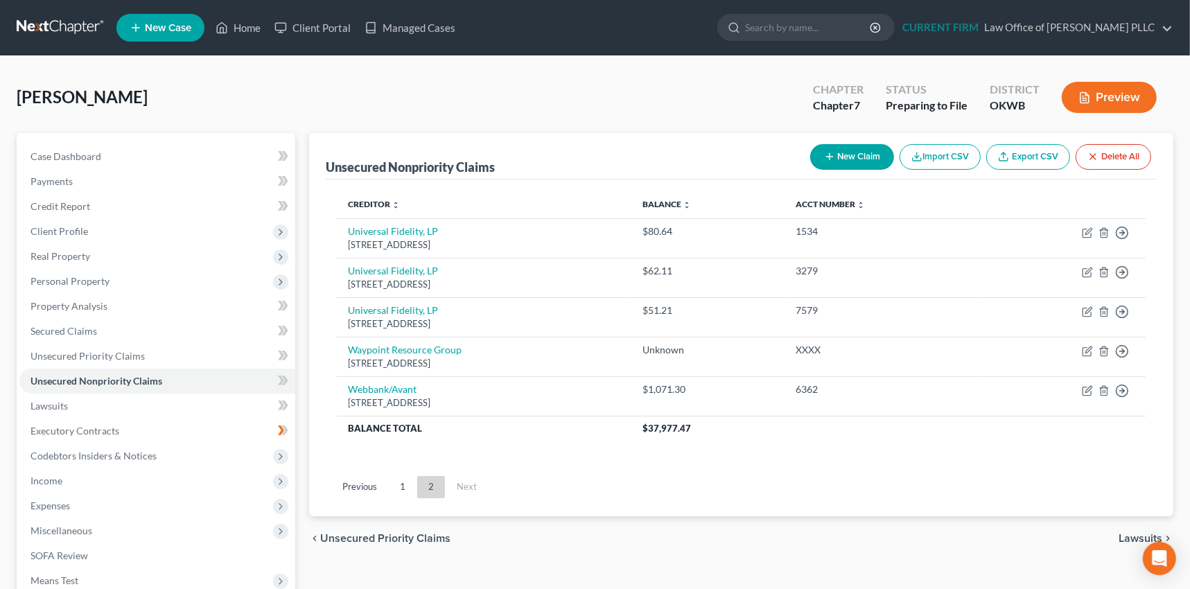
click at [1120, 96] on button "Preview" at bounding box center [1109, 97] width 95 height 31
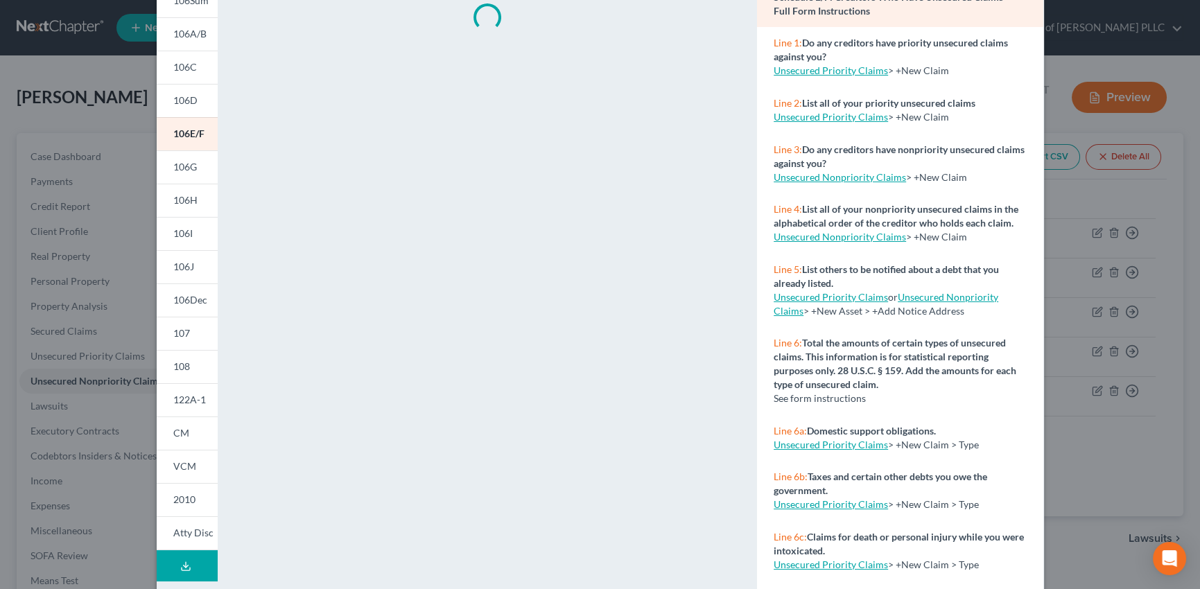
scroll to position [180, 0]
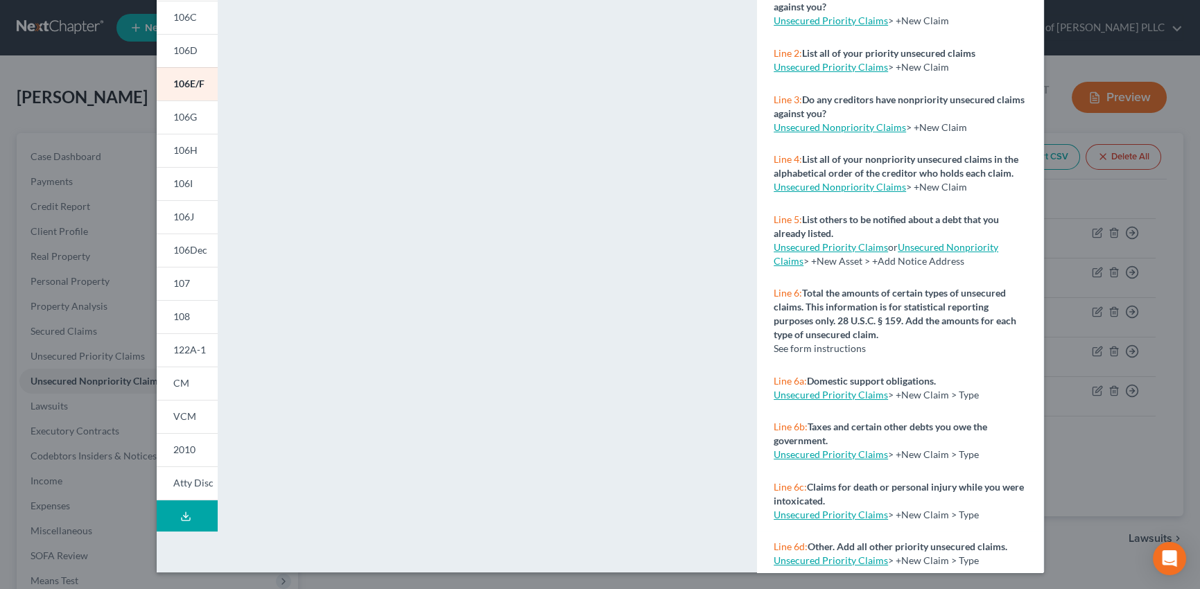
click at [180, 513] on icon at bounding box center [185, 516] width 11 height 11
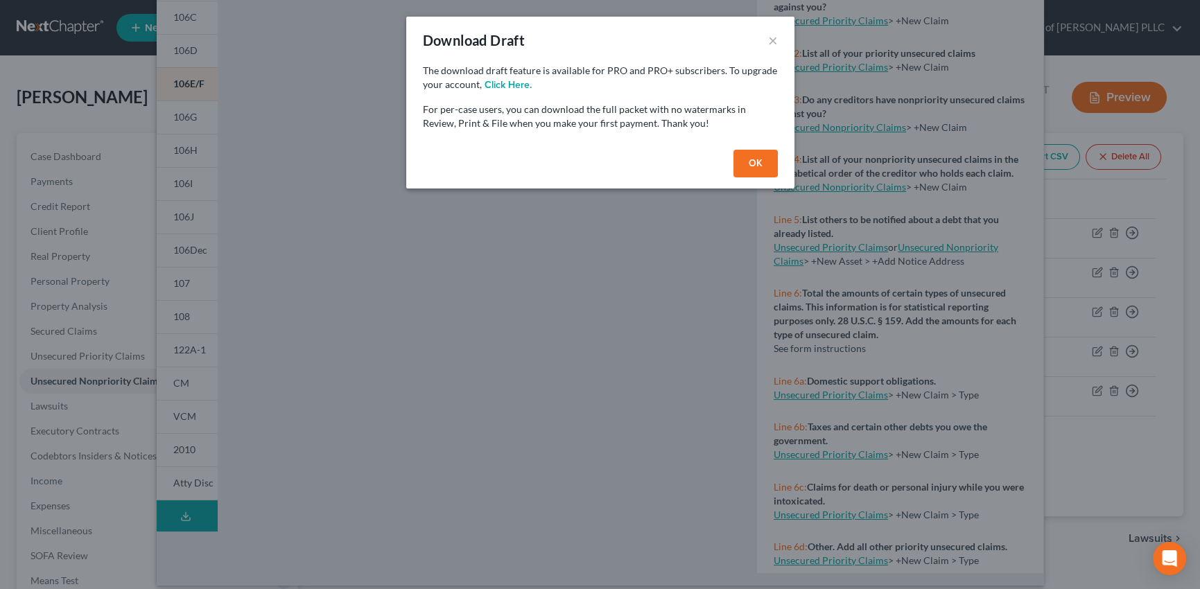
click at [763, 166] on button "OK" at bounding box center [756, 164] width 44 height 28
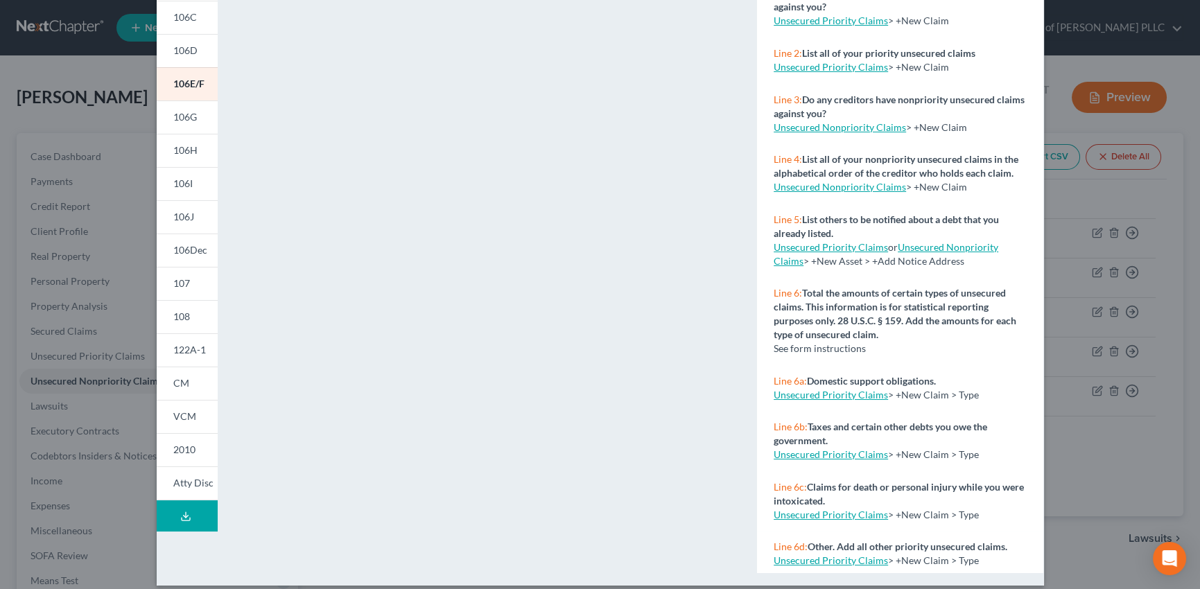
click at [183, 516] on polyline at bounding box center [185, 516] width 5 height 2
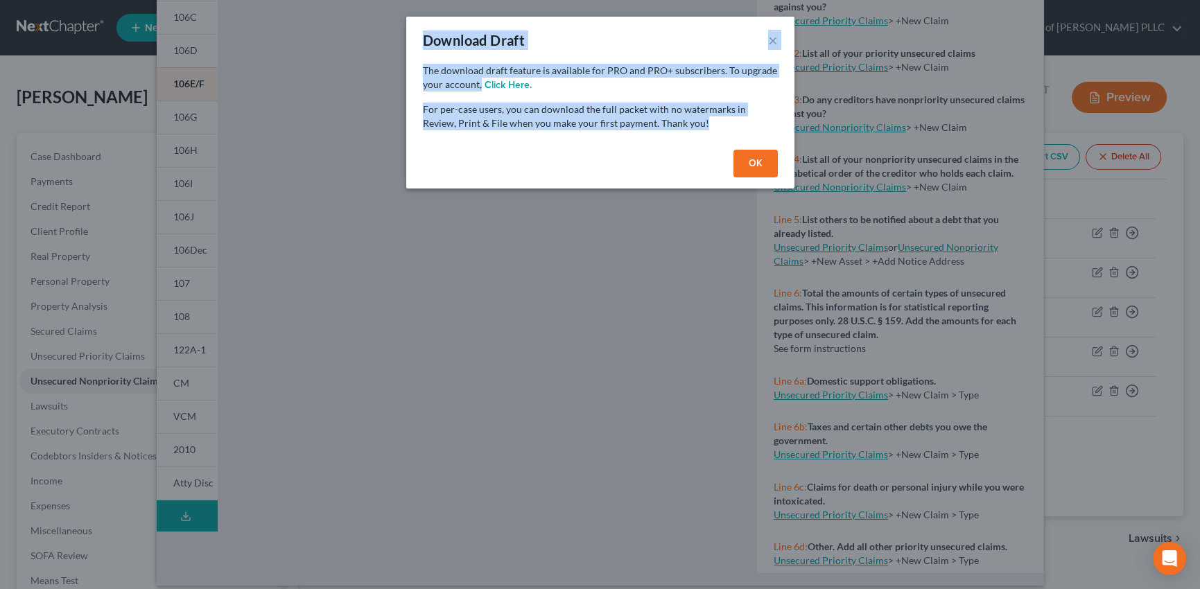
drag, startPoint x: 422, startPoint y: 35, endPoint x: 722, endPoint y: 126, distance: 313.2
click at [722, 126] on div "Download Draft × The download draft feature is available for PRO and PRO+ subsc…" at bounding box center [600, 103] width 388 height 172
copy div "Download Draft × The download draft feature is available for PRO and PRO+ subsc…"
click at [773, 37] on button "×" at bounding box center [773, 40] width 10 height 17
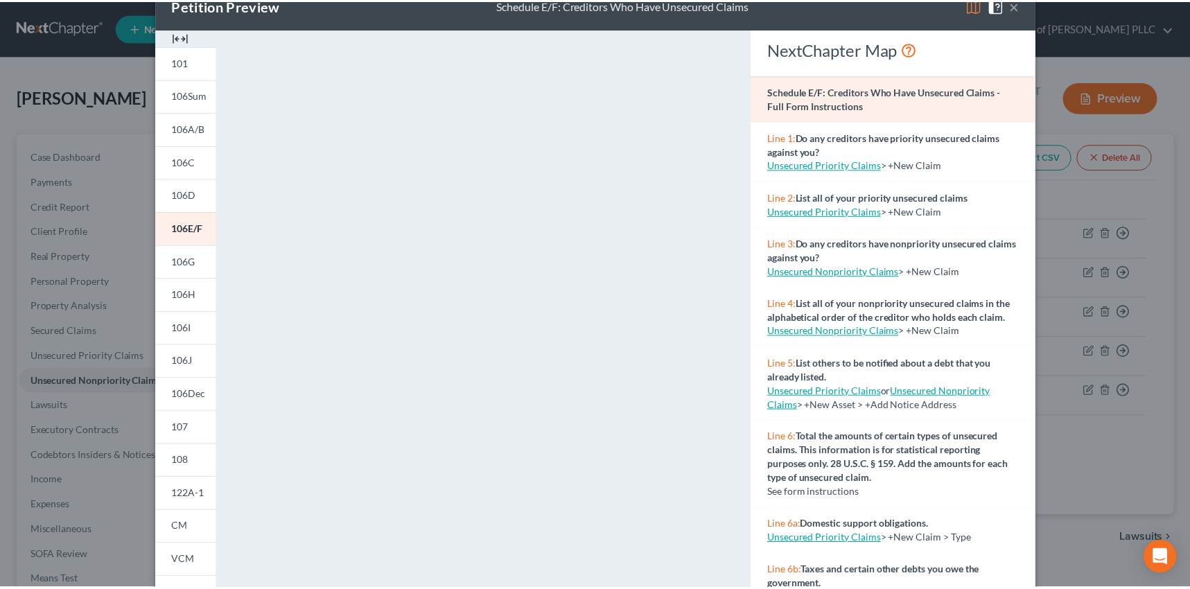
scroll to position [35, 0]
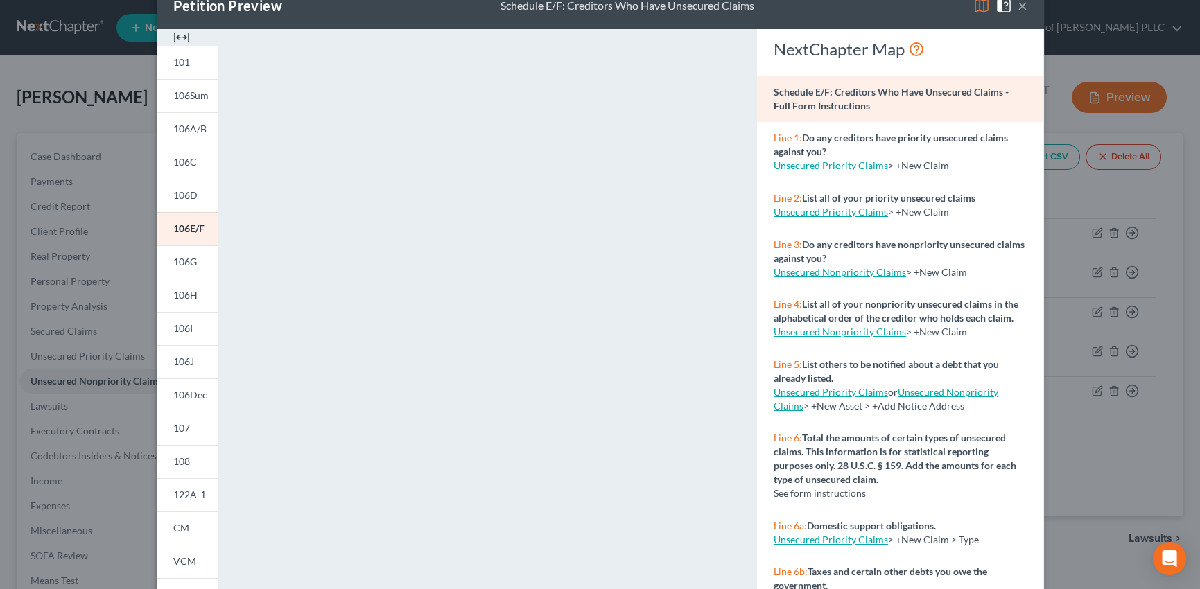
click at [1018, 5] on button "×" at bounding box center [1023, 5] width 10 height 17
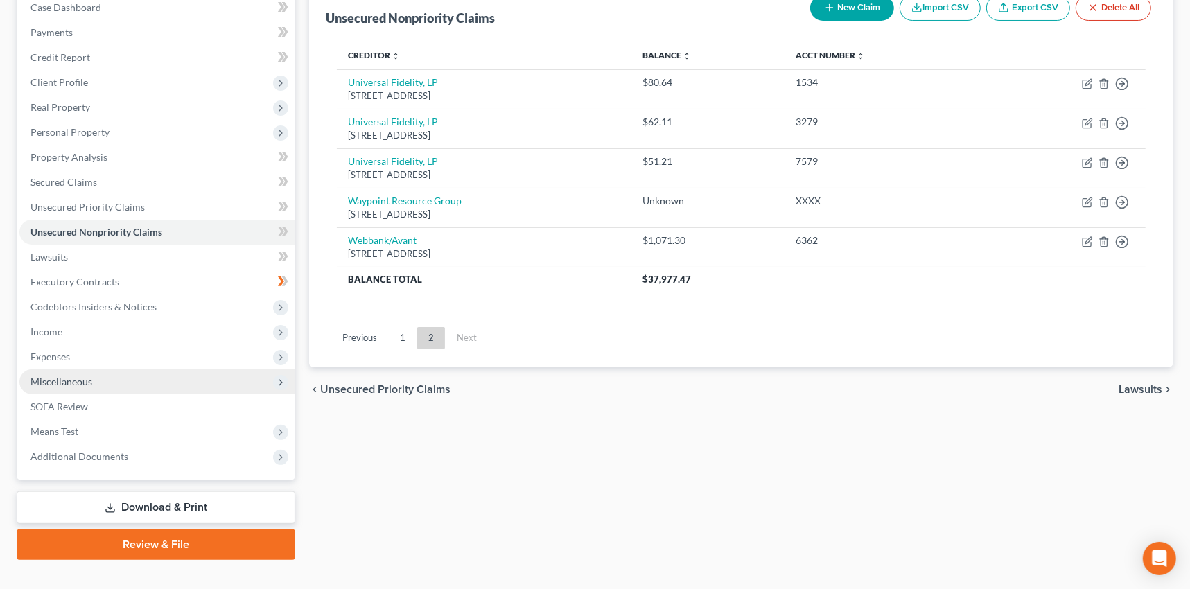
scroll to position [171, 0]
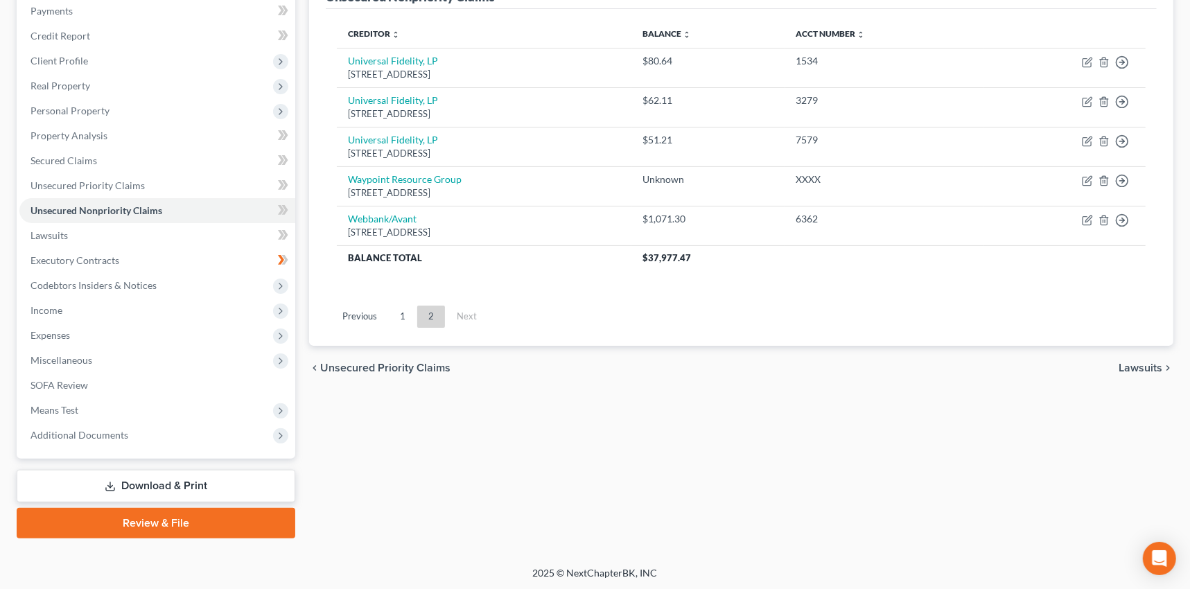
click at [130, 485] on link "Download & Print" at bounding box center [156, 486] width 279 height 33
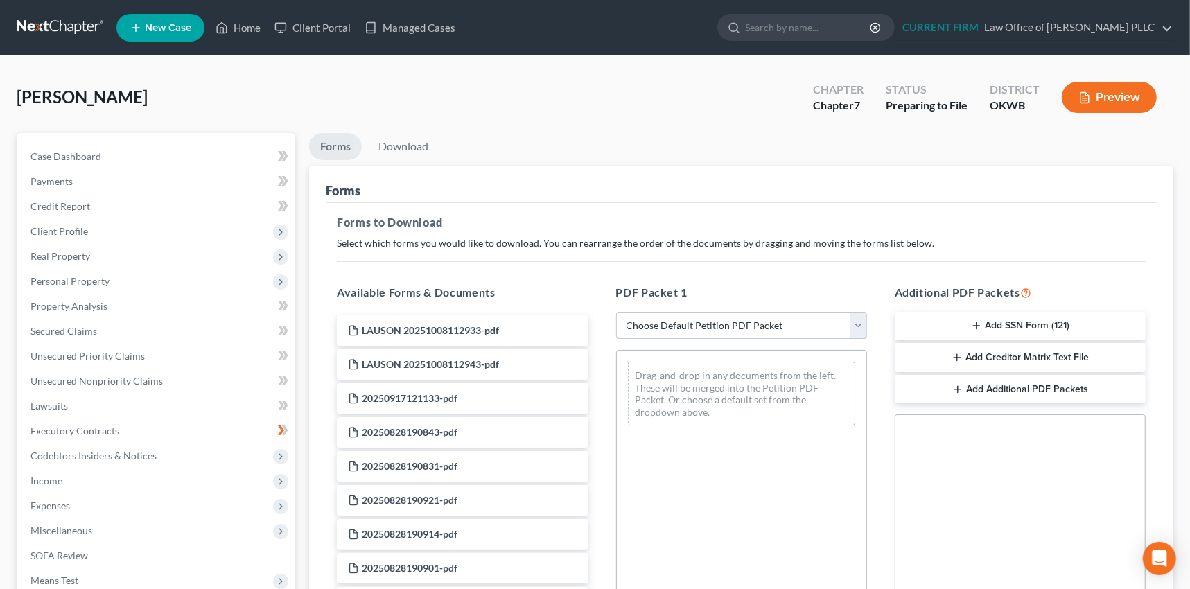
click at [858, 322] on select "Choose Default Petition PDF Packet Complete Bankruptcy Petition (all forms and …" at bounding box center [741, 326] width 251 height 28
click at [860, 321] on select "Choose Default Petition PDF Packet Complete Bankruptcy Petition (all forms and …" at bounding box center [741, 326] width 251 height 28
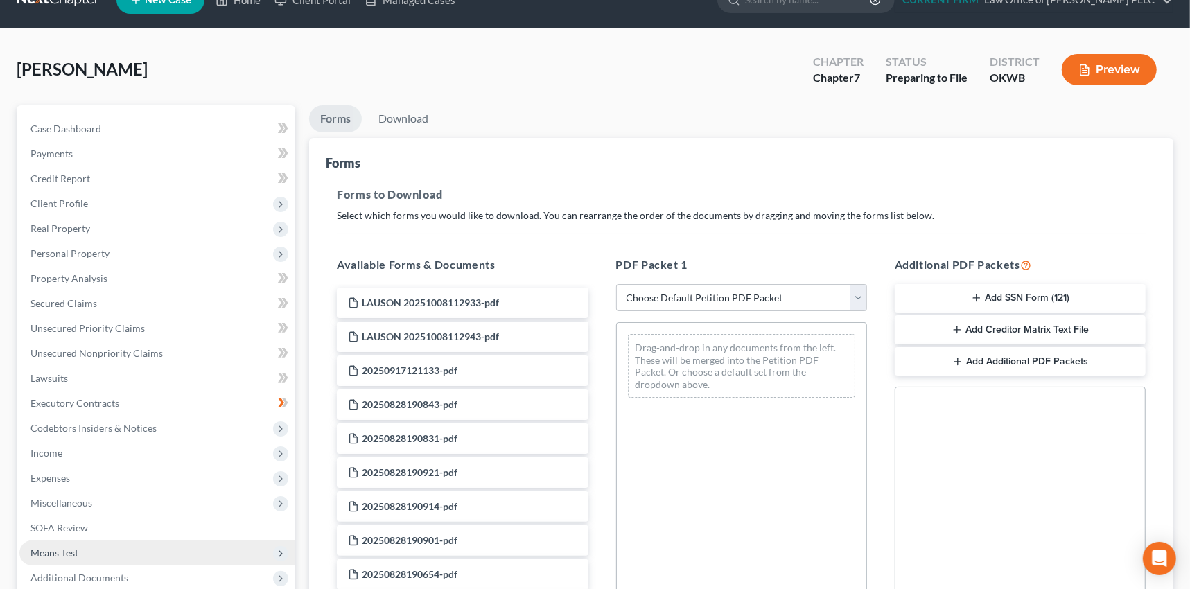
scroll to position [62, 0]
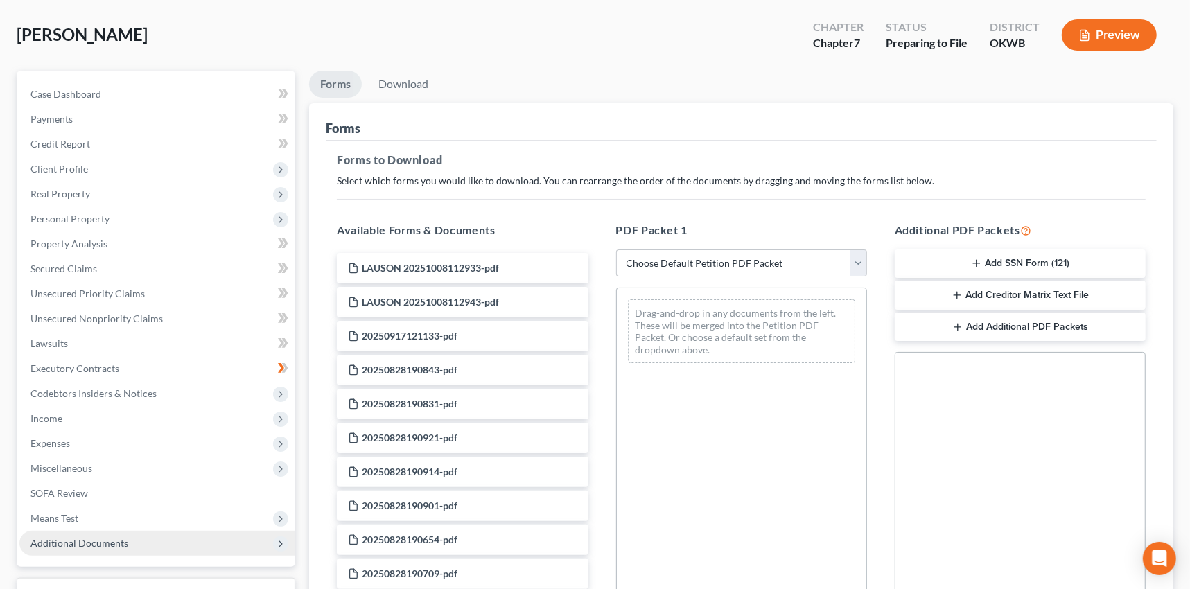
click at [62, 539] on span "Additional Documents" at bounding box center [80, 543] width 98 height 12
click at [69, 562] on span "Forms Library" at bounding box center [88, 568] width 61 height 12
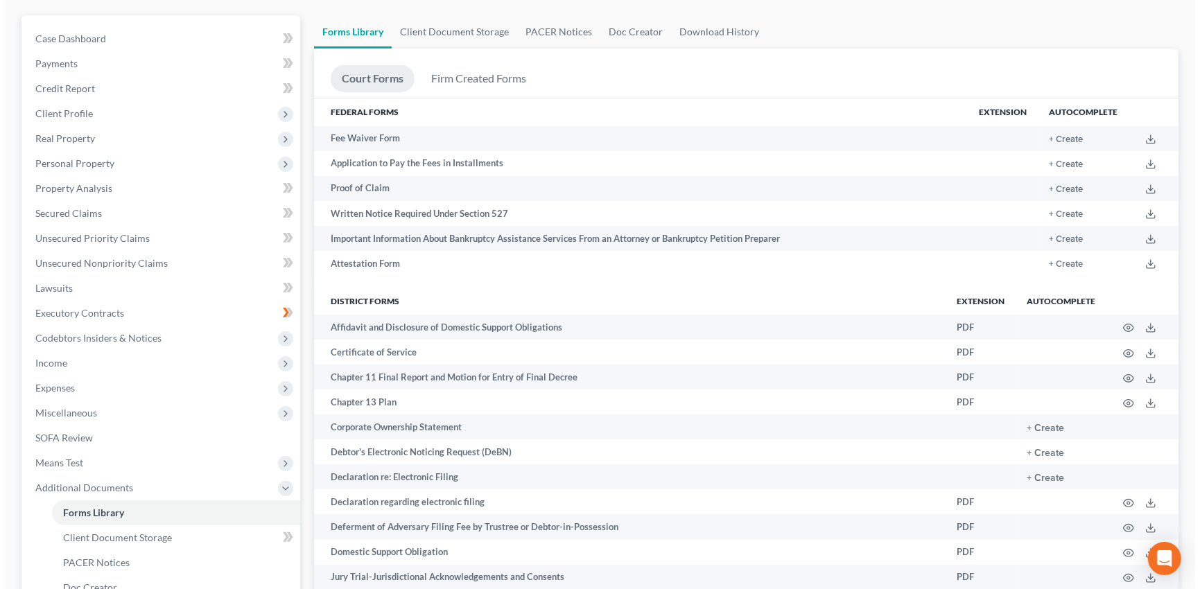
scroll to position [116, 0]
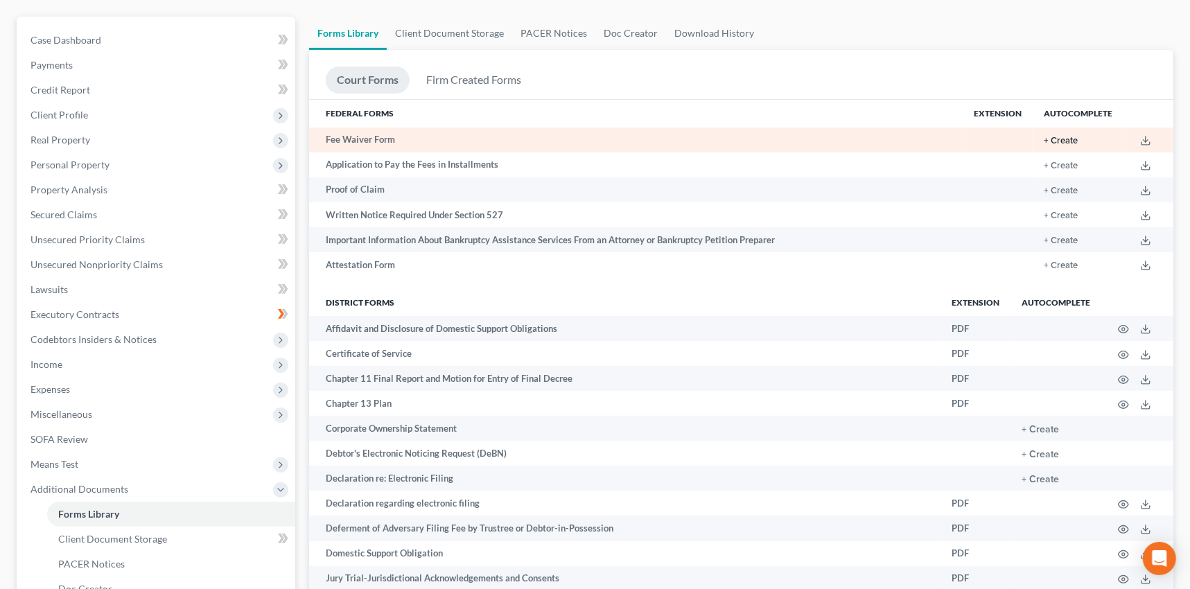
click at [1058, 139] on button "+ Create" at bounding box center [1061, 141] width 34 height 9
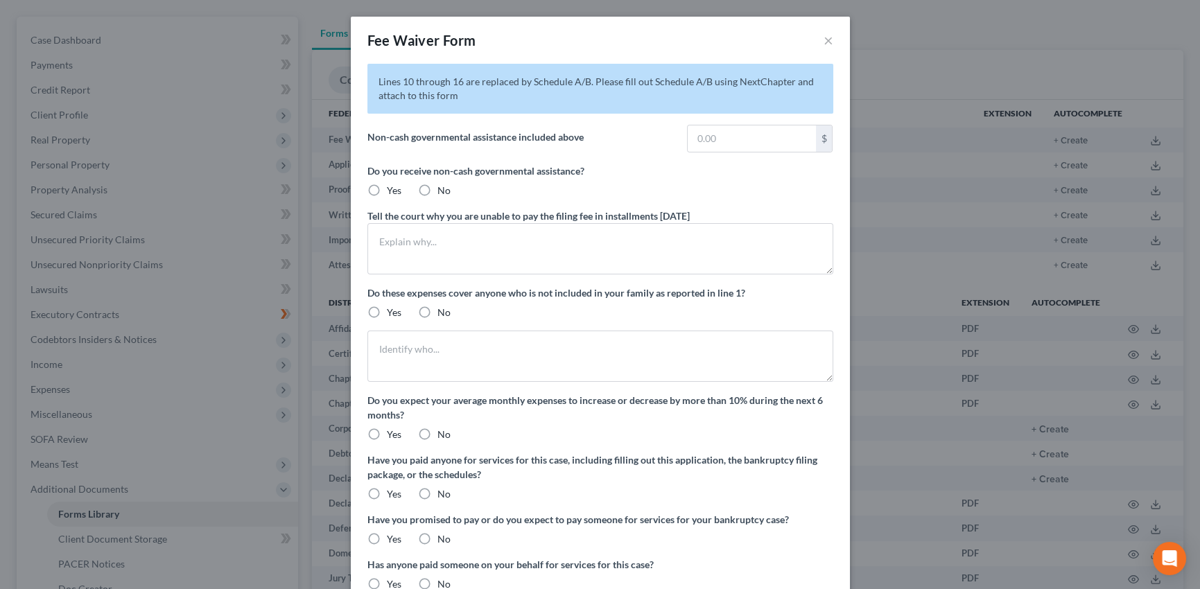
click at [437, 187] on label "No" at bounding box center [443, 191] width 13 height 14
click at [443, 187] on input "No" at bounding box center [447, 188] width 9 height 9
radio input "true"
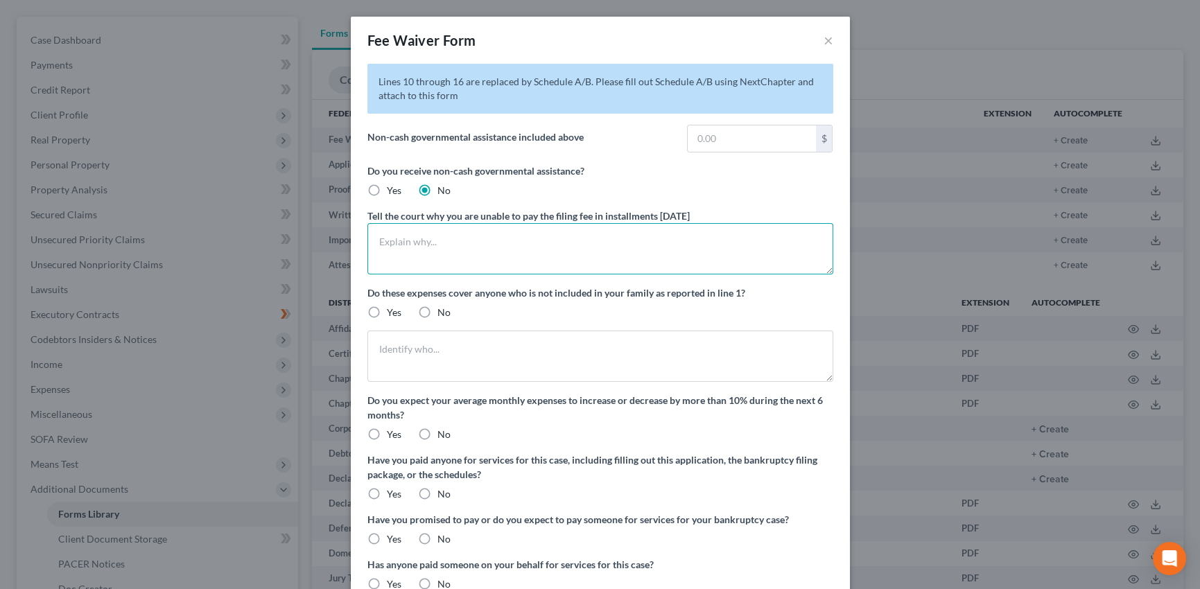
click at [377, 242] on textarea at bounding box center [600, 248] width 466 height 51
type textarea "Debtor's income is Social Security."
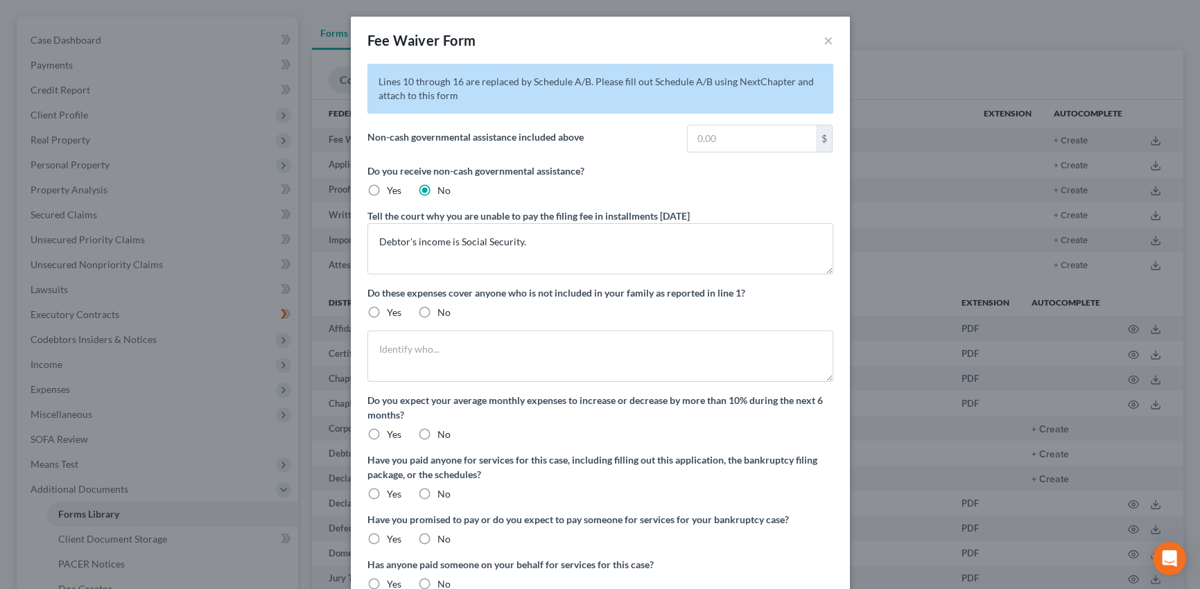
click at [437, 310] on label "No" at bounding box center [443, 313] width 13 height 14
click at [443, 310] on input "No" at bounding box center [447, 310] width 9 height 9
radio input "true"
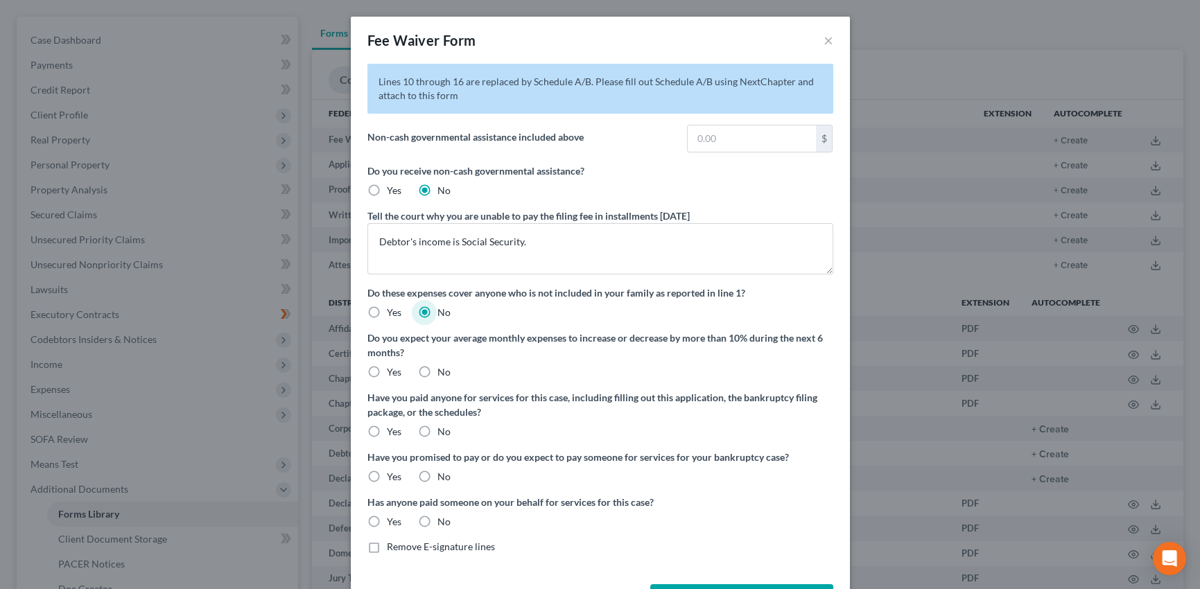
click at [437, 368] on label "No" at bounding box center [443, 372] width 13 height 14
click at [443, 368] on input "No" at bounding box center [447, 369] width 9 height 9
radio input "true"
click at [387, 429] on label "Yes" at bounding box center [394, 432] width 15 height 14
click at [392, 429] on input "Yes" at bounding box center [396, 429] width 9 height 9
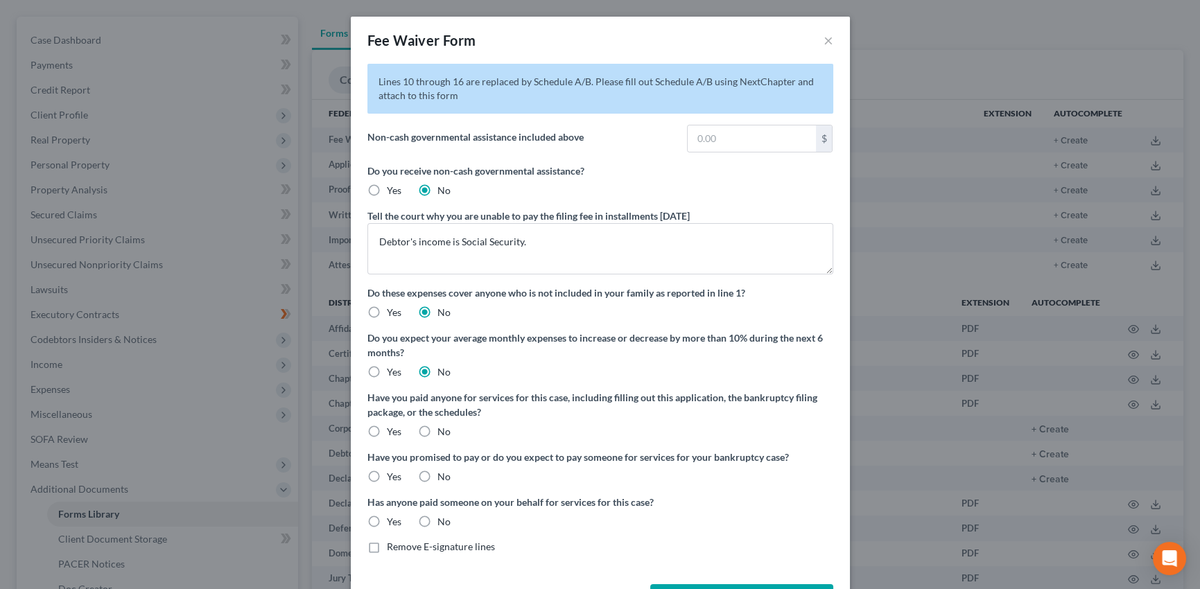
radio input "true"
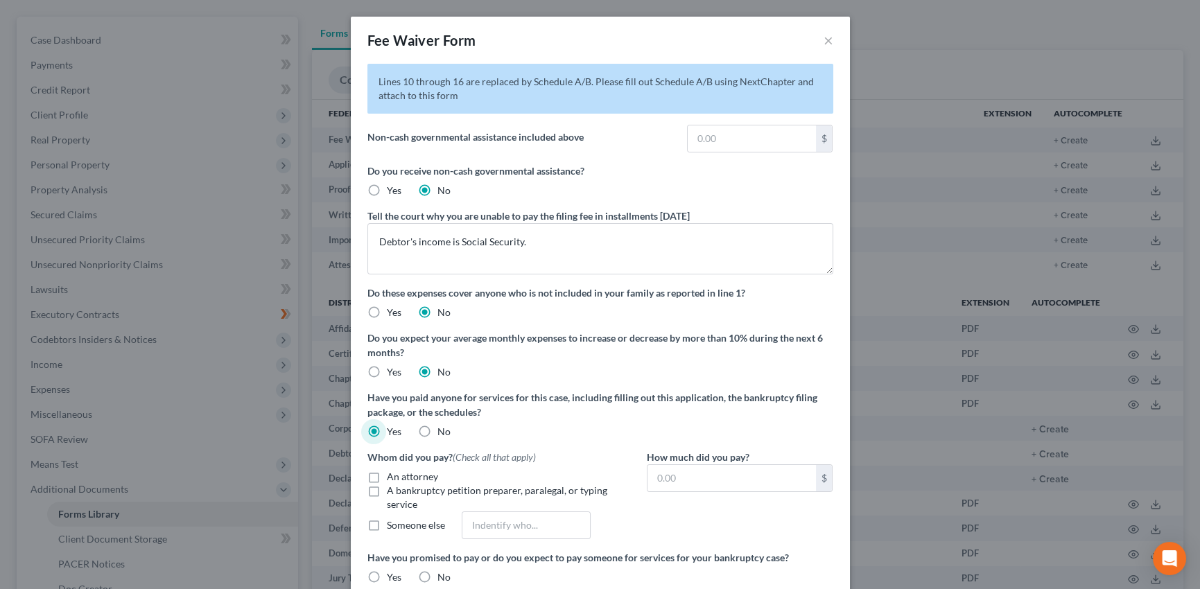
click at [387, 478] on label "An attorney" at bounding box center [412, 477] width 51 height 14
click at [392, 478] on input "An attorney" at bounding box center [396, 474] width 9 height 9
checkbox input "true"
click at [652, 478] on input "text" at bounding box center [732, 478] width 168 height 26
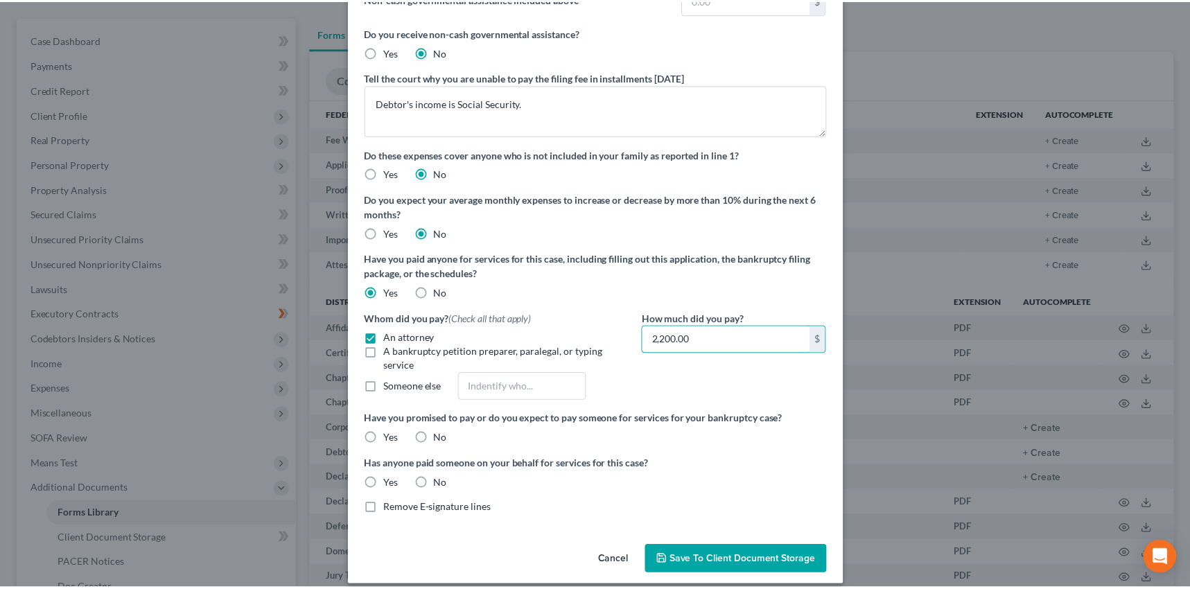
scroll to position [151, 0]
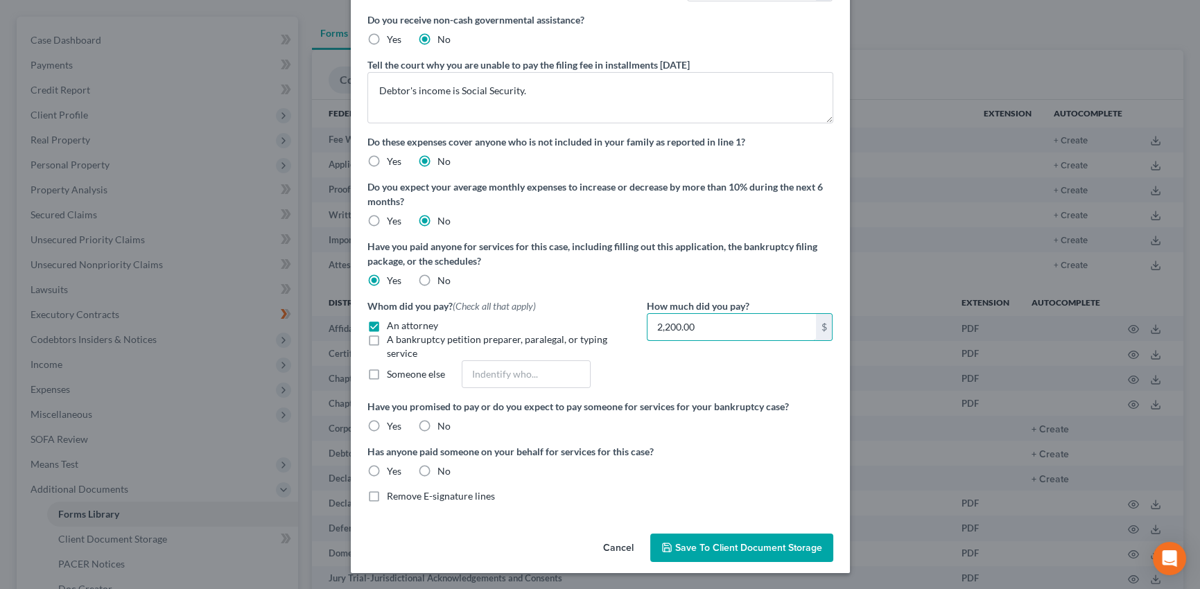
type input "2,200.00"
click at [437, 423] on label "No" at bounding box center [443, 426] width 13 height 14
click at [443, 423] on input "No" at bounding box center [447, 423] width 9 height 9
radio input "true"
click at [437, 467] on label "No" at bounding box center [443, 472] width 13 height 14
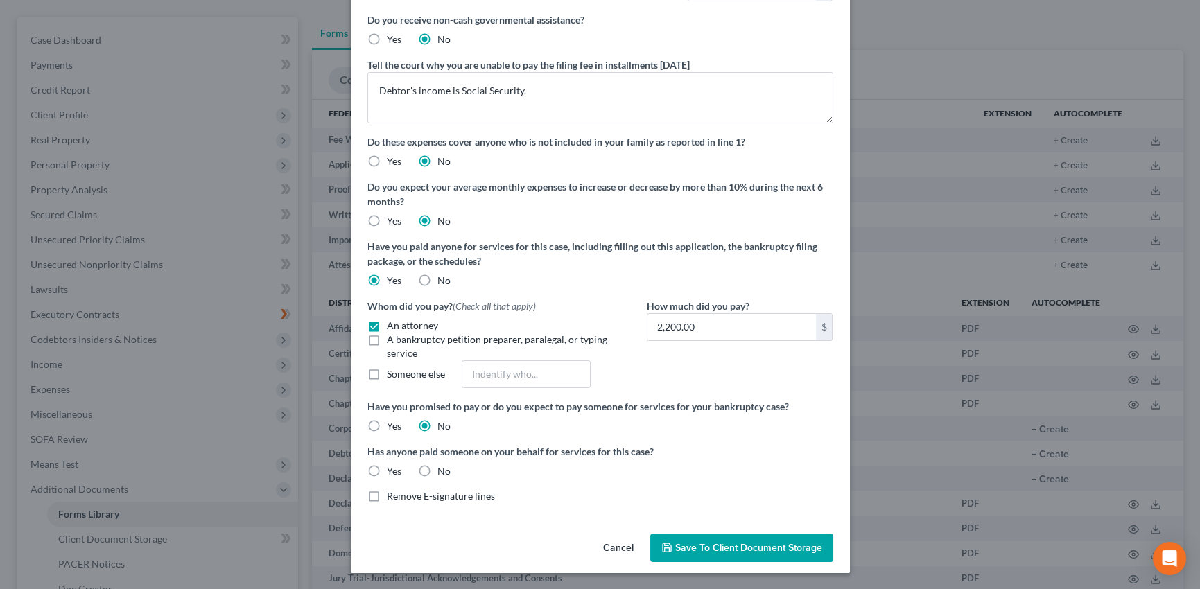
click at [443, 467] on input "No" at bounding box center [447, 469] width 9 height 9
radio input "true"
click at [753, 547] on span "Save to Client Document Storage" at bounding box center [748, 548] width 147 height 12
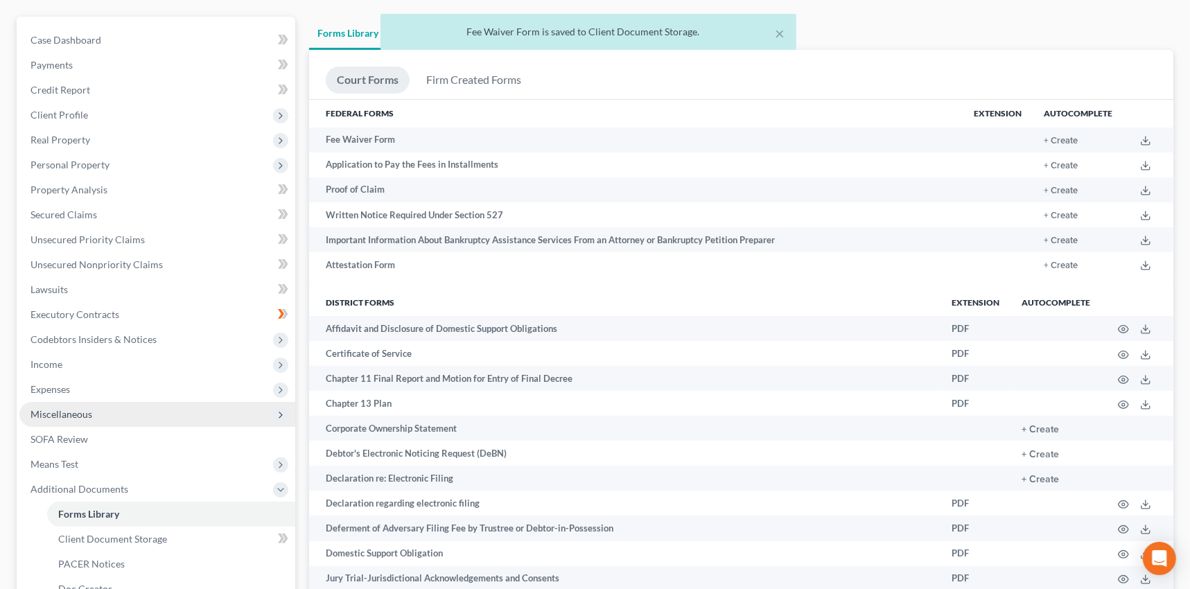
click at [67, 417] on span "Miscellaneous" at bounding box center [62, 414] width 62 height 12
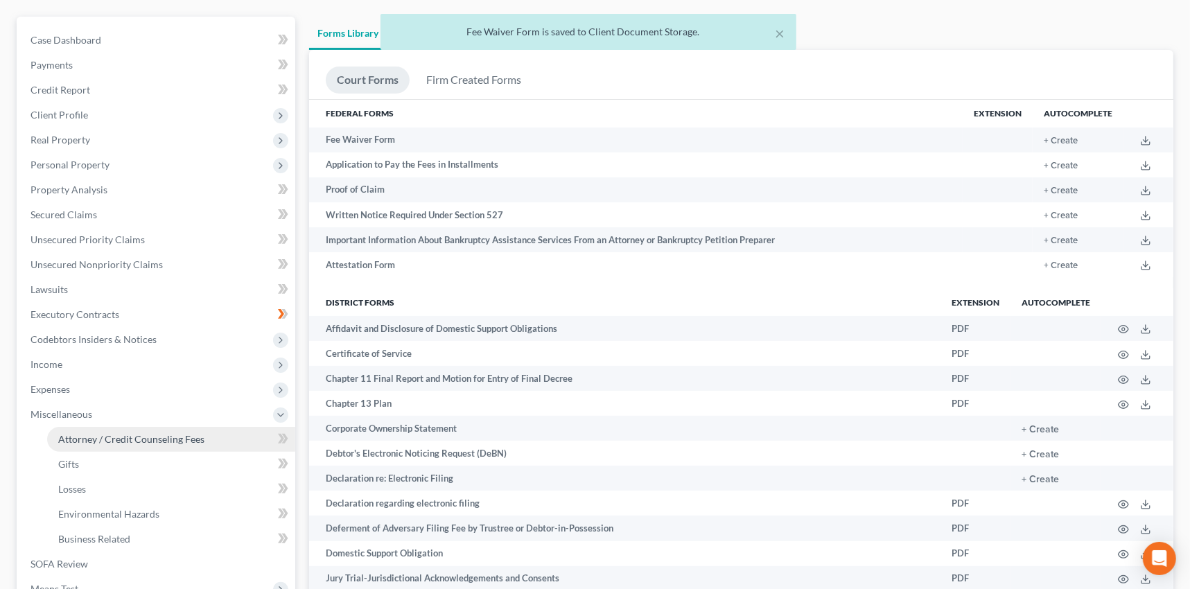
click at [85, 440] on span "Attorney / Credit Counseling Fees" at bounding box center [131, 439] width 146 height 12
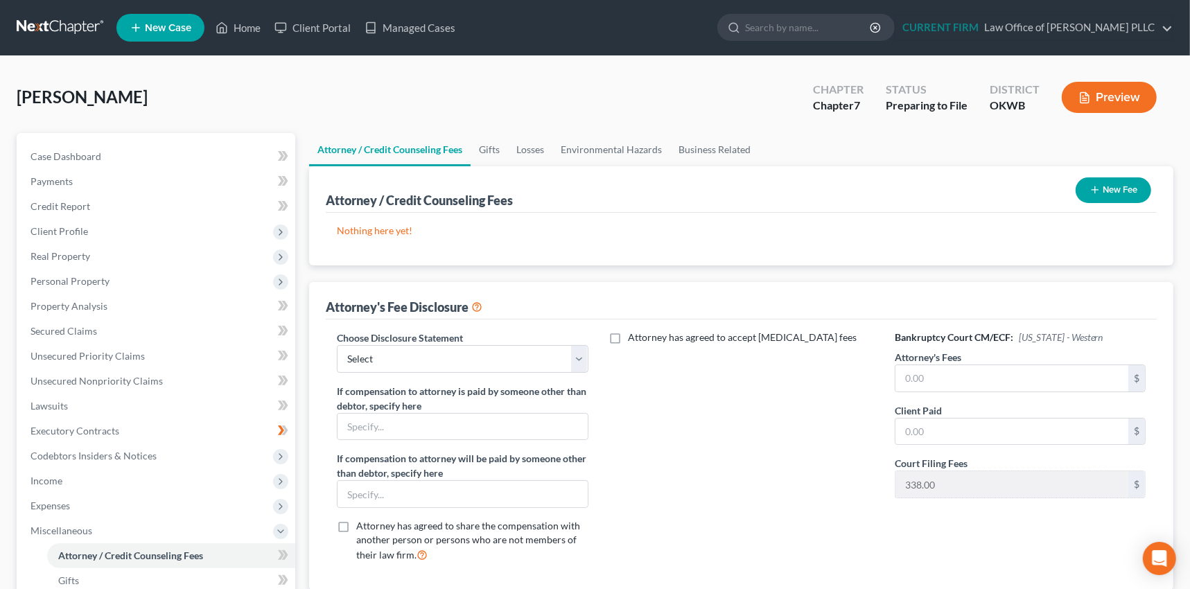
click at [1095, 187] on icon "button" at bounding box center [1095, 189] width 11 height 11
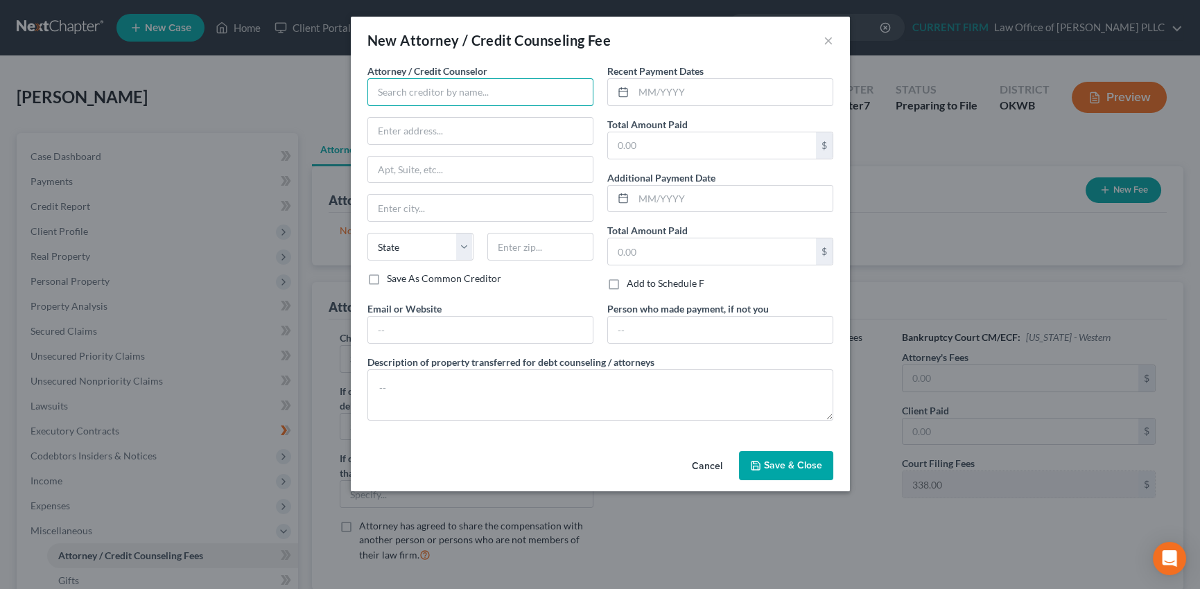
click at [415, 90] on input "text" at bounding box center [480, 92] width 226 height 28
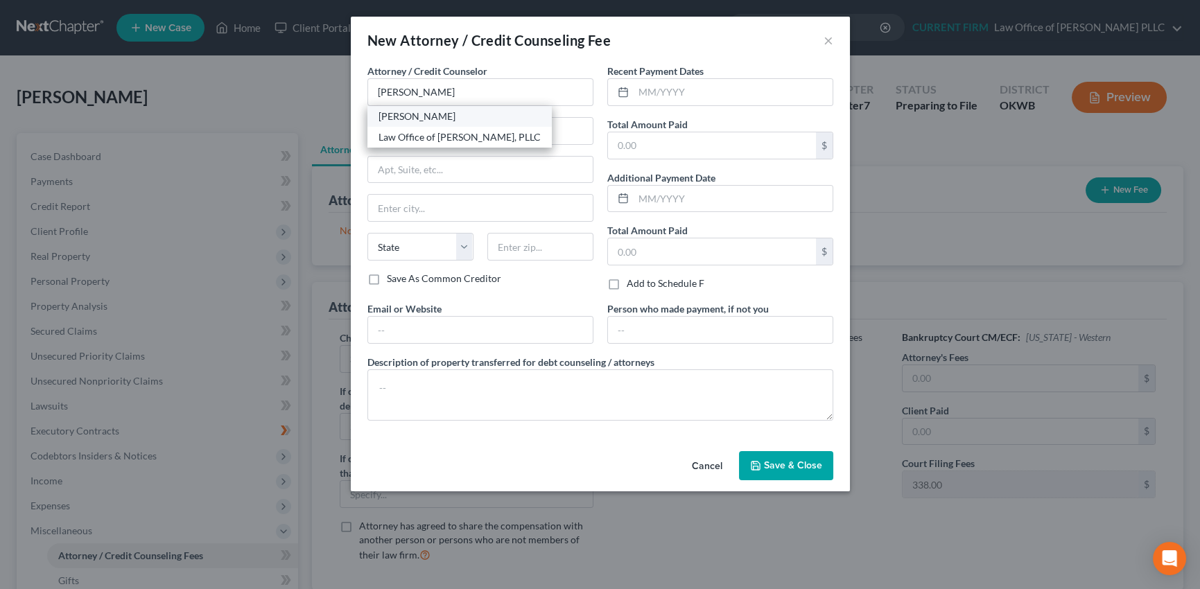
click at [415, 115] on div "[PERSON_NAME]" at bounding box center [460, 117] width 162 height 14
type input "[PERSON_NAME]"
type input "[STREET_ADDRESS][PERSON_NAME]"
type input "Suite 201"
type input "[PERSON_NAME]"
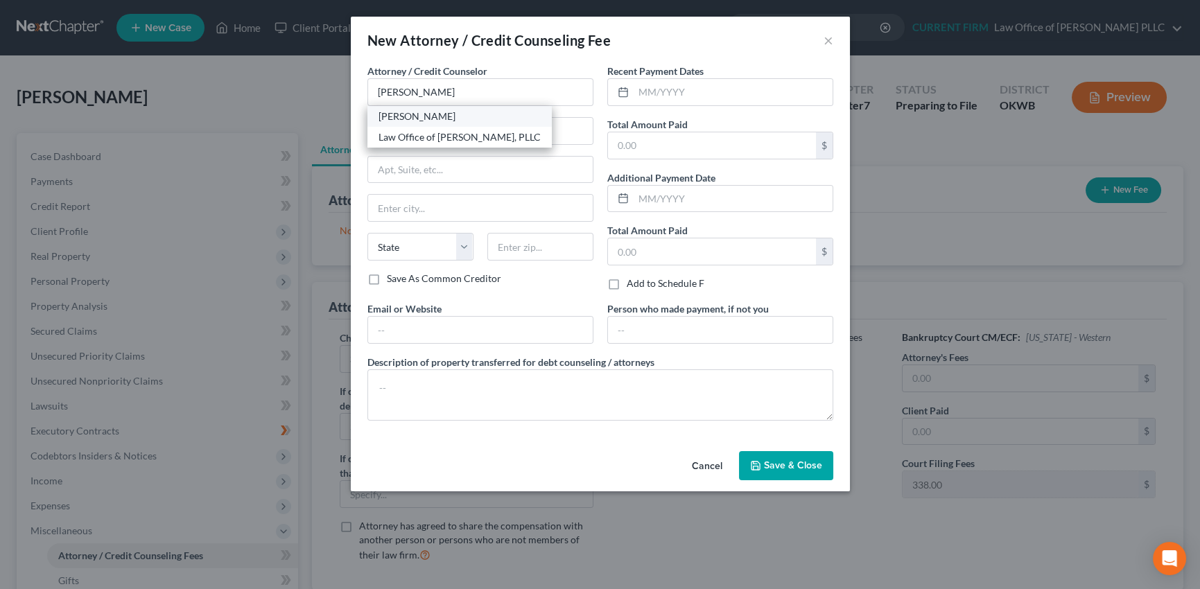
select select "37"
type input "73044"
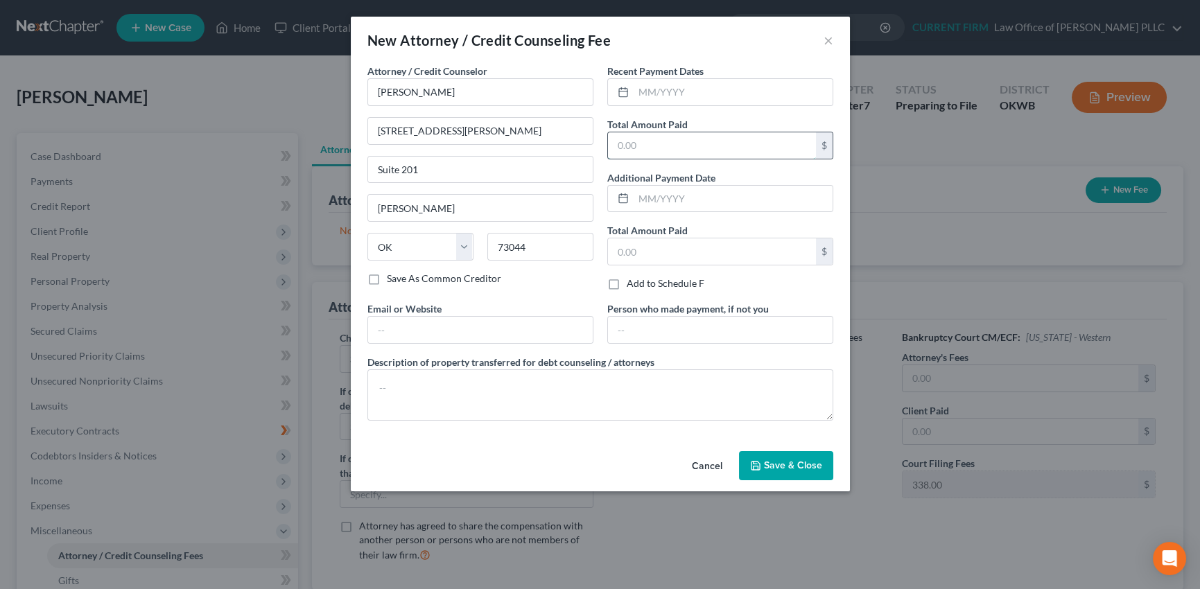
click at [634, 153] on input "text" at bounding box center [712, 145] width 208 height 26
type input "2,200"
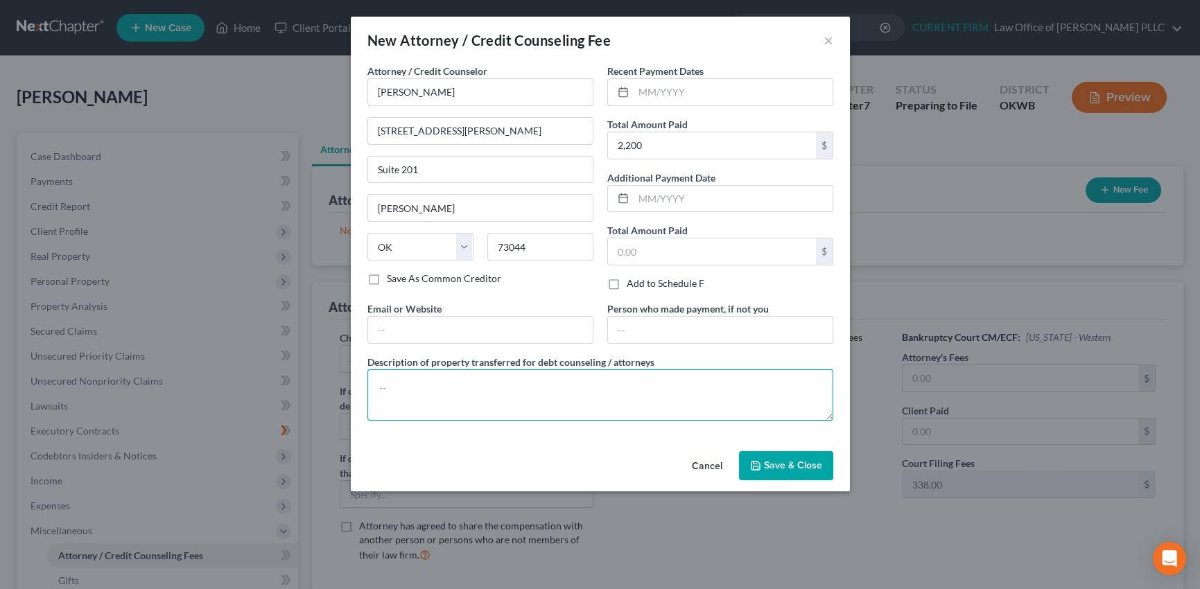
click at [458, 388] on textarea at bounding box center [600, 395] width 466 height 51
type textarea "Attorney Fee"
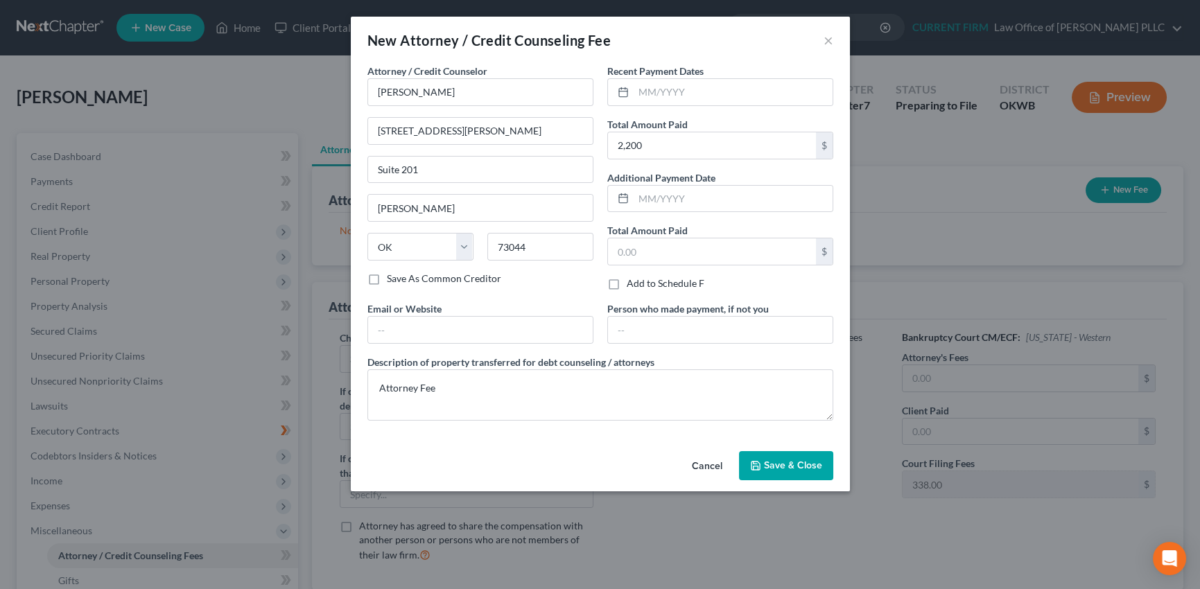
click at [777, 461] on span "Save & Close" at bounding box center [793, 466] width 58 height 12
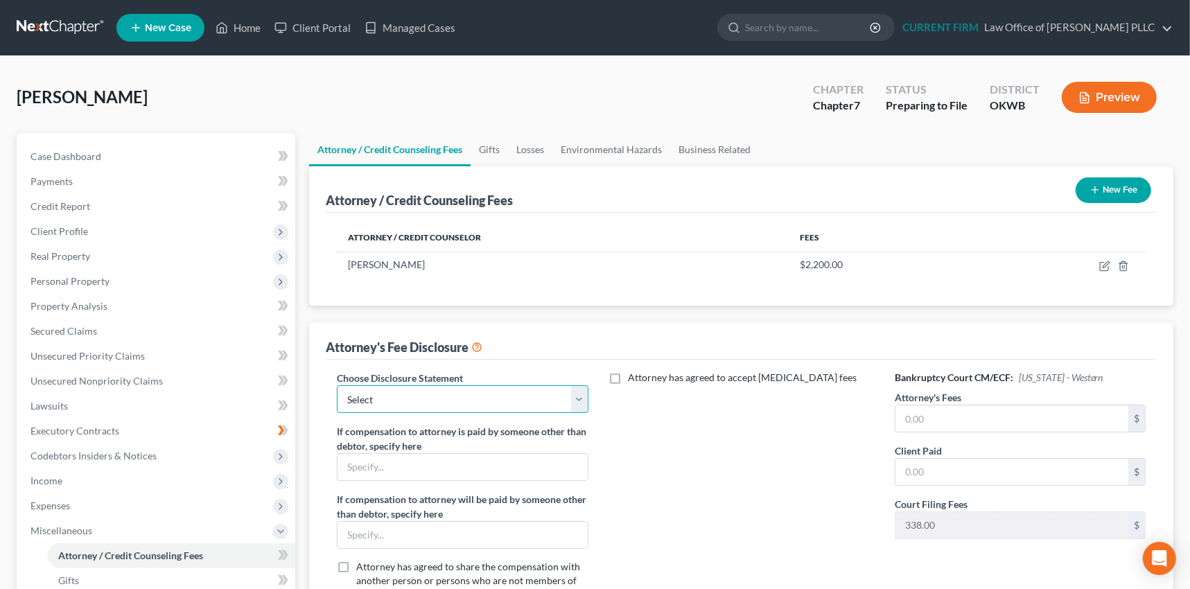
click at [578, 393] on select "Select Western OK Fee Disclosure Default" at bounding box center [462, 399] width 251 height 28
select select "0"
click at [337, 385] on select "Select Western OK Fee Disclosure Default" at bounding box center [462, 399] width 251 height 28
click at [926, 417] on input "text" at bounding box center [1012, 419] width 233 height 26
type input "2,200"
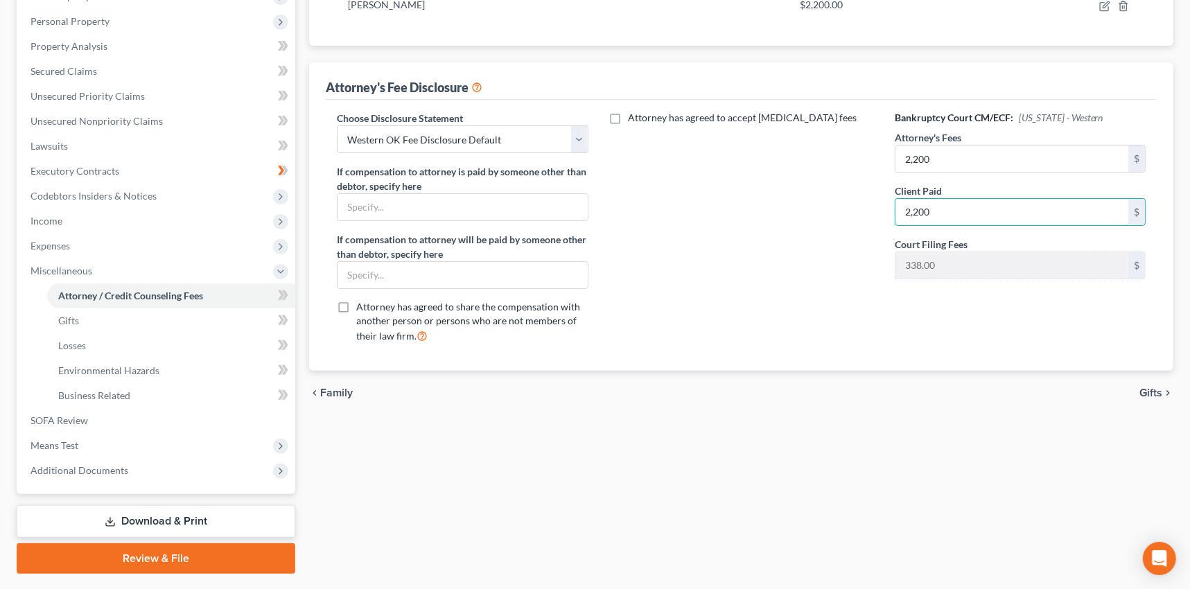
scroll to position [295, 0]
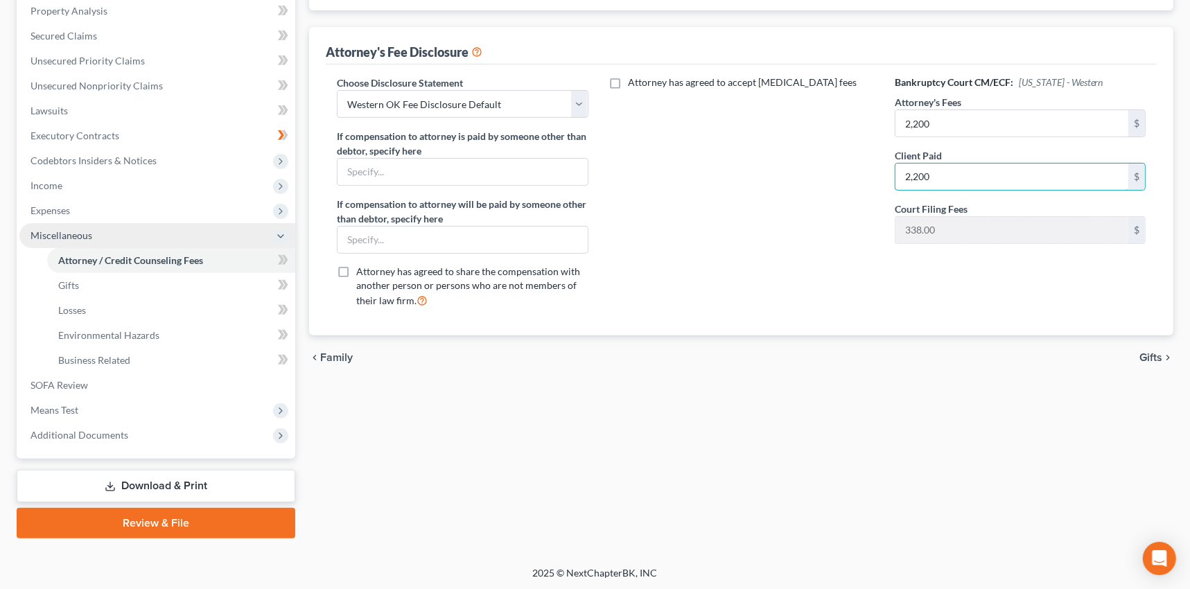
type input "2,200"
click at [57, 233] on span "Miscellaneous" at bounding box center [62, 235] width 62 height 12
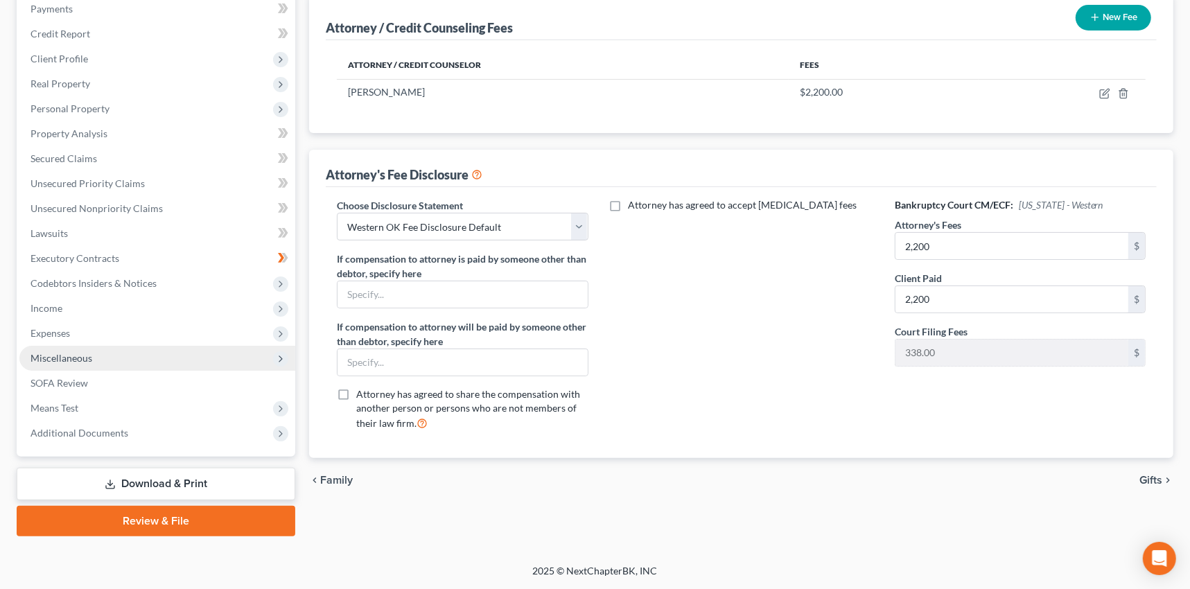
scroll to position [171, 0]
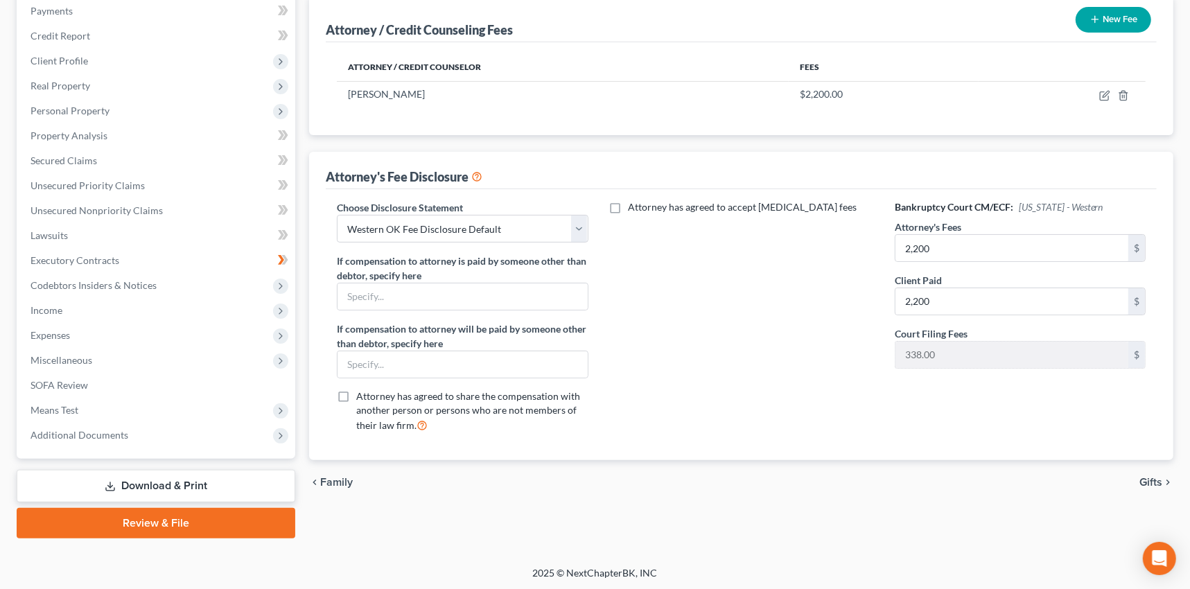
click at [113, 485] on icon at bounding box center [110, 486] width 11 height 11
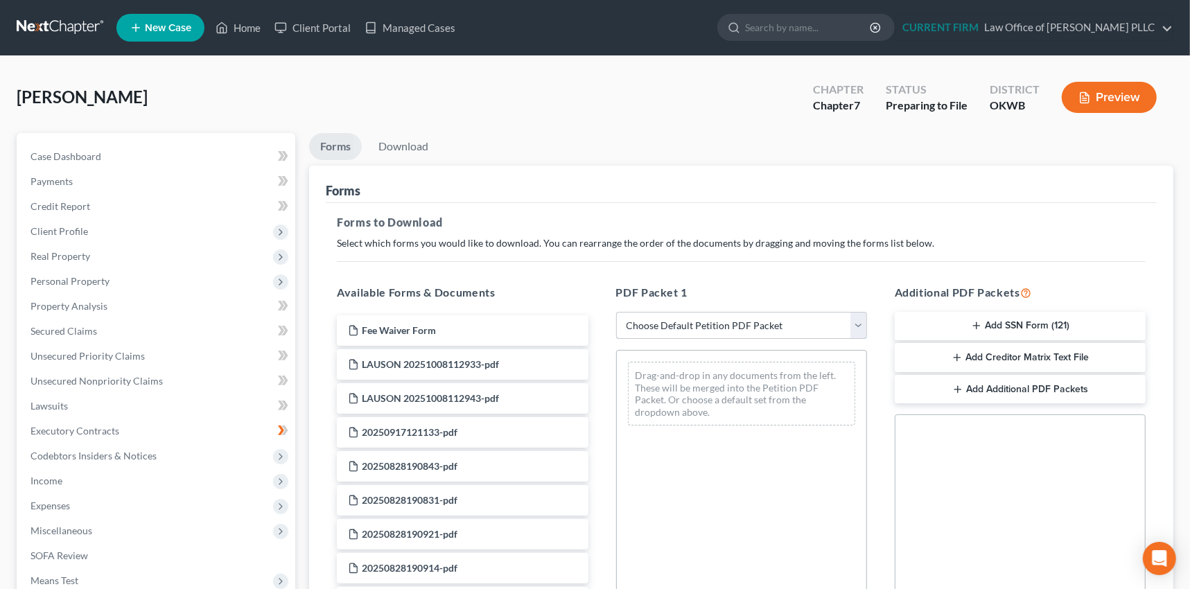
click at [858, 320] on select "Choose Default Petition PDF Packet Complete Bankruptcy Petition (all forms and …" at bounding box center [741, 326] width 251 height 28
select select "0"
click at [616, 312] on select "Choose Default Petition PDF Packet Complete Bankruptcy Petition (all forms and …" at bounding box center [741, 326] width 251 height 28
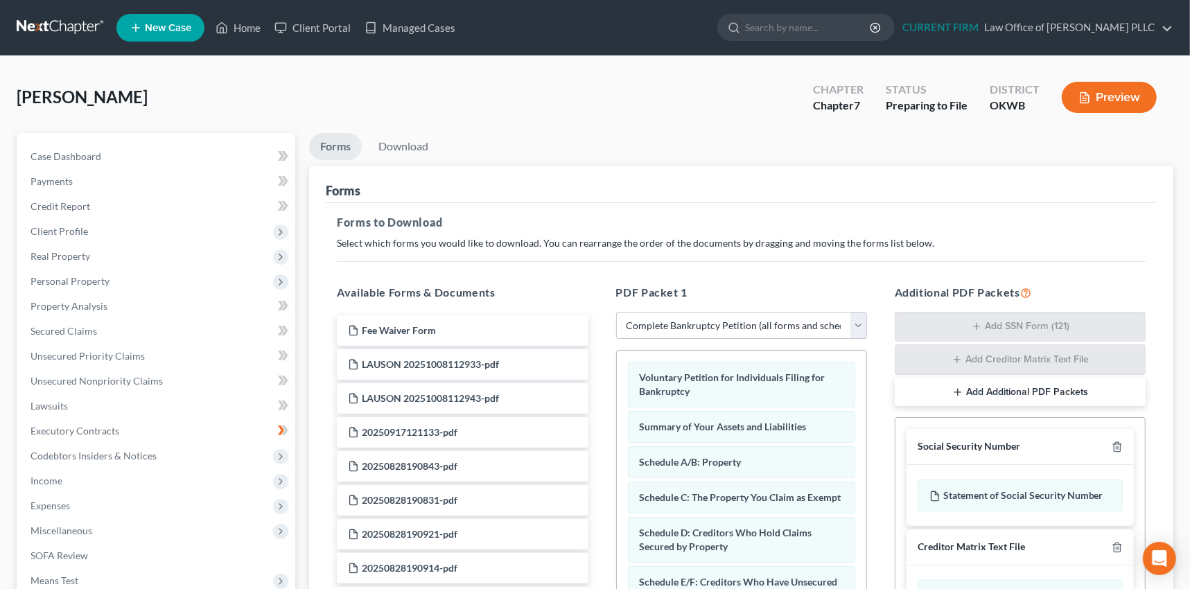
click at [1019, 390] on button "Add Additional PDF Packets" at bounding box center [1020, 392] width 251 height 29
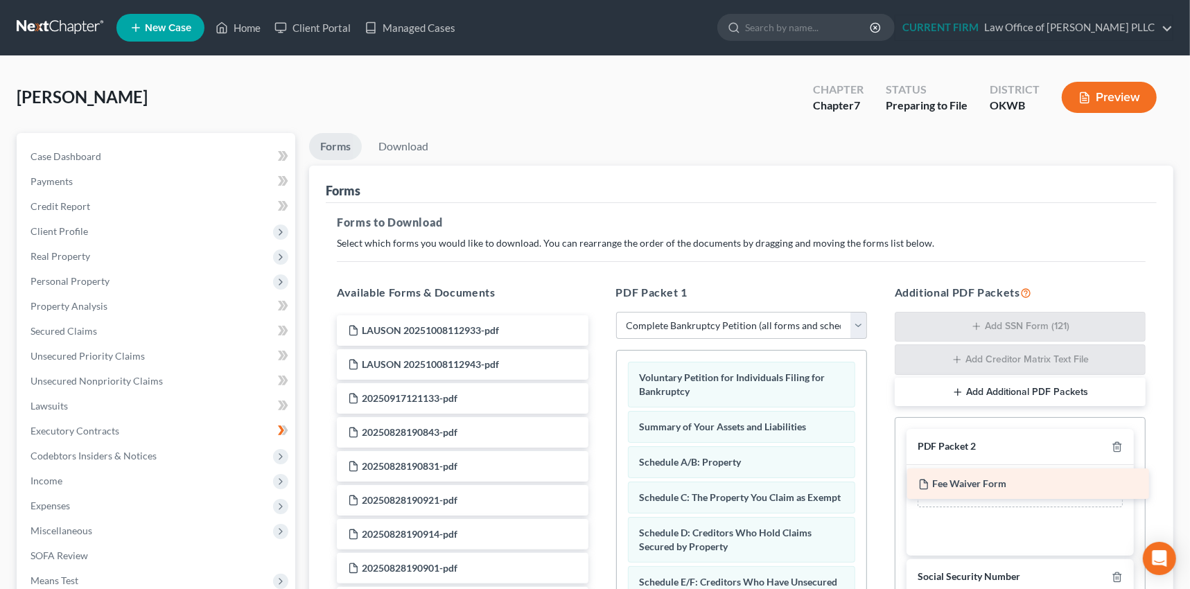
drag, startPoint x: 399, startPoint y: 329, endPoint x: 970, endPoint y: 484, distance: 592.0
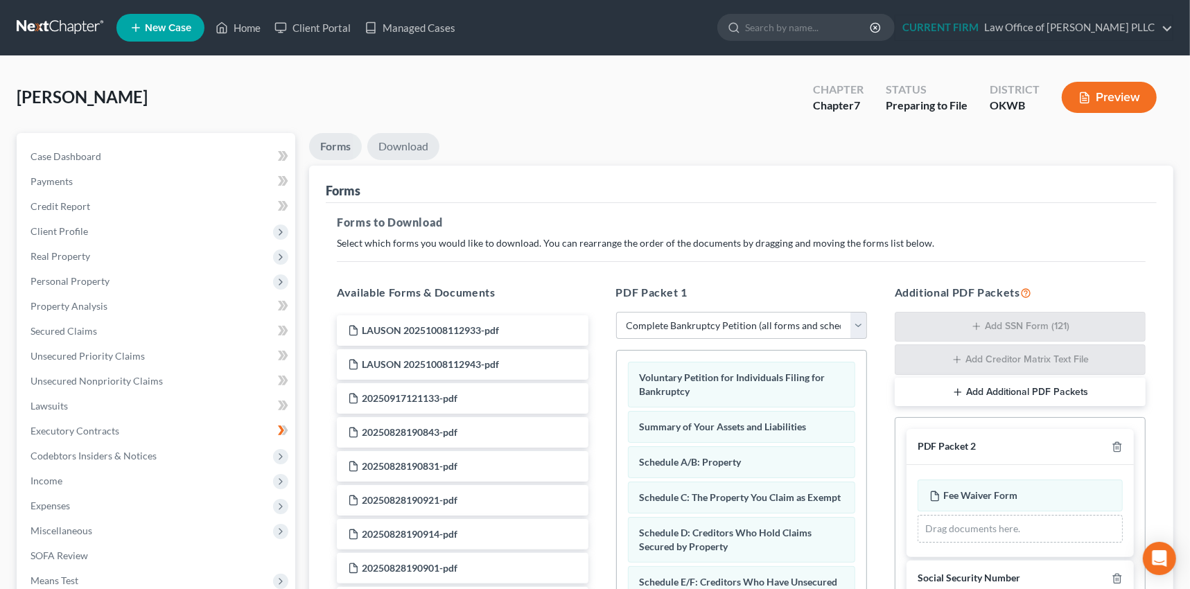
click at [403, 142] on link "Download" at bounding box center [403, 146] width 72 height 27
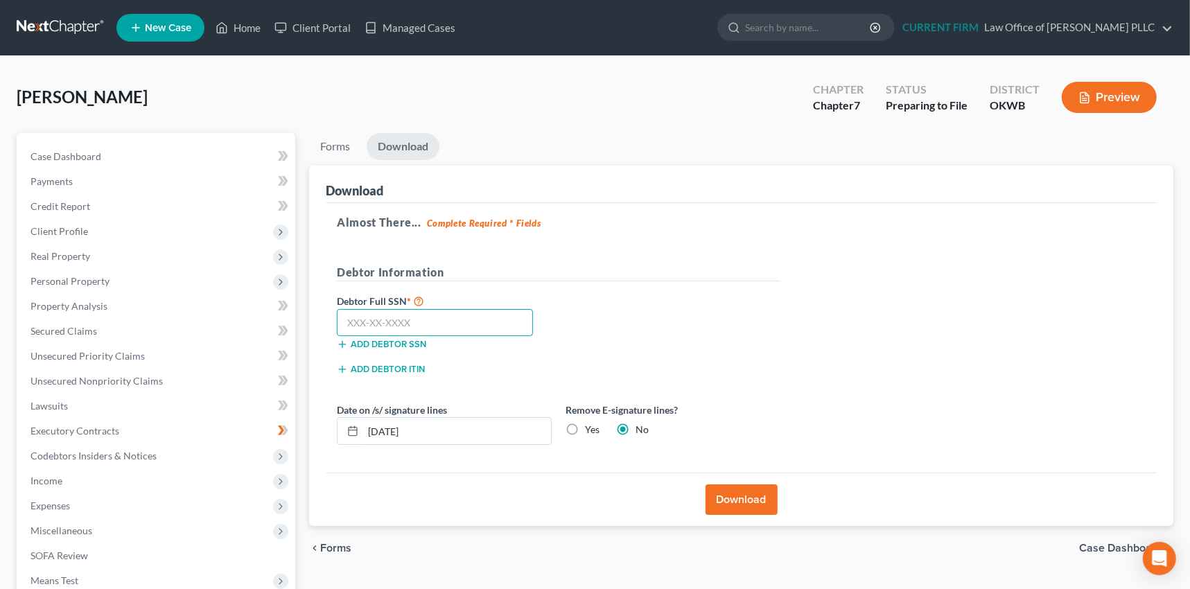
click at [406, 320] on input "text" at bounding box center [435, 323] width 196 height 28
click at [420, 320] on input "text" at bounding box center [435, 323] width 196 height 28
click at [388, 323] on input "text" at bounding box center [435, 323] width 196 height 28
type input "450-19-8991"
click at [737, 496] on button "Download" at bounding box center [742, 500] width 72 height 31
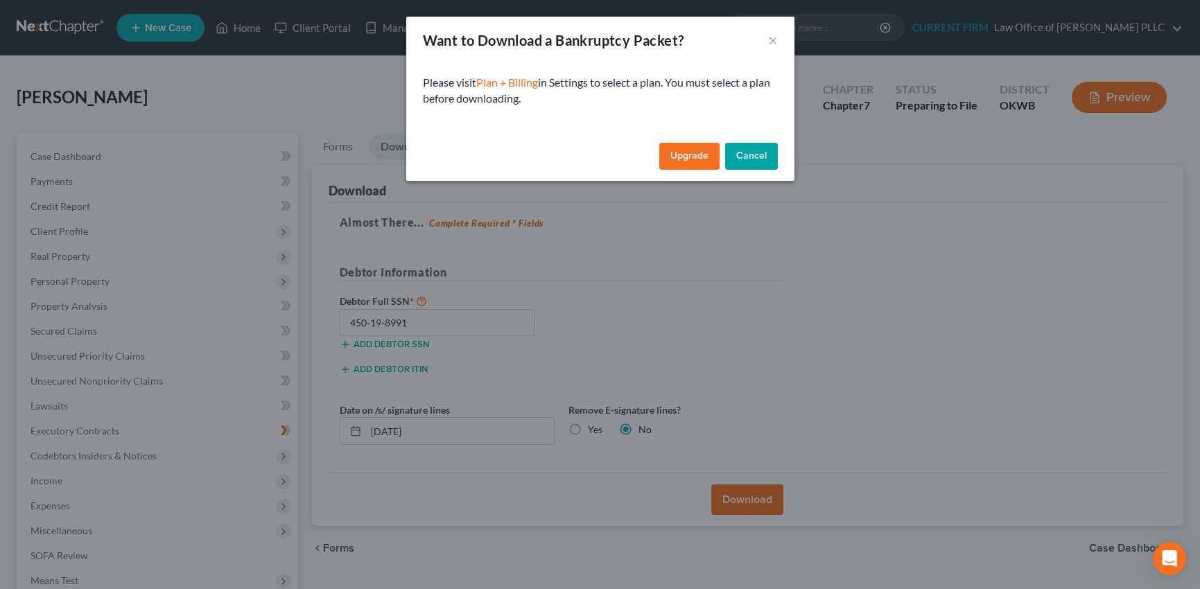
click at [757, 156] on button "Cancel" at bounding box center [751, 157] width 53 height 28
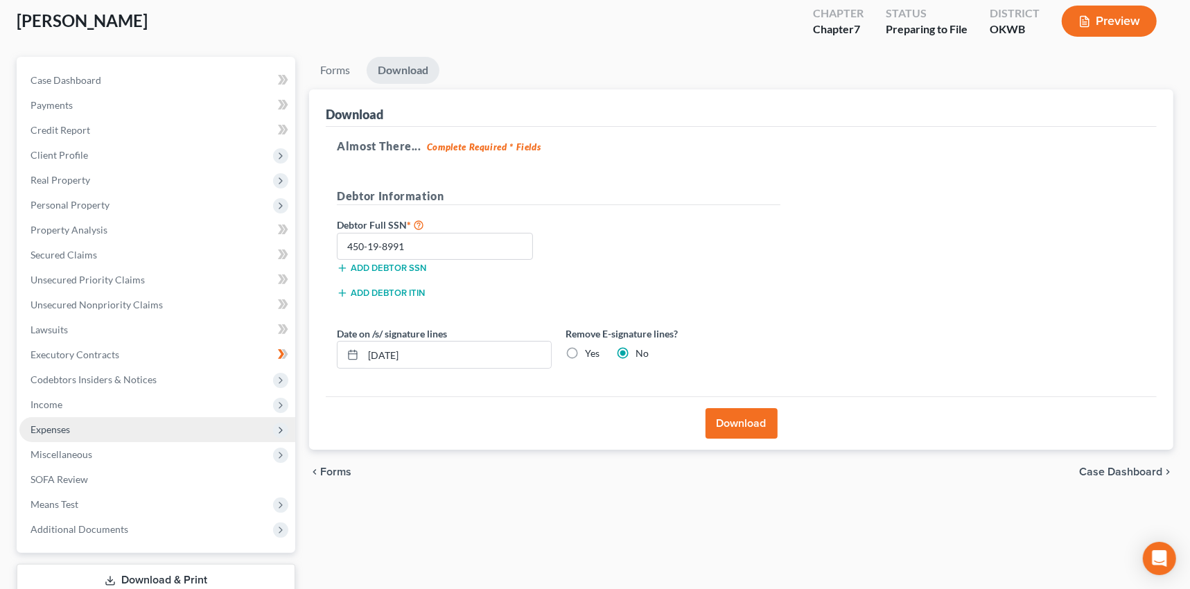
scroll to position [107, 0]
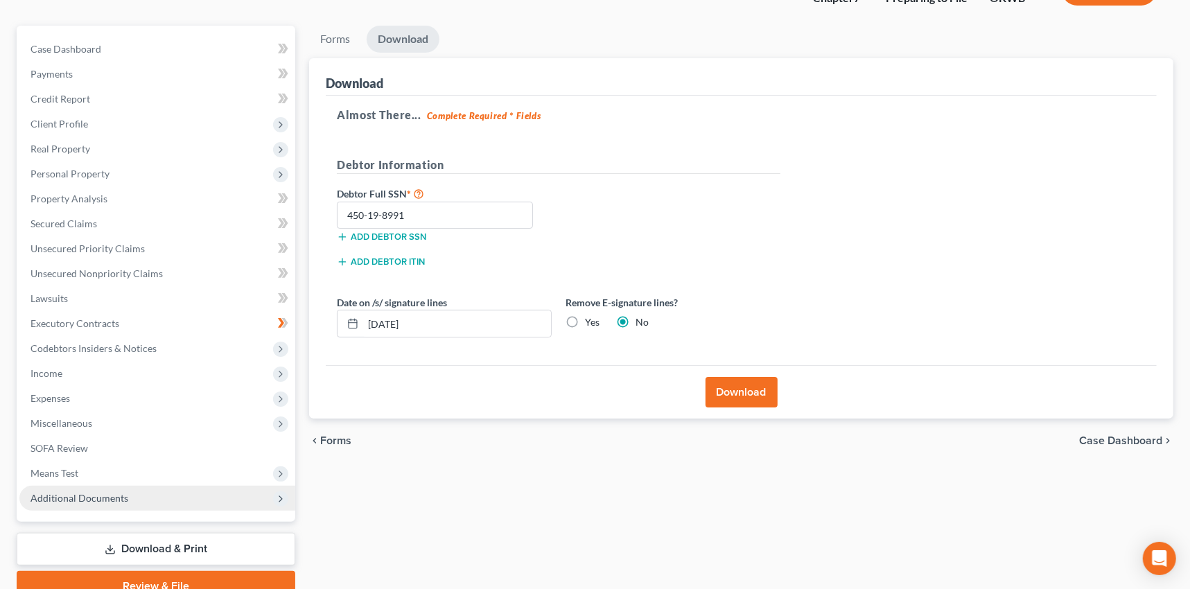
click at [74, 497] on span "Additional Documents" at bounding box center [80, 498] width 98 height 12
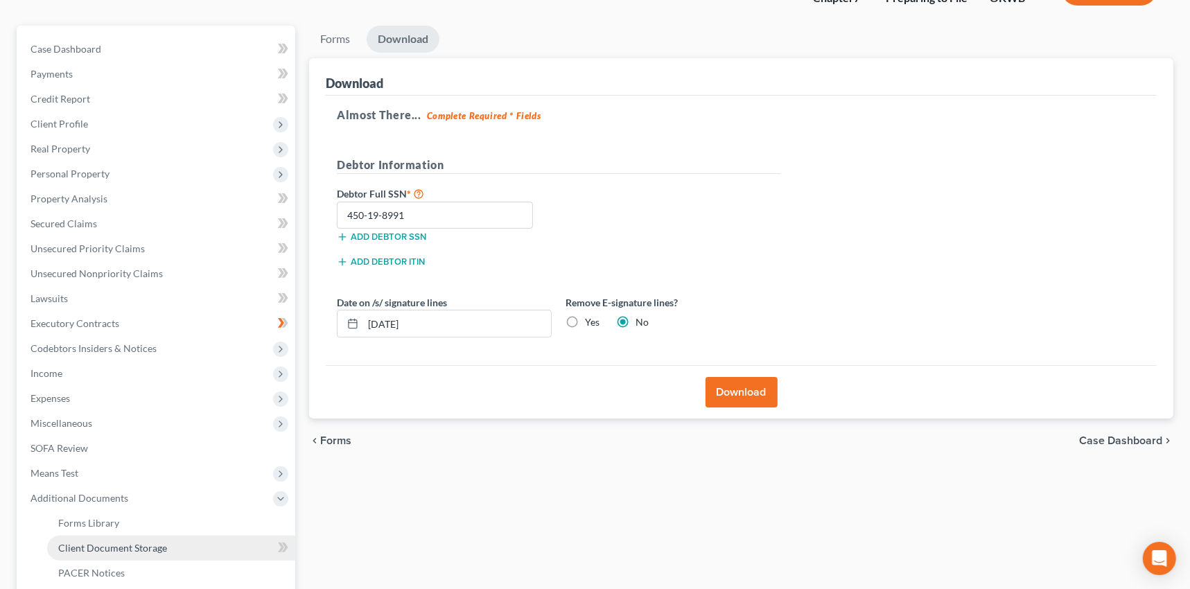
click at [83, 542] on span "Client Document Storage" at bounding box center [112, 548] width 109 height 12
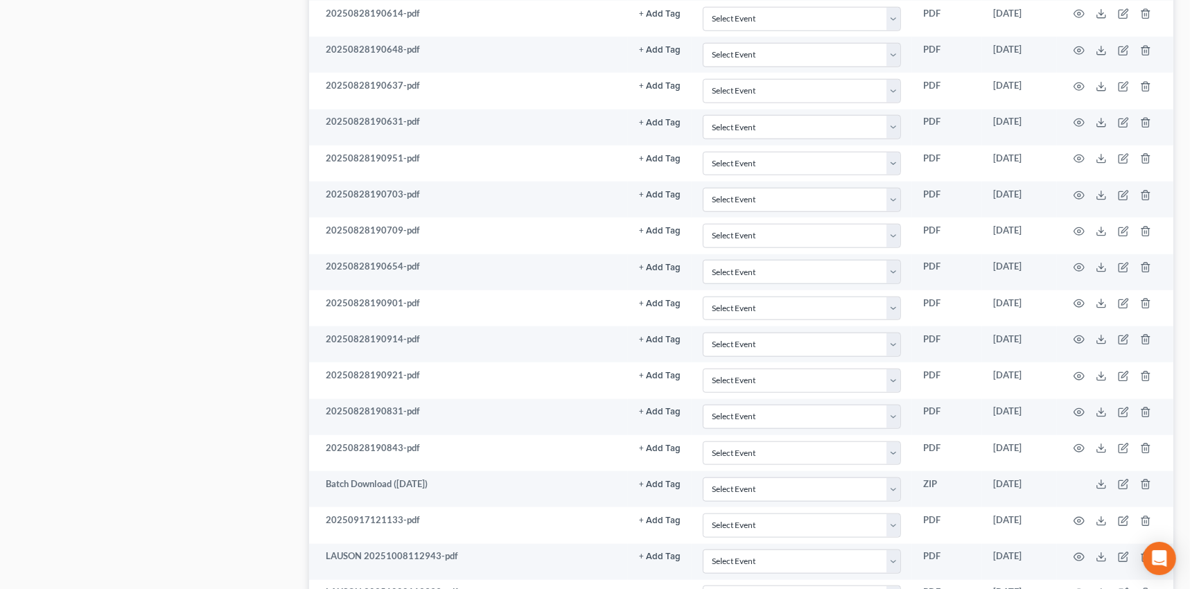
scroll to position [1295, 0]
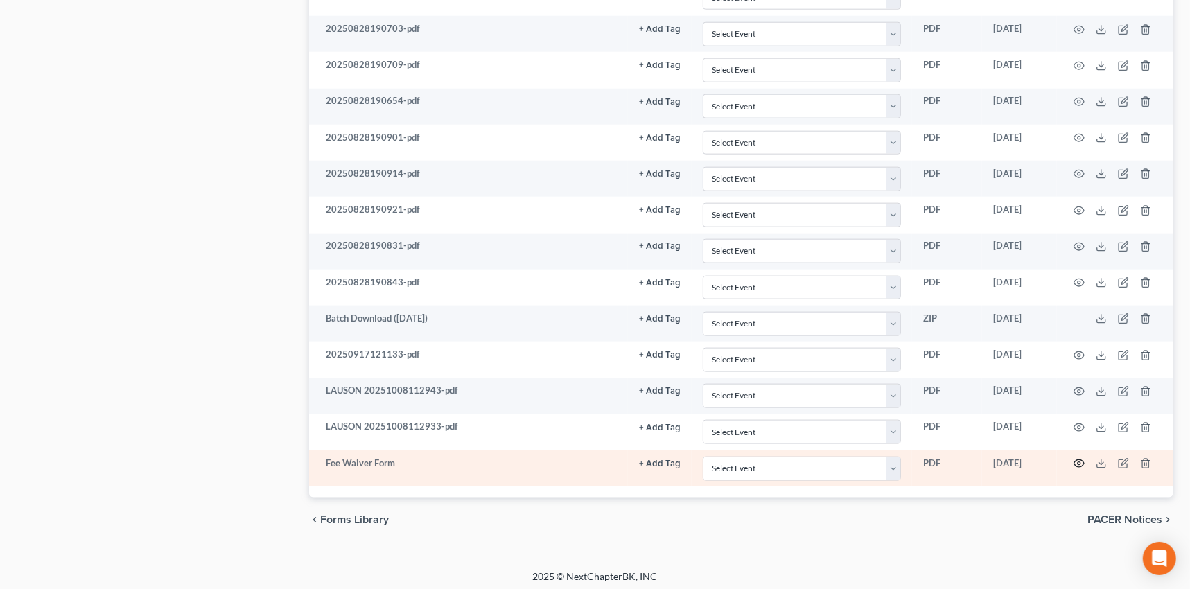
click at [1077, 458] on icon "button" at bounding box center [1079, 463] width 11 height 11
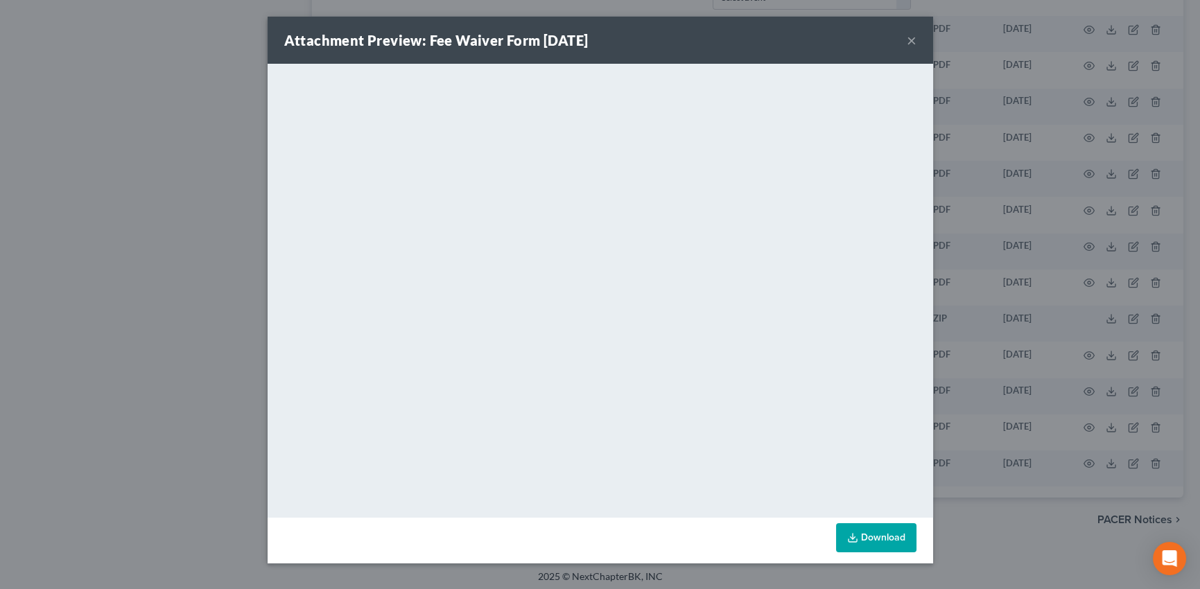
click at [912, 40] on button "×" at bounding box center [912, 40] width 10 height 17
